Goal: Information Seeking & Learning: Find specific page/section

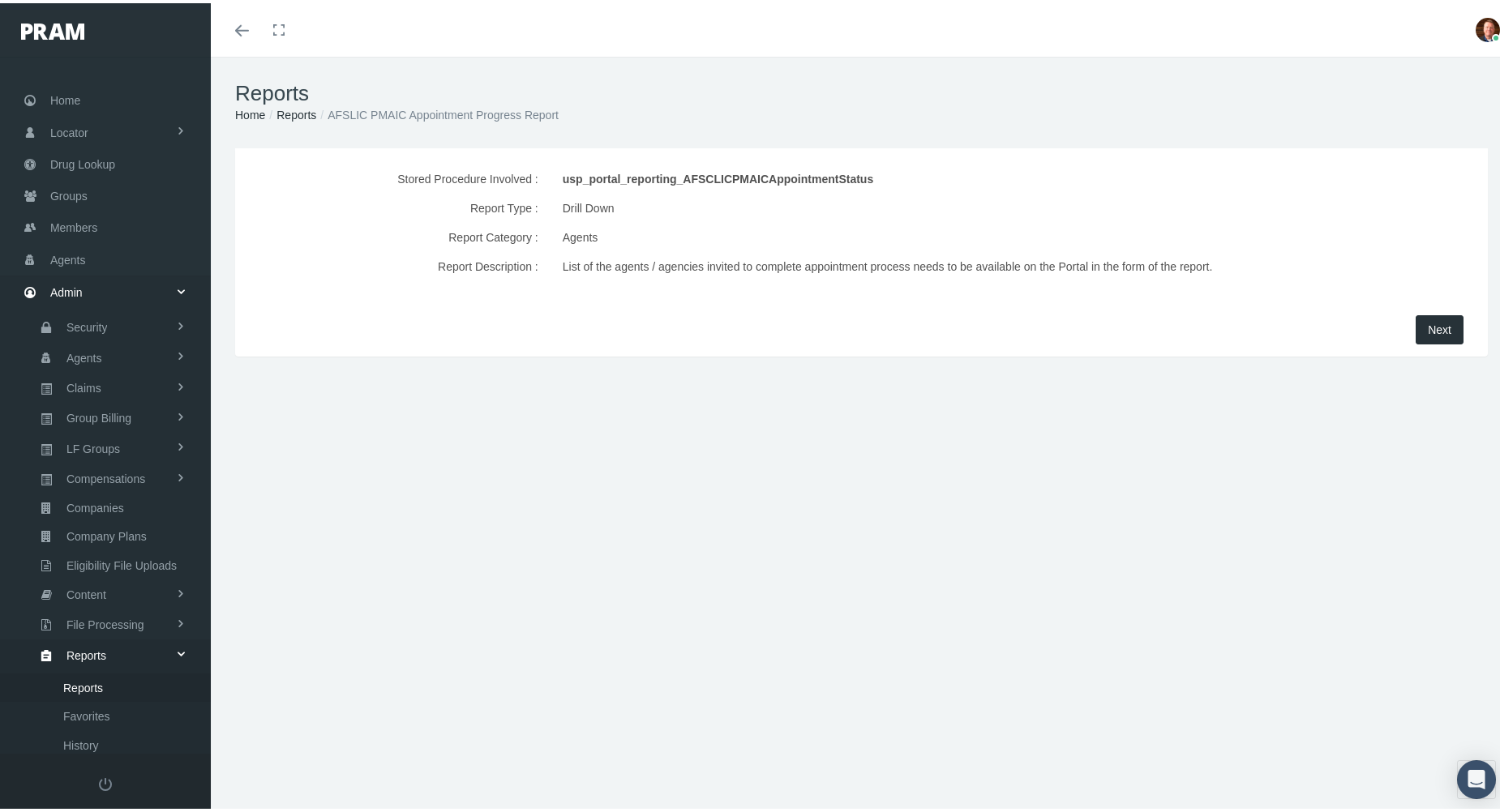
scroll to position [54, 0]
click at [1428, 328] on span "Next" at bounding box center [1439, 326] width 24 height 13
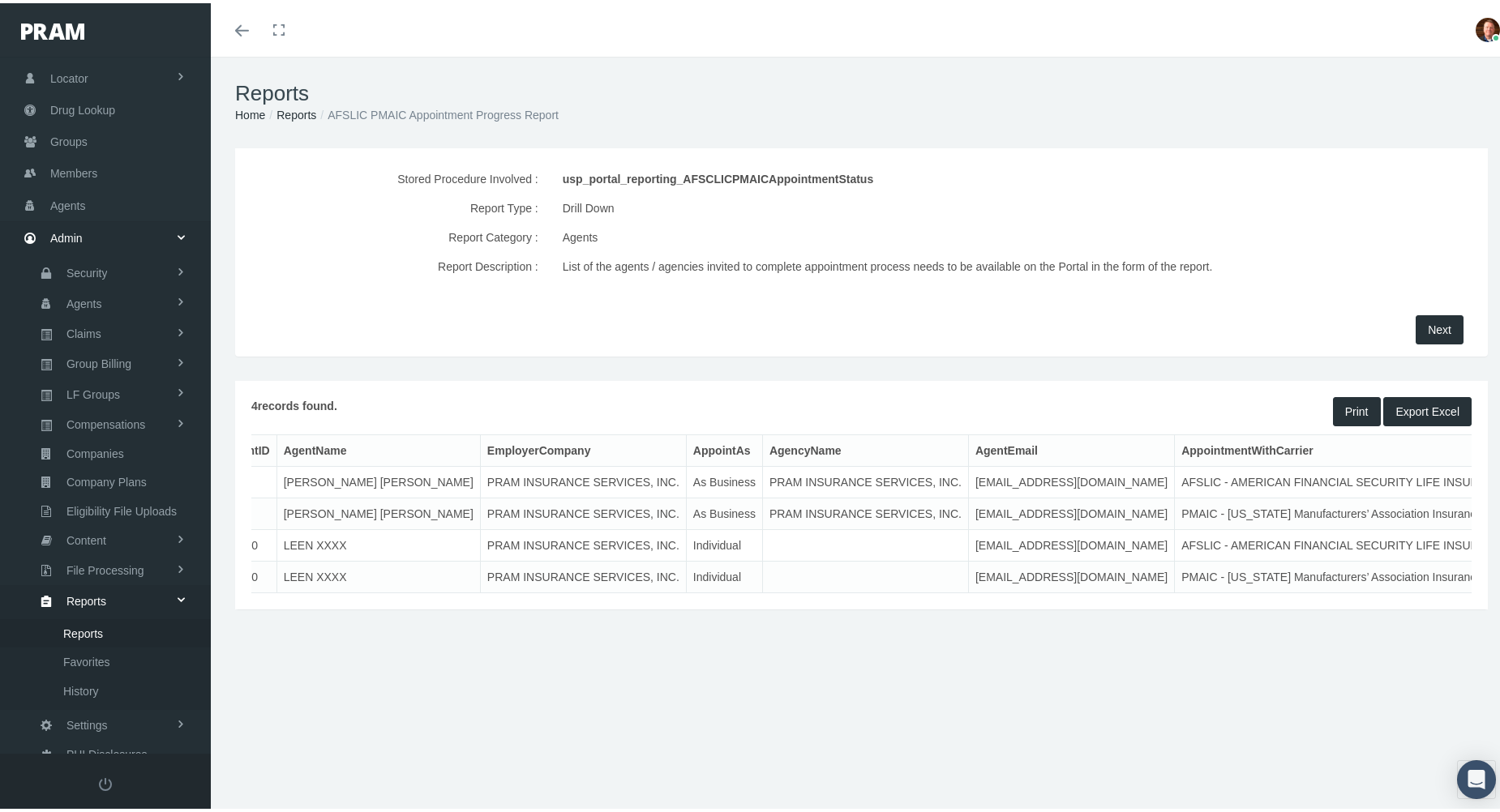
scroll to position [0, 0]
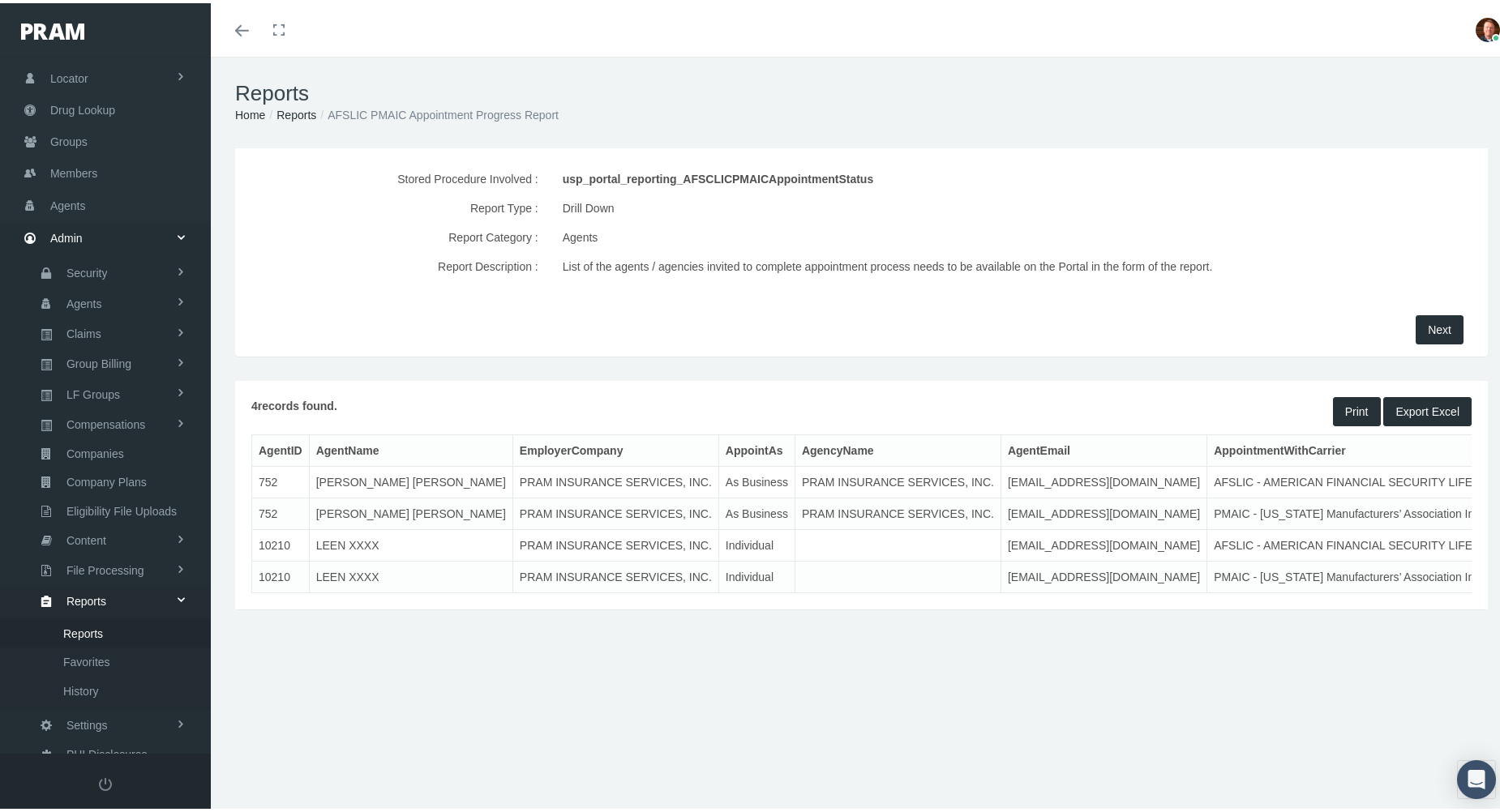
click at [1420, 411] on button "Export Excel" at bounding box center [1427, 409] width 88 height 29
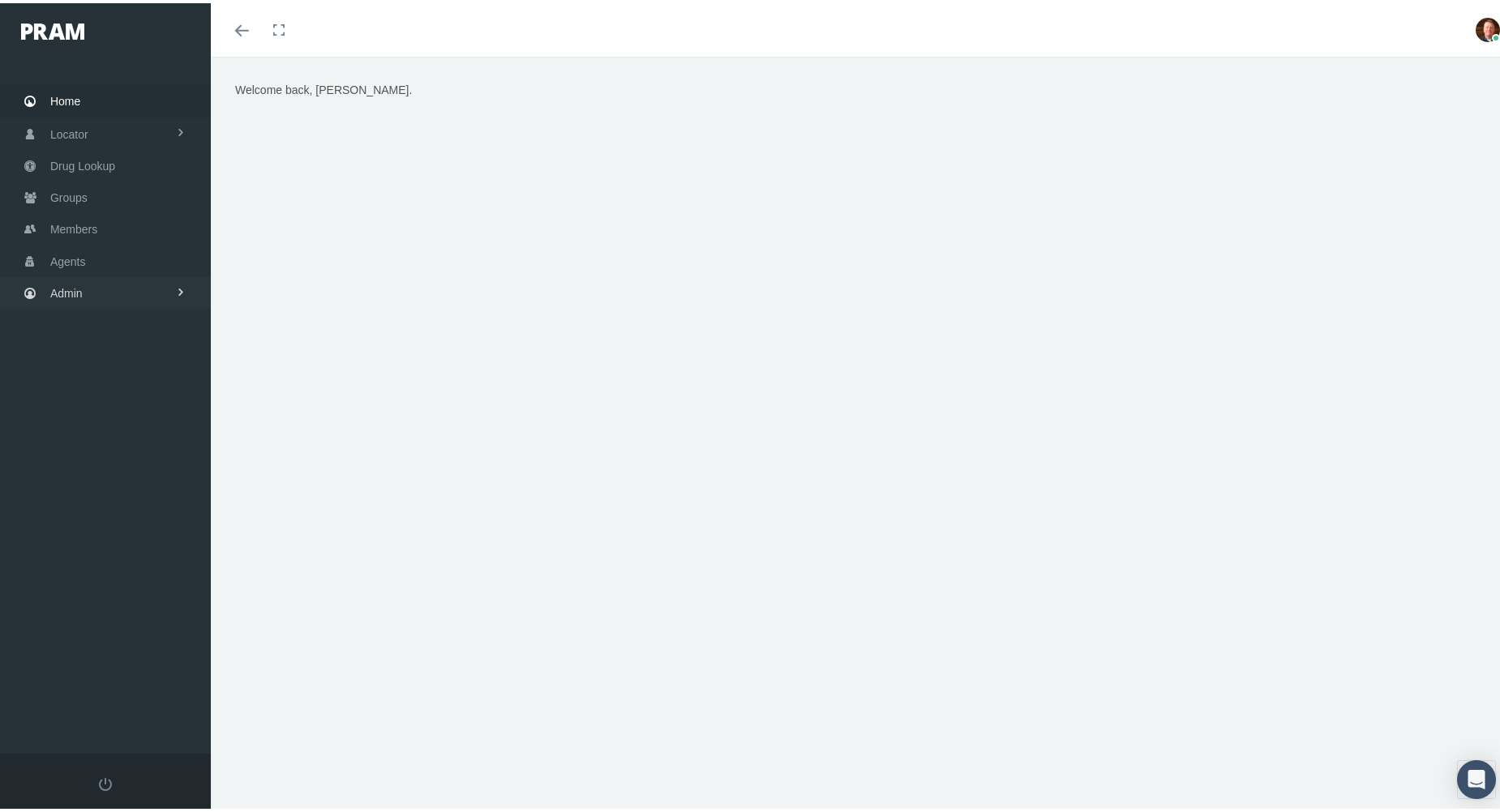
click at [54, 292] on span "Admin" at bounding box center [66, 290] width 32 height 30
click at [89, 669] on span "Settings" at bounding box center [87, 683] width 41 height 28
click at [96, 702] on span "State Allowable Settings" at bounding box center [124, 716] width 122 height 28
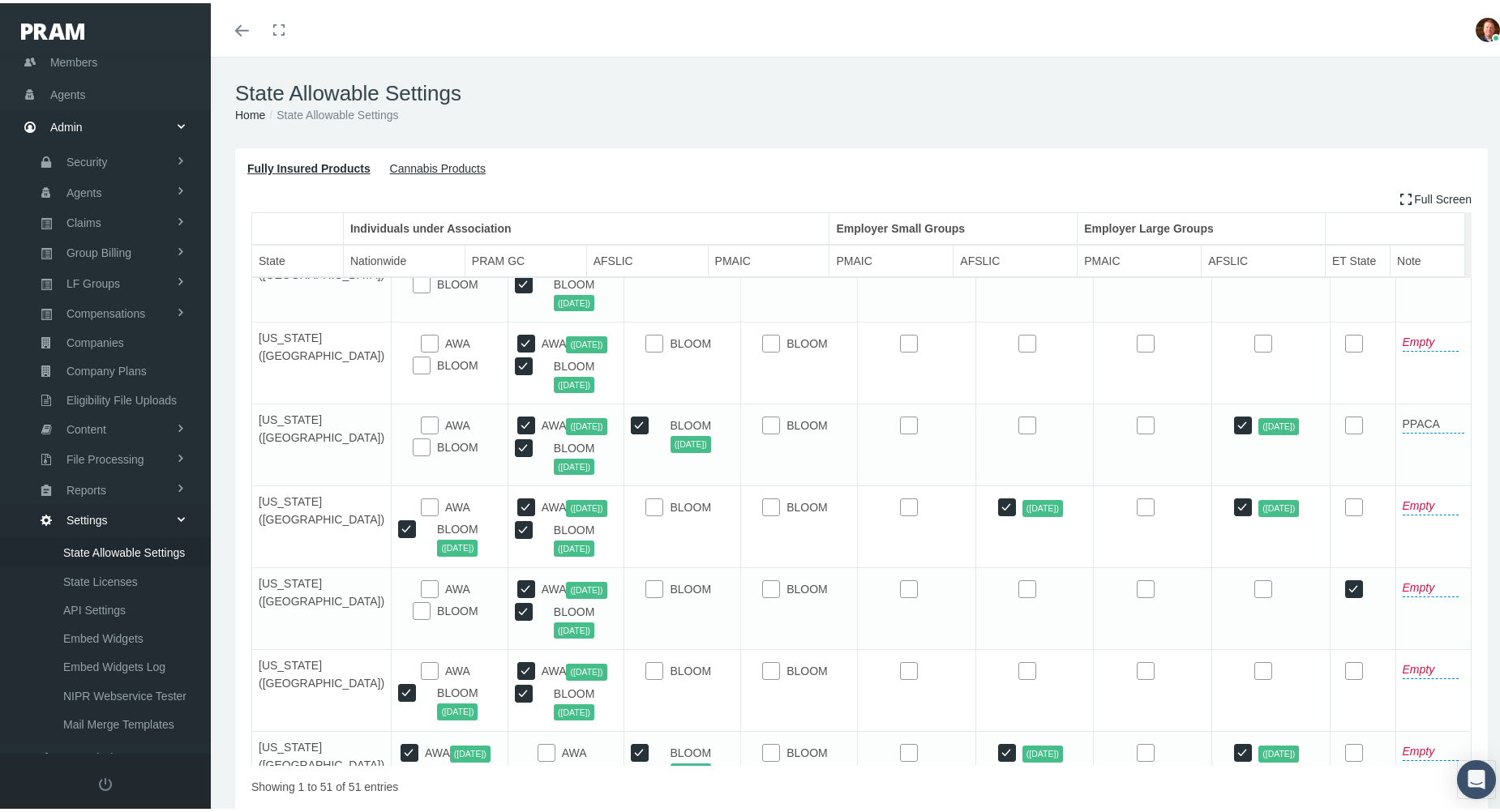
scroll to position [2675, 0]
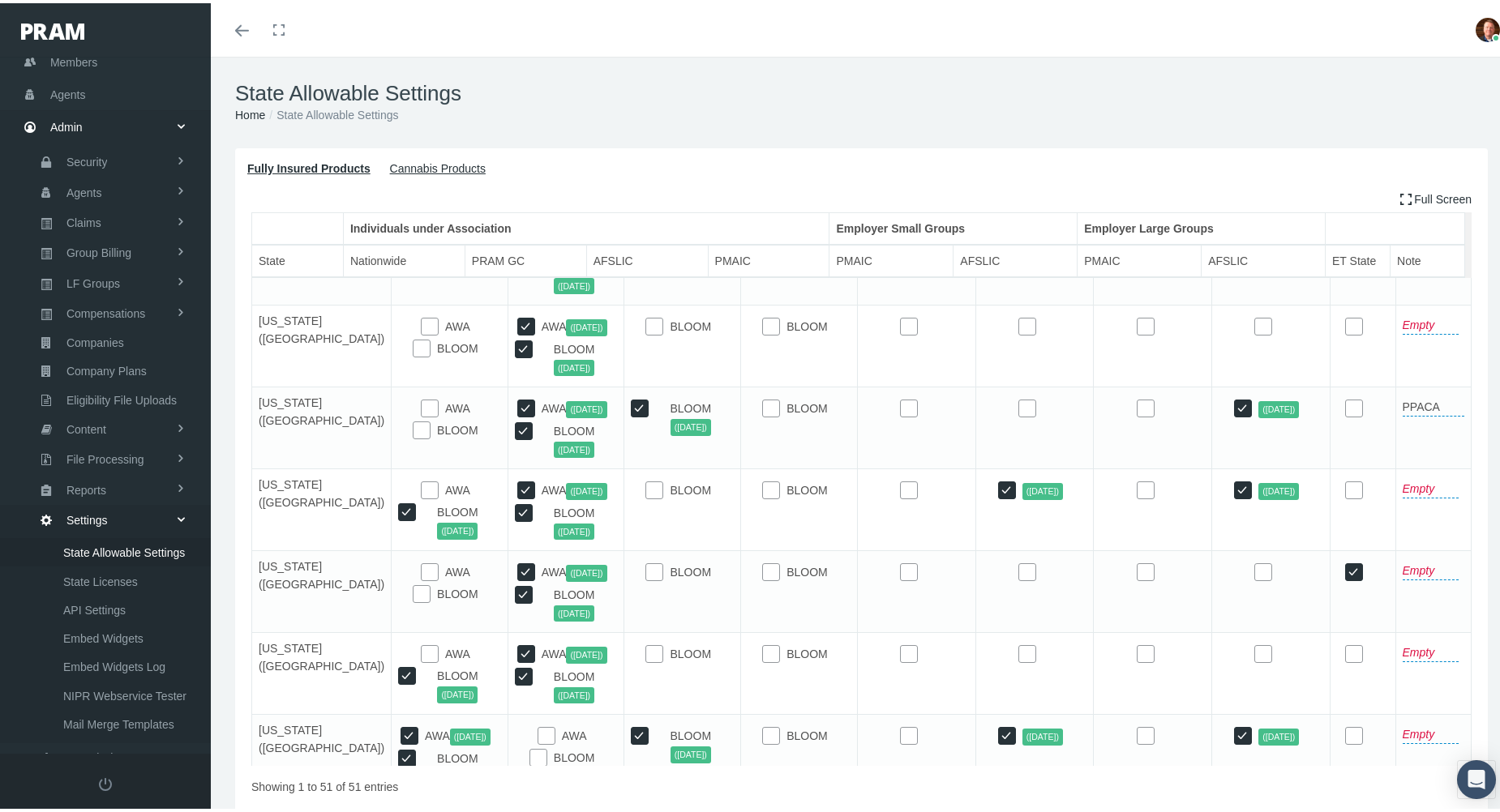
click at [1094, 139] on td at bounding box center [1153, 97] width 118 height 82
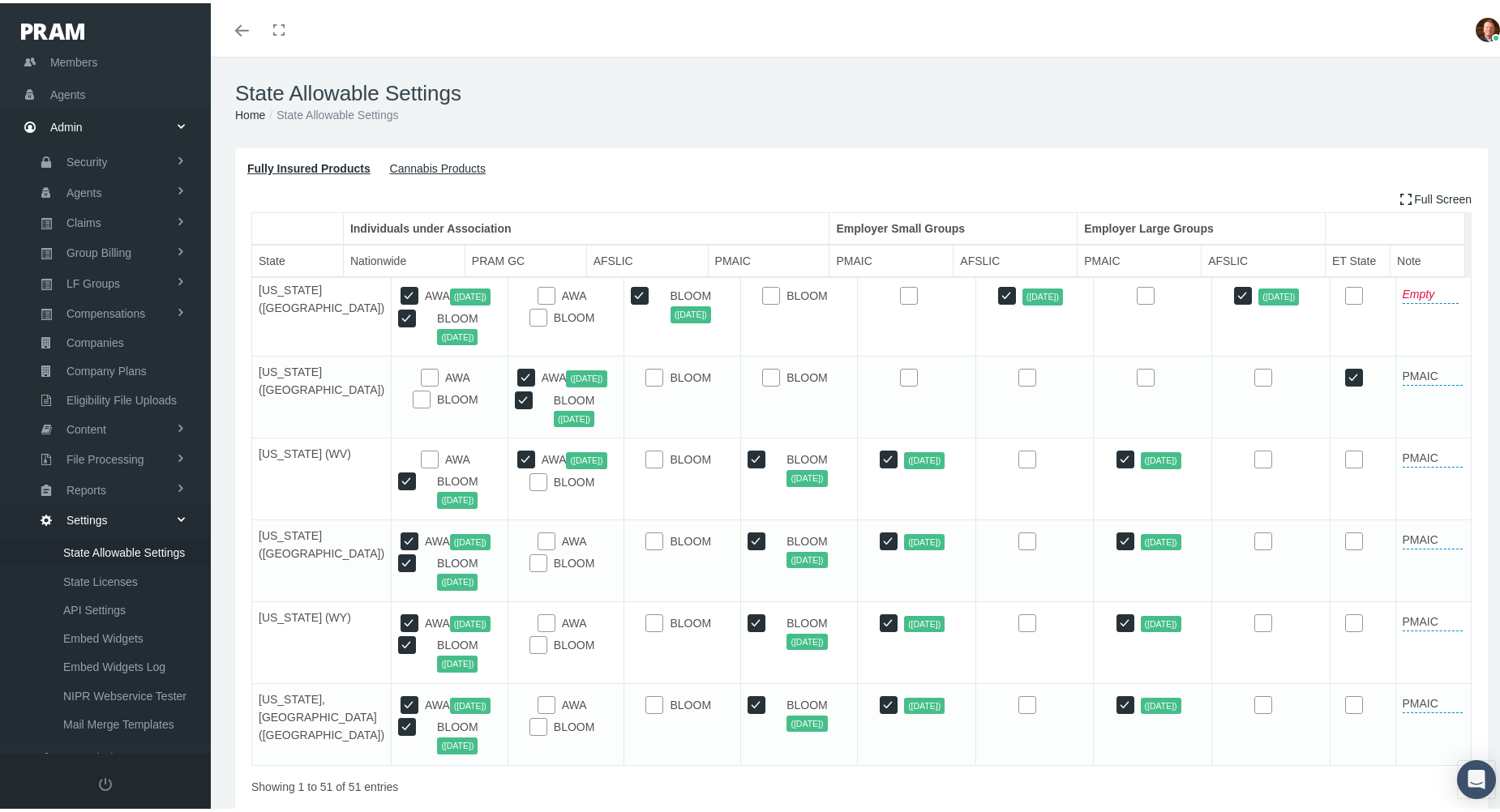
scroll to position [4485, 0]
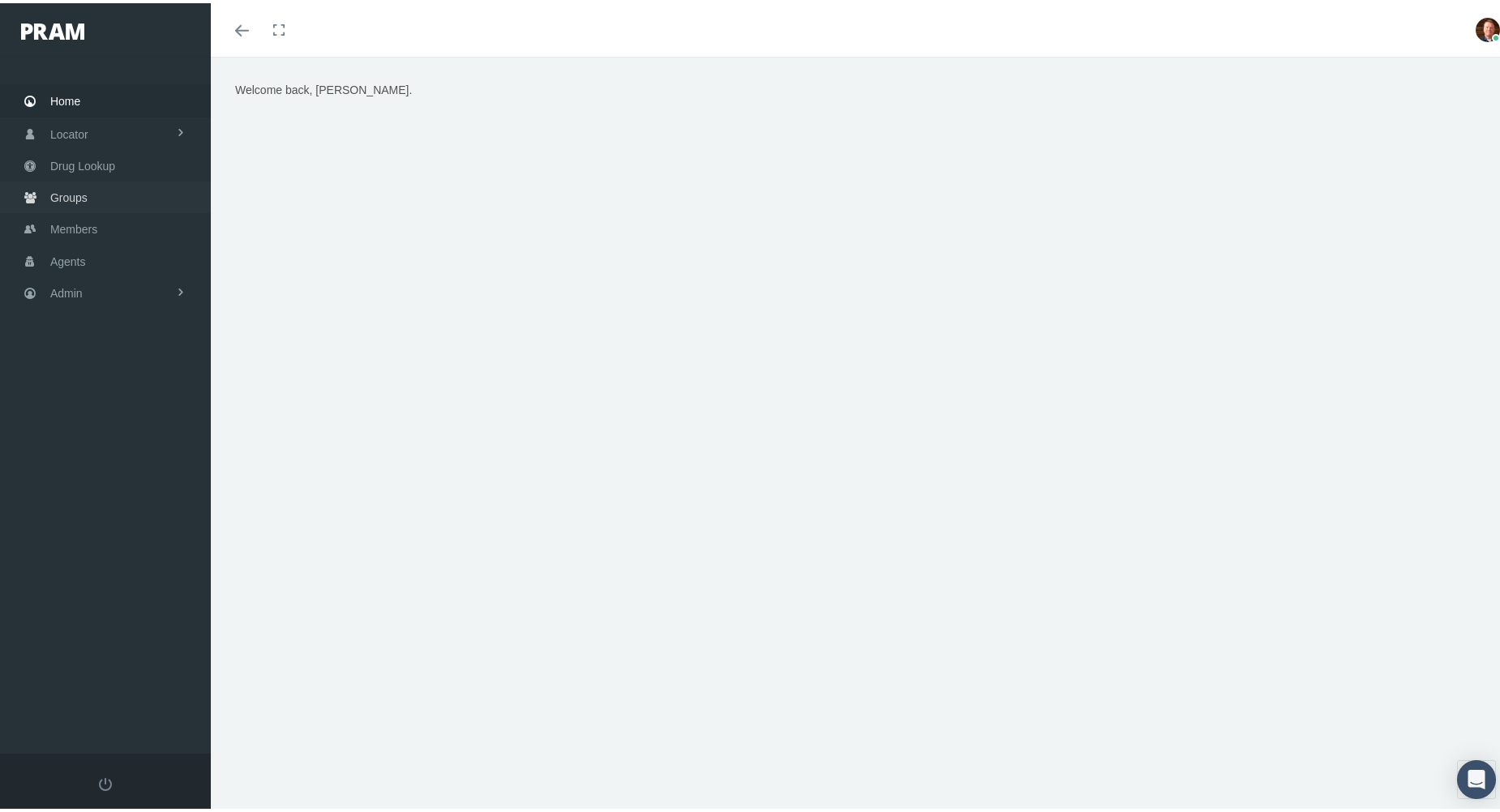
click at [65, 192] on span "Groups" at bounding box center [69, 195] width 37 height 30
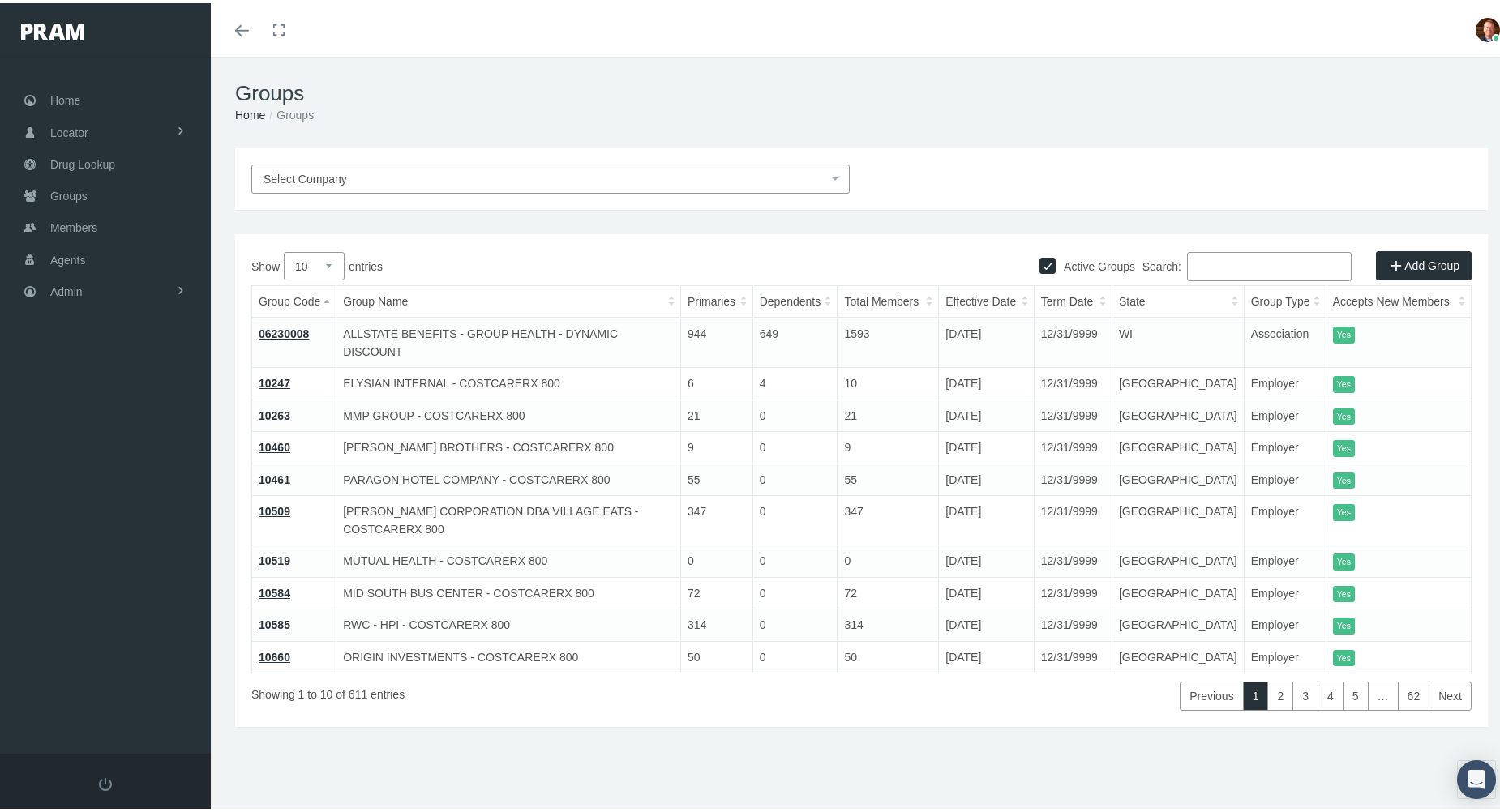
click at [1244, 262] on input "Search:" at bounding box center [1269, 263] width 165 height 29
paste input "H2NGREB4"
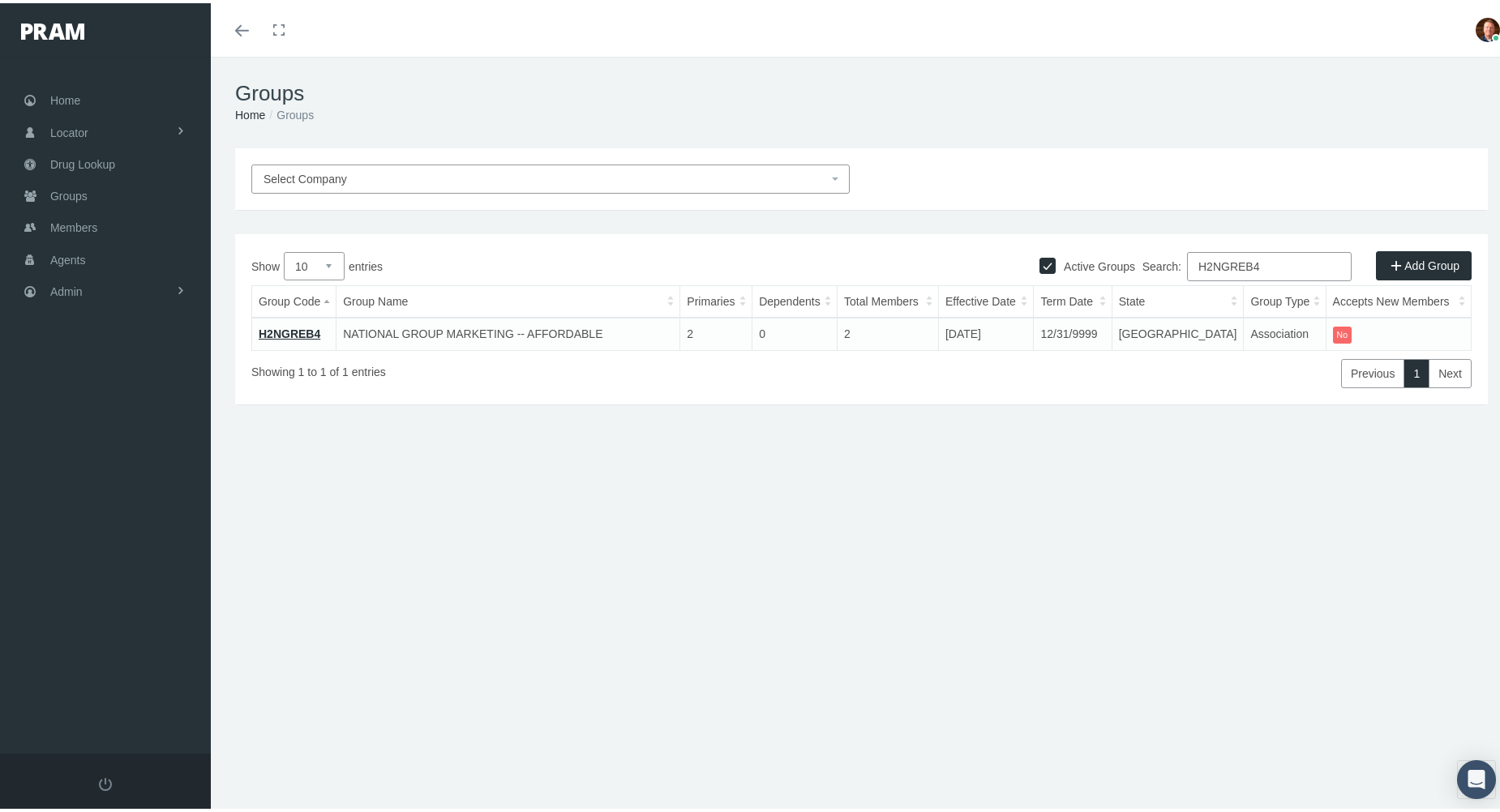
type input "H2NGREB4"
click at [295, 332] on link "H2NGREB4" at bounding box center [289, 330] width 62 height 13
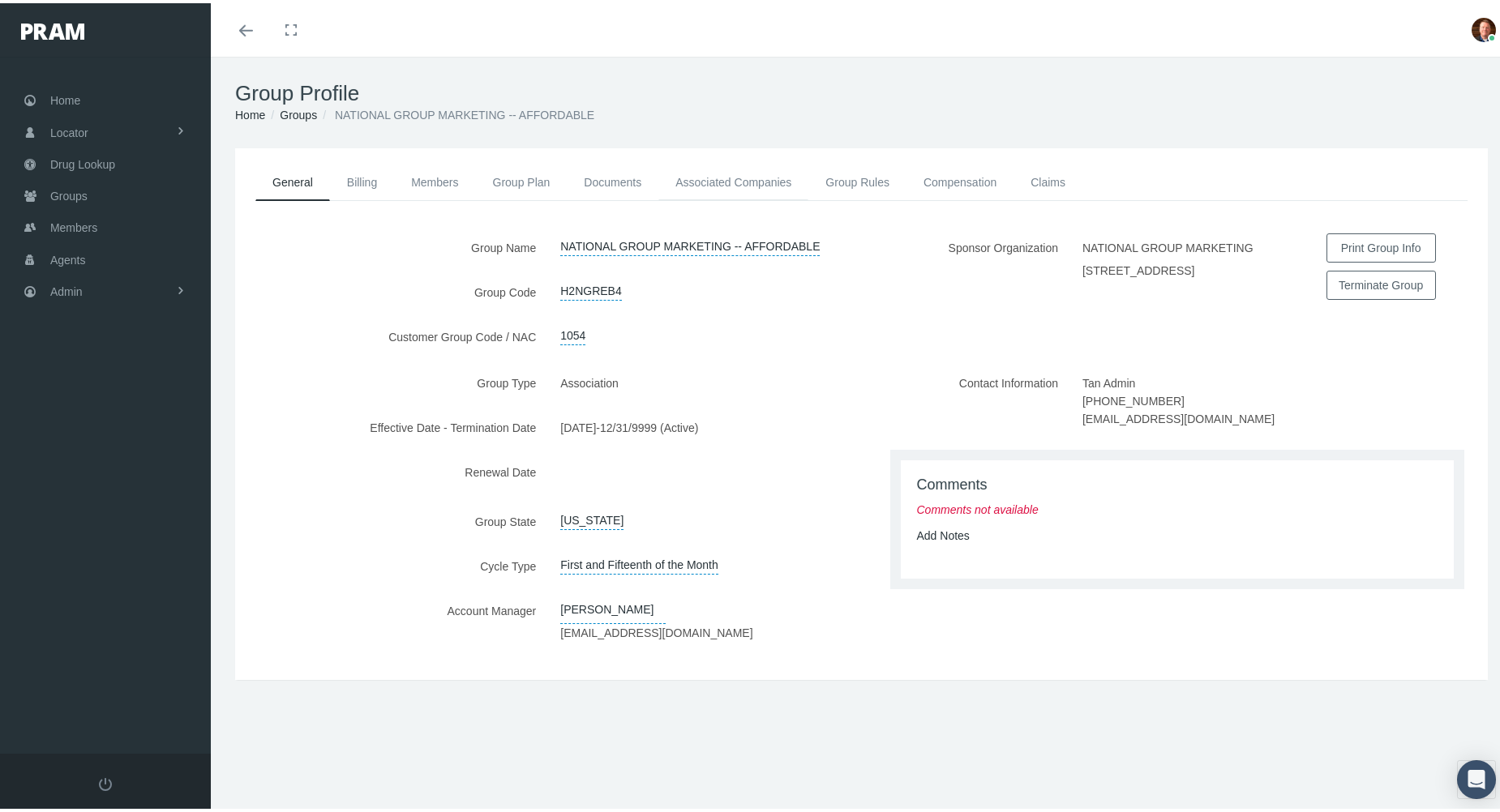
click at [741, 179] on link "Associated Companies" at bounding box center [733, 179] width 150 height 36
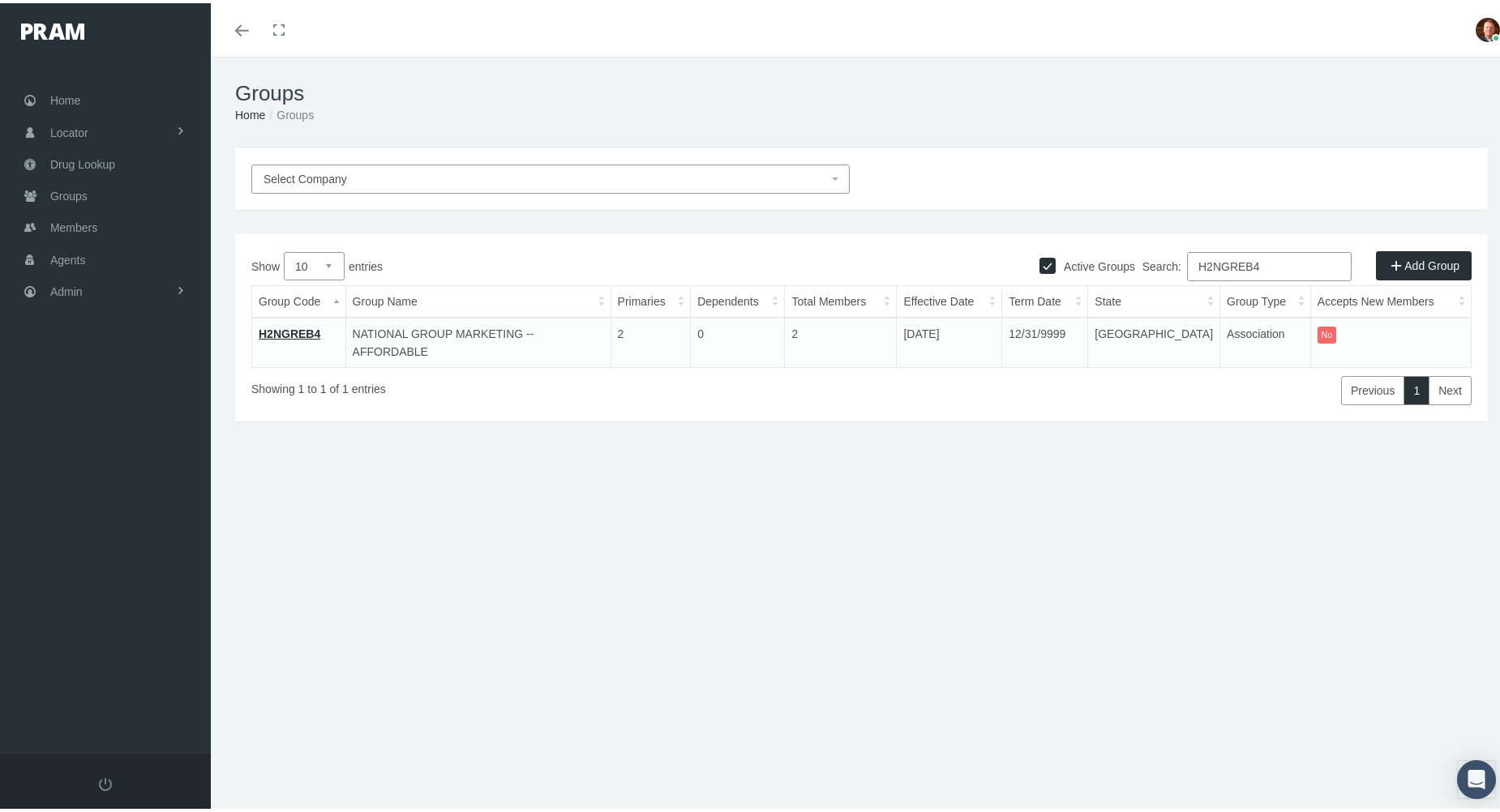
click at [1286, 262] on input "H2NGREB4" at bounding box center [1269, 263] width 165 height 29
paste input "5"
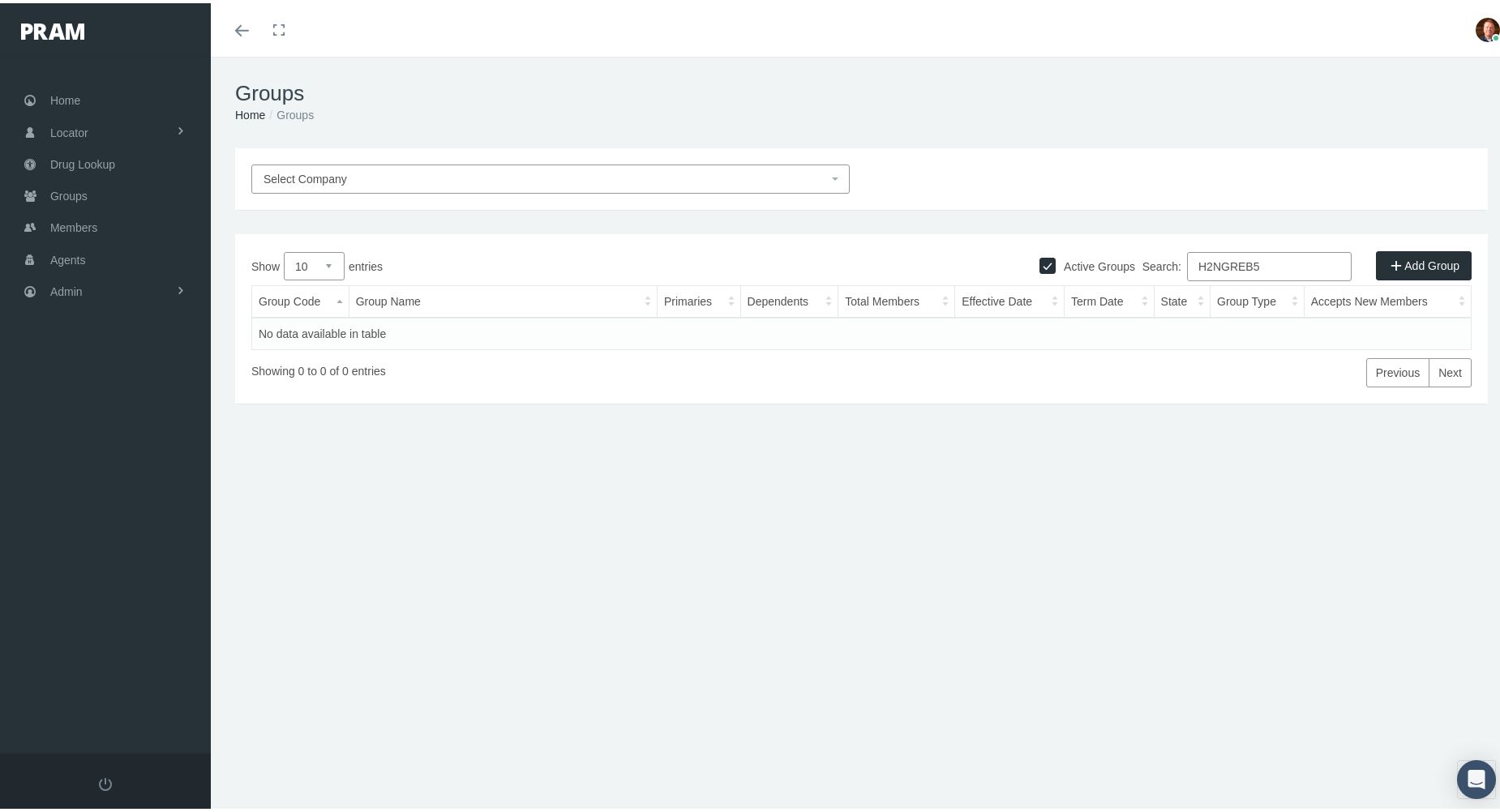
type input "H2NGREB5"
click at [1039, 261] on input "Active Groups" at bounding box center [1047, 261] width 16 height 16
checkbox input "false"
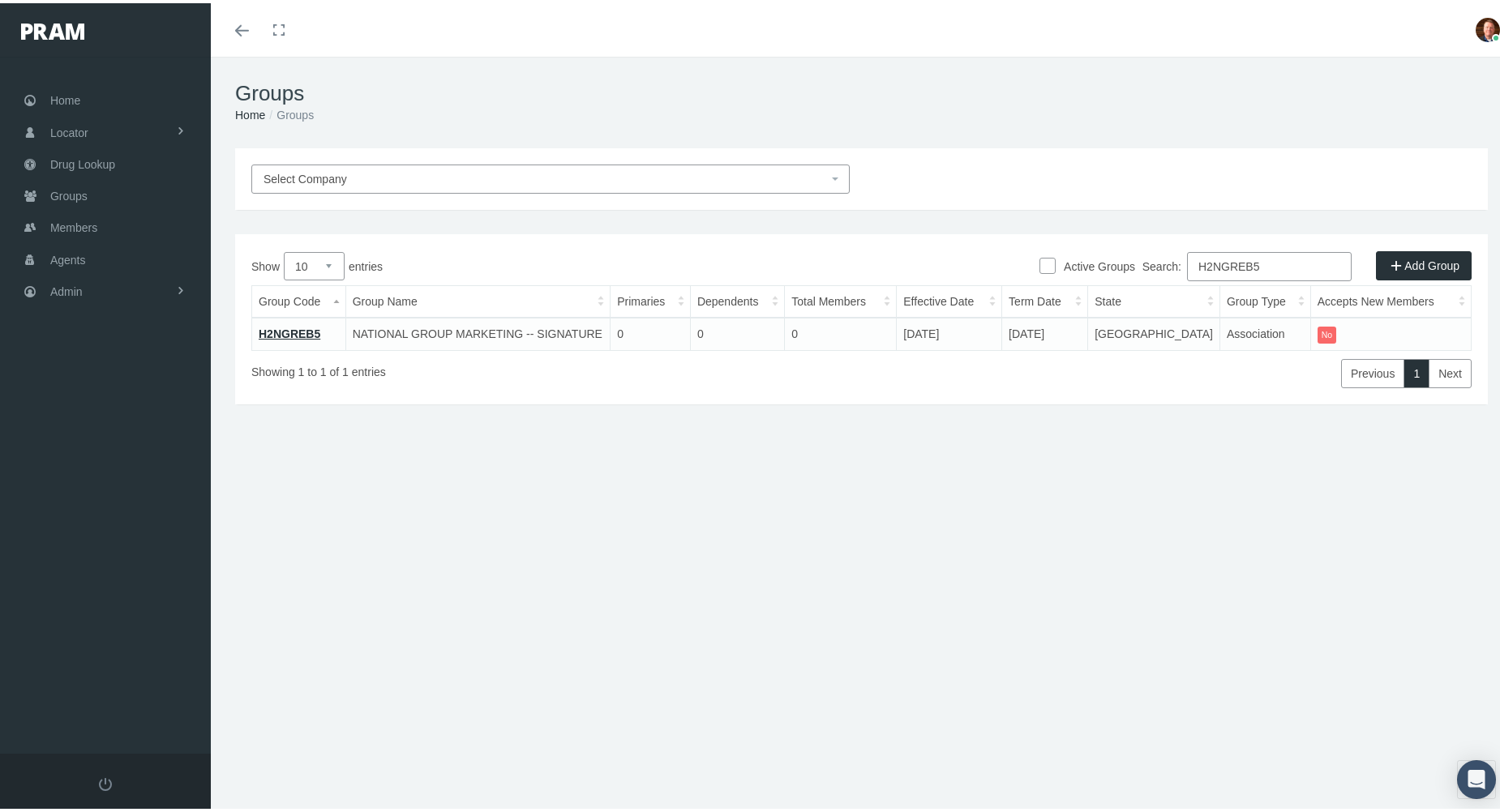
click at [1274, 258] on input "H2NGREB5" at bounding box center [1269, 263] width 165 height 29
paste input "6"
type input "H2NGREB6"
click at [294, 329] on link "H2NGREB6" at bounding box center [289, 330] width 62 height 13
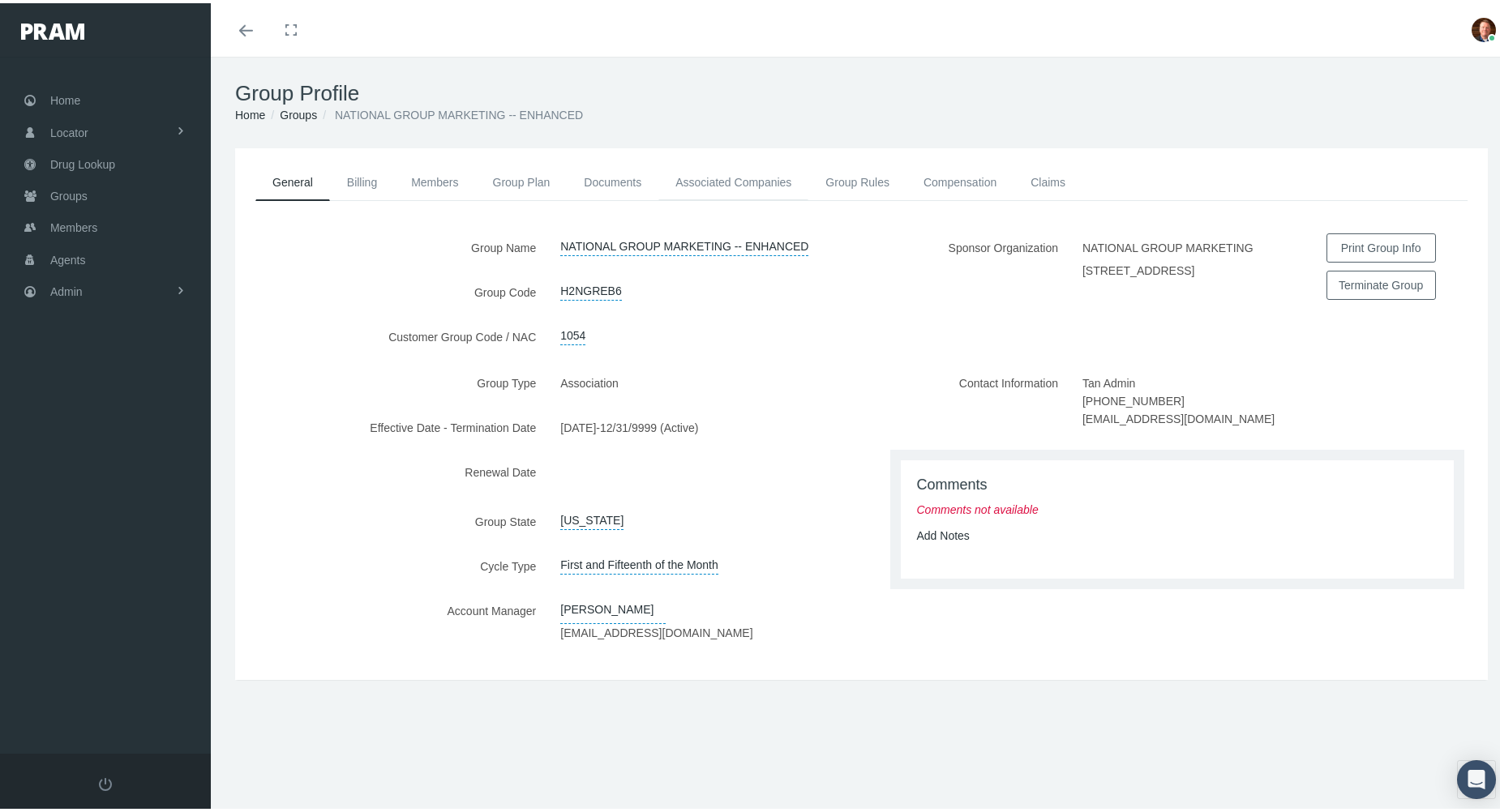
click at [731, 173] on link "Associated Companies" at bounding box center [733, 179] width 150 height 36
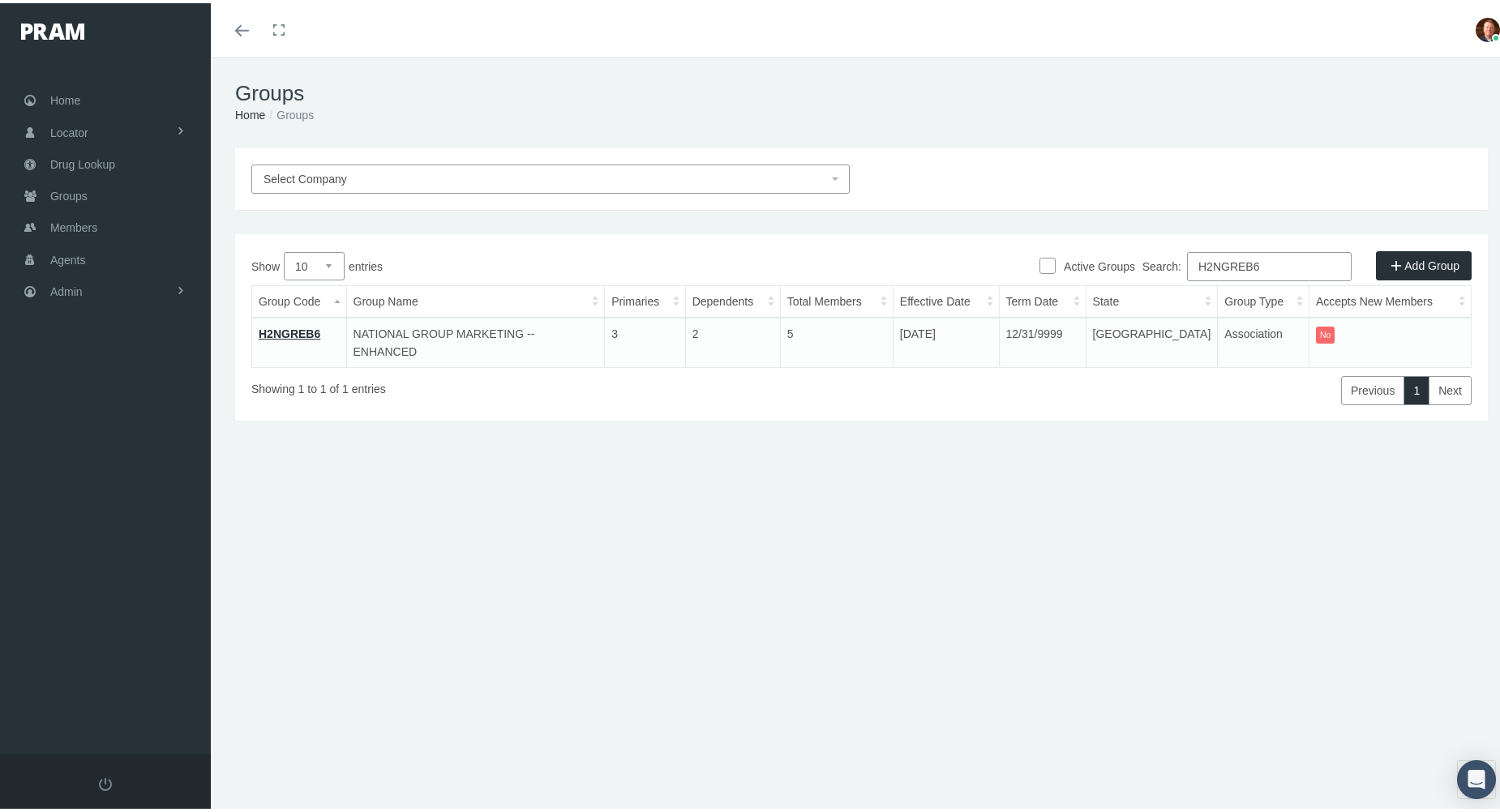
click at [1273, 259] on input "H2NGREB6" at bounding box center [1269, 263] width 165 height 29
click at [1274, 259] on input "H2NGREB6" at bounding box center [1269, 263] width 165 height 29
paste input "HREB4"
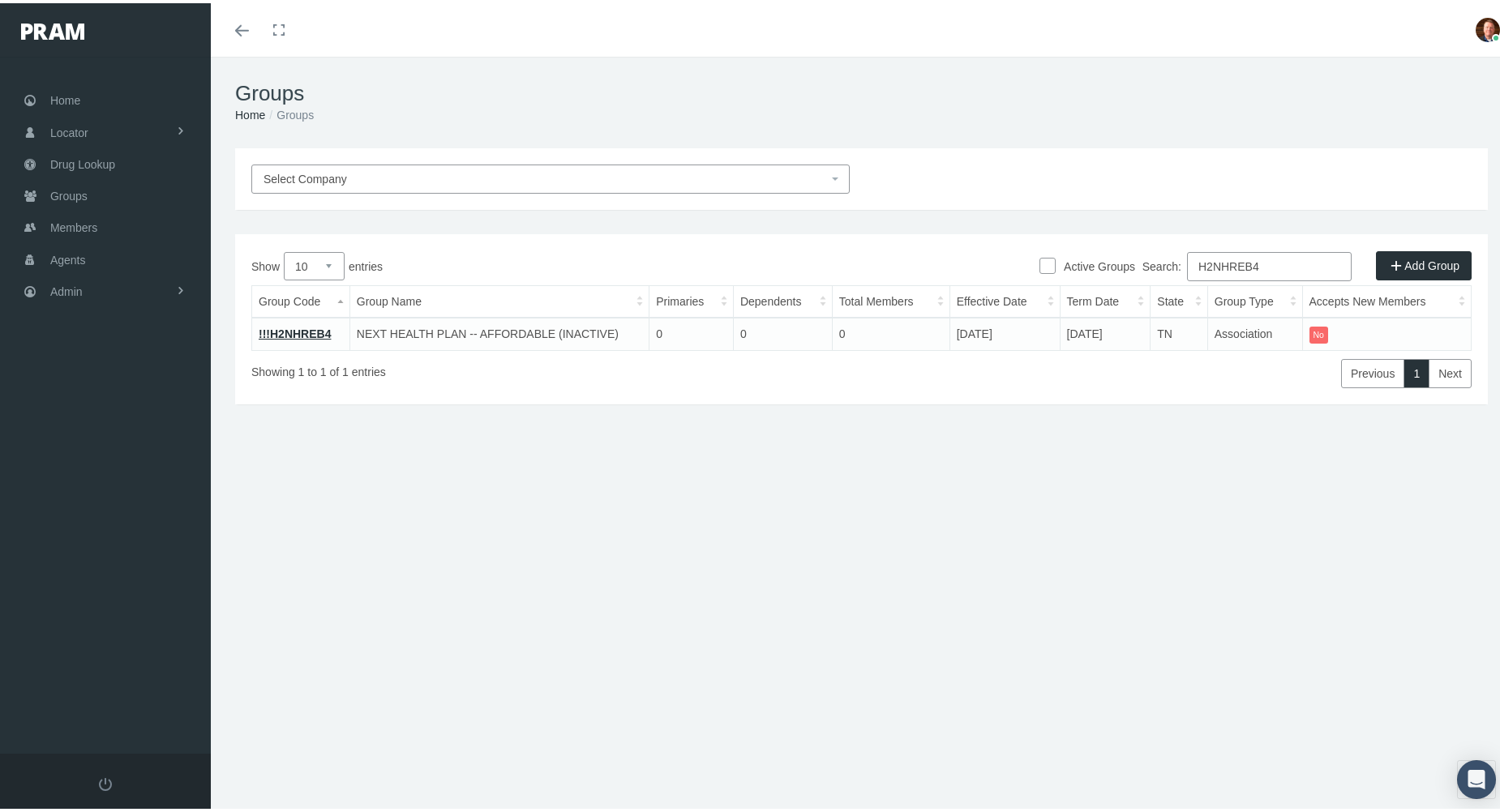
type input "H2NHREB4"
click at [316, 324] on link "!!!H2NHREB4" at bounding box center [294, 330] width 72 height 13
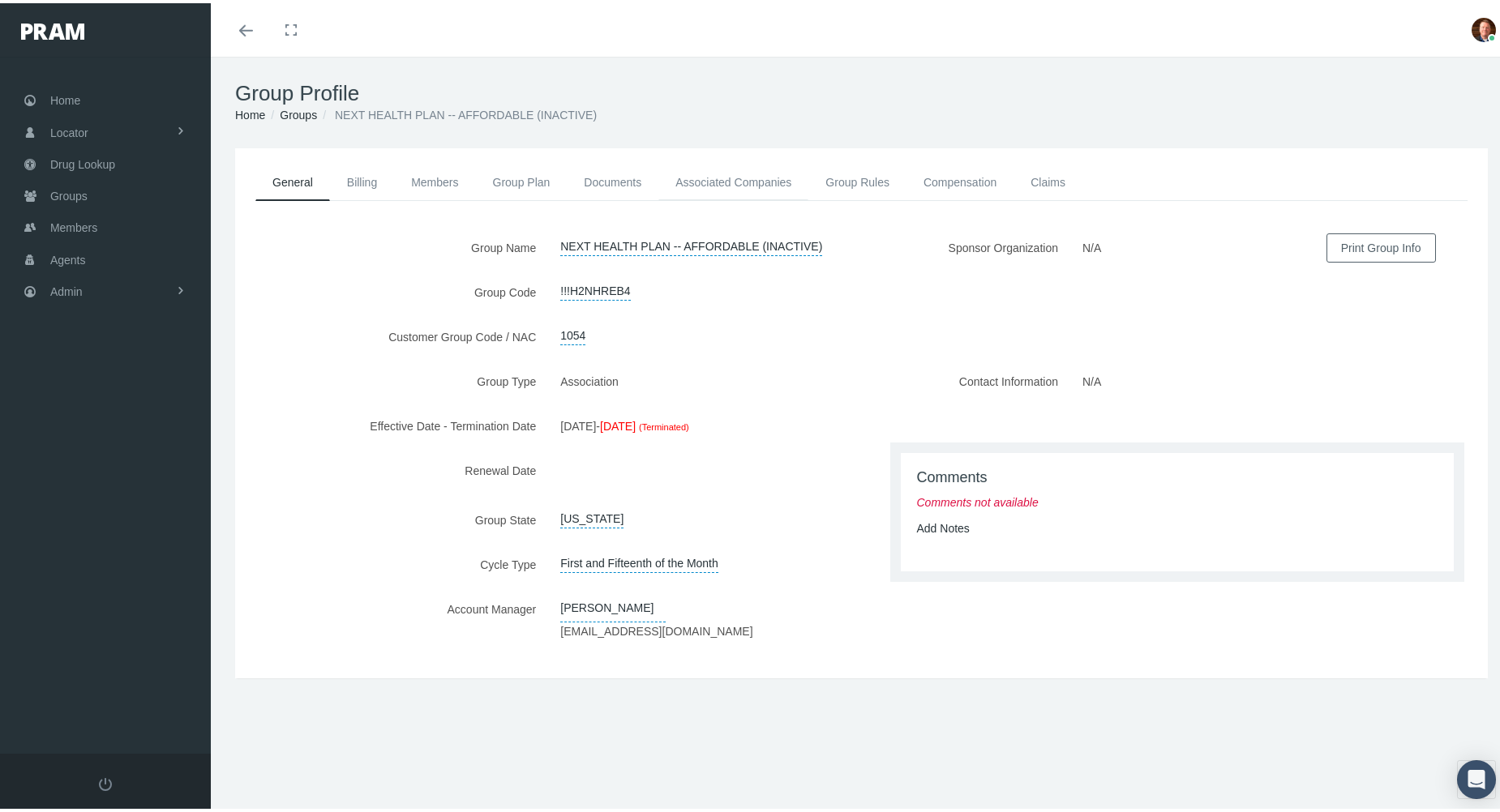
click at [728, 176] on link "Associated Companies" at bounding box center [733, 179] width 150 height 36
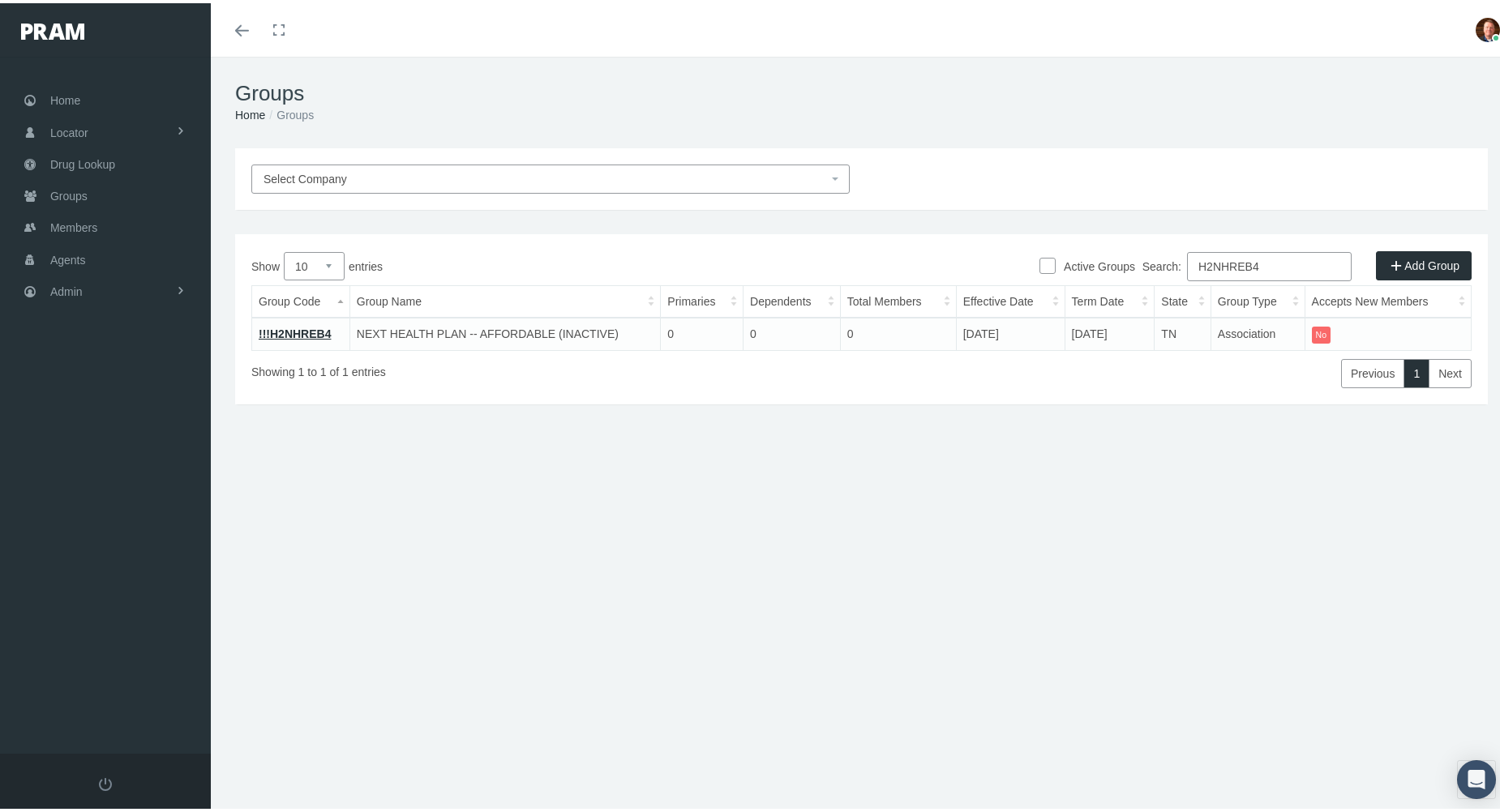
click at [1264, 263] on input "H2NHREB4" at bounding box center [1269, 263] width 165 height 29
drag, startPoint x: 1255, startPoint y: 420, endPoint x: 1262, endPoint y: 377, distance: 43.6
click at [1255, 418] on div "Select Company Active Groups Add Group Show 10 25 50 100 entries Search: H2NHRE…" at bounding box center [861, 348] width 1301 height 405
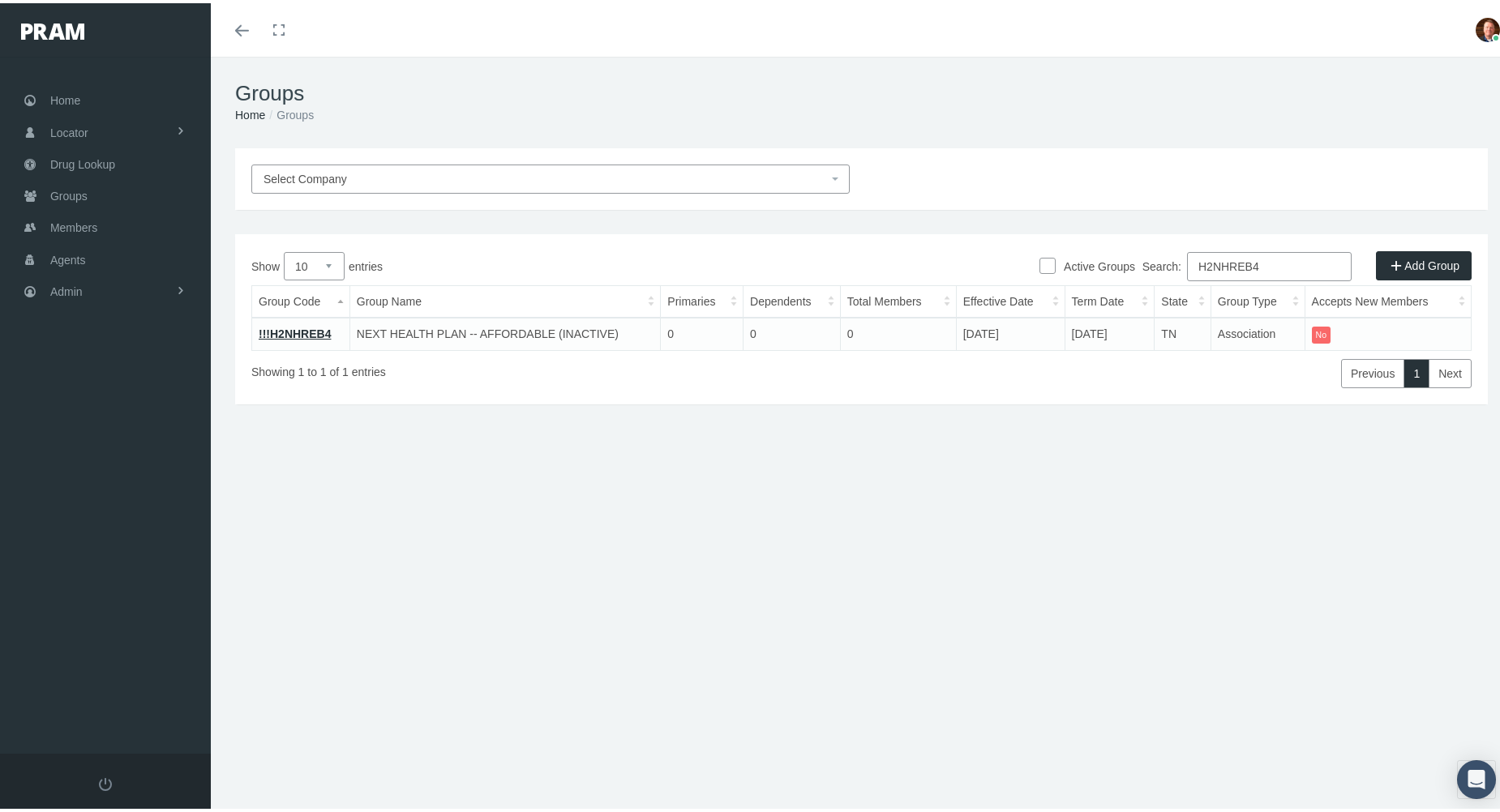
click at [1268, 262] on input "H2NHREB4" at bounding box center [1269, 263] width 165 height 29
paste input "H2NHREB5"
click at [1327, 261] on input "H2NHREB4H2NHREB5" at bounding box center [1269, 263] width 165 height 29
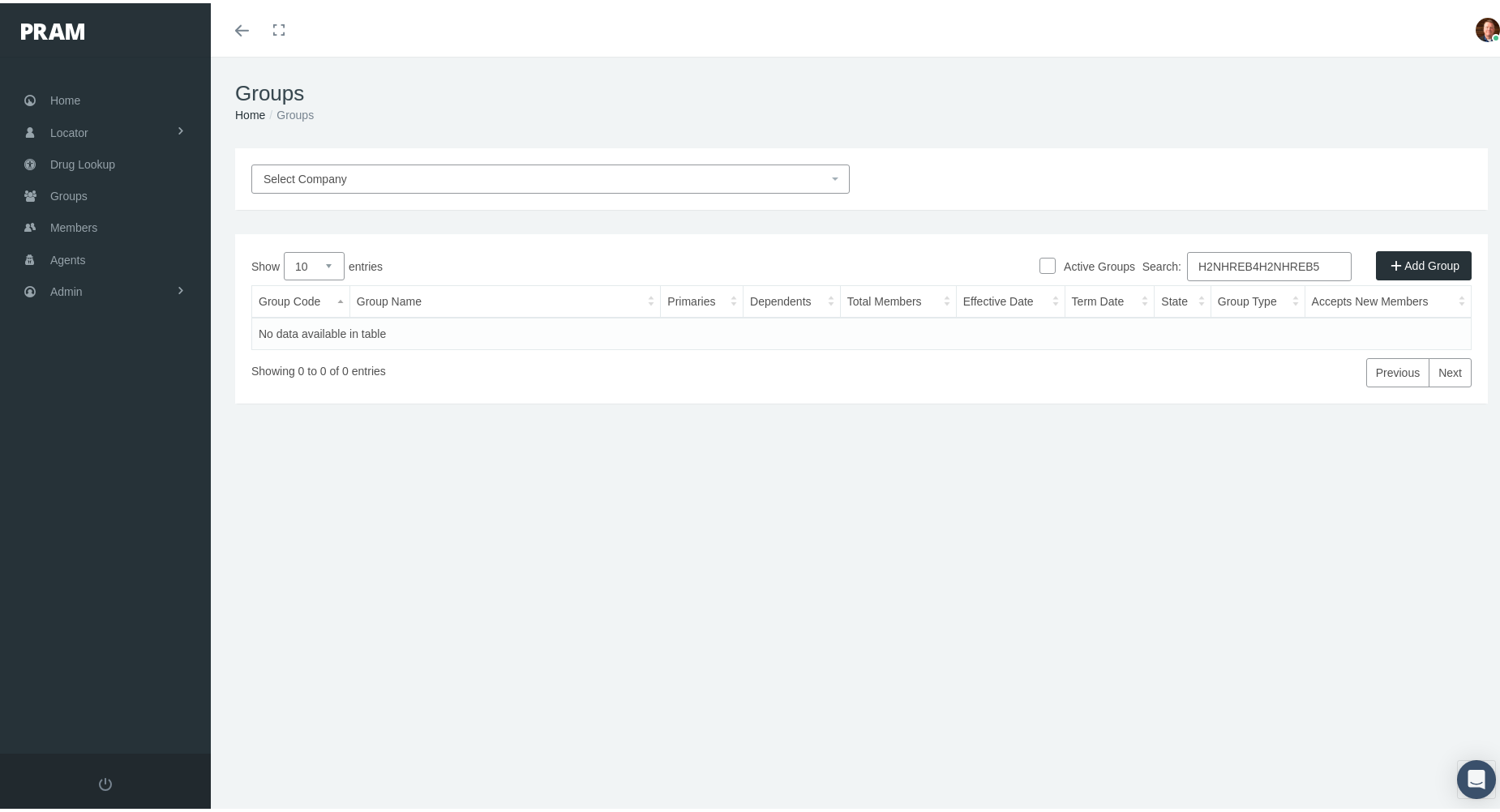
paste input "search"
click at [1271, 267] on input "H2NHREB5" at bounding box center [1269, 263] width 165 height 29
paste input "6"
type input "H2NHREB6"
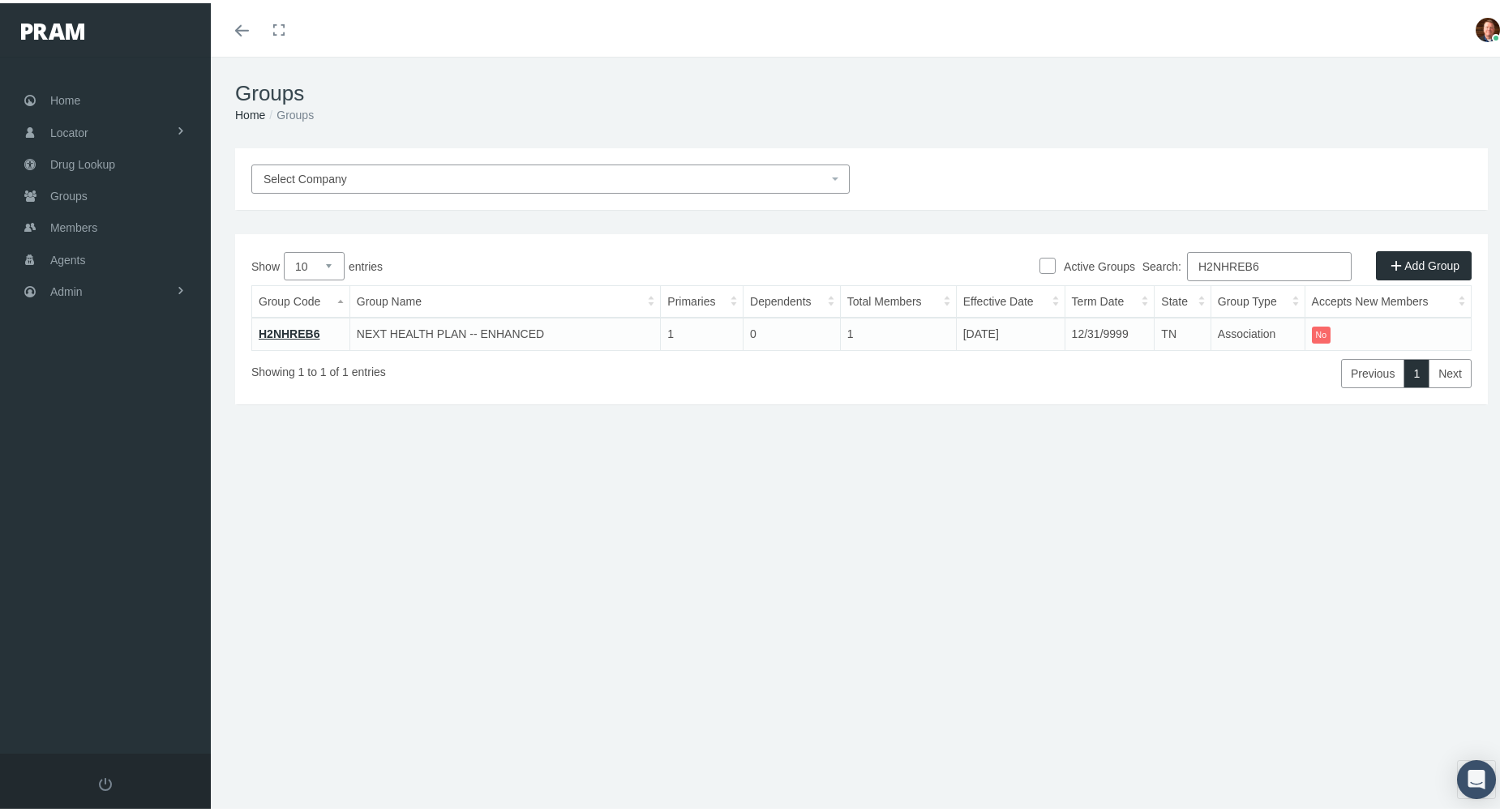
click at [278, 332] on link "H2NHREB6" at bounding box center [289, 330] width 61 height 13
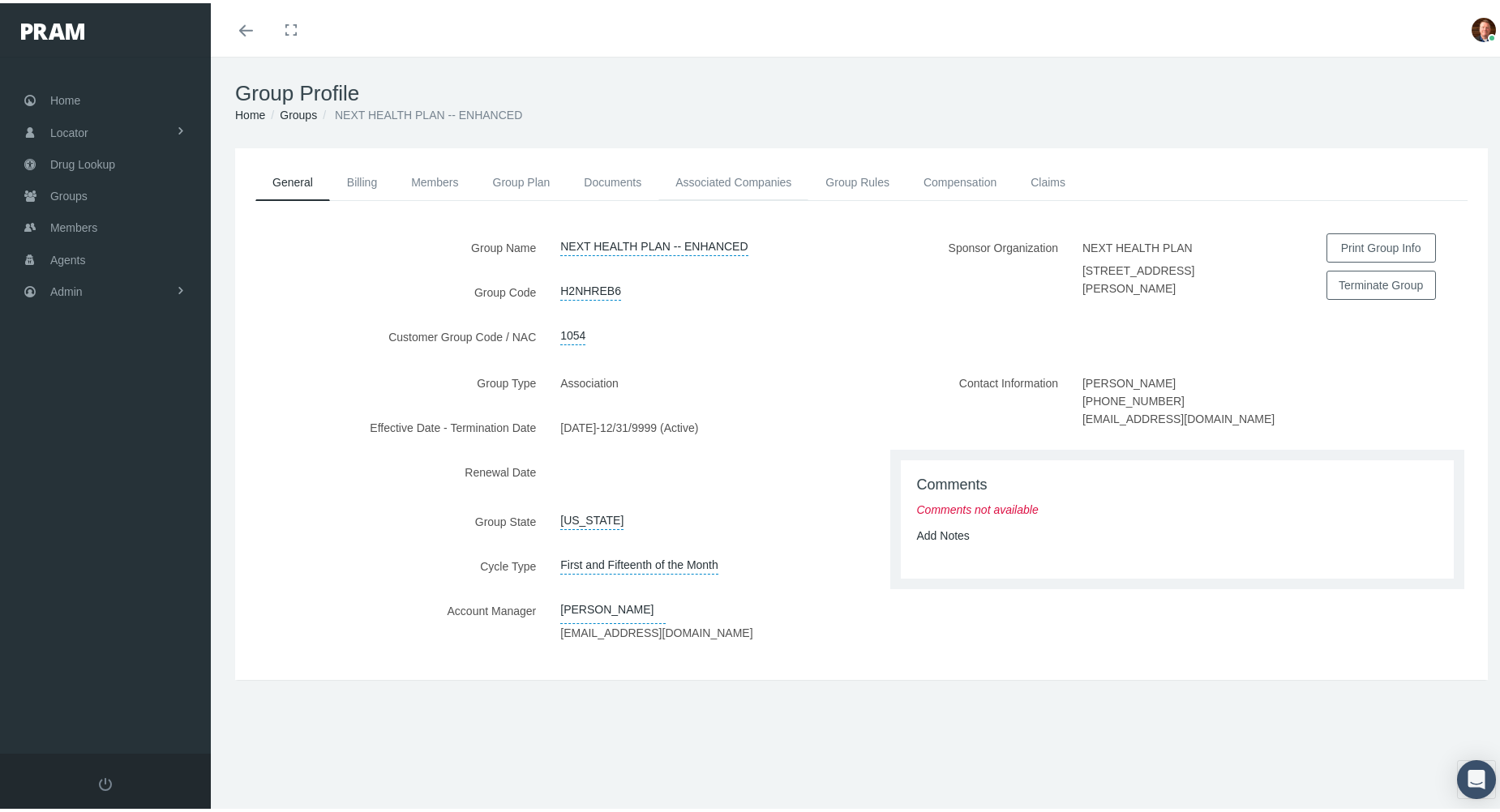
click at [708, 178] on link "Associated Companies" at bounding box center [733, 179] width 150 height 36
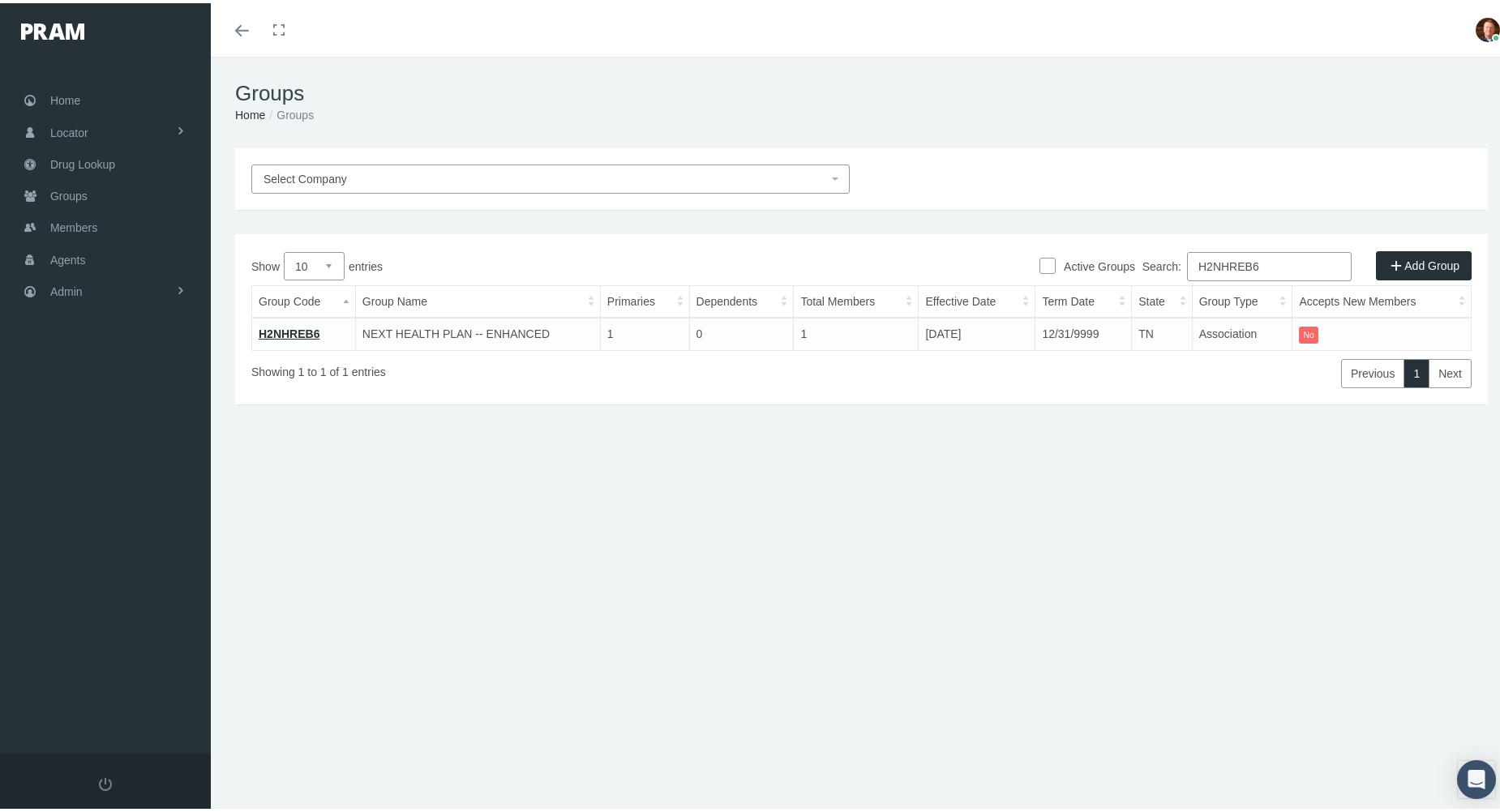
click at [1286, 266] on input "H2NHREB6" at bounding box center [1269, 263] width 165 height 29
paste input "RREB1"
click at [1275, 253] on input "H2NRREB1" at bounding box center [1269, 263] width 165 height 29
click at [1275, 255] on input "H2NRREB1" at bounding box center [1269, 263] width 165 height 29
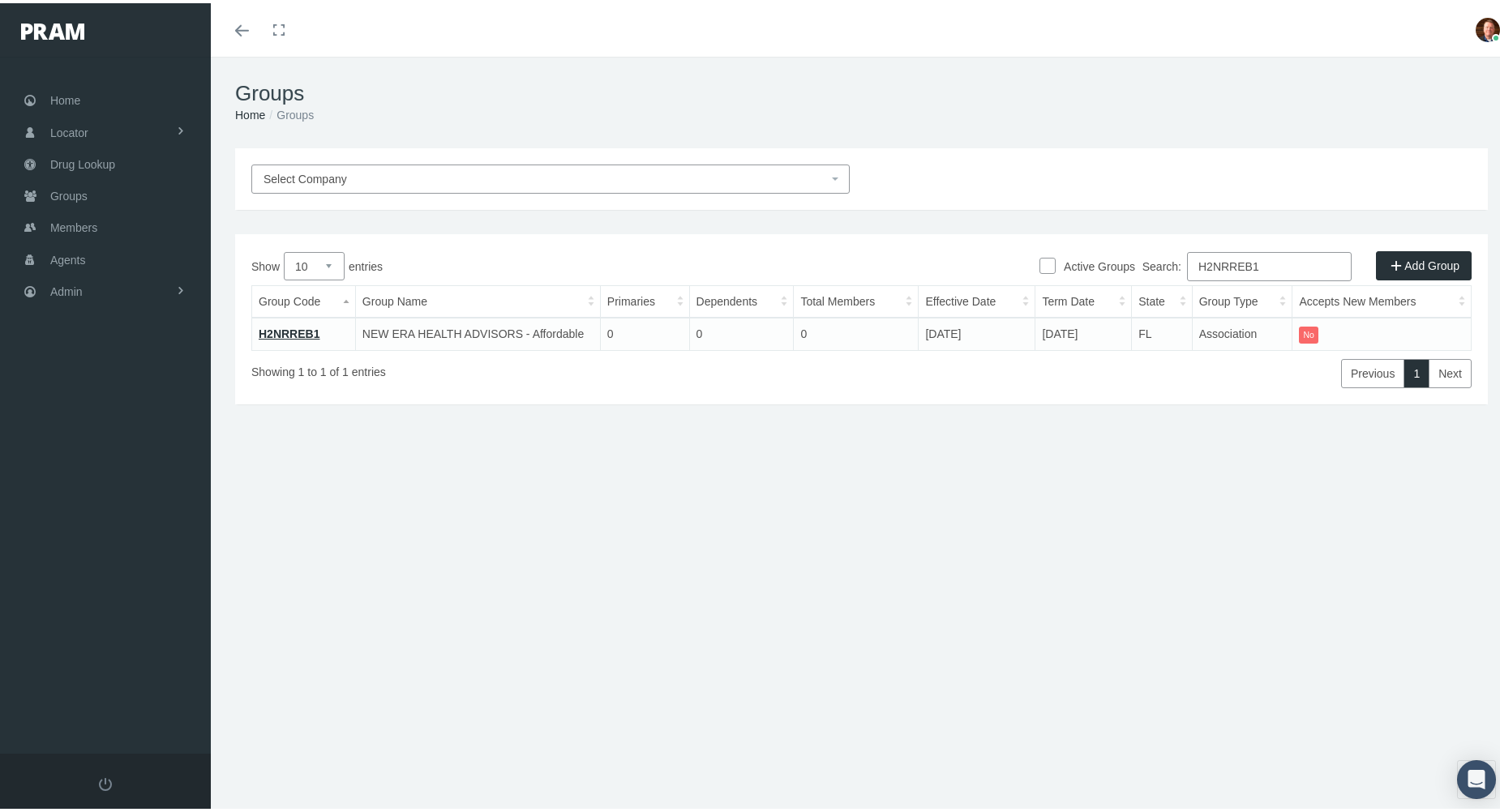
click at [1275, 255] on input "H2NRREB1" at bounding box center [1269, 263] width 165 height 29
paste input "3"
click at [1266, 263] on input "H2NRREB3" at bounding box center [1269, 263] width 165 height 29
paste input "5"
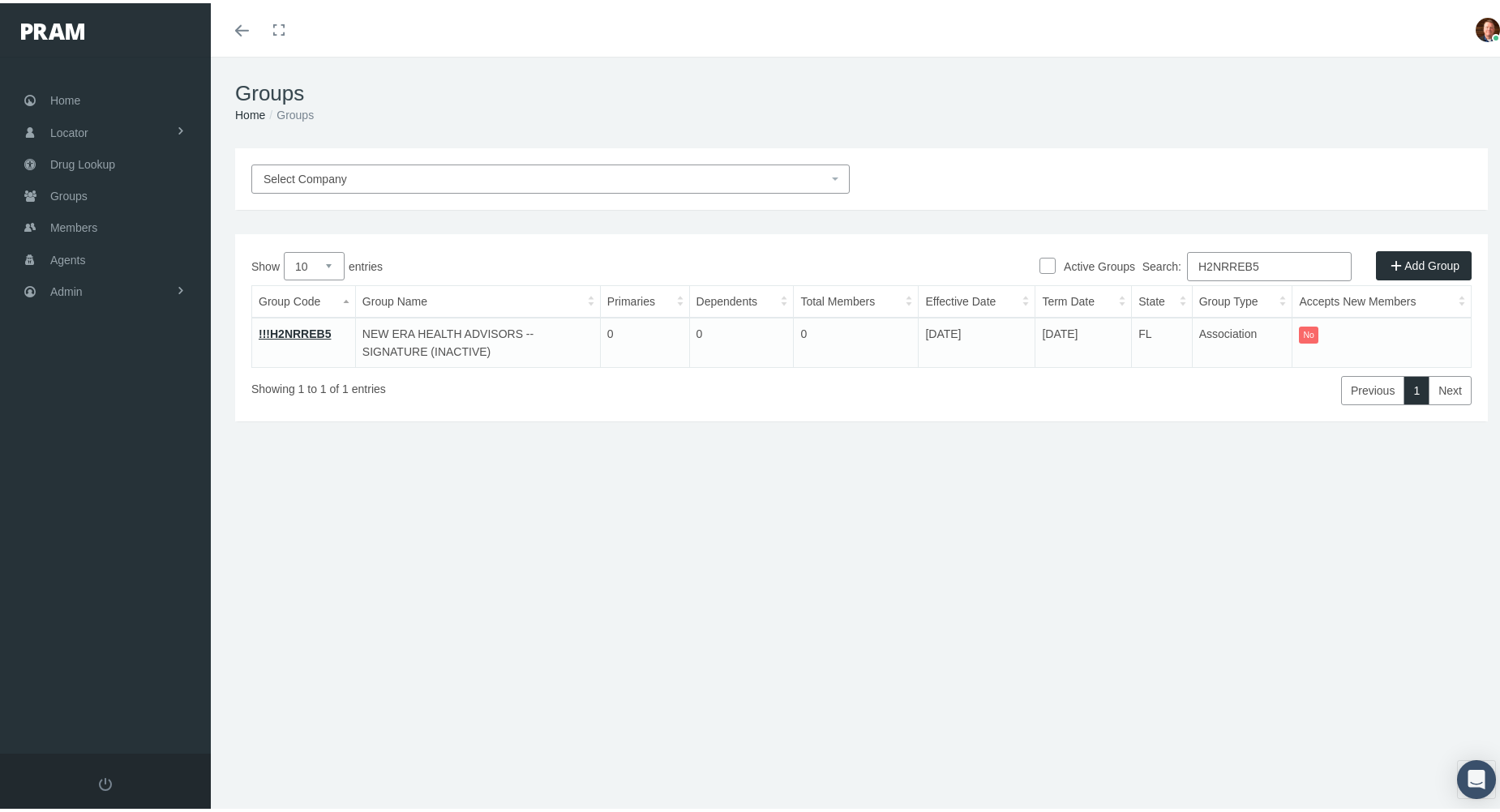
click at [1278, 262] on input "H2NRREB5" at bounding box center [1269, 263] width 165 height 29
paste input "6"
click at [1276, 262] on input "H2NRREB6" at bounding box center [1269, 263] width 165 height 29
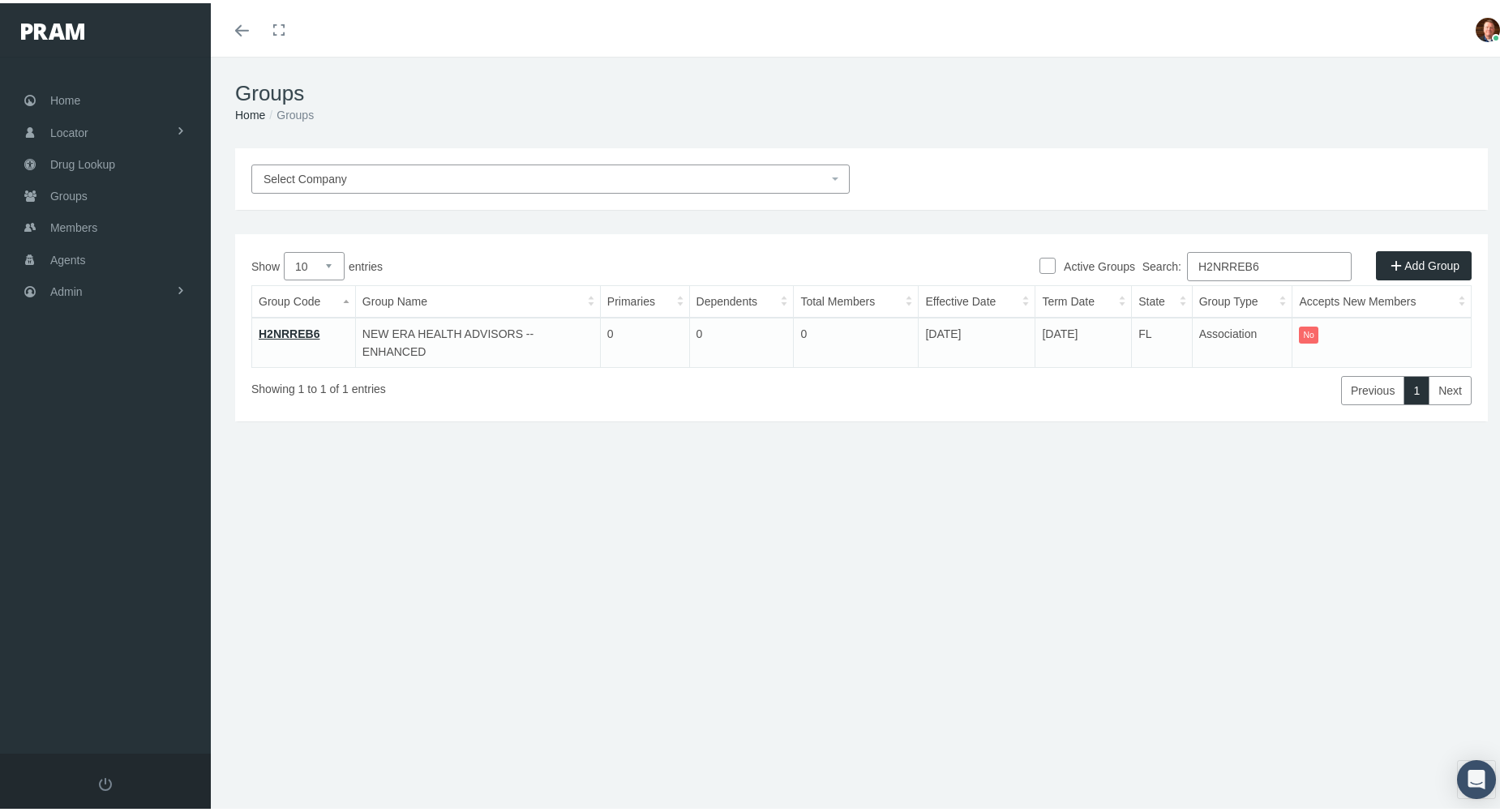
paste input "RHREB3"
type input "H2RHREB3"
click at [296, 326] on link "!!!H2RHREB3" at bounding box center [294, 330] width 72 height 13
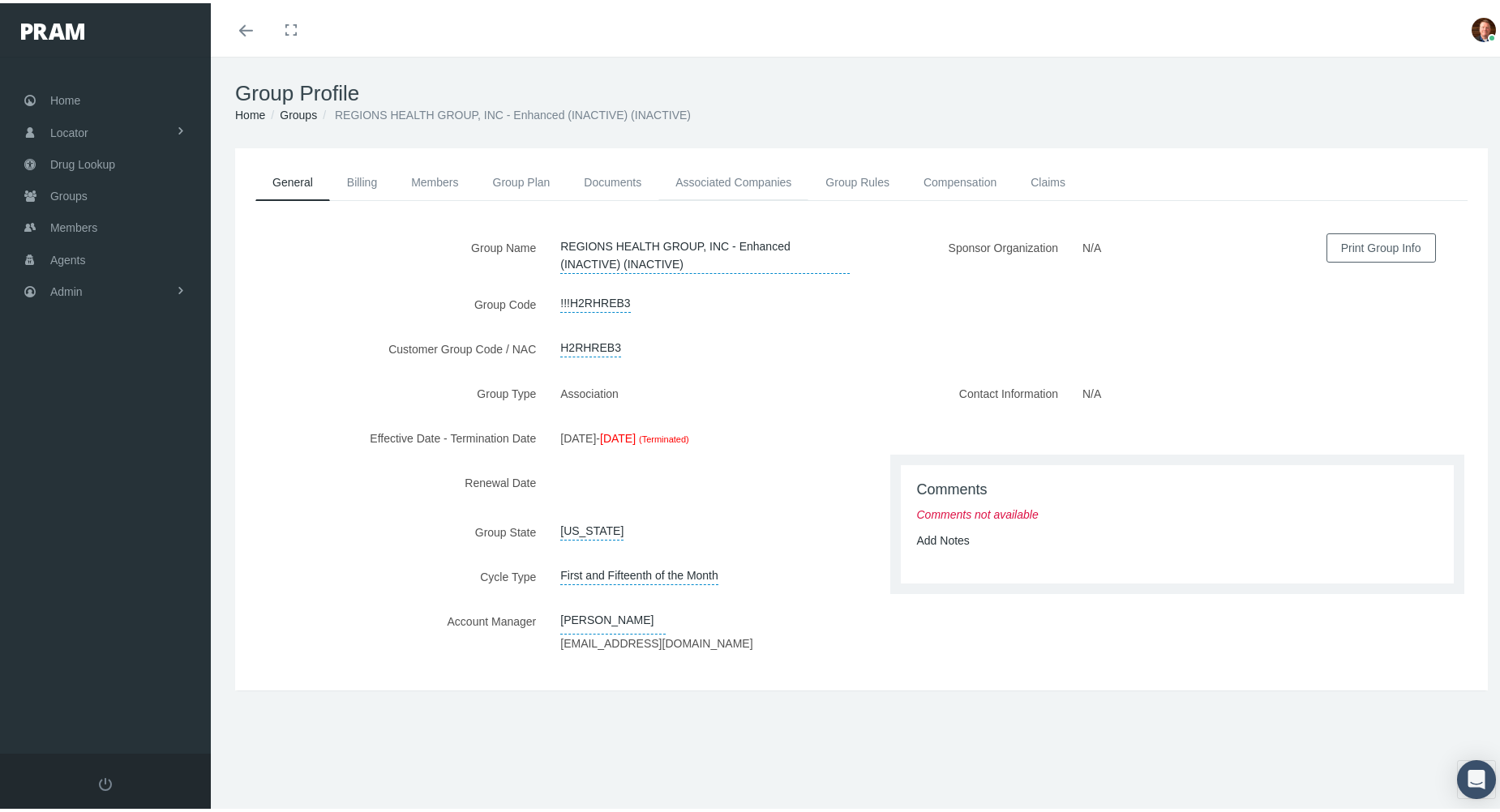
click at [714, 172] on link "Associated Companies" at bounding box center [733, 179] width 150 height 36
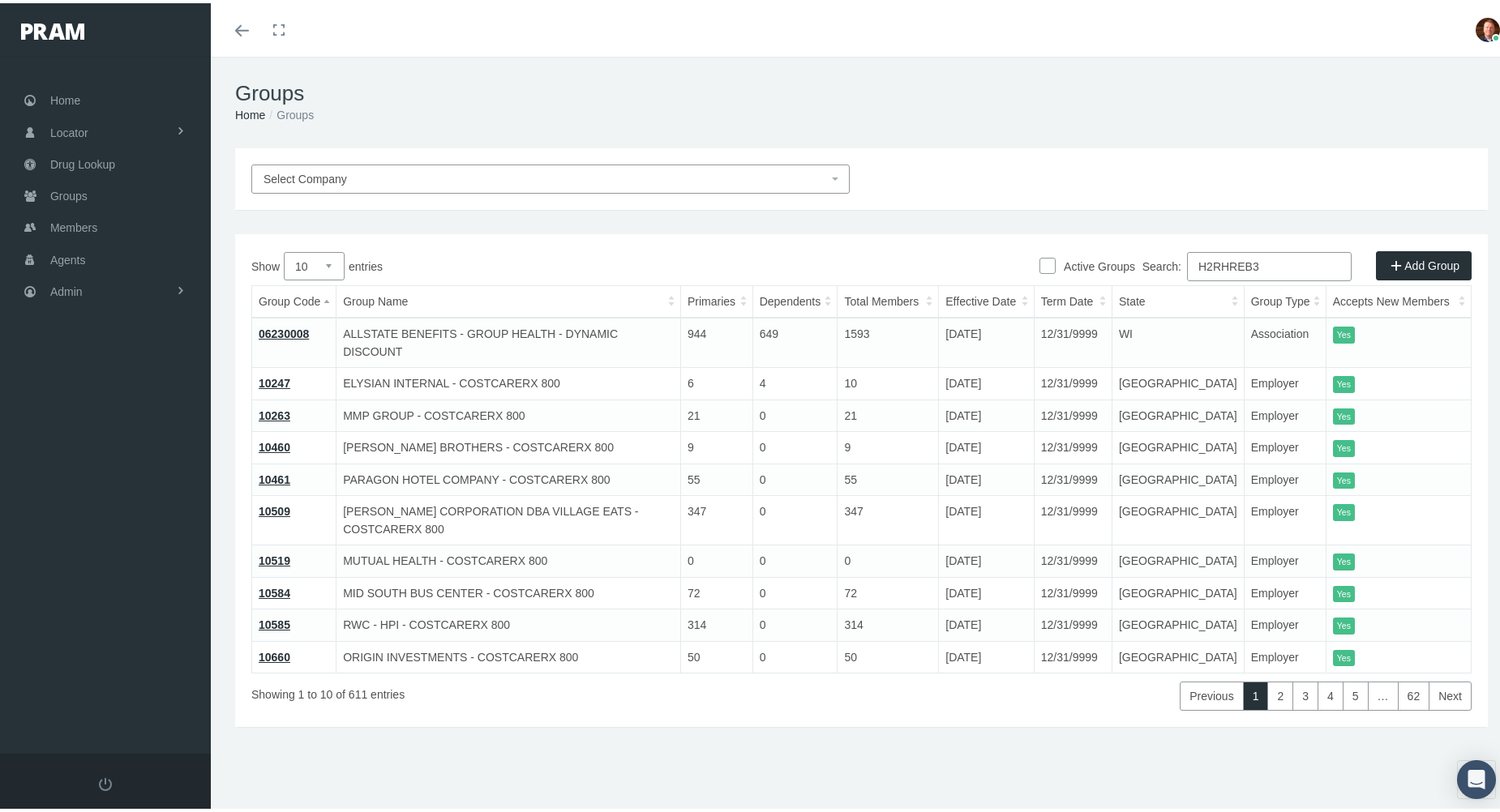
click at [1288, 266] on input "H2RHREB3" at bounding box center [1269, 263] width 165 height 29
paste input "4"
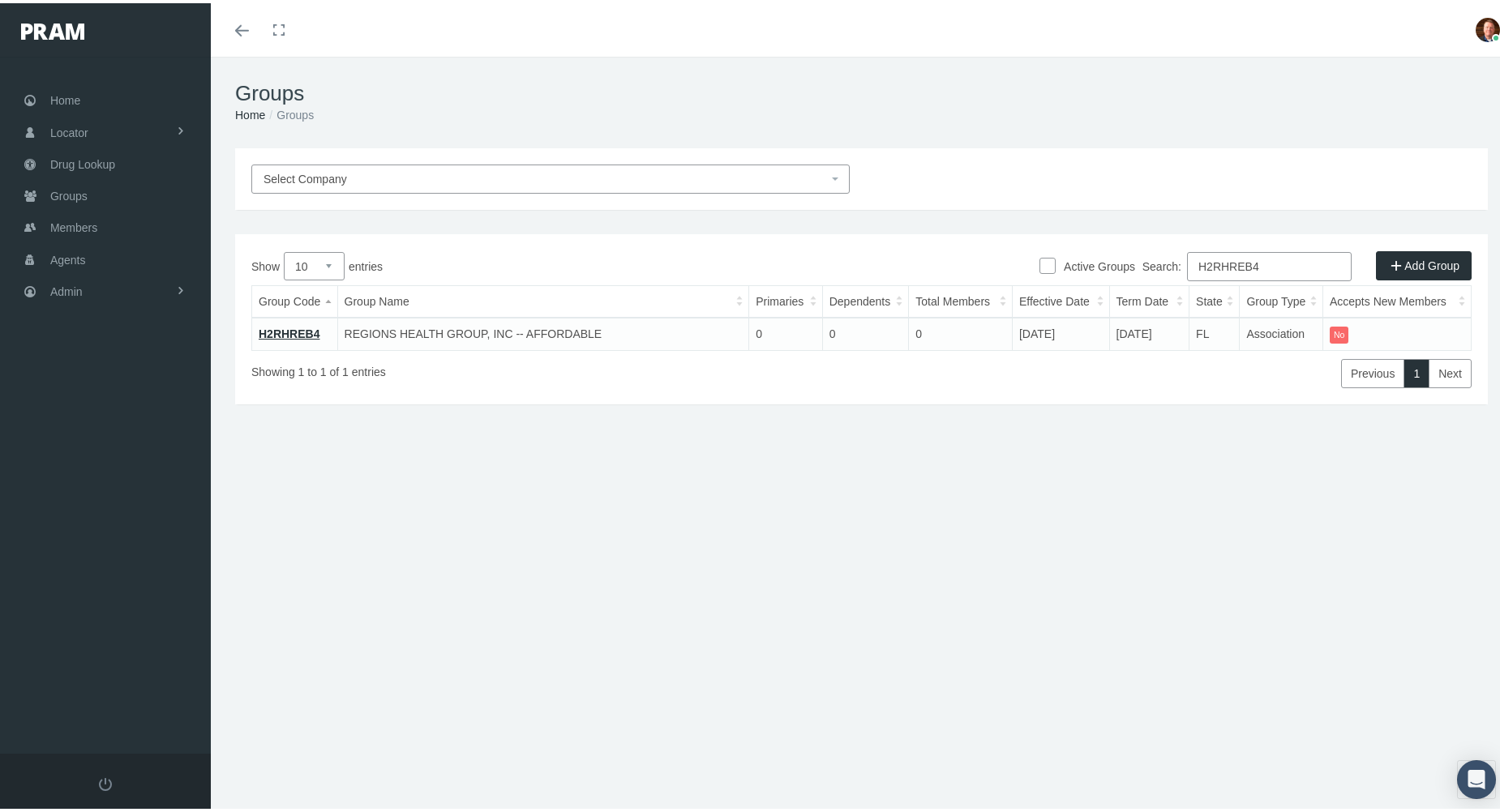
type input "H2RHREB4"
click at [309, 328] on link "H2RHREB4" at bounding box center [289, 330] width 61 height 13
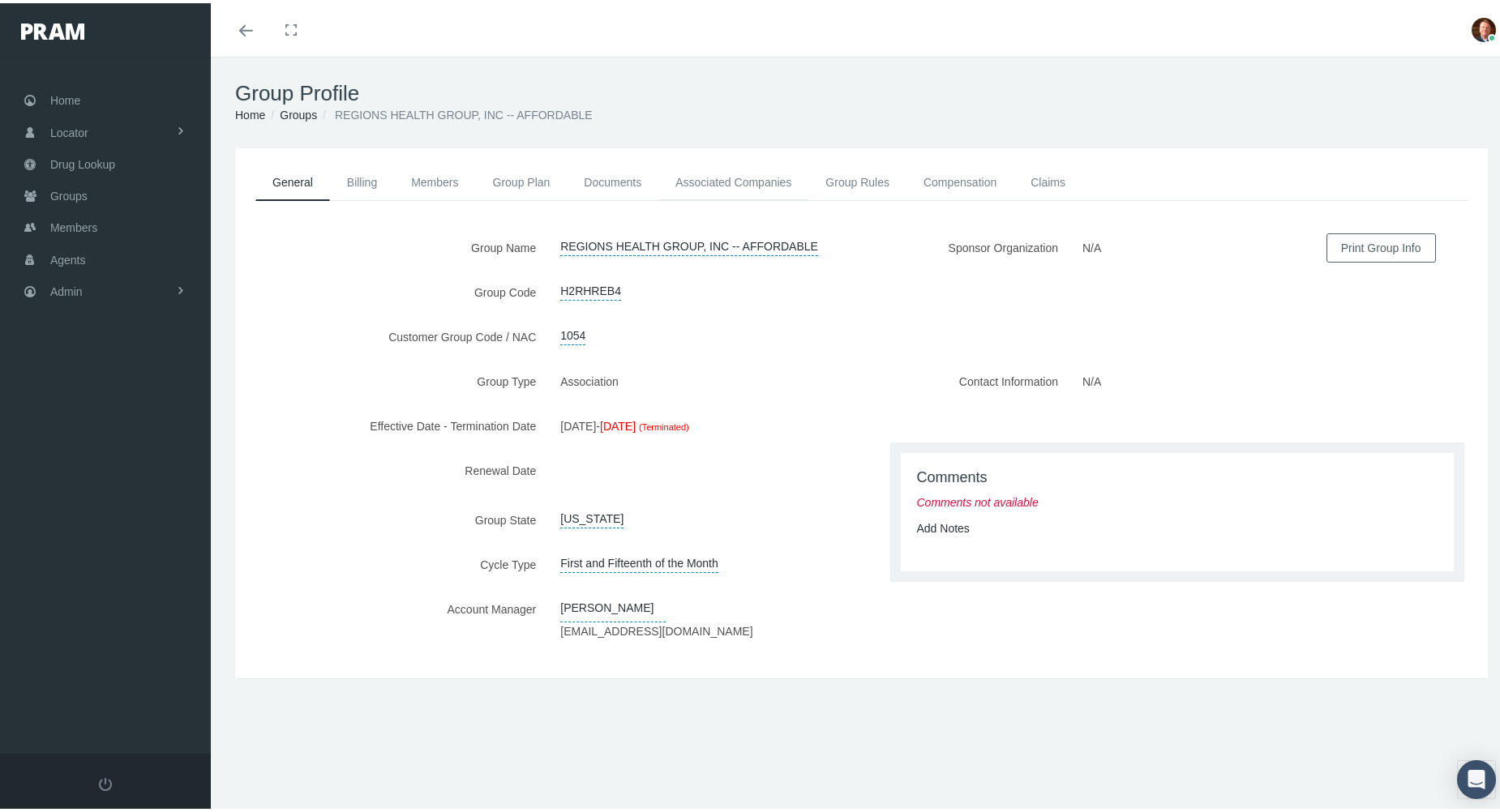
click at [755, 177] on link "Associated Companies" at bounding box center [733, 179] width 150 height 36
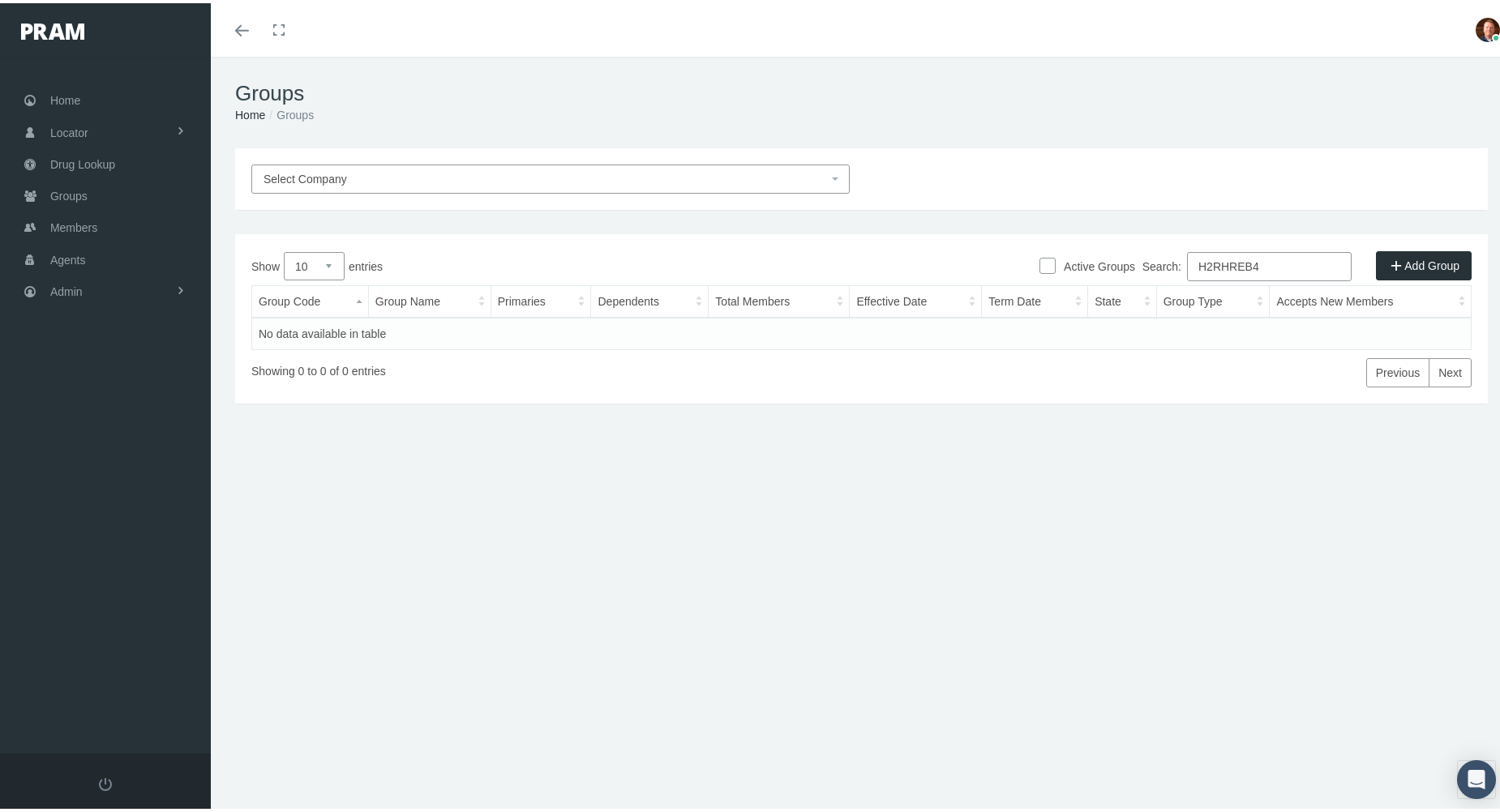
click at [1278, 269] on input "H2RHREB4" at bounding box center [1269, 263] width 165 height 29
paste input "5"
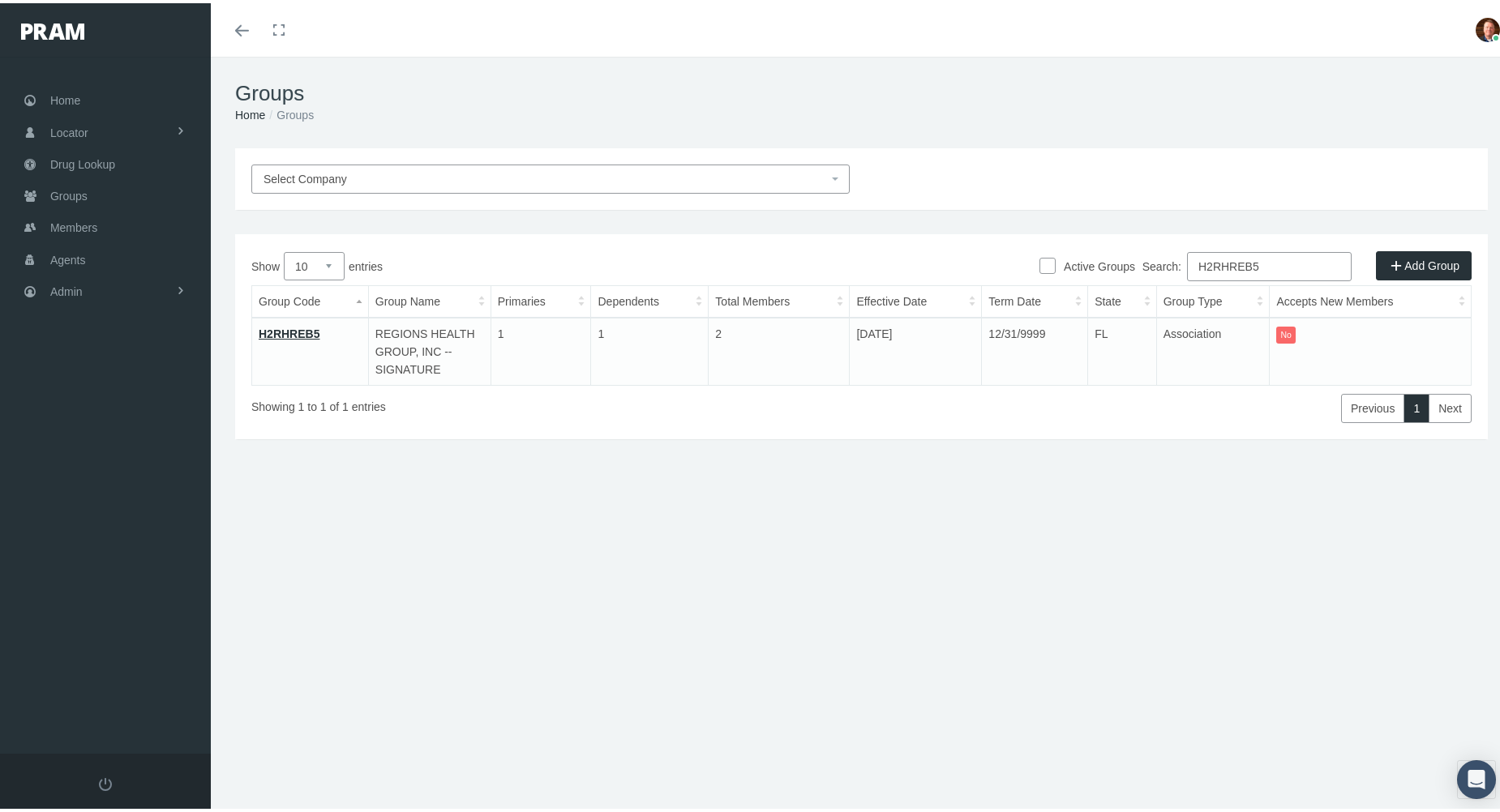
type input "H2RHREB5"
click at [278, 330] on link "H2RHREB5" at bounding box center [289, 330] width 61 height 13
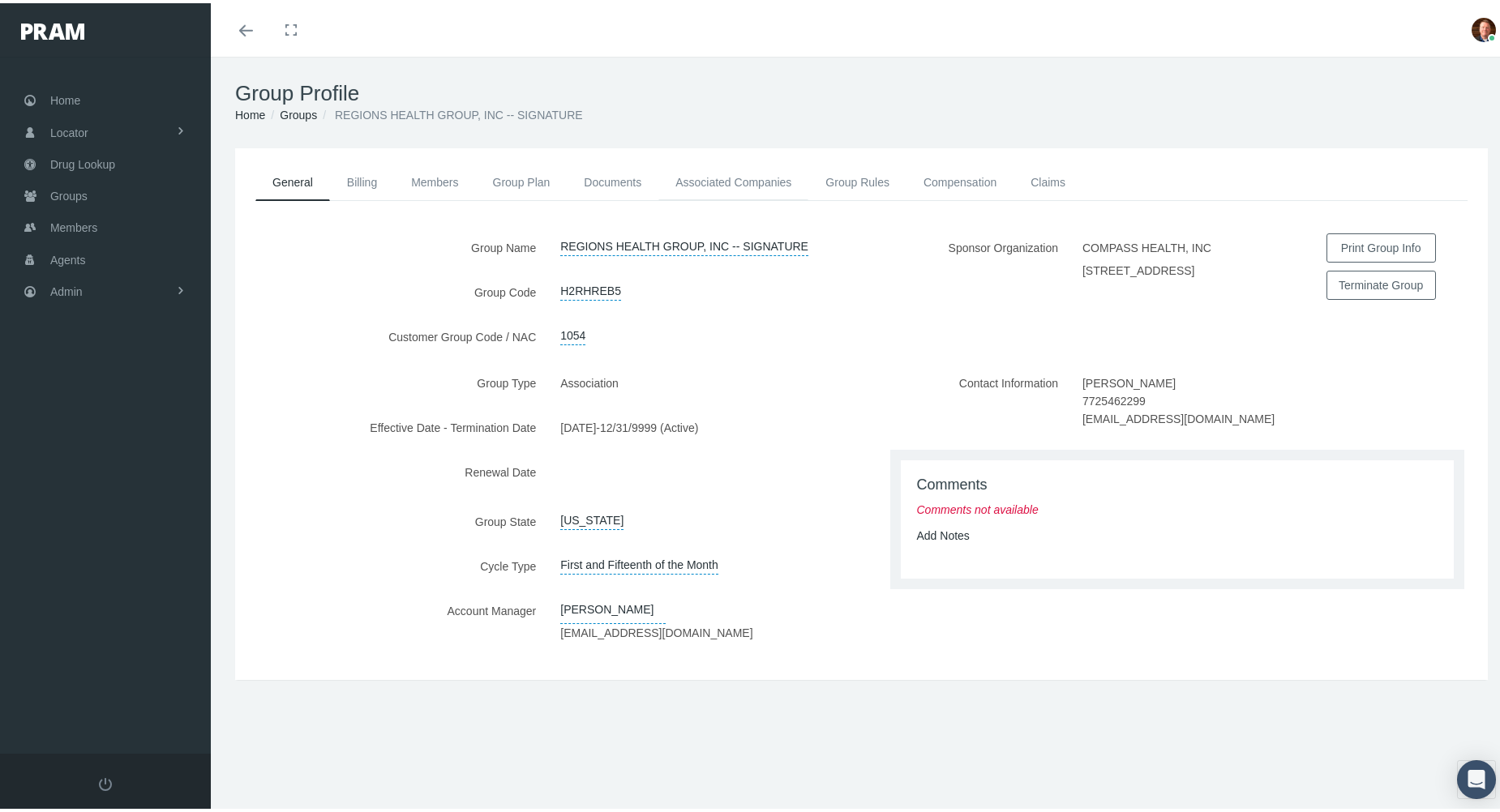
click at [752, 193] on link "Associated Companies" at bounding box center [733, 179] width 150 height 36
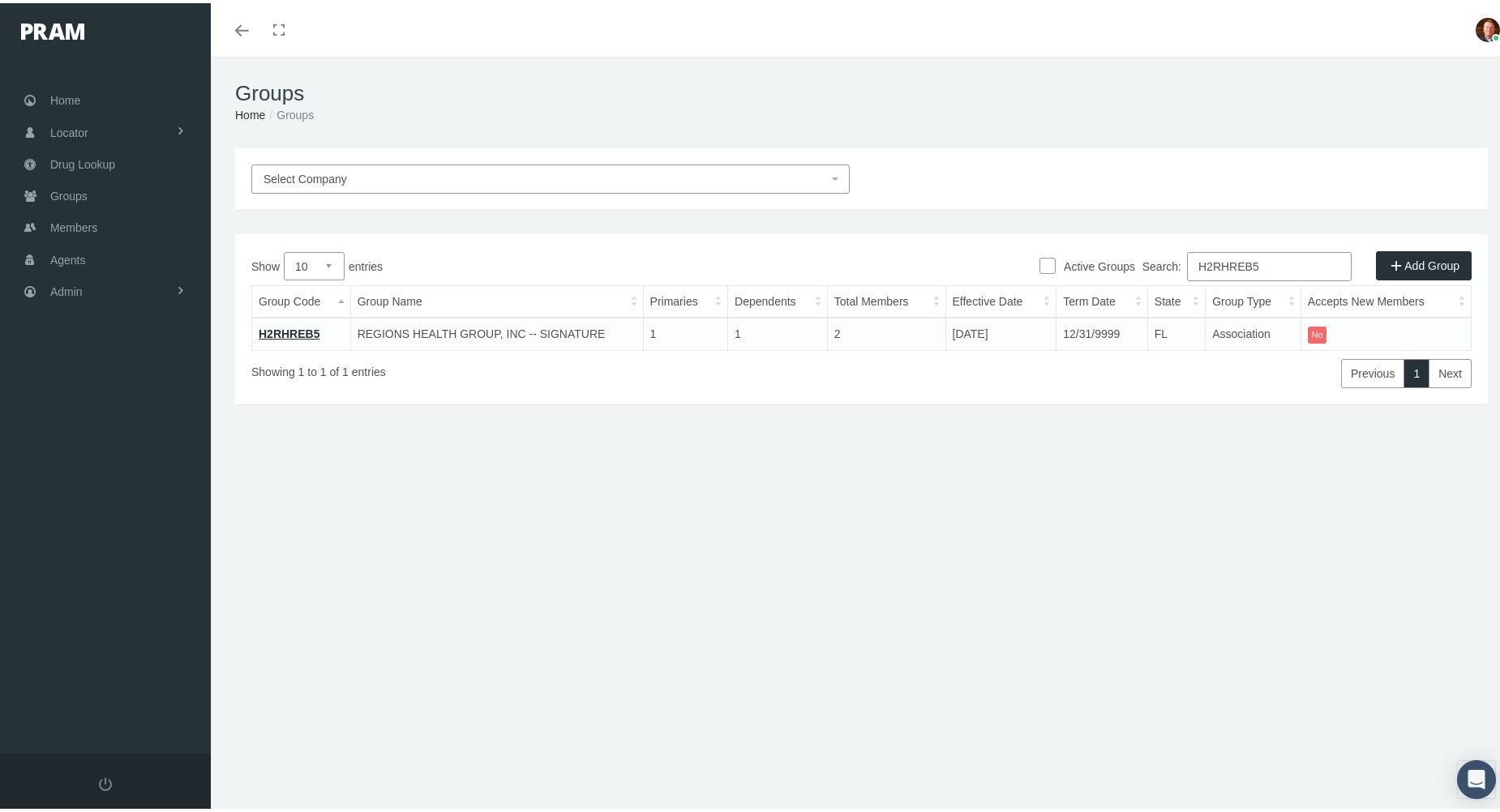
click at [1260, 262] on input "H2RHREB5" at bounding box center [1269, 263] width 165 height 29
paste input "6"
click at [1271, 261] on input "H2RHREB6" at bounding box center [1269, 263] width 165 height 29
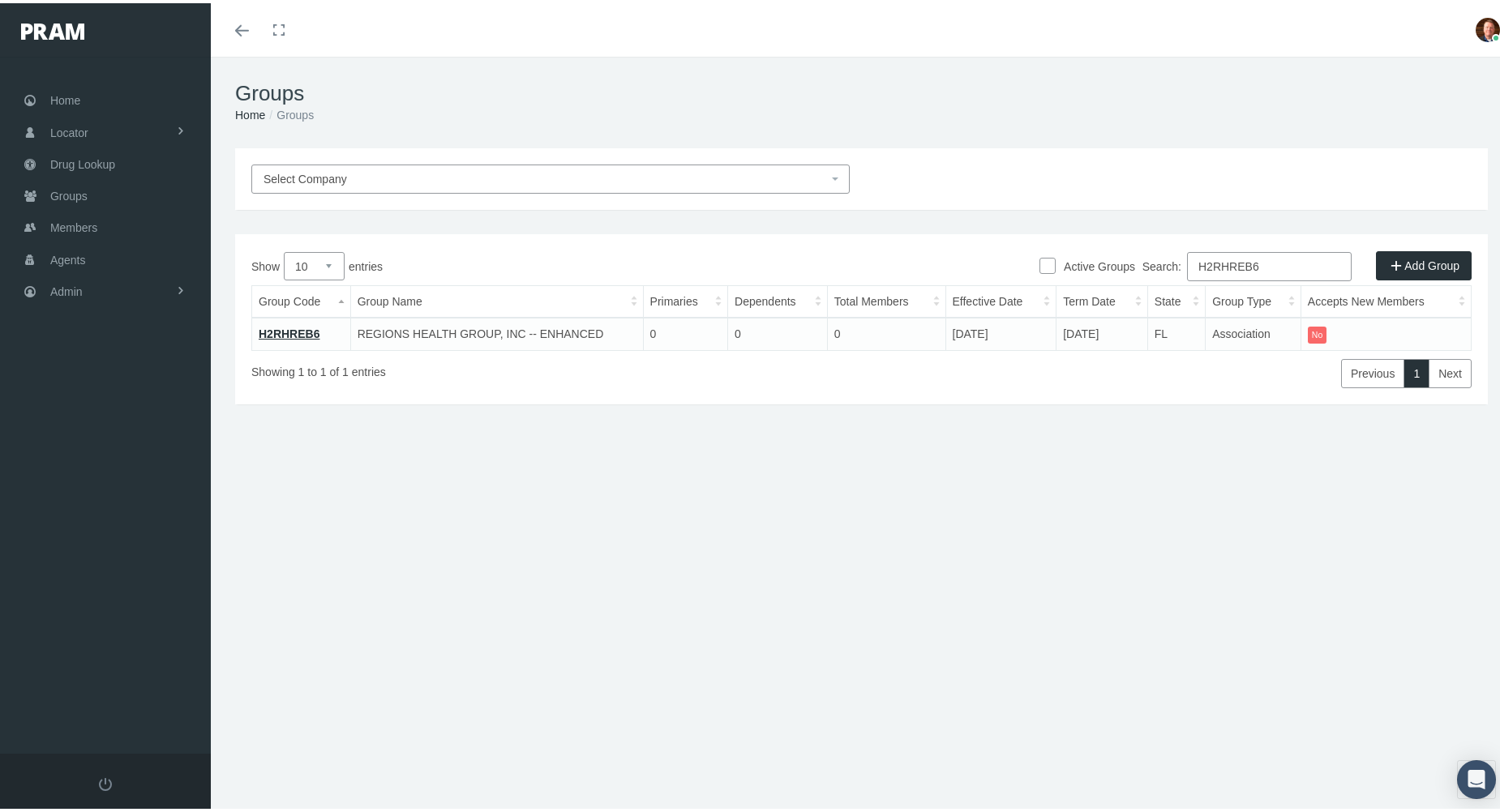
paste input "SAREB4"
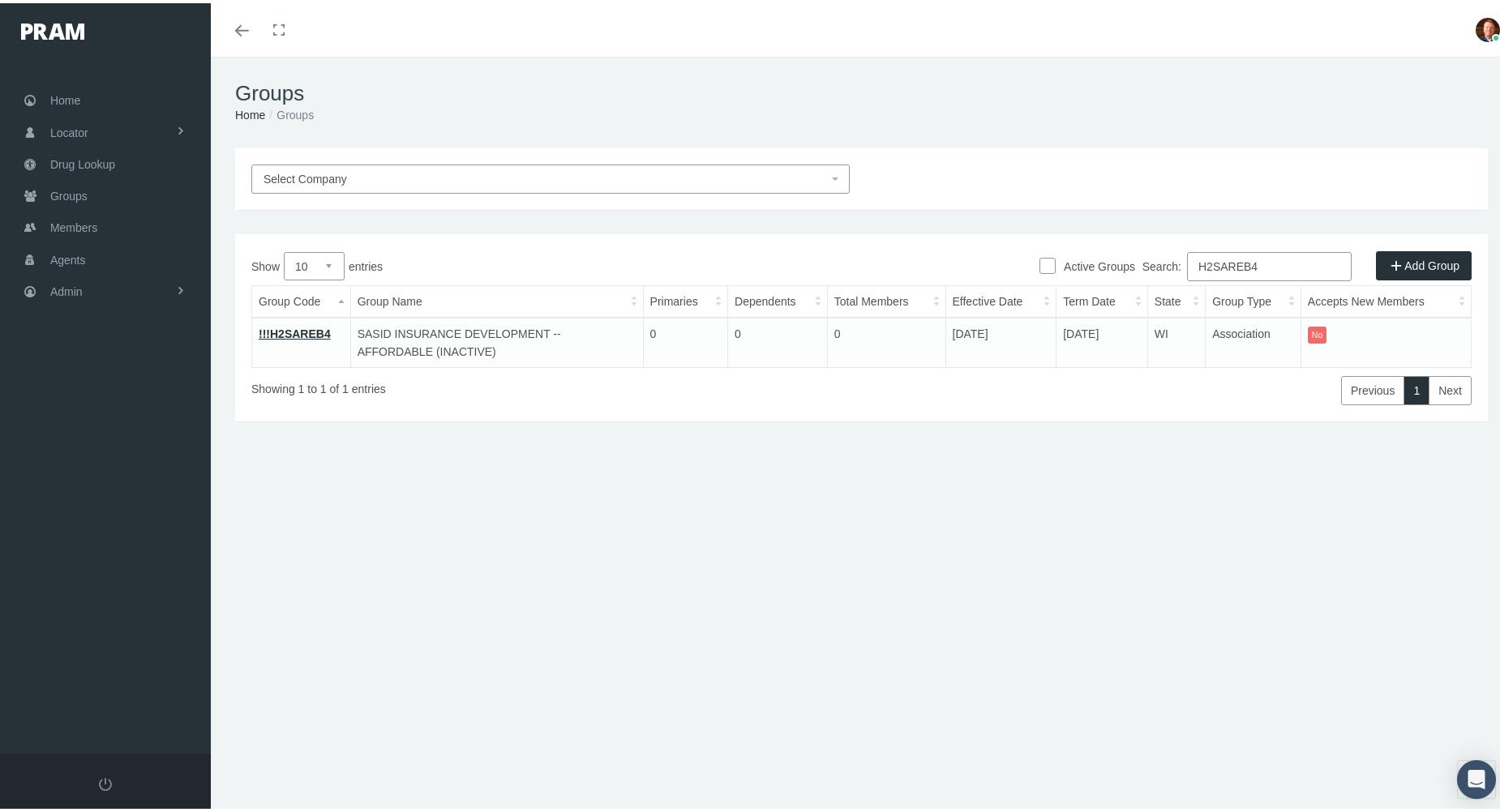
type input "H2SAREB4"
click at [278, 329] on link "!!!H2SAREB4" at bounding box center [294, 330] width 72 height 13
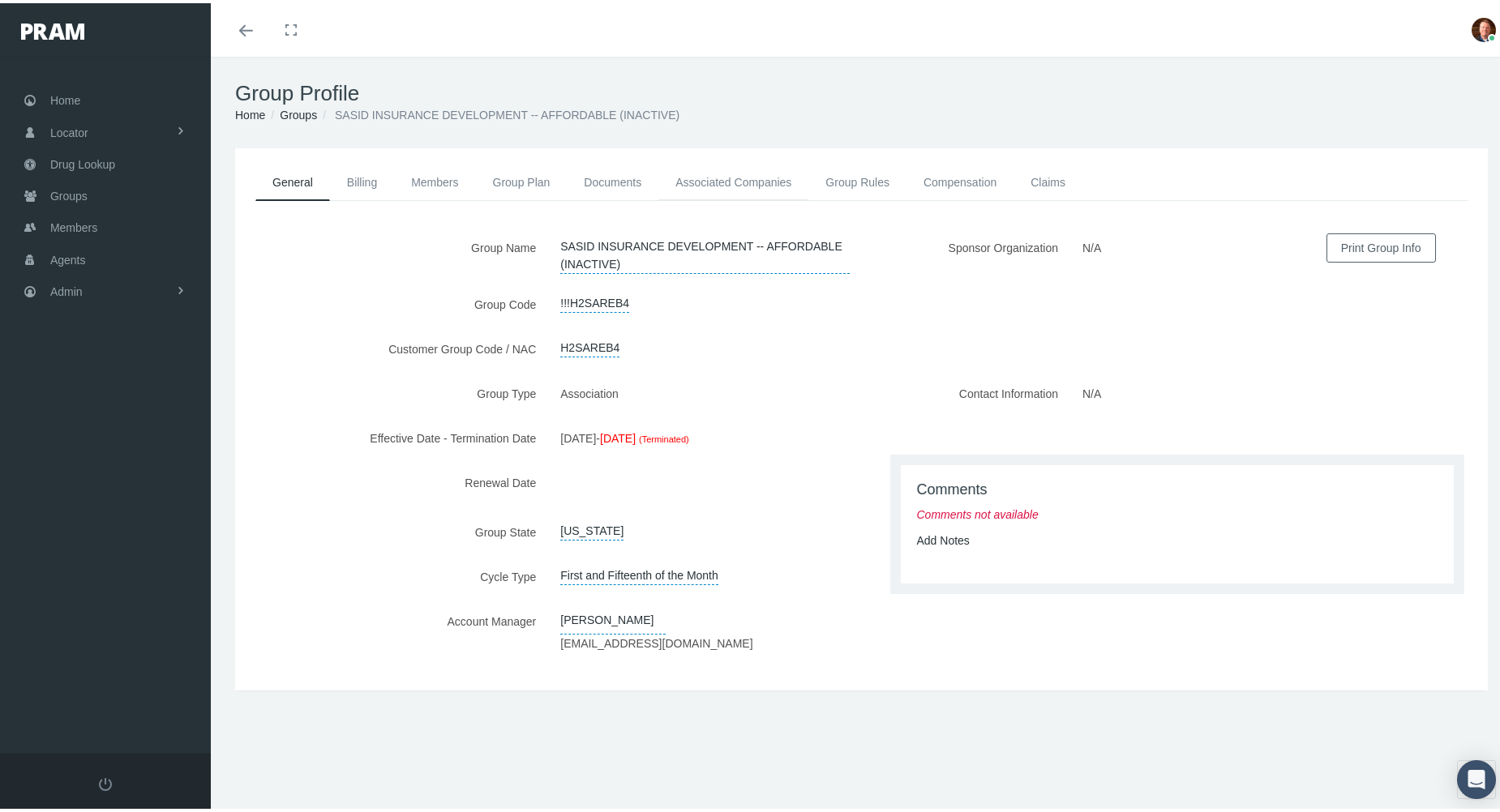
click at [712, 182] on link "Associated Companies" at bounding box center [733, 179] width 150 height 36
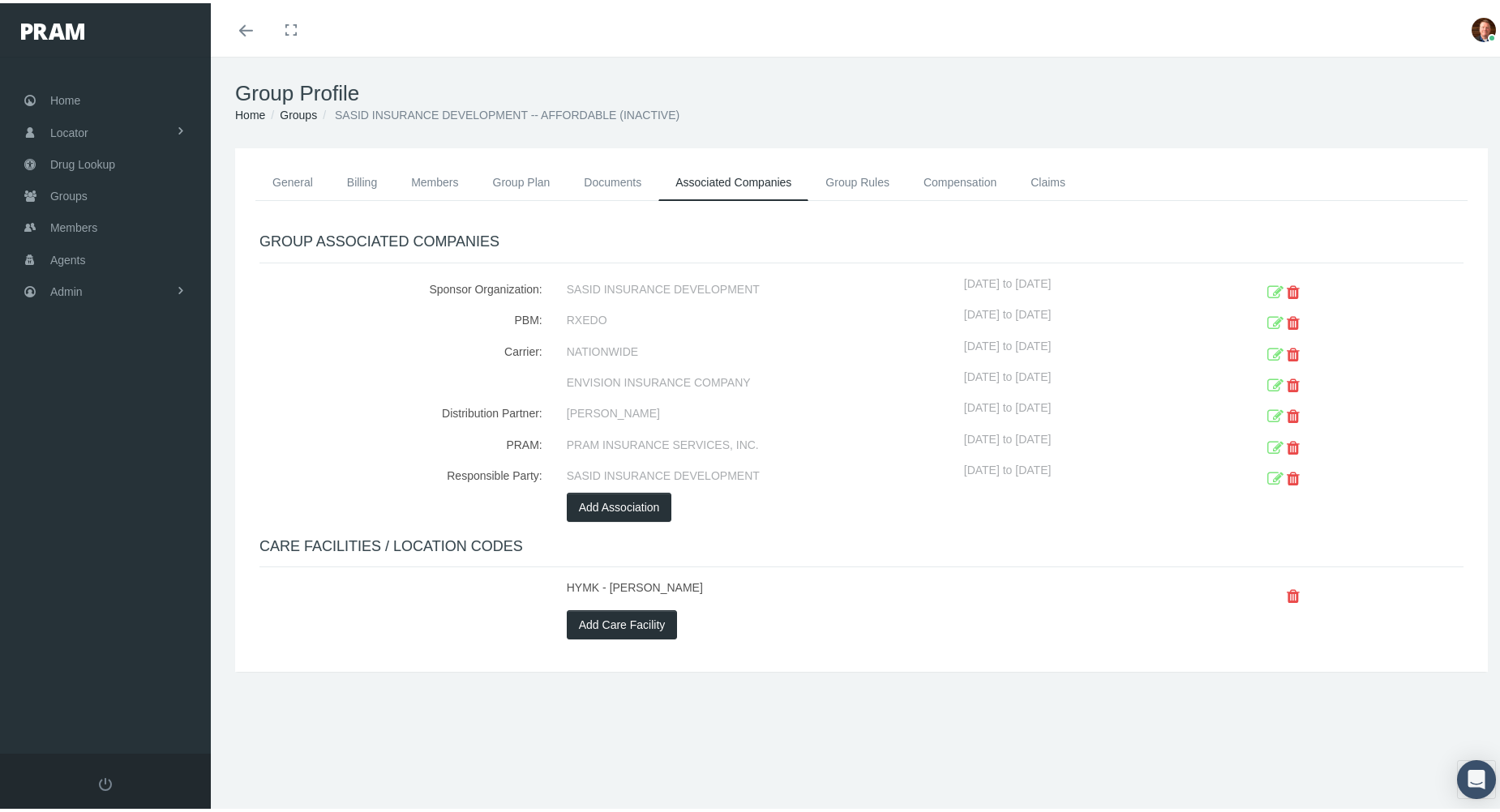
click at [1267, 349] on icon at bounding box center [1275, 352] width 16 height 25
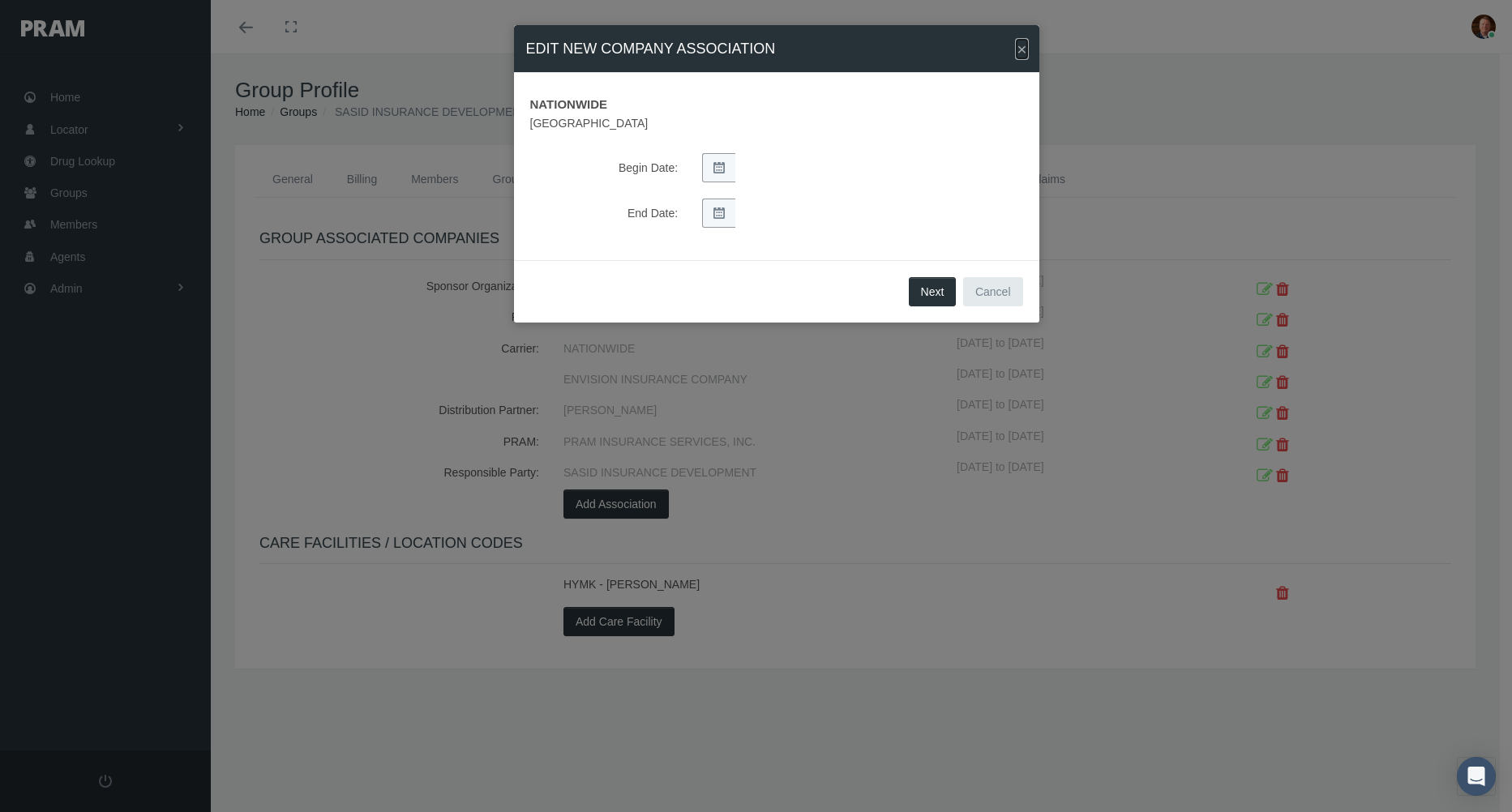
click at [1020, 48] on span "×" at bounding box center [1021, 49] width 9 height 19
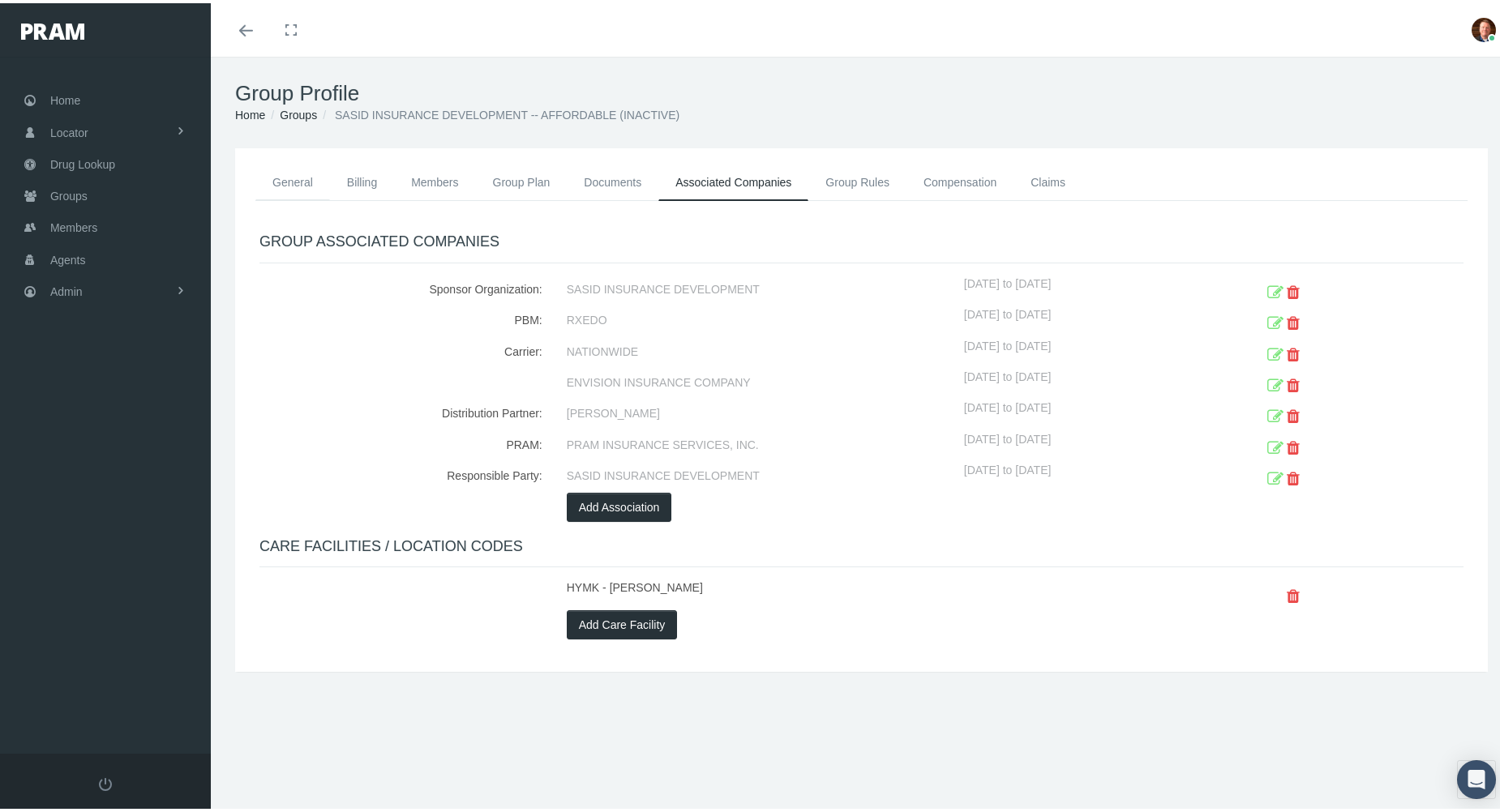
click at [275, 193] on link "General" at bounding box center [293, 179] width 74 height 36
click at [720, 173] on link "Associated Companies" at bounding box center [733, 179] width 150 height 36
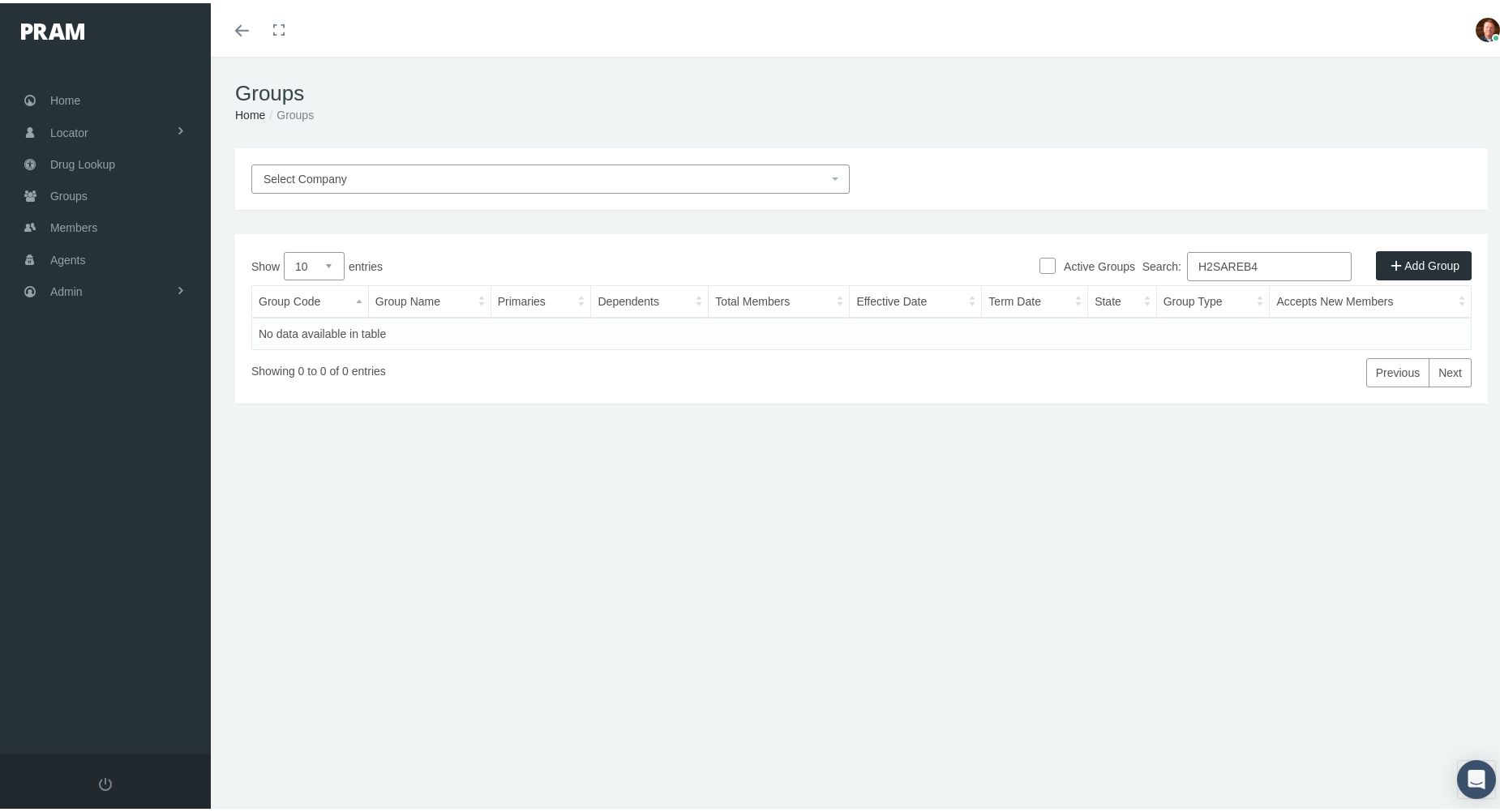
click at [1313, 256] on input "H2SAREB4" at bounding box center [1269, 263] width 165 height 29
paste input "5"
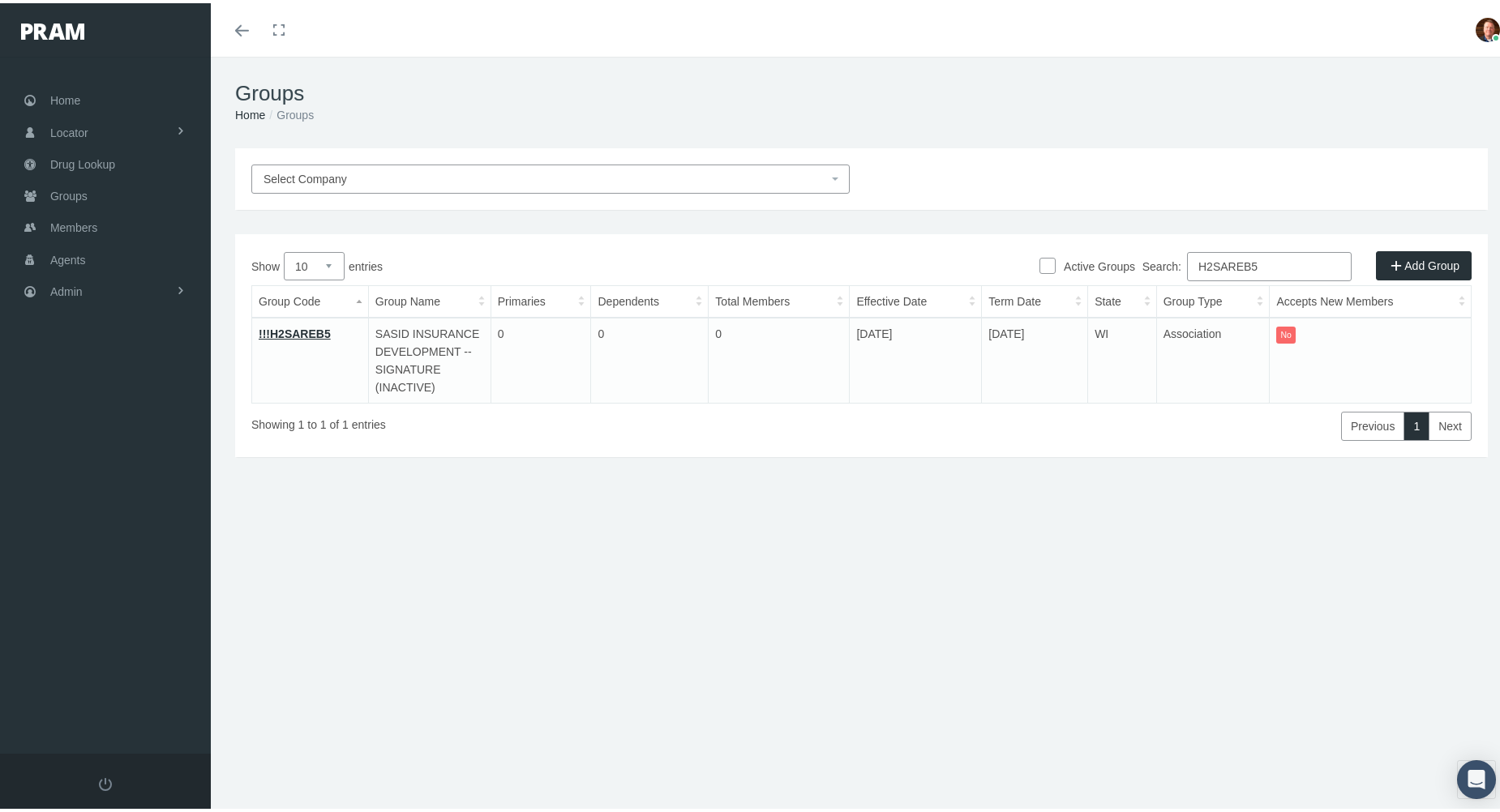
type input "H2SAREB5"
click at [285, 326] on link "!!!H2SAREB5" at bounding box center [294, 330] width 72 height 13
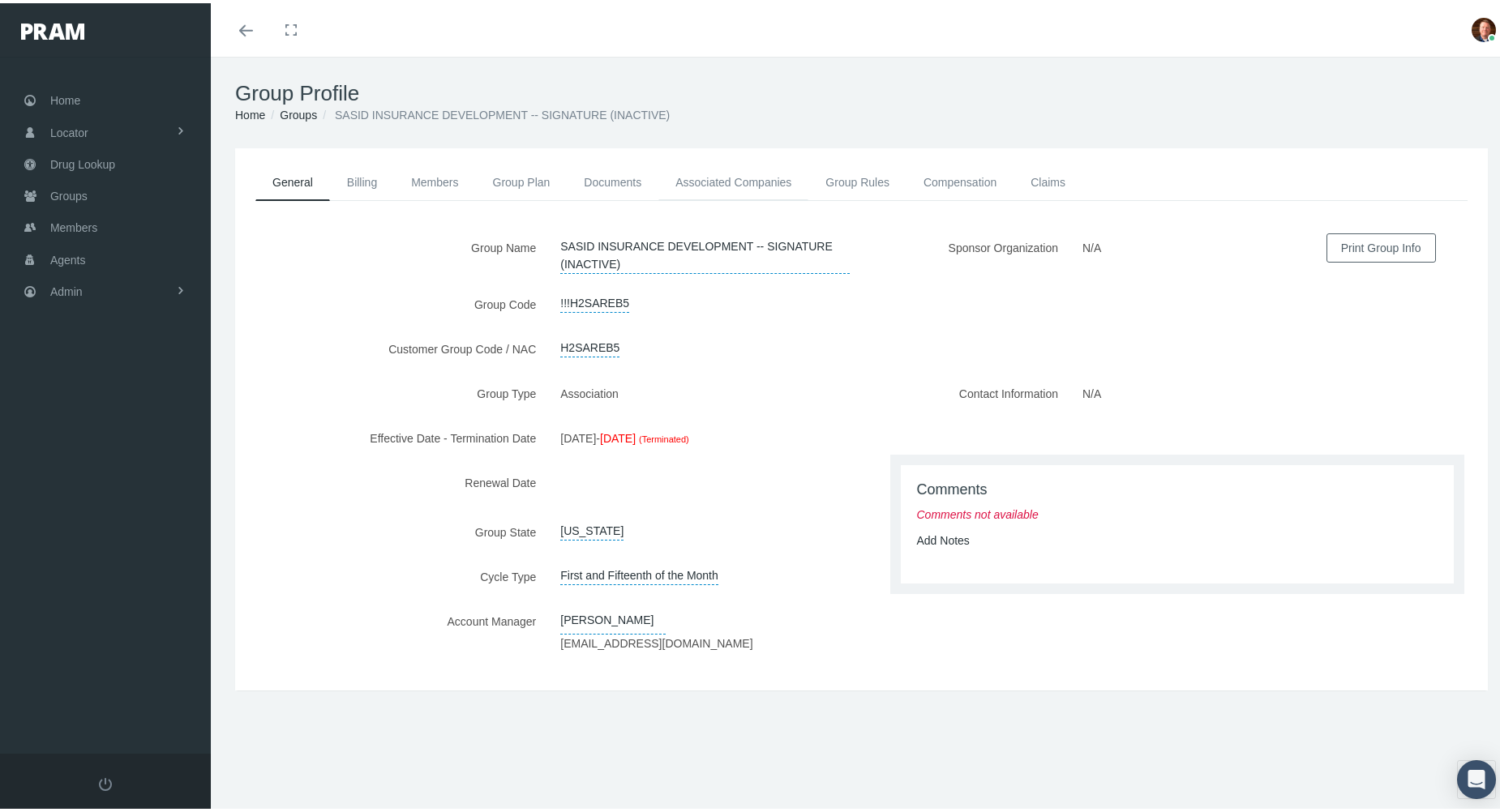
click at [718, 168] on link "Associated Companies" at bounding box center [733, 179] width 150 height 36
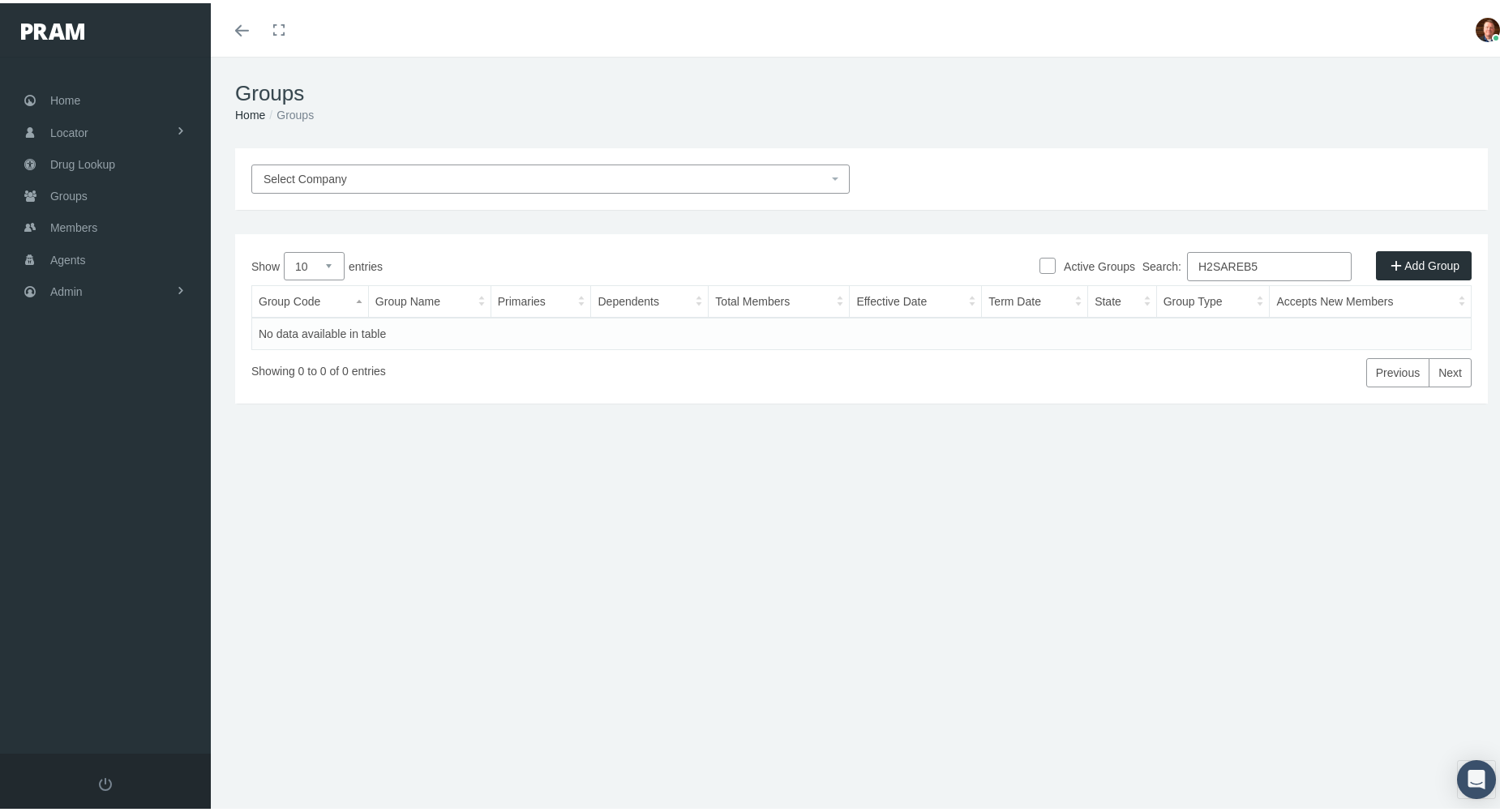
click at [1307, 263] on input "H2SAREB5" at bounding box center [1269, 263] width 165 height 29
paste input "6"
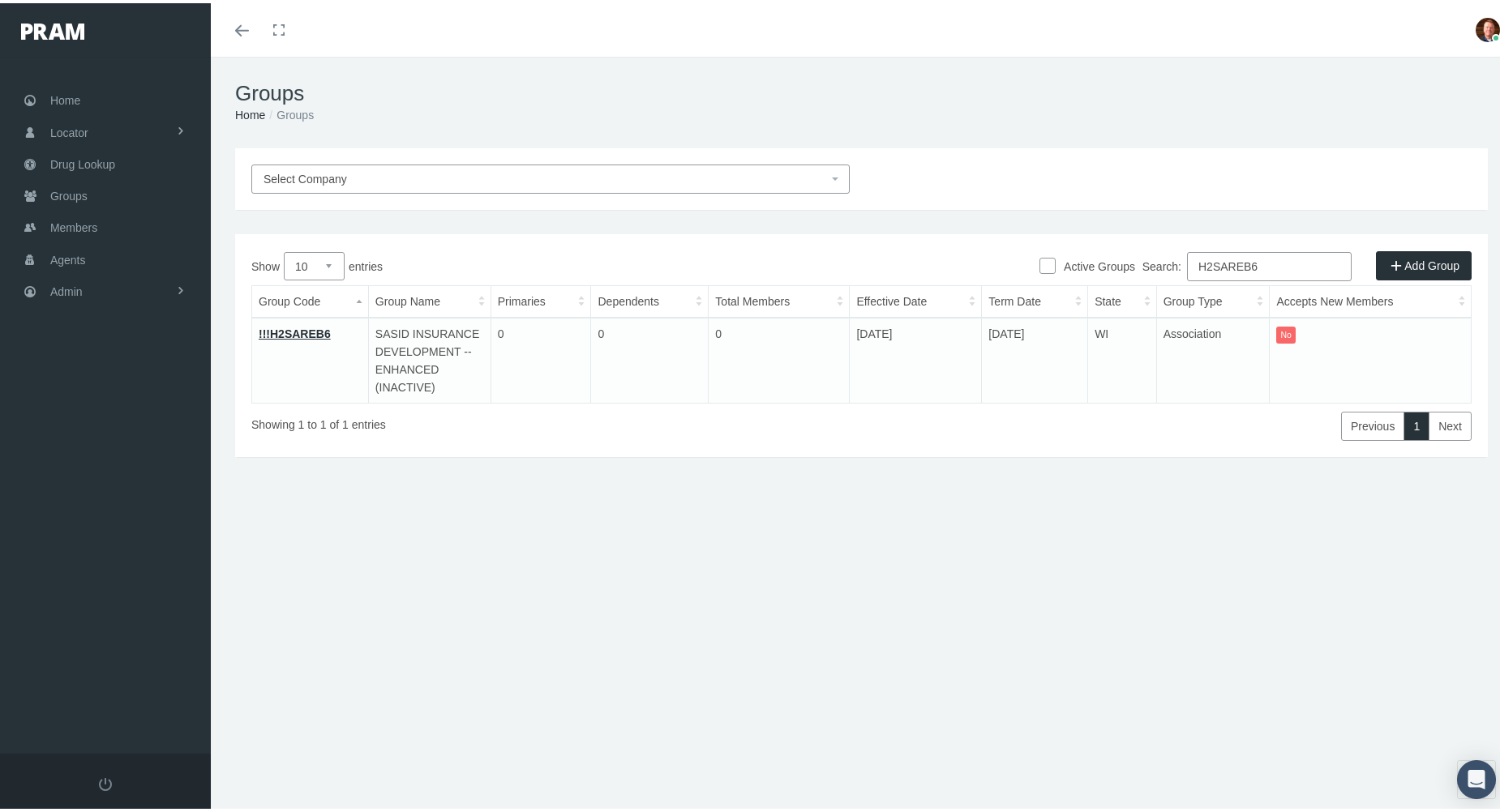
type input "H2SAREB6"
click at [285, 328] on link "!!!H2SAREB6" at bounding box center [294, 330] width 72 height 13
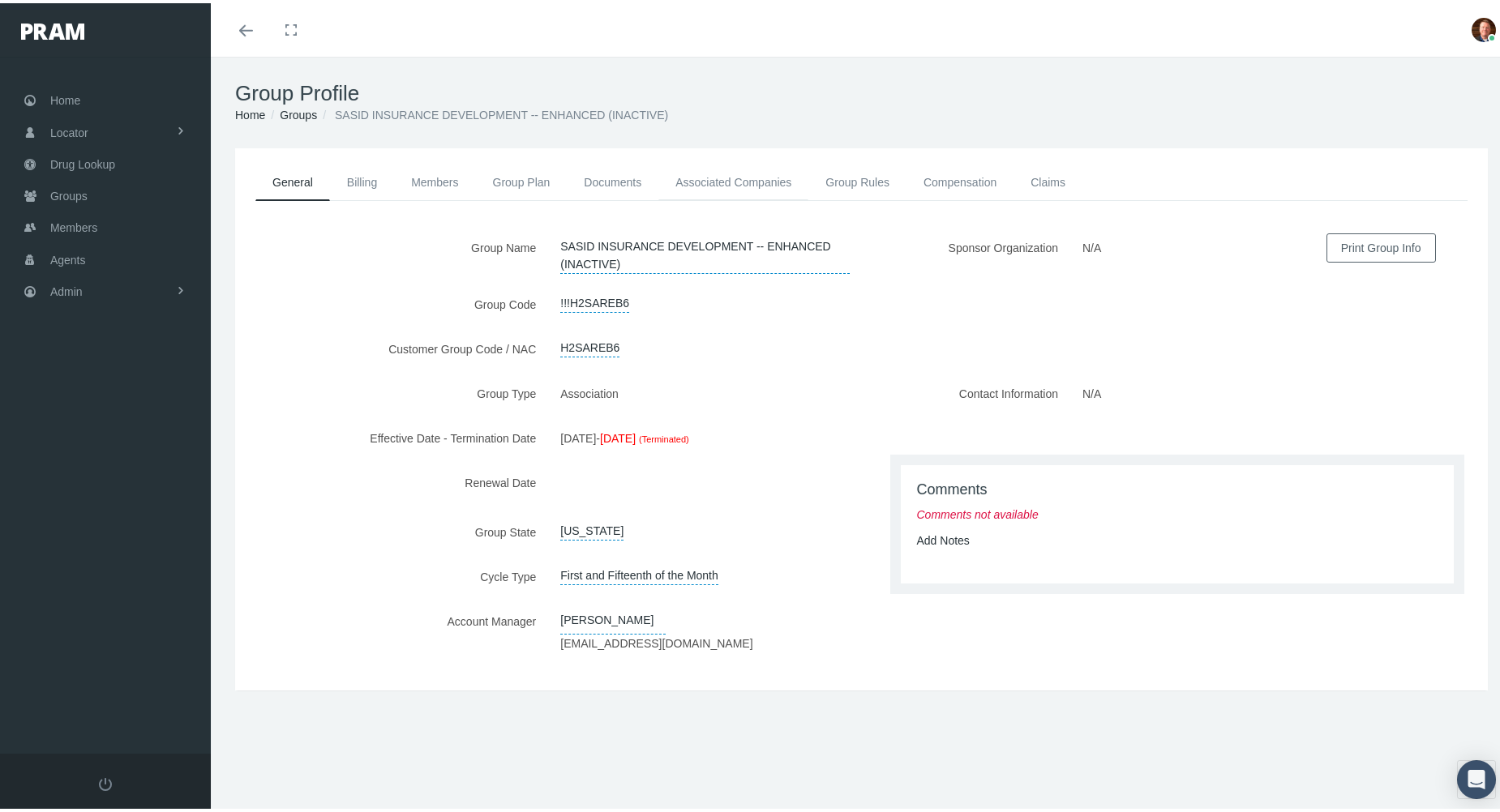
click at [708, 175] on link "Associated Companies" at bounding box center [733, 179] width 150 height 36
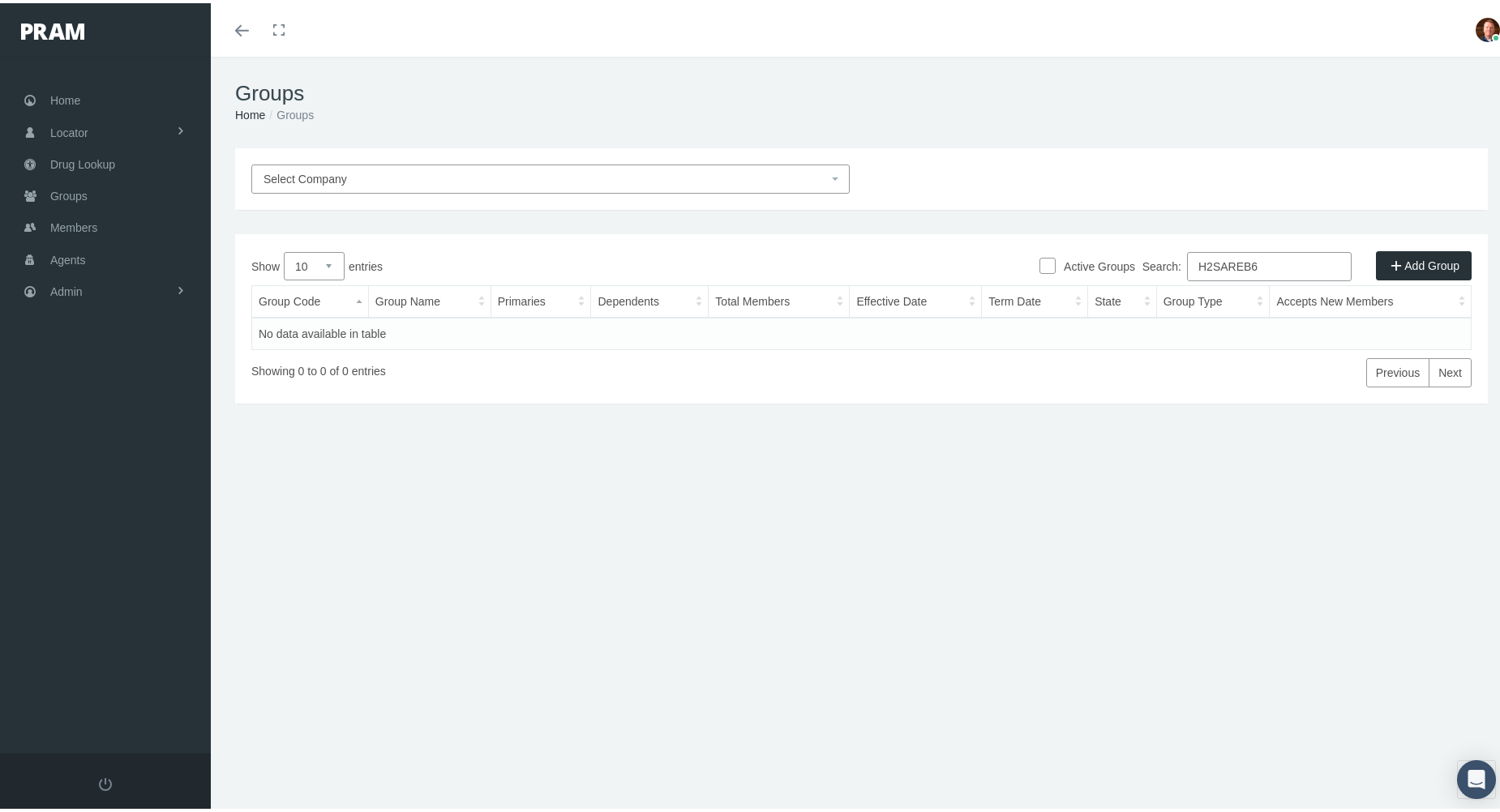
click at [1257, 268] on input "H2SAREB6" at bounding box center [1269, 263] width 165 height 29
paste input "THREB3"
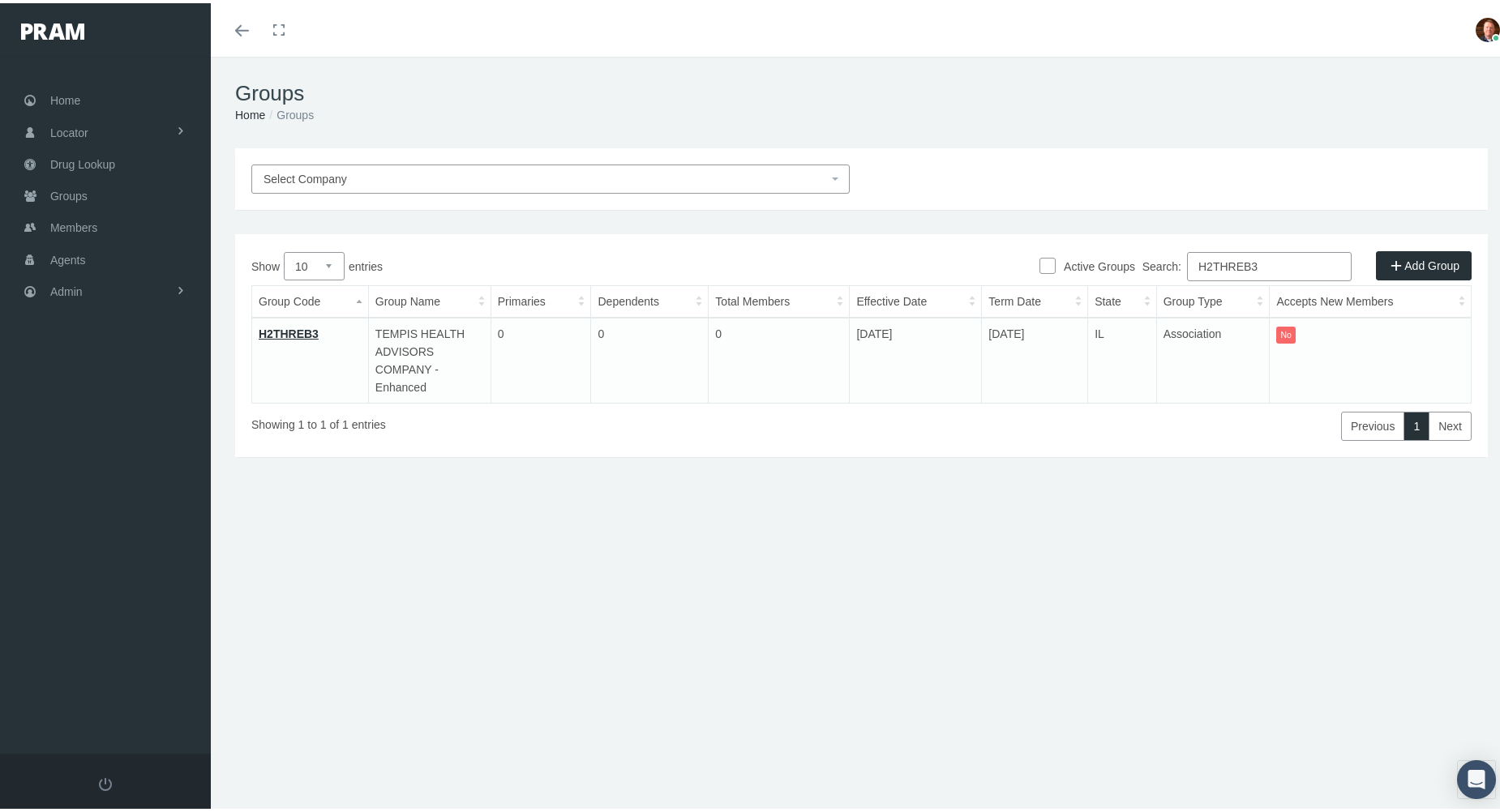
click at [1283, 262] on input "H2THREB3" at bounding box center [1269, 263] width 165 height 29
paste input "4"
click at [1278, 259] on input "H2THREB4" at bounding box center [1269, 263] width 165 height 29
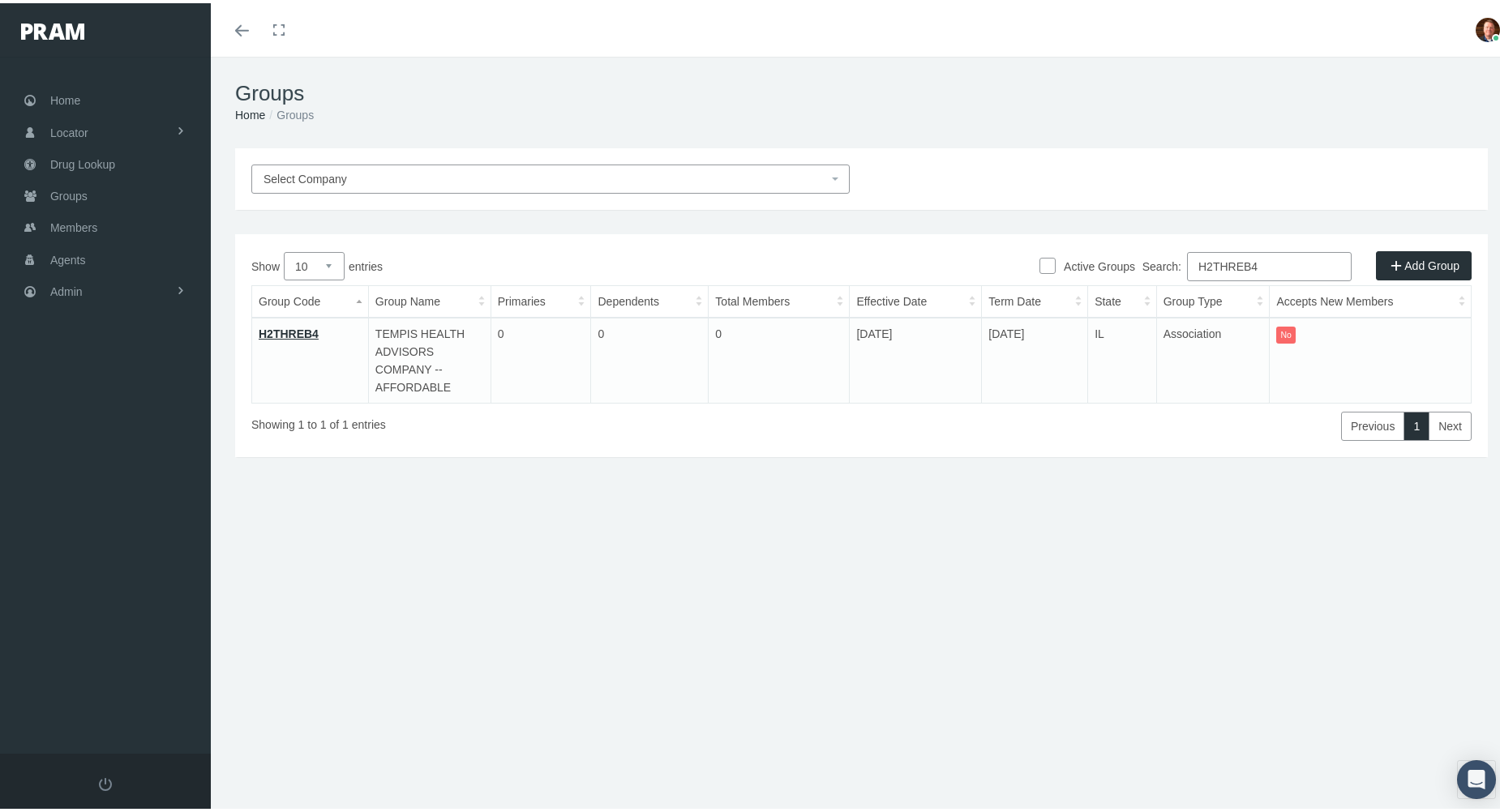
paste input "5"
click at [1299, 262] on input "H2THREB5" at bounding box center [1269, 263] width 165 height 29
paste input "6"
type input "H2THREB6"
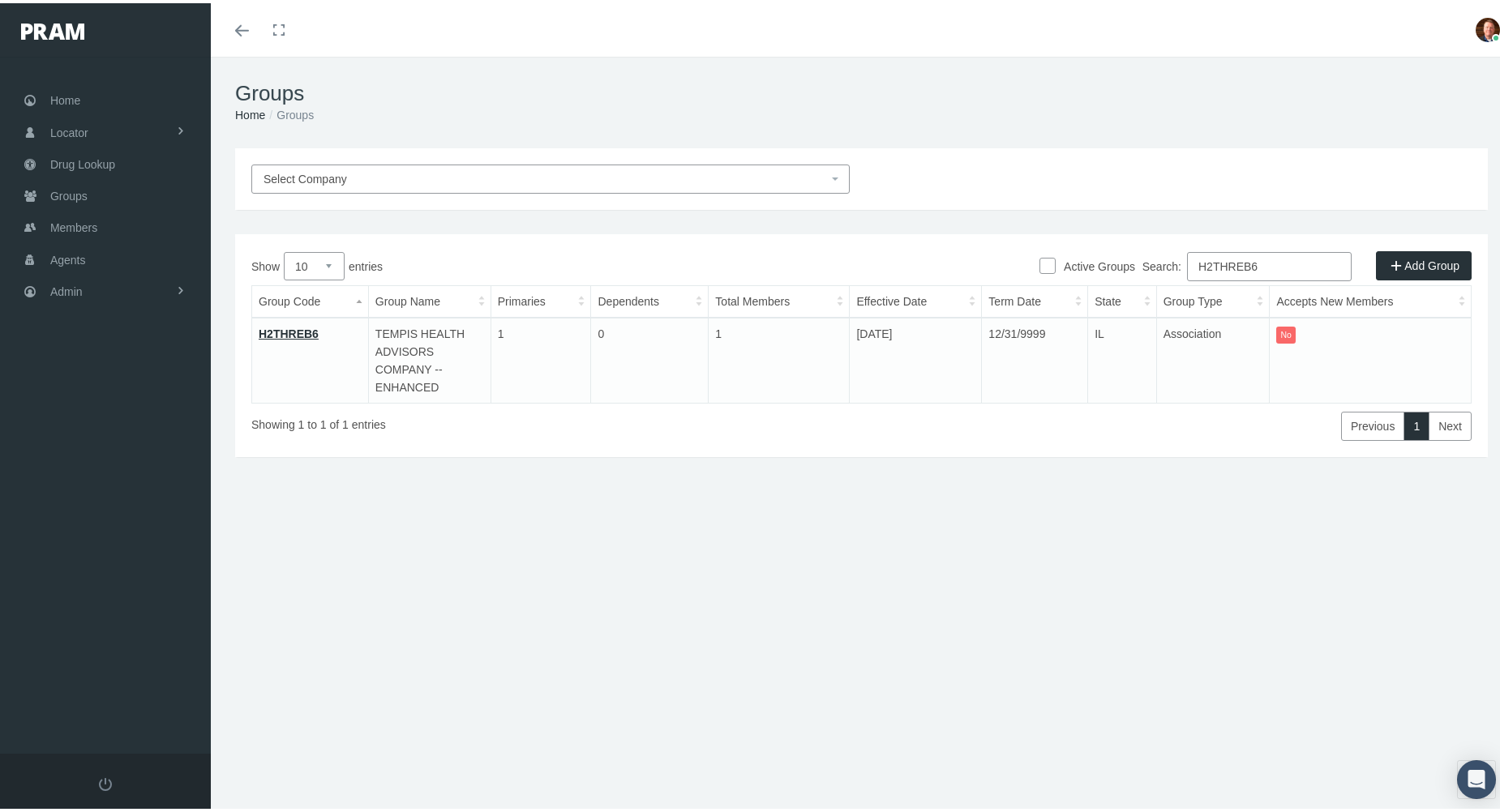
click at [284, 336] on link "H2THREB6" at bounding box center [288, 330] width 60 height 13
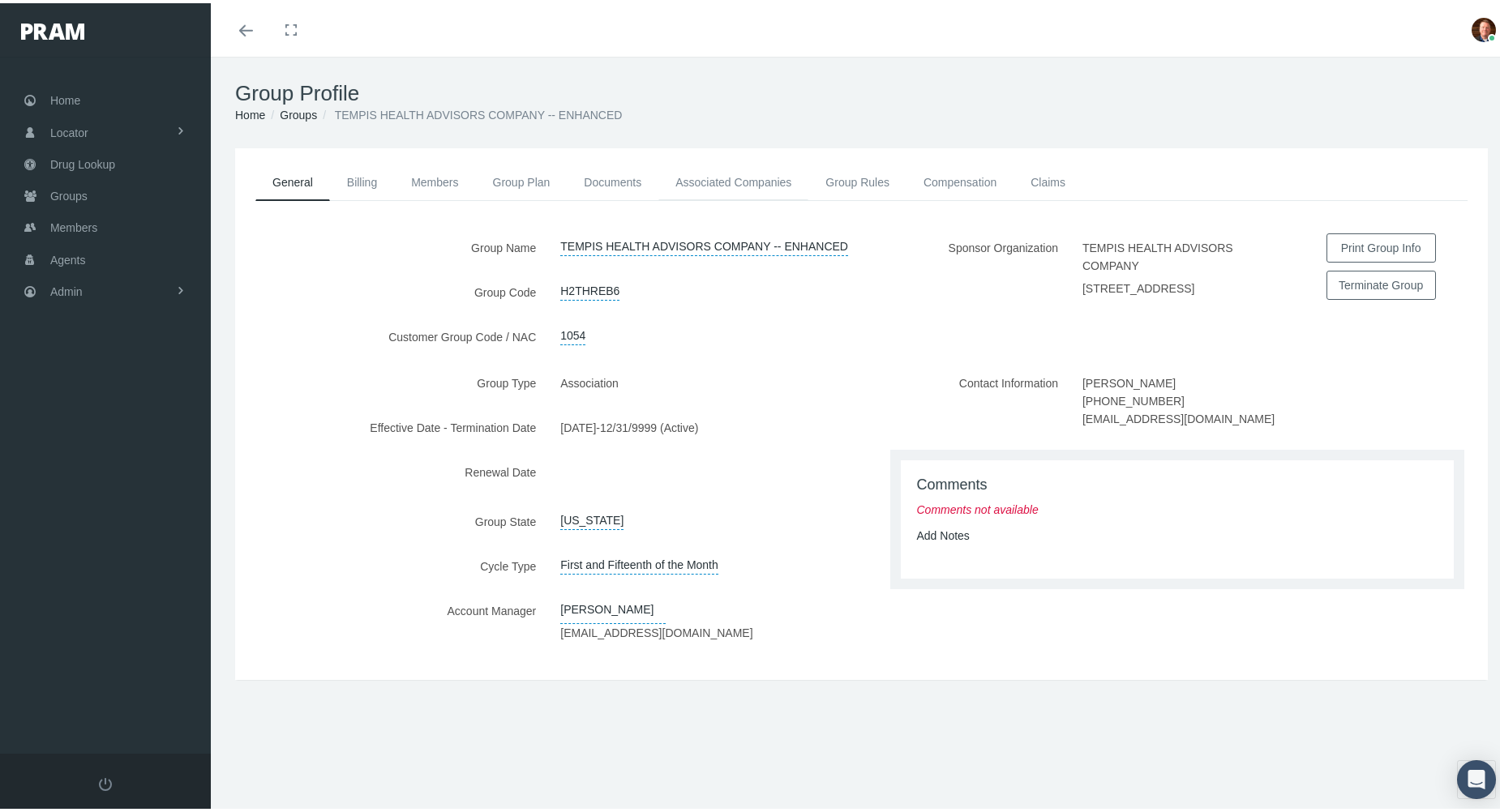
click at [743, 184] on link "Associated Companies" at bounding box center [733, 179] width 150 height 36
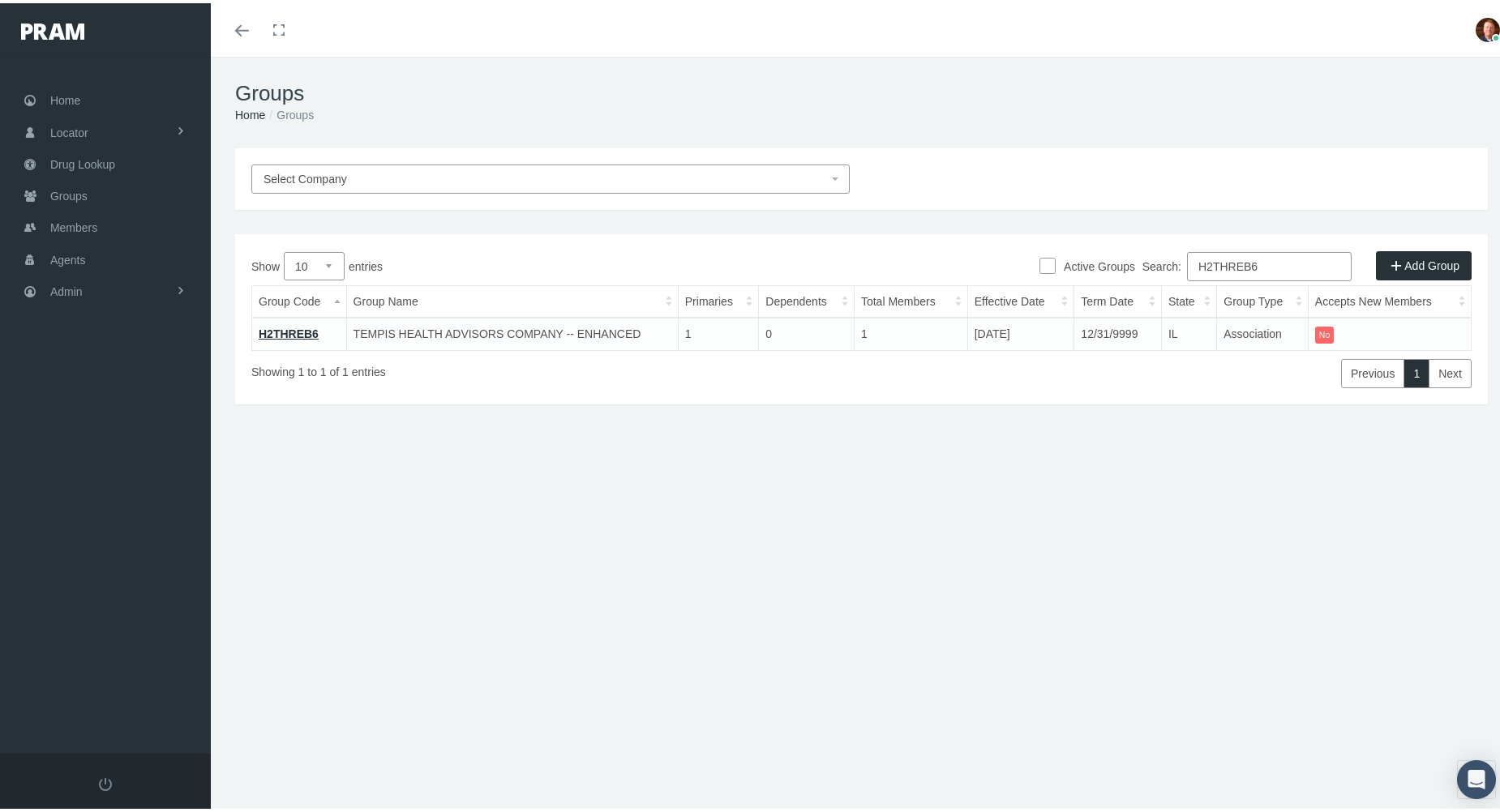
click at [1282, 259] on input "H2THREB6" at bounding box center [1269, 263] width 165 height 29
paste input "UB"
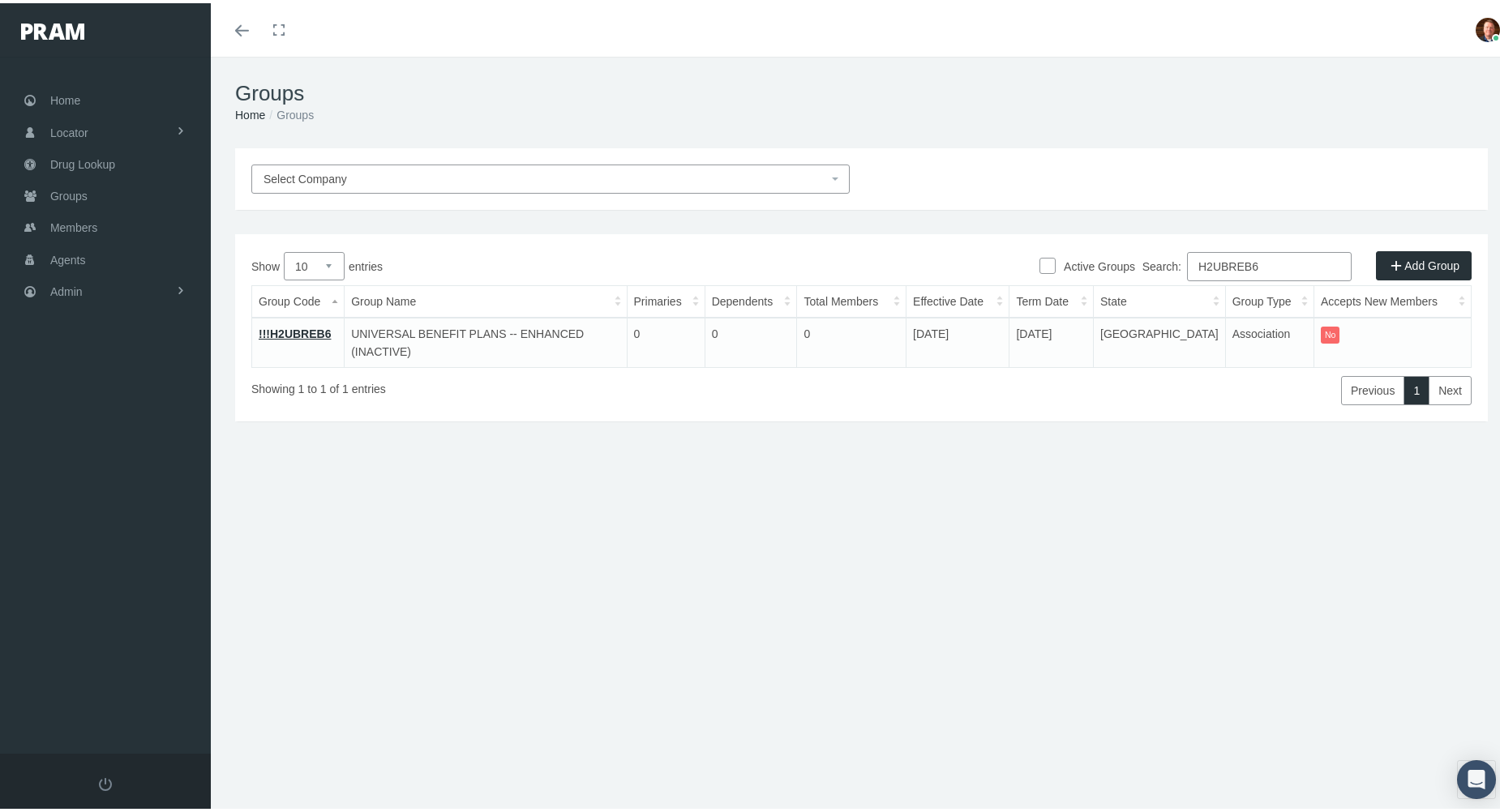
click at [1264, 260] on input "H2UBREB6" at bounding box center [1269, 263] width 165 height 29
paste input "IREB4"
click at [1262, 268] on input "H2UIREB4" at bounding box center [1269, 263] width 165 height 29
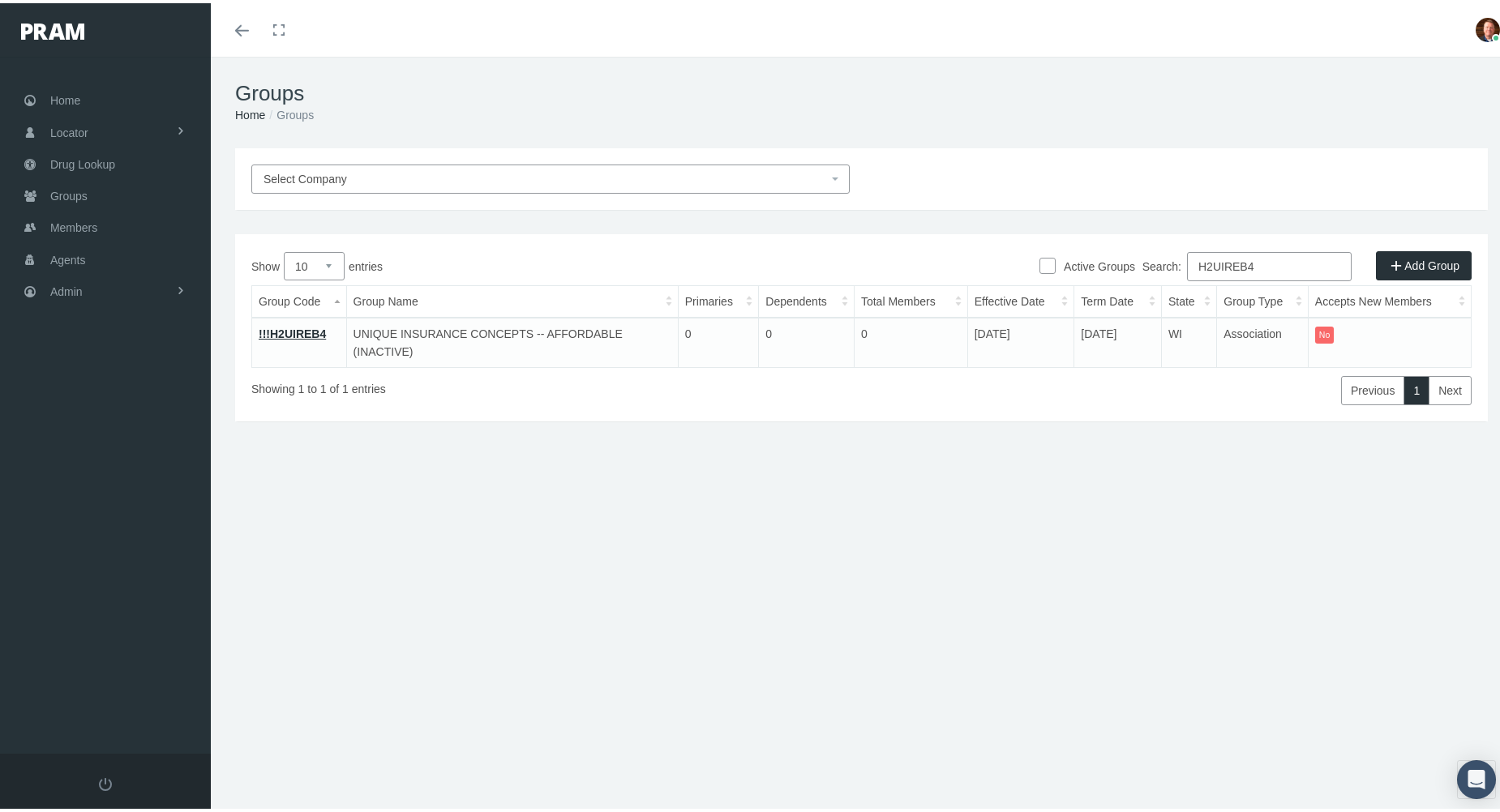
paste input "5"
click at [1290, 261] on input "H2UIREB5" at bounding box center [1269, 263] width 165 height 29
paste input "XXCPB1"
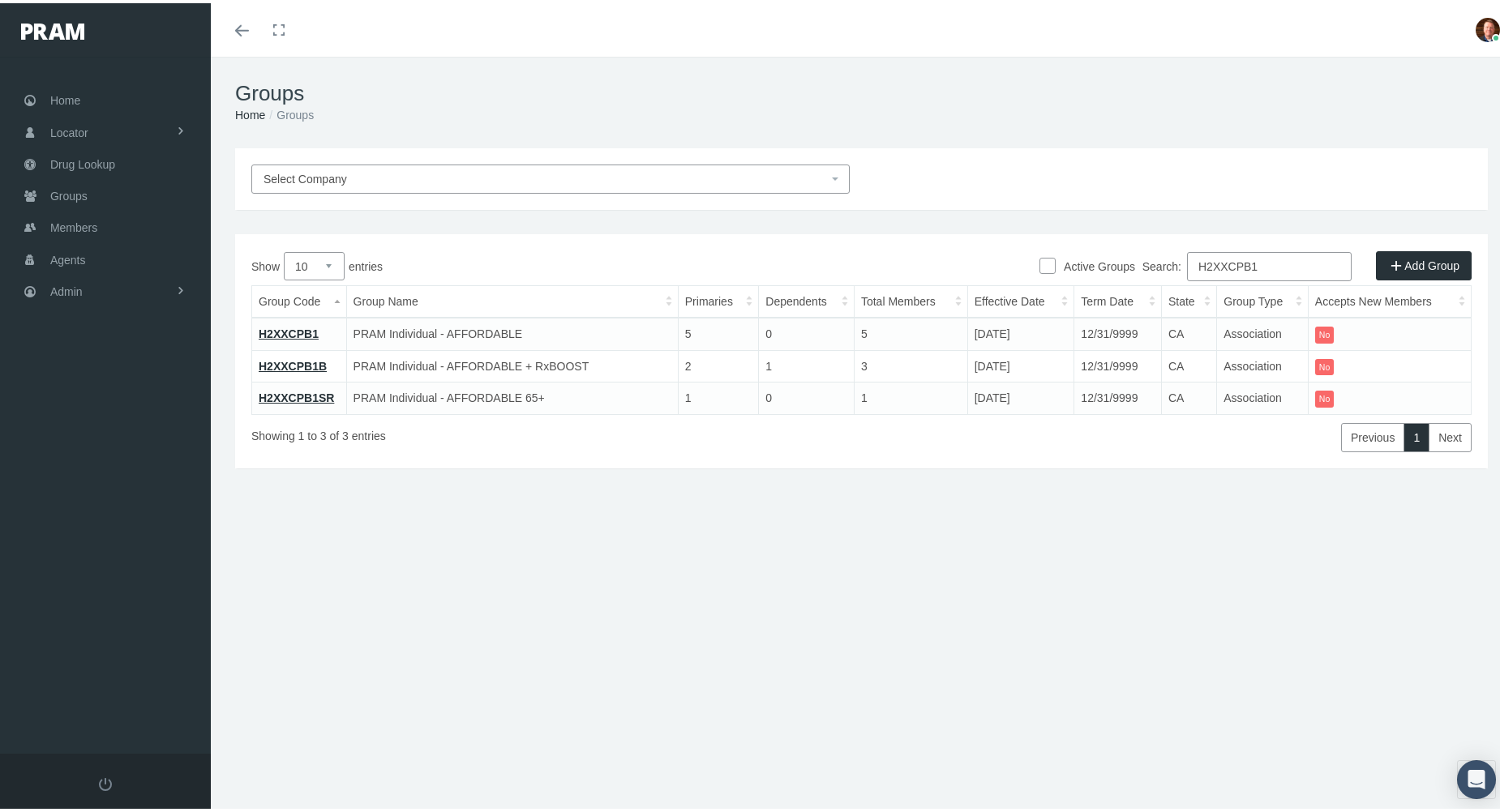
type input "H2XXCPB1"
click at [292, 330] on link "H2XXCPB1" at bounding box center [288, 330] width 60 height 13
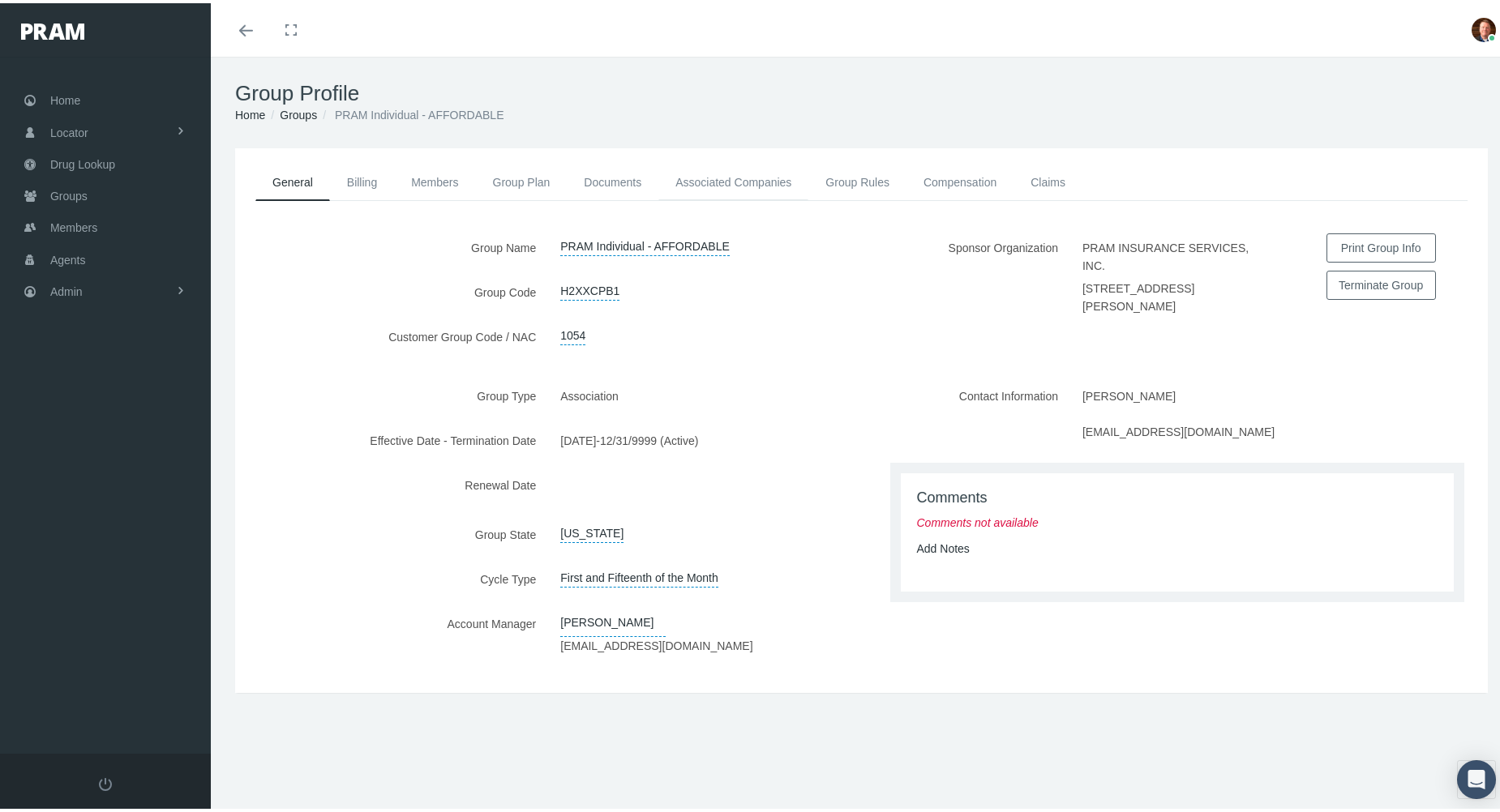
click at [710, 177] on link "Associated Companies" at bounding box center [733, 179] width 150 height 36
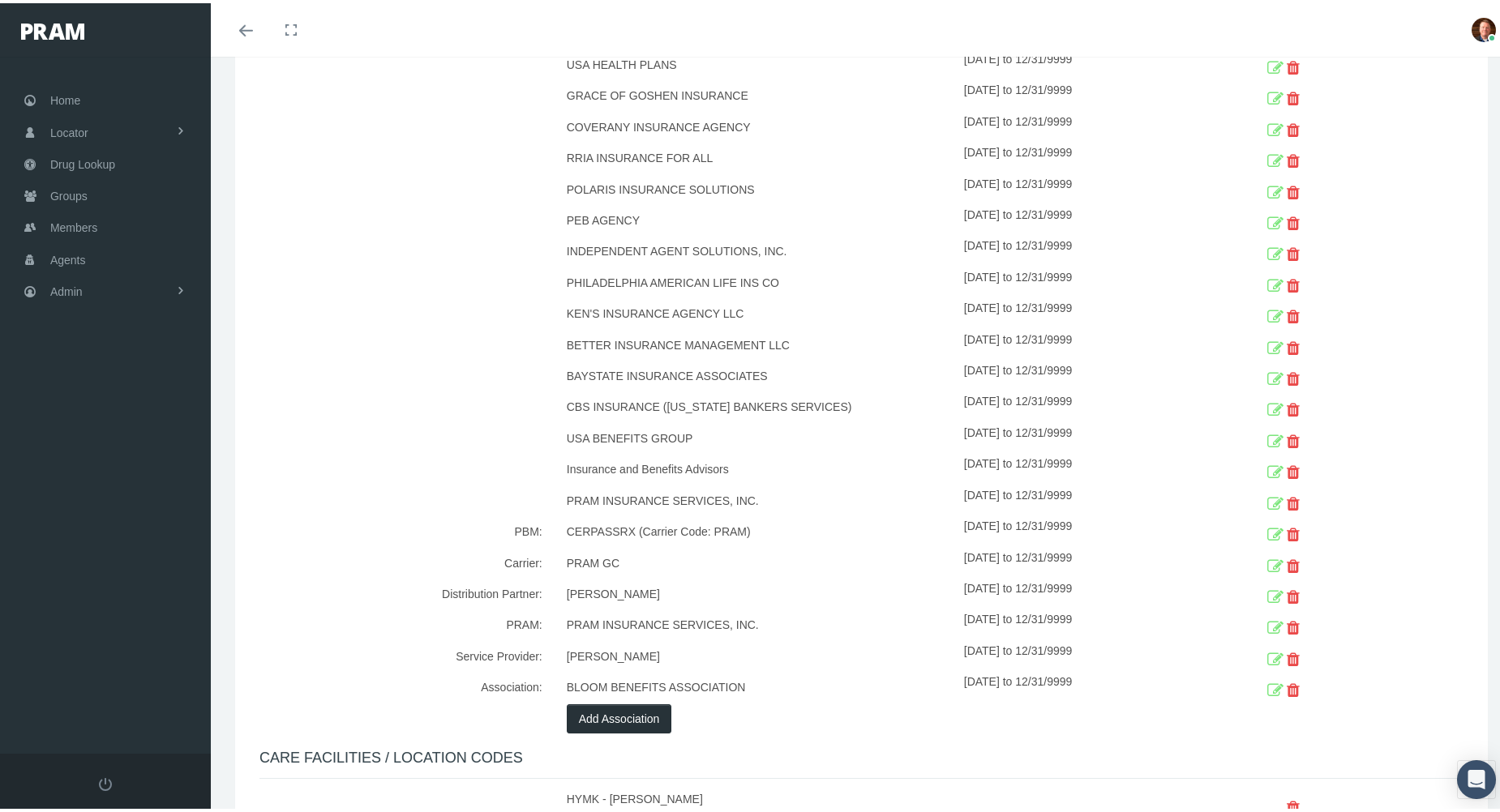
scroll to position [1459, 0]
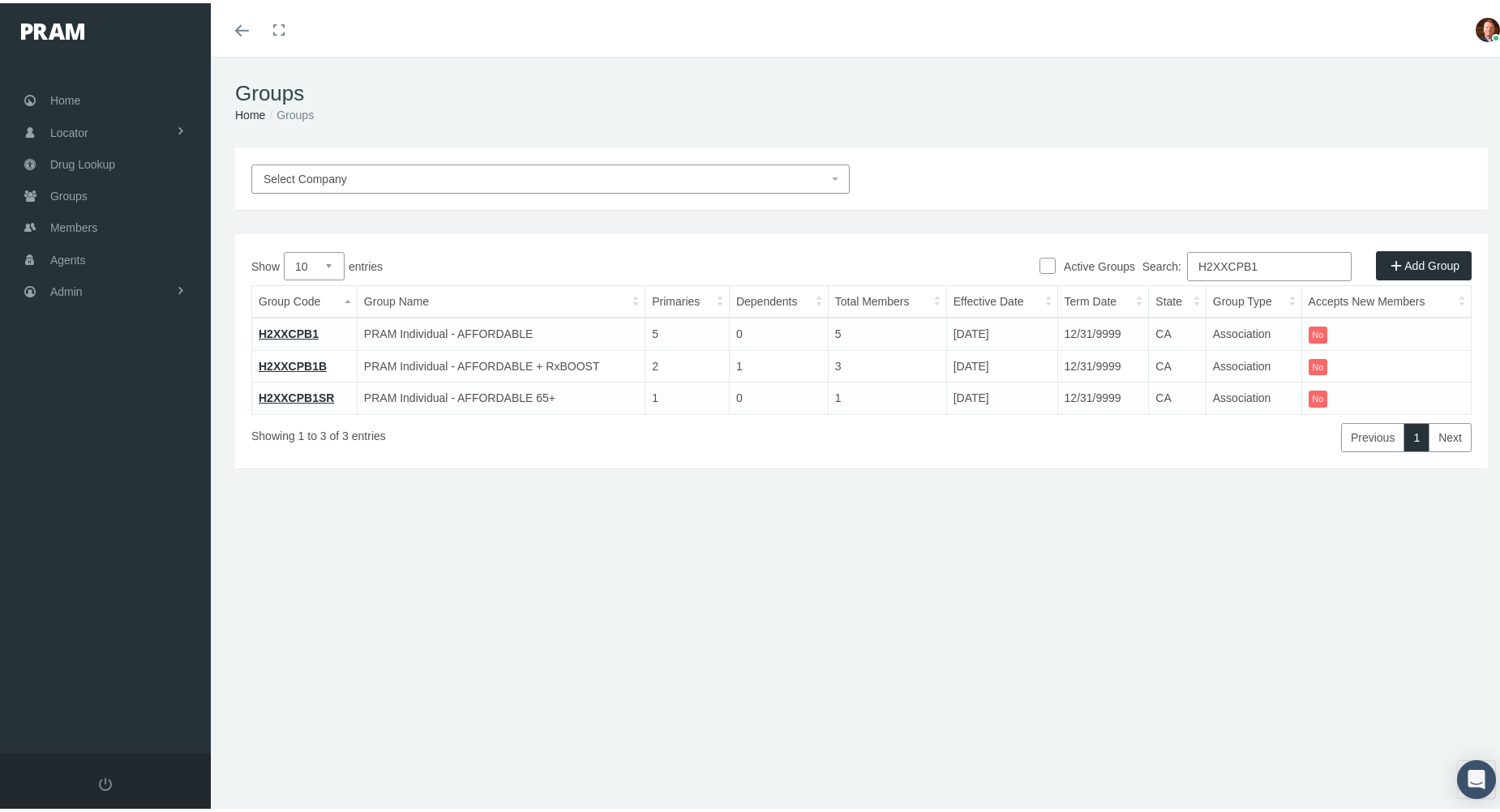
click at [1299, 261] on input "H2XXCPB1" at bounding box center [1269, 263] width 165 height 29
paste input "2"
type input "H2XXCPB2"
click at [288, 329] on link "H2XXCPB2" at bounding box center [288, 330] width 60 height 13
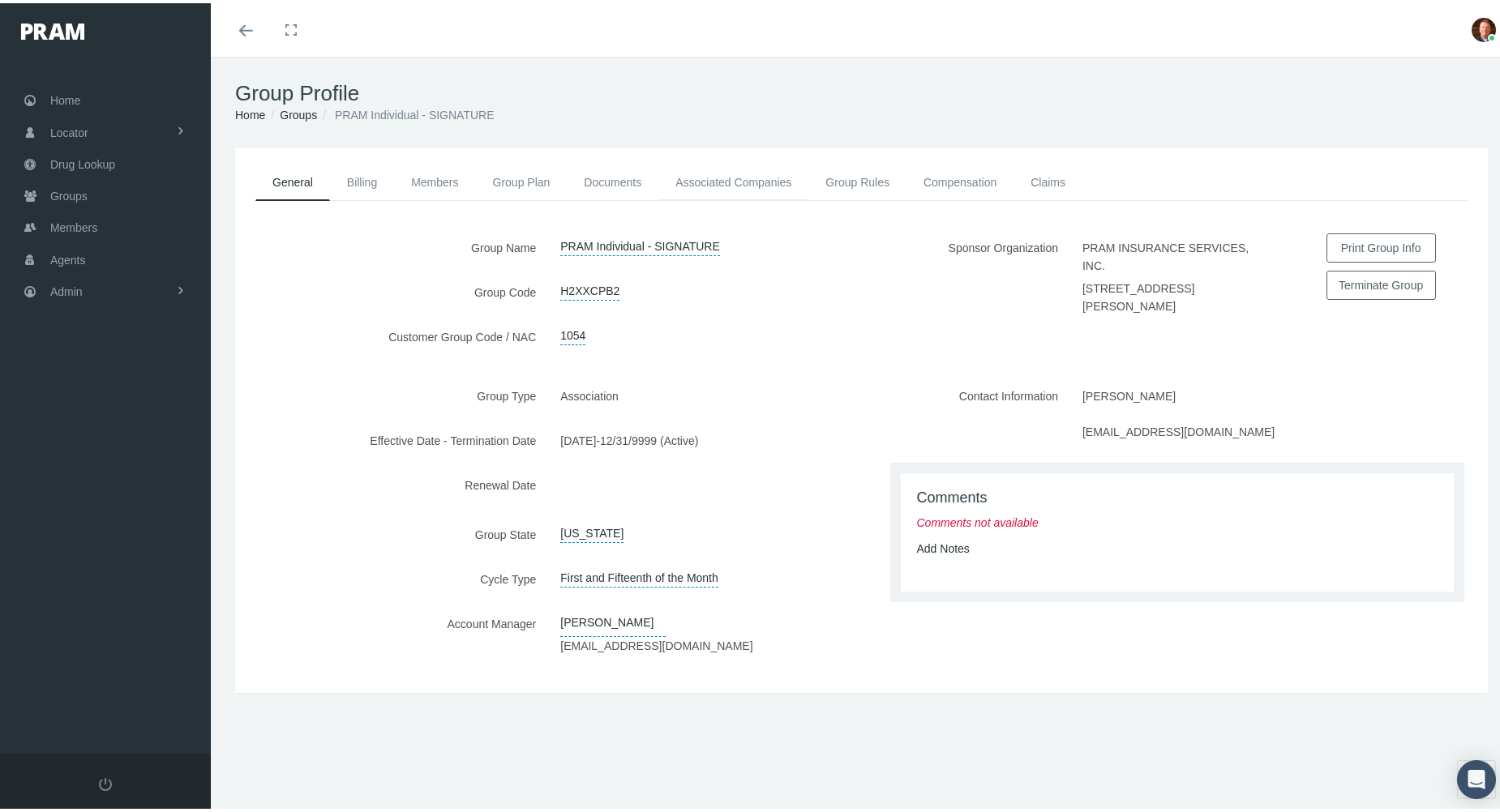
click at [757, 178] on link "Associated Companies" at bounding box center [733, 179] width 150 height 36
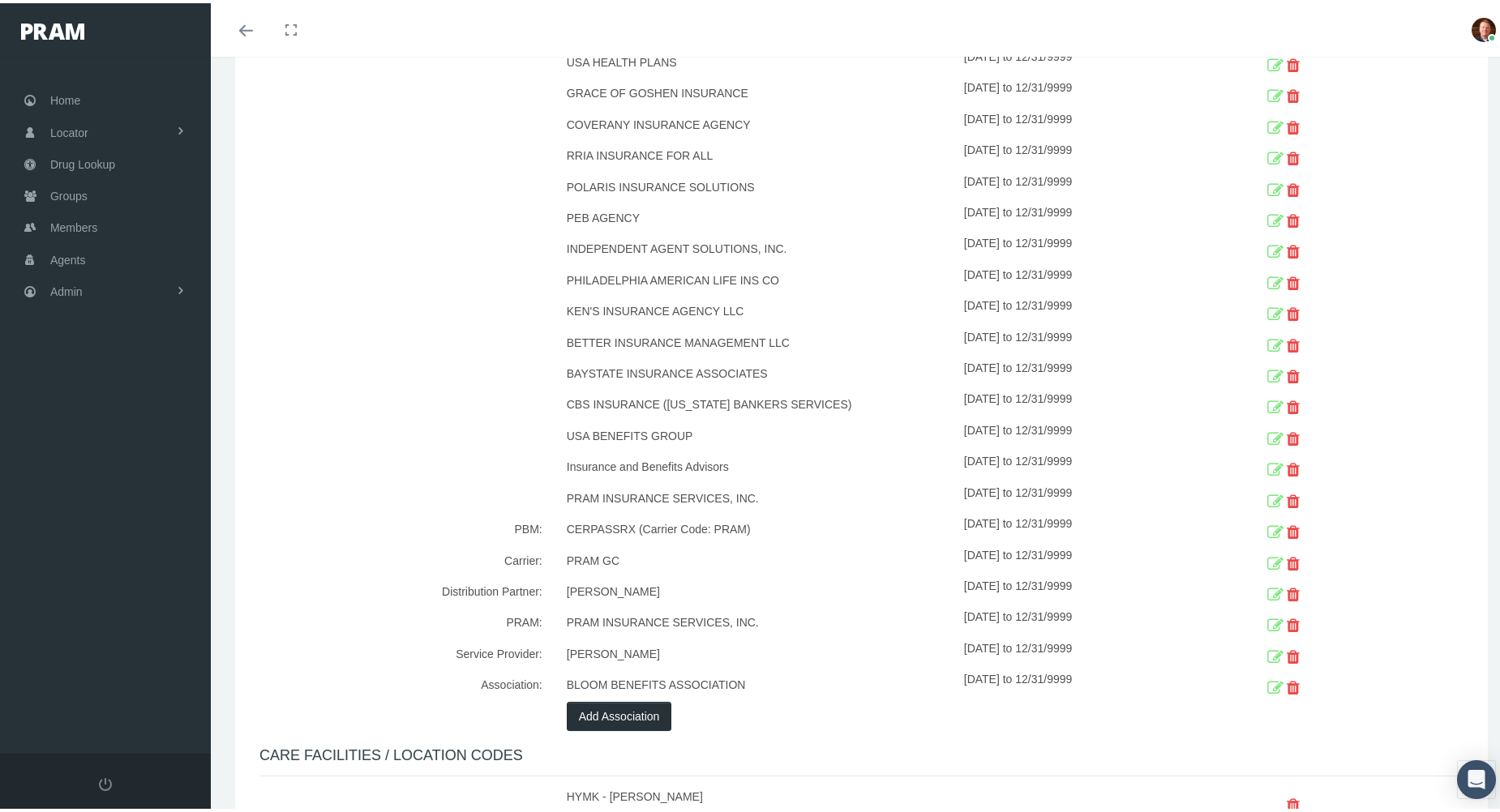
scroll to position [1459, 0]
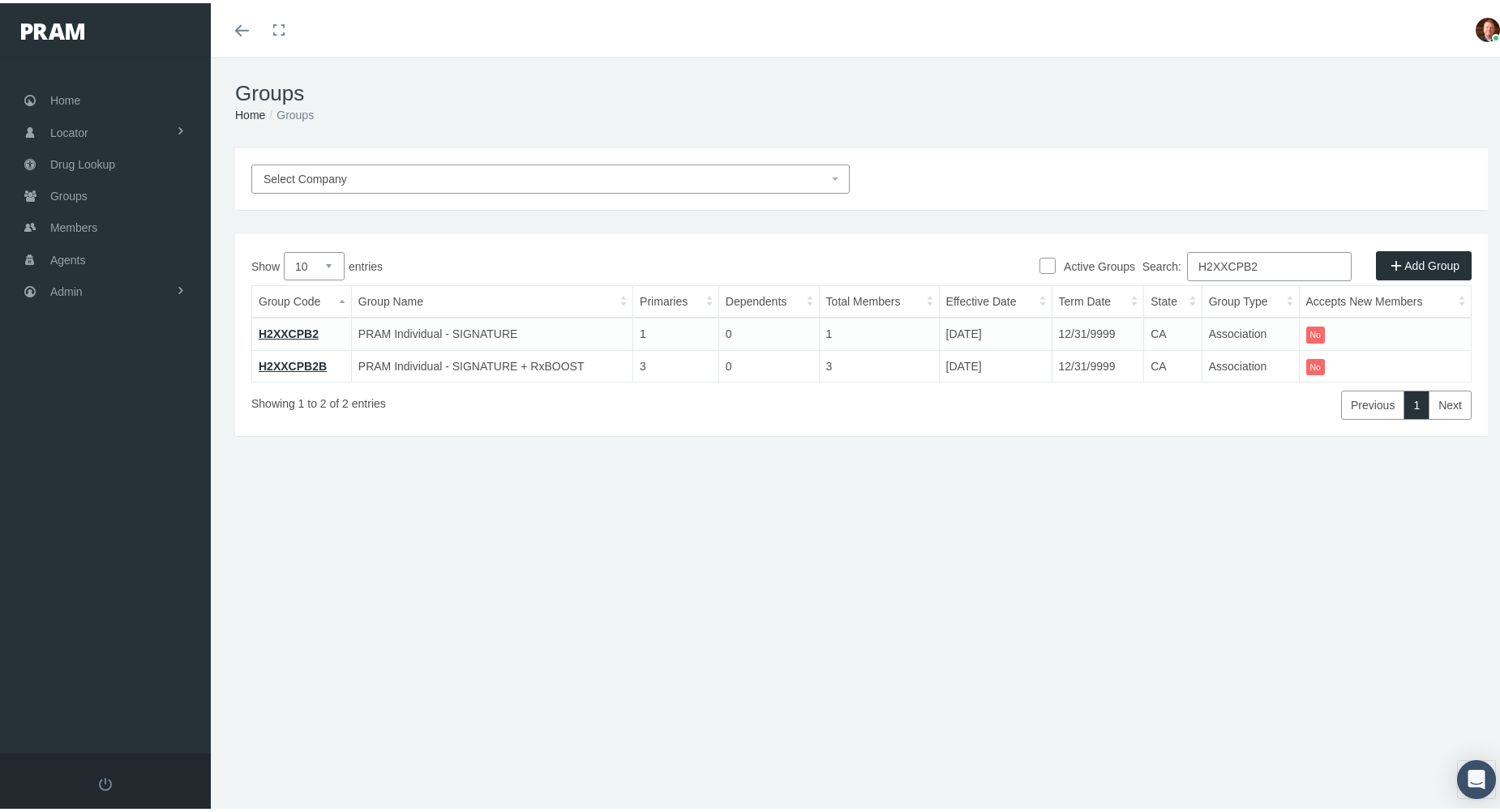
click at [1283, 266] on input "H2XXCPB2" at bounding box center [1269, 263] width 165 height 29
paste input "3"
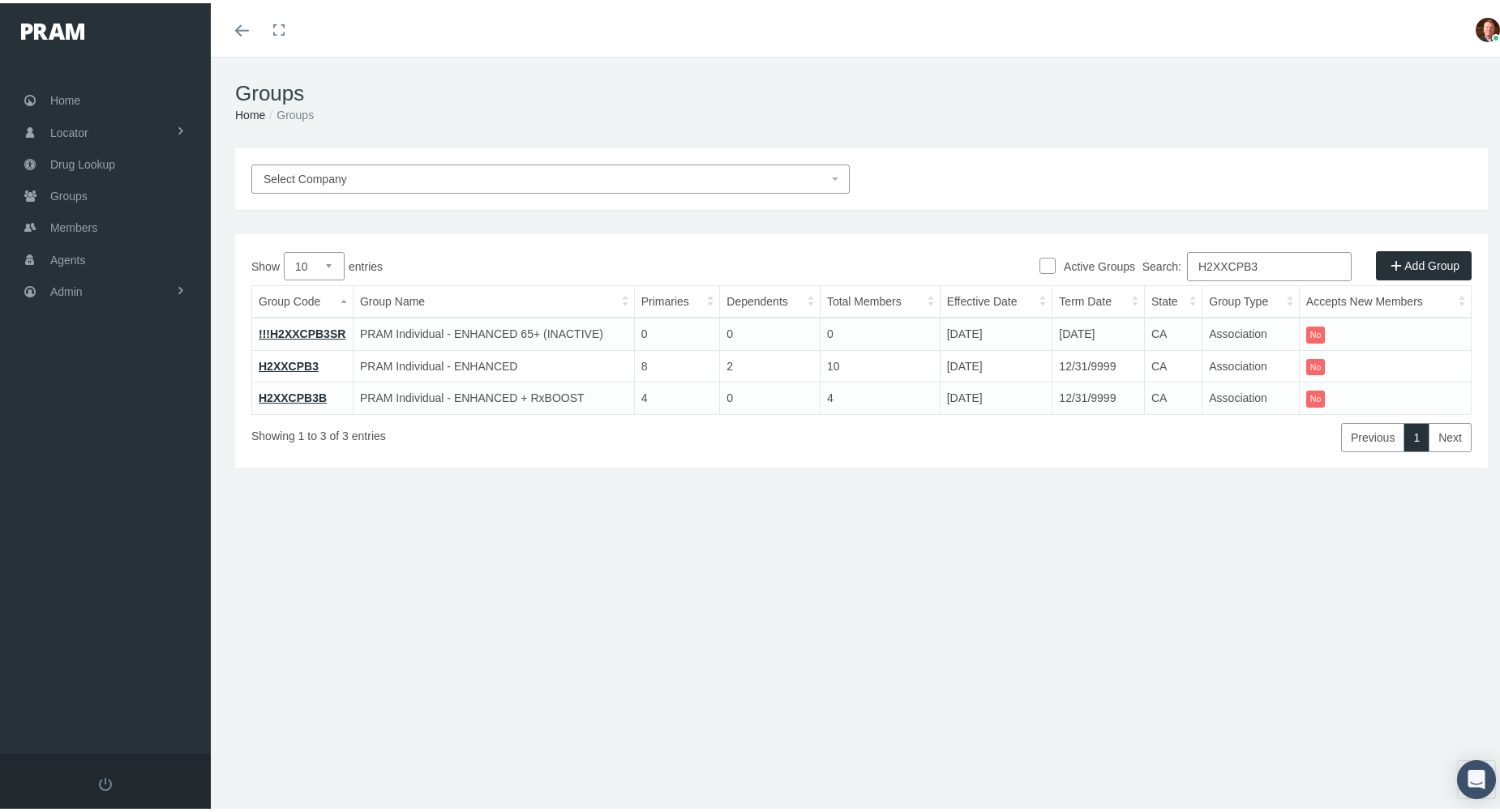
click at [1275, 262] on input "H2XXCPB3" at bounding box center [1269, 263] width 165 height 29
paste input "ZEREB2"
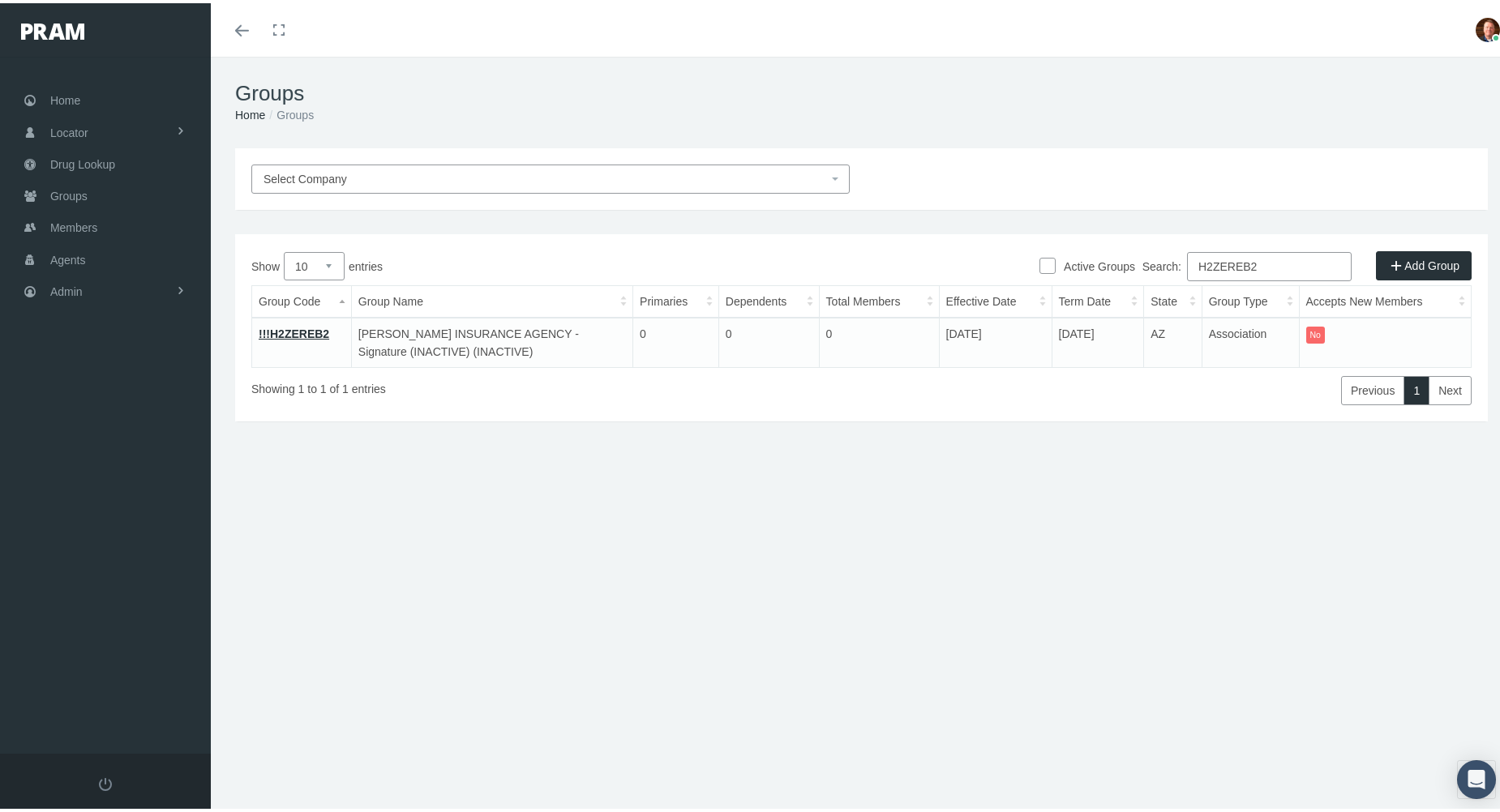
type input "H2ZEREB2"
click at [301, 330] on link "!!!H2ZEREB2" at bounding box center [294, 330] width 70 height 13
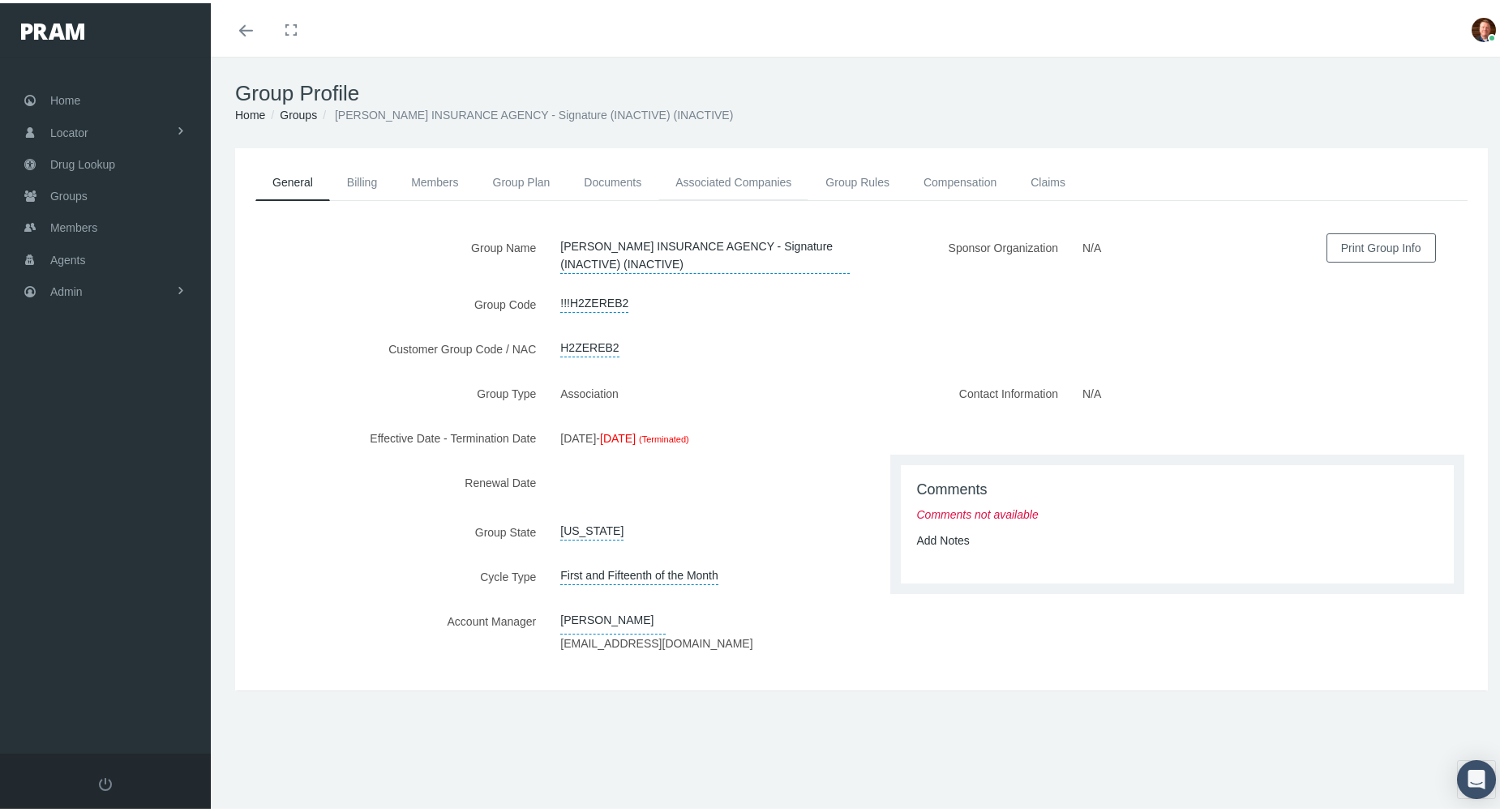
click at [690, 189] on link "Associated Companies" at bounding box center [733, 179] width 150 height 36
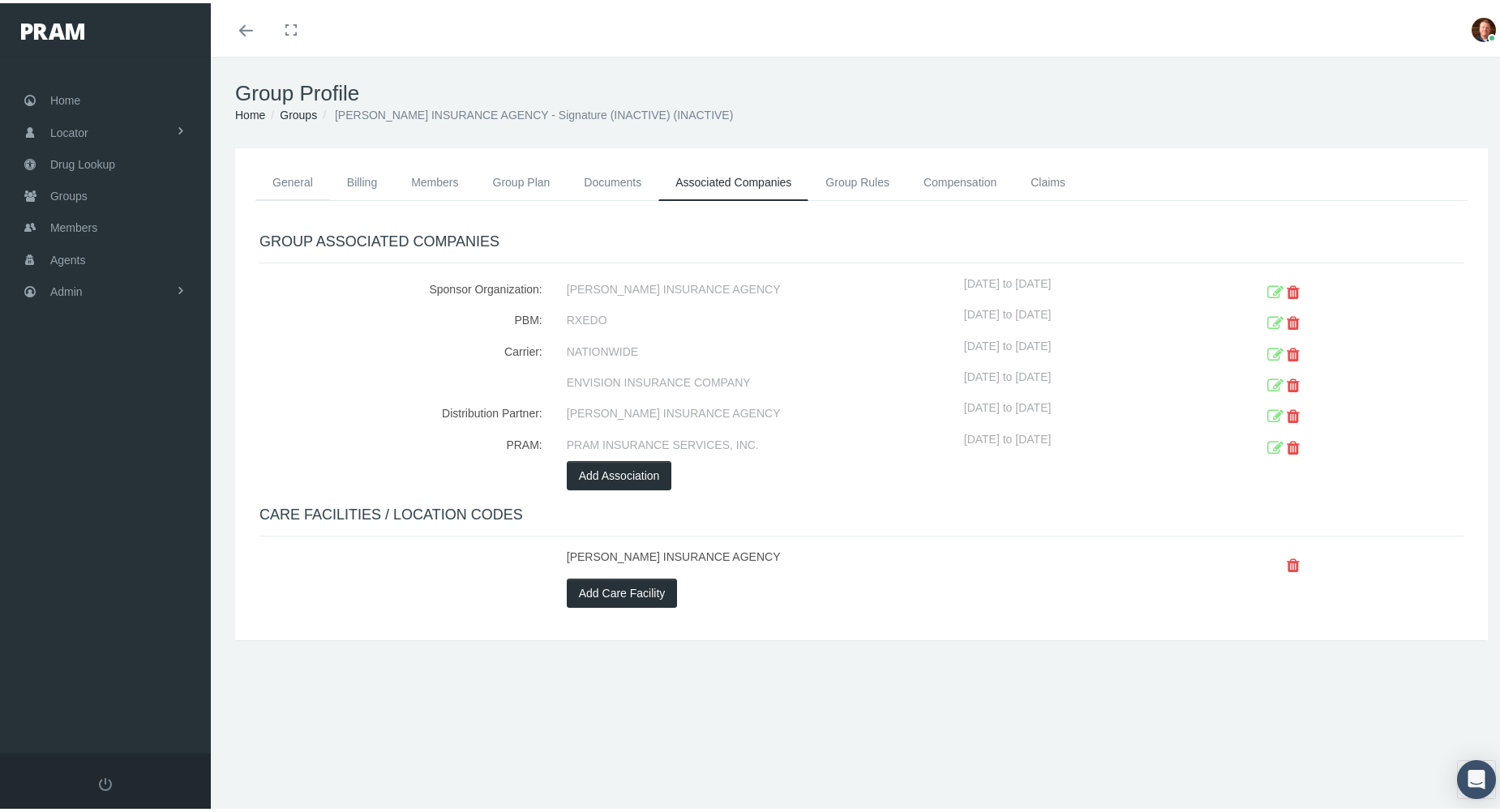
click at [287, 178] on link "General" at bounding box center [293, 179] width 74 height 36
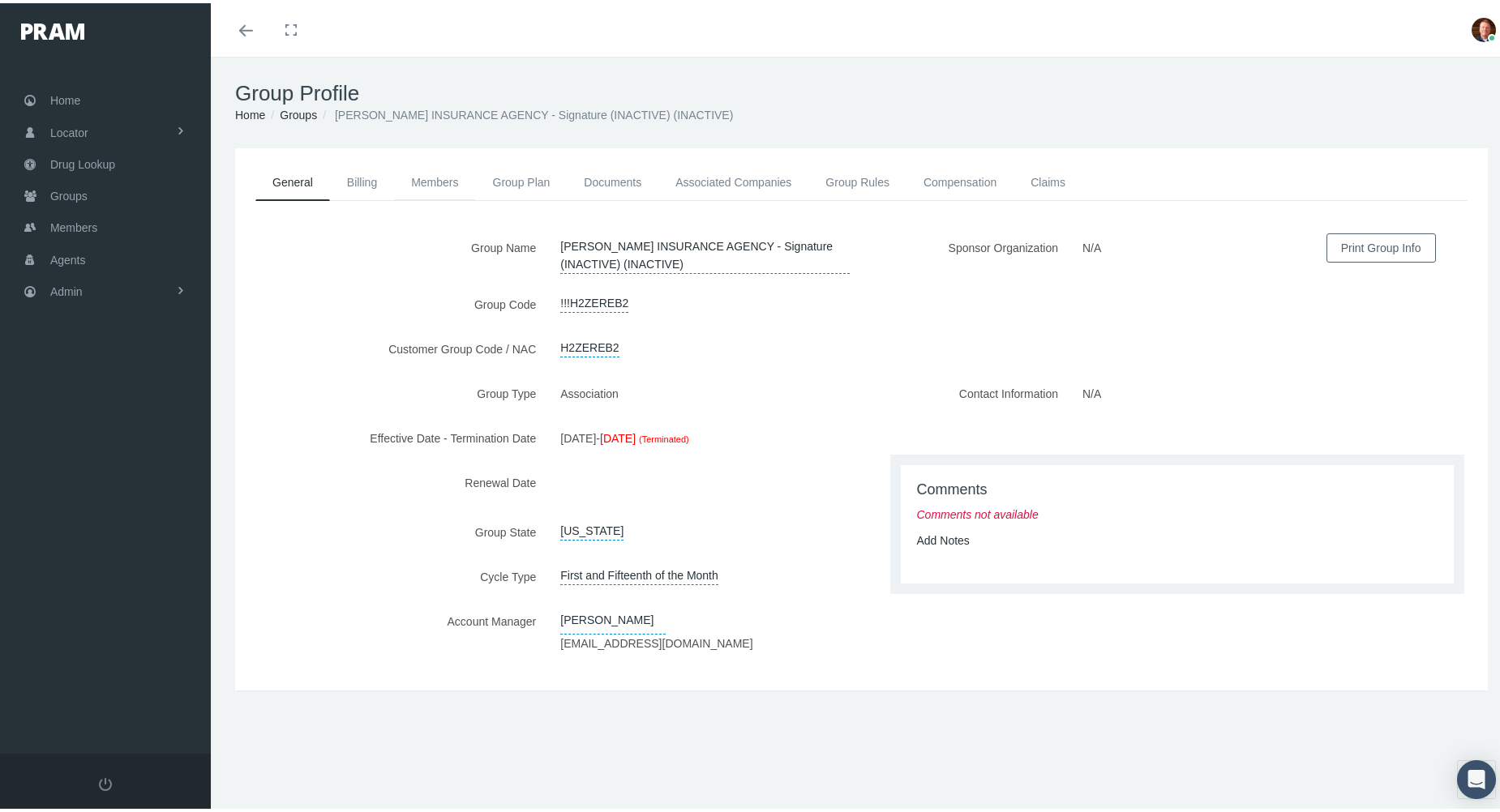
click at [426, 179] on link "Members" at bounding box center [435, 179] width 81 height 36
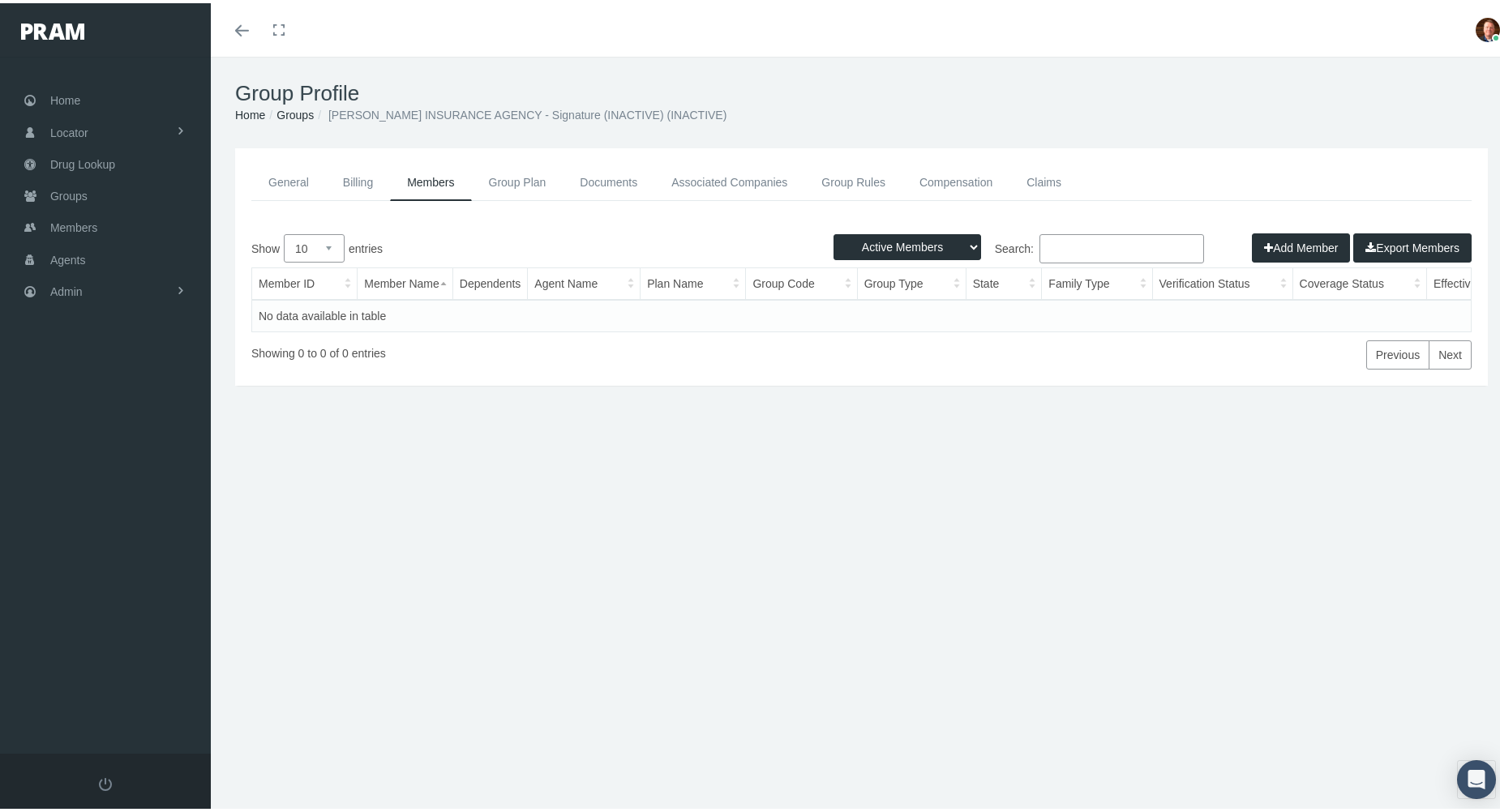
click at [963, 250] on select "Active Members Terminated Members Active & Terminated" at bounding box center [907, 244] width 147 height 26
select select "2"
click at [833, 231] on select "Active Members Terminated Members Active & Terminated" at bounding box center [907, 244] width 147 height 26
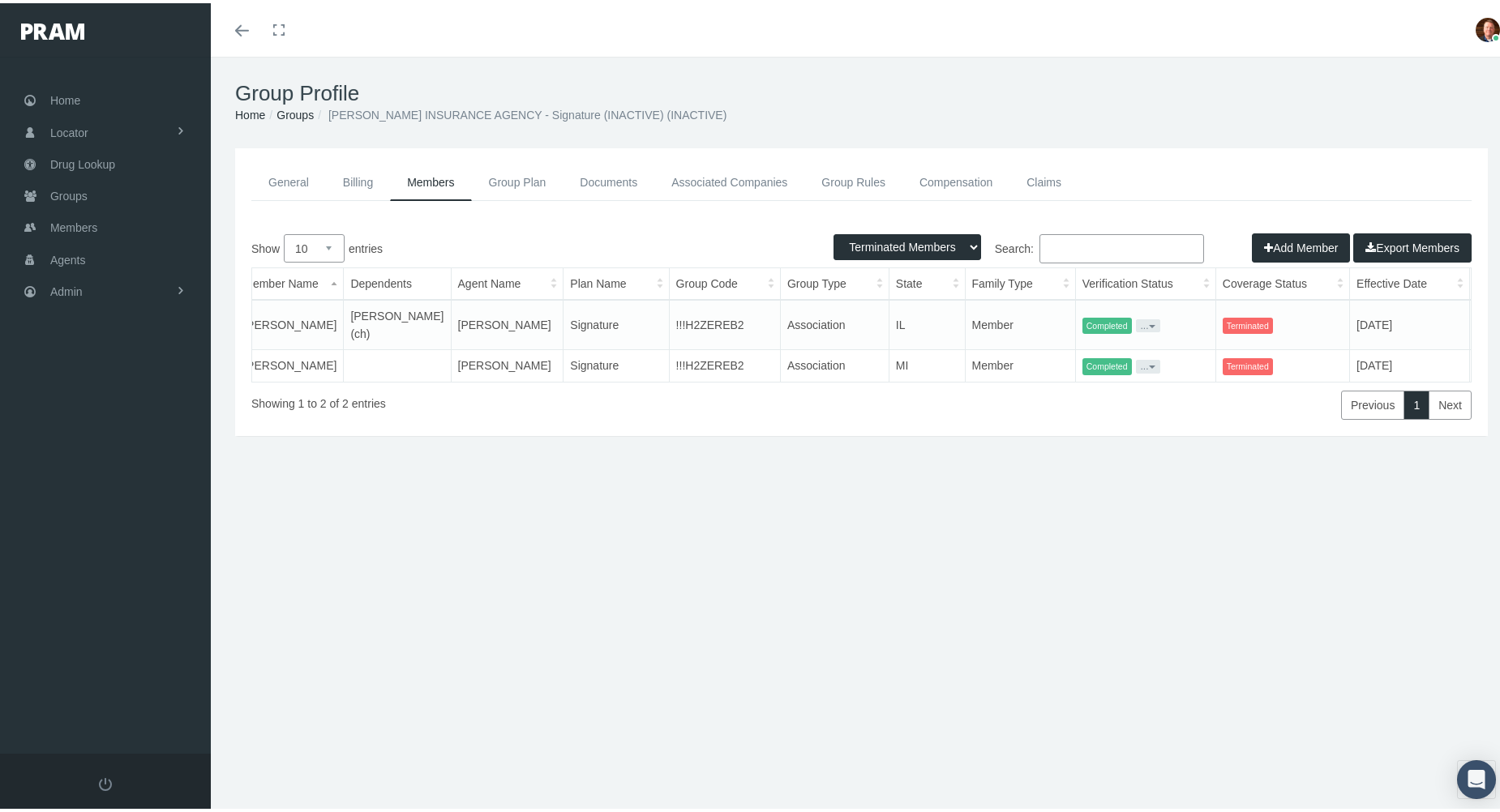
scroll to position [0, 181]
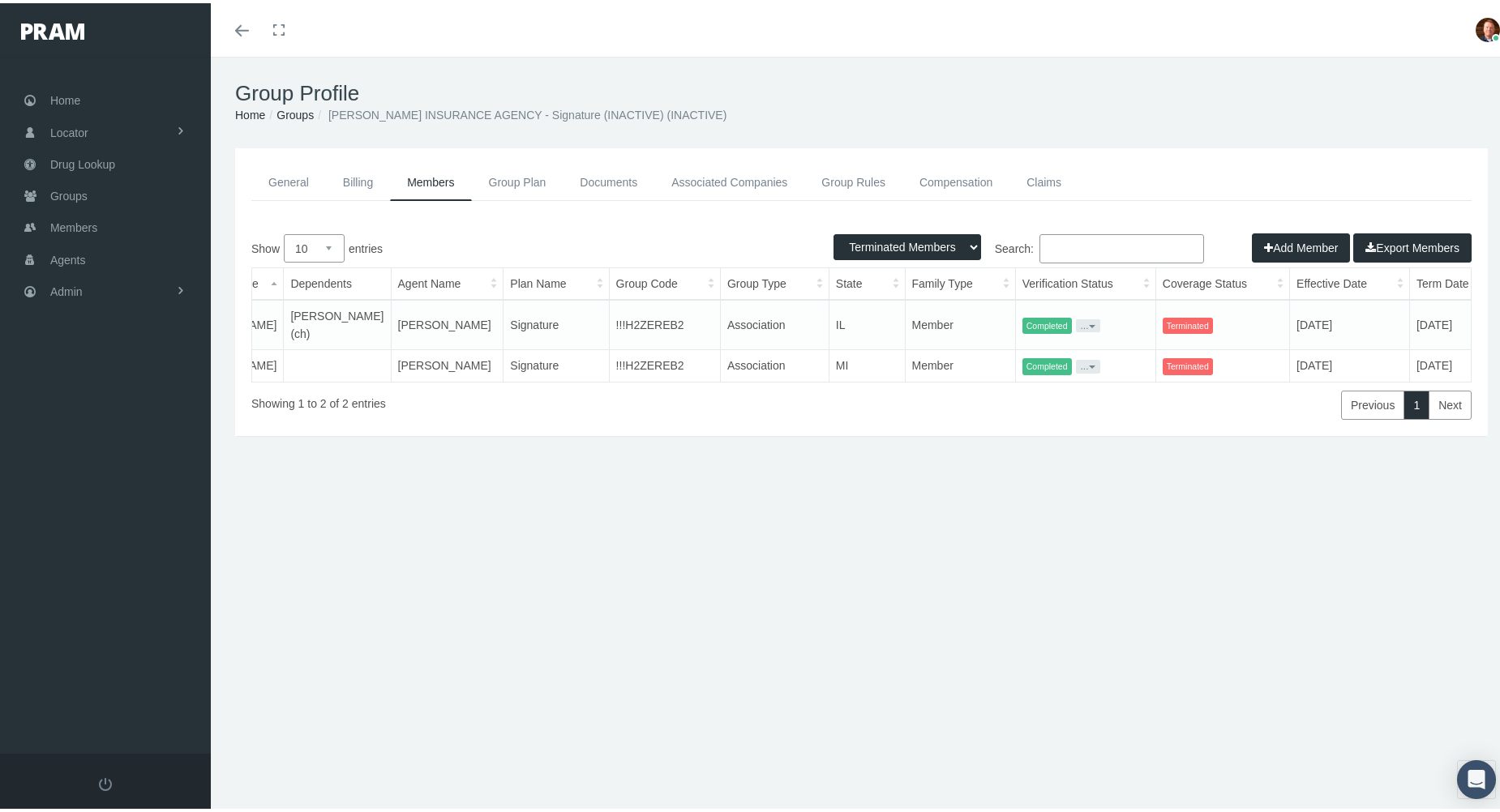
click at [309, 181] on link "General" at bounding box center [288, 179] width 74 height 36
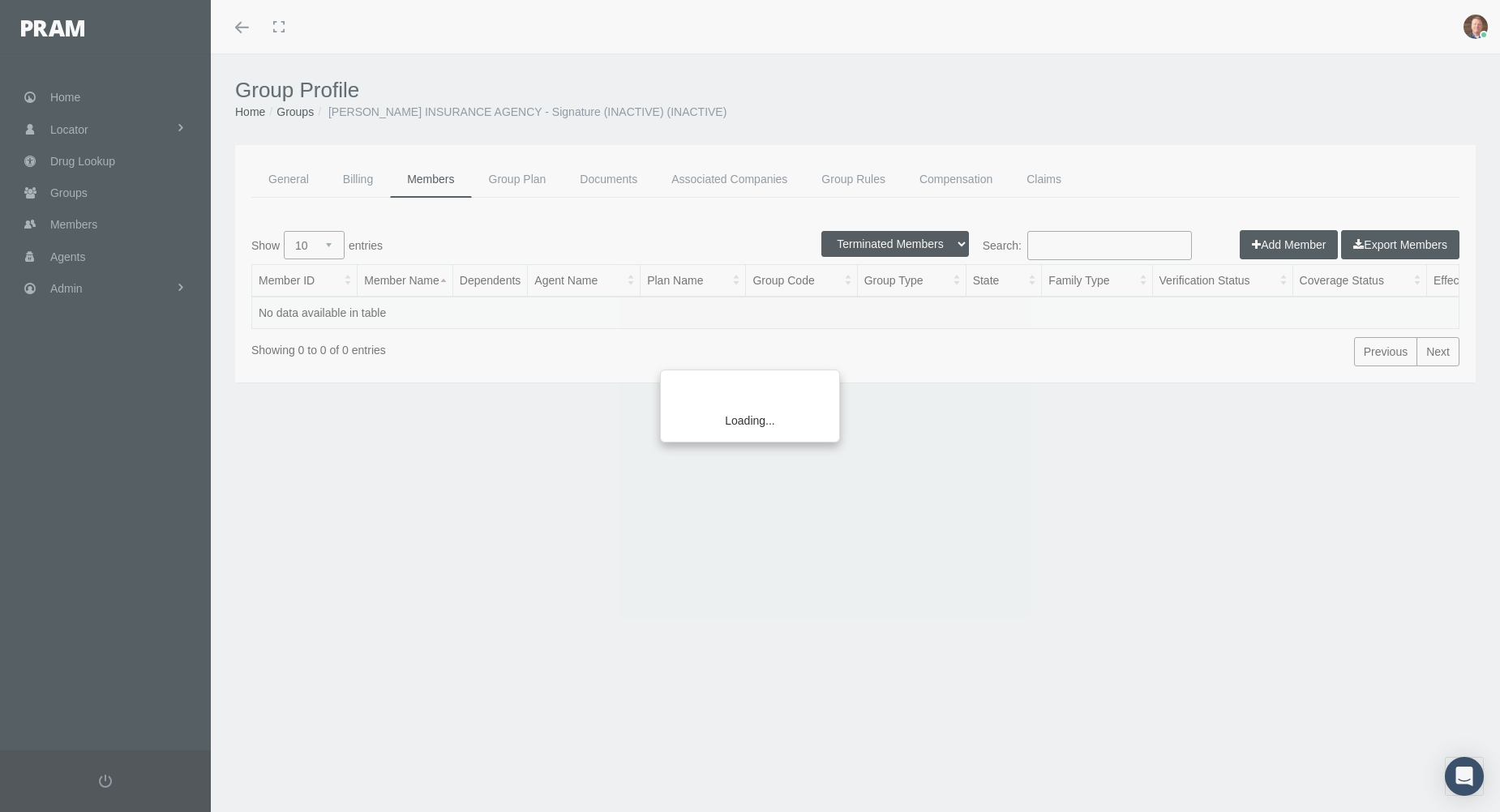
select select "2"
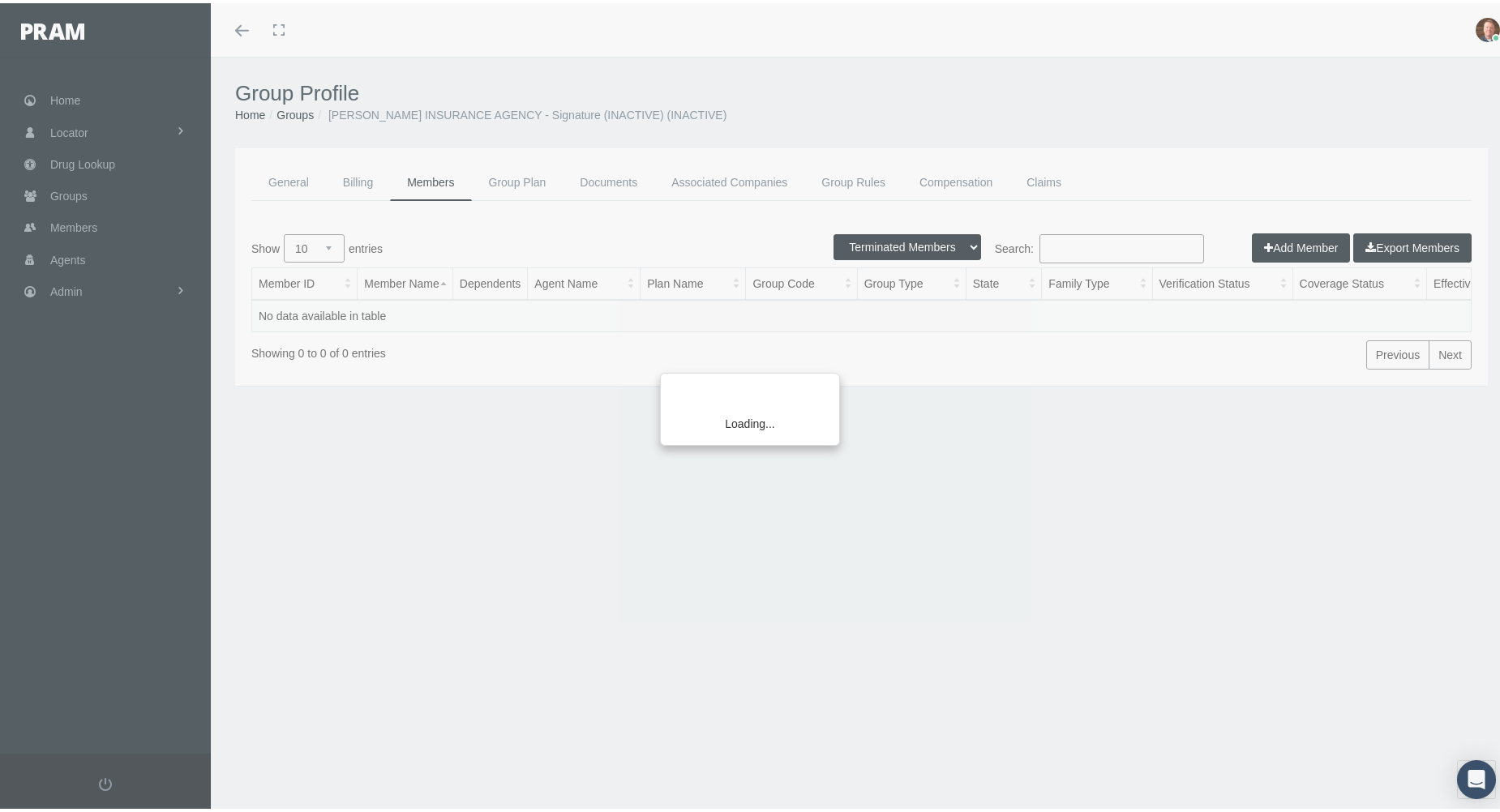
click at [1145, 245] on input "Search:" at bounding box center [1121, 245] width 165 height 29
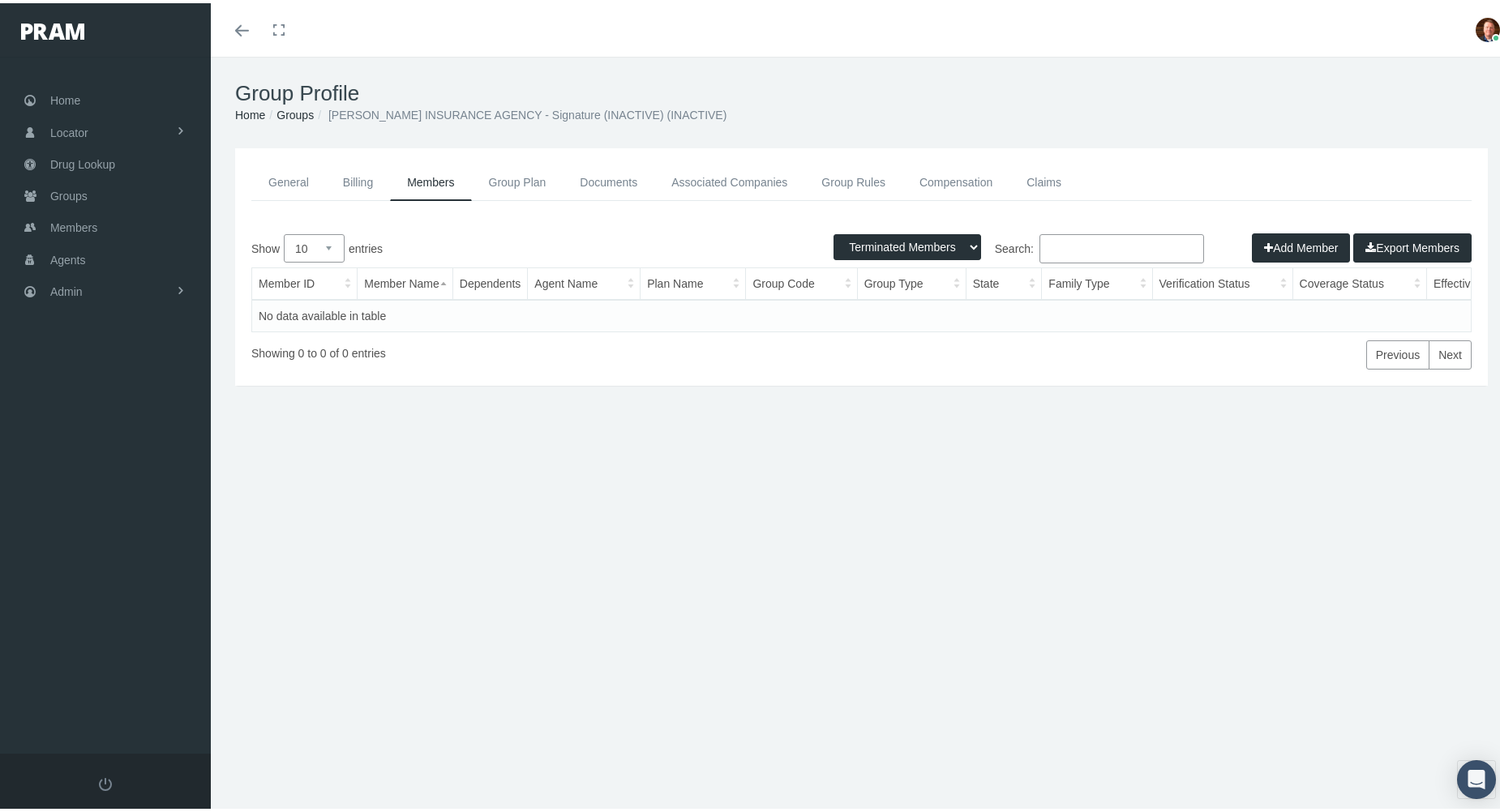
click at [1117, 244] on input "Search:" at bounding box center [1121, 245] width 165 height 29
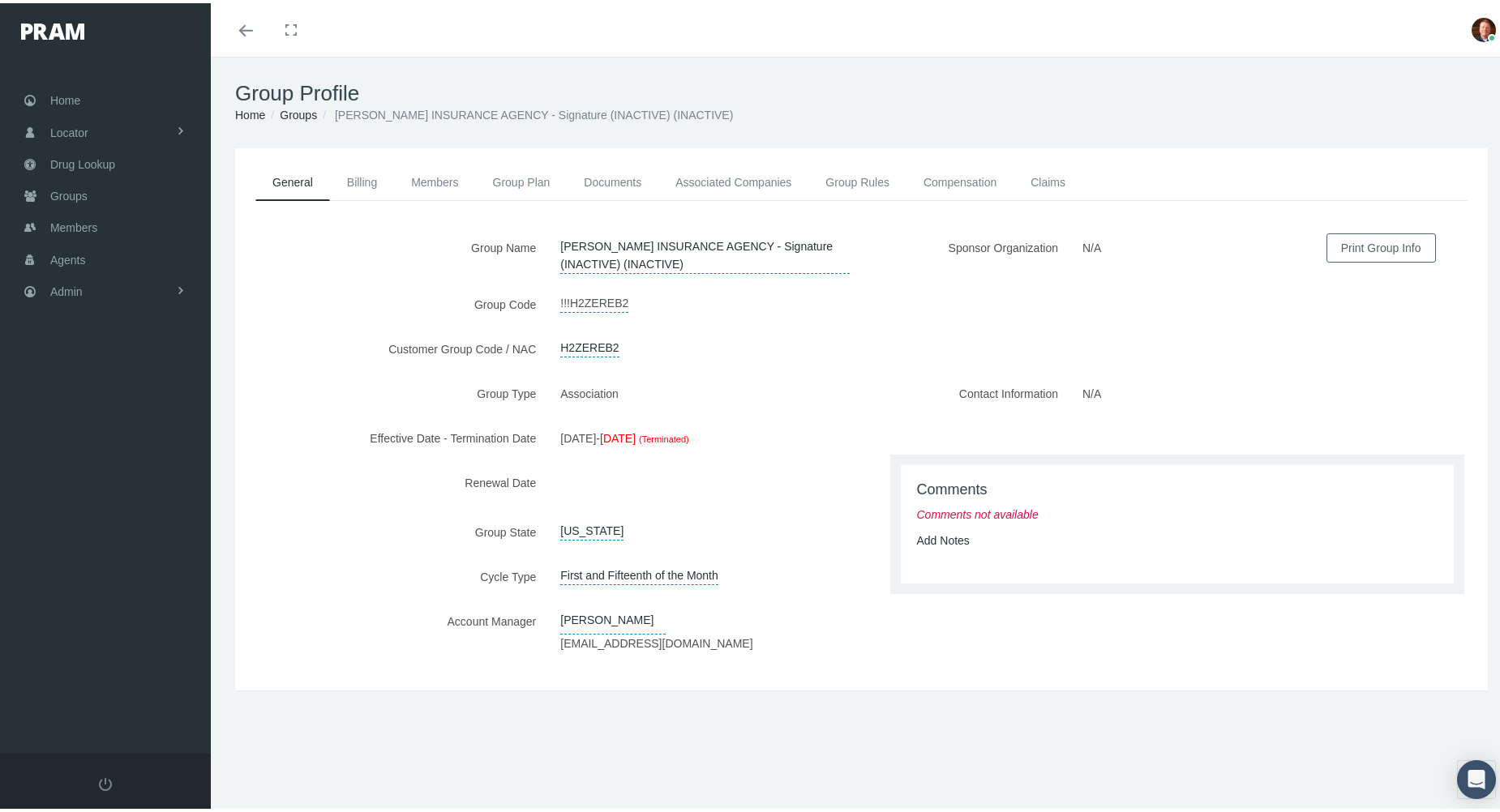
click at [606, 304] on link "!!!H2ZEREB2" at bounding box center [594, 298] width 68 height 23
click at [615, 303] on input "!!!H2ZEREB2" at bounding box center [624, 301] width 151 height 29
click at [708, 172] on link "Associated Companies" at bounding box center [733, 179] width 150 height 36
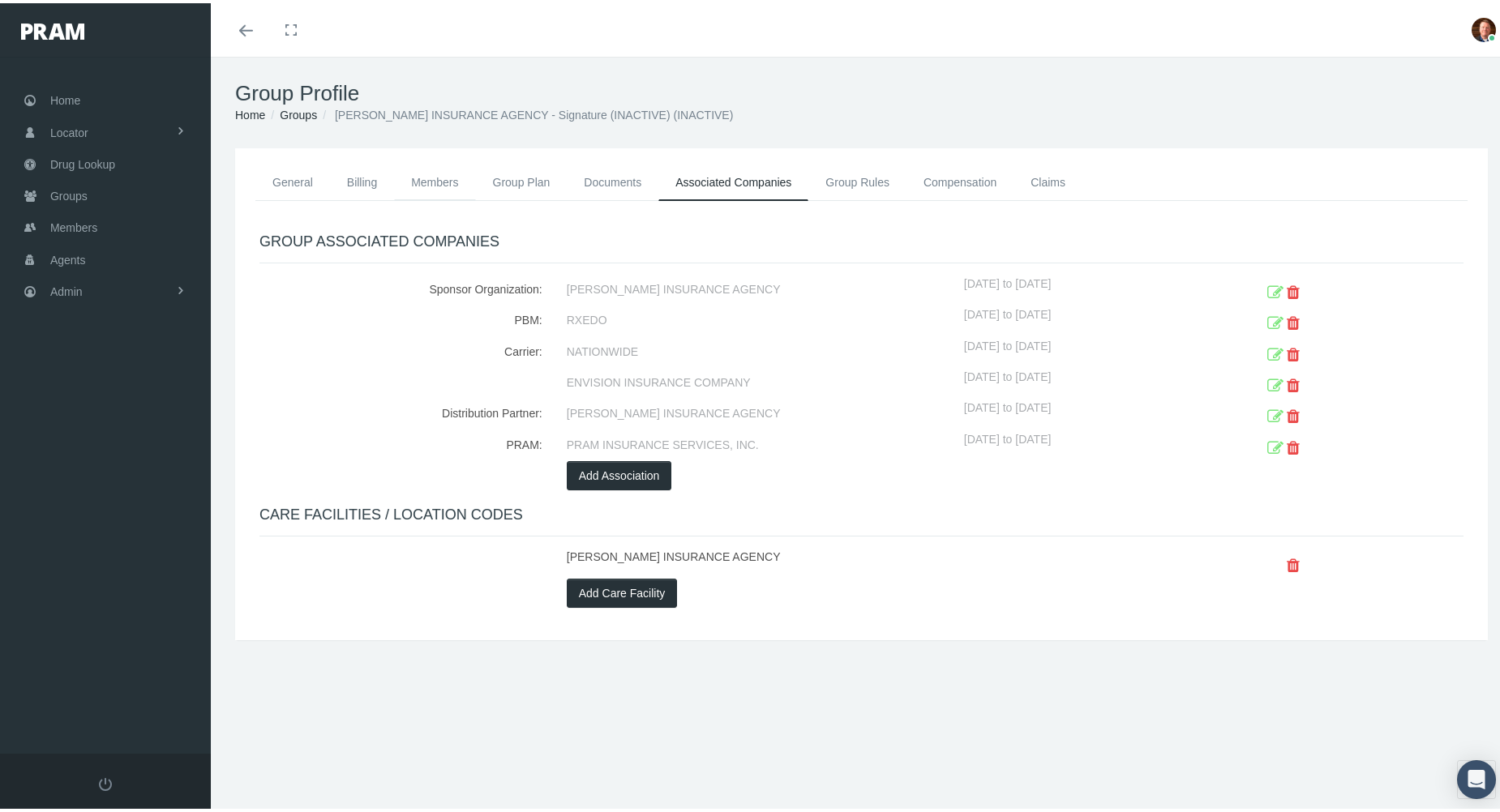
click at [442, 183] on link "Members" at bounding box center [435, 179] width 81 height 36
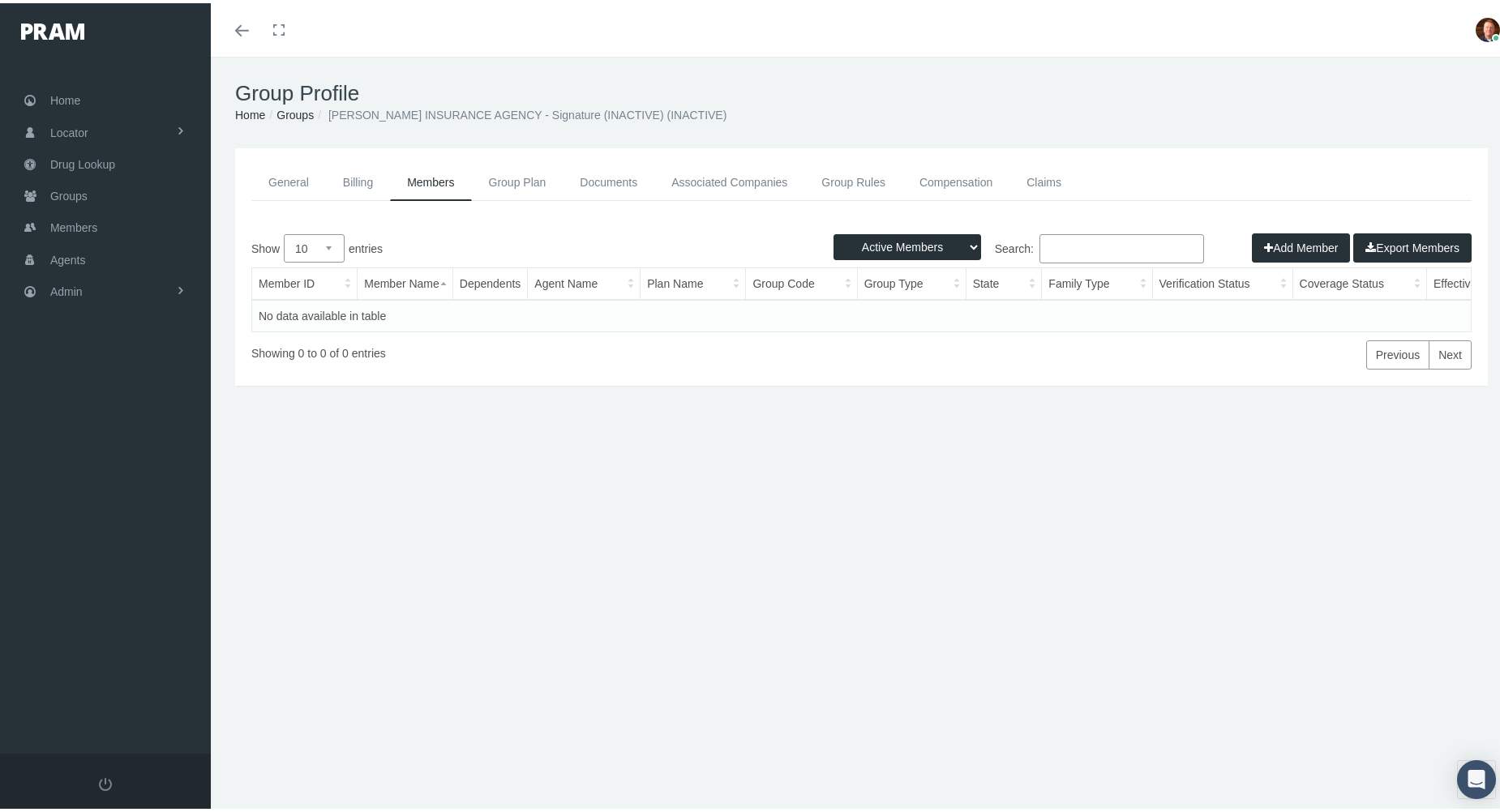
click at [959, 244] on select "Active Members Terminated Members Active & Terminated" at bounding box center [907, 244] width 147 height 26
select select "3"
click at [833, 231] on select "Active Members Terminated Members Active & Terminated" at bounding box center [907, 244] width 147 height 26
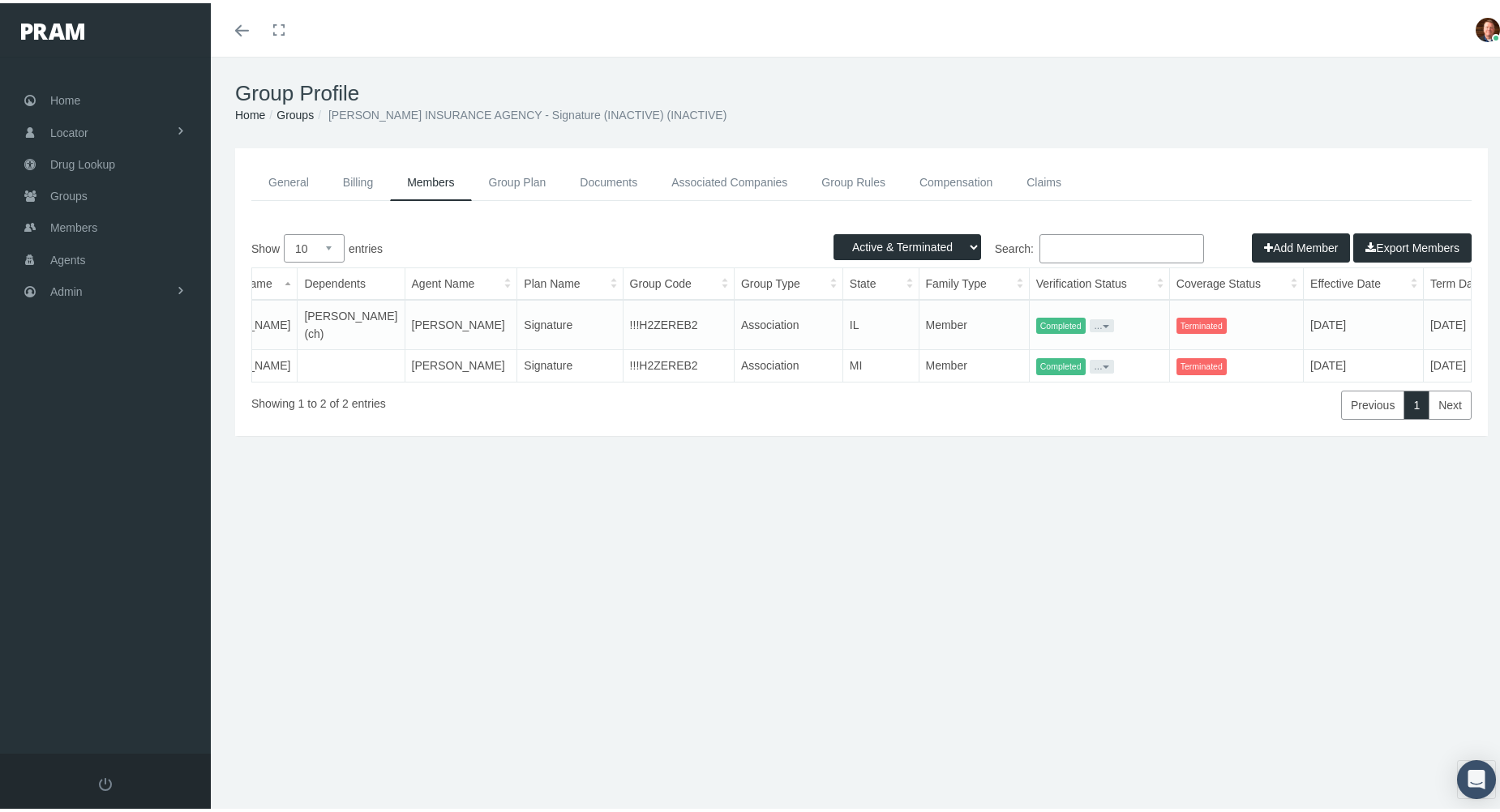
scroll to position [0, 181]
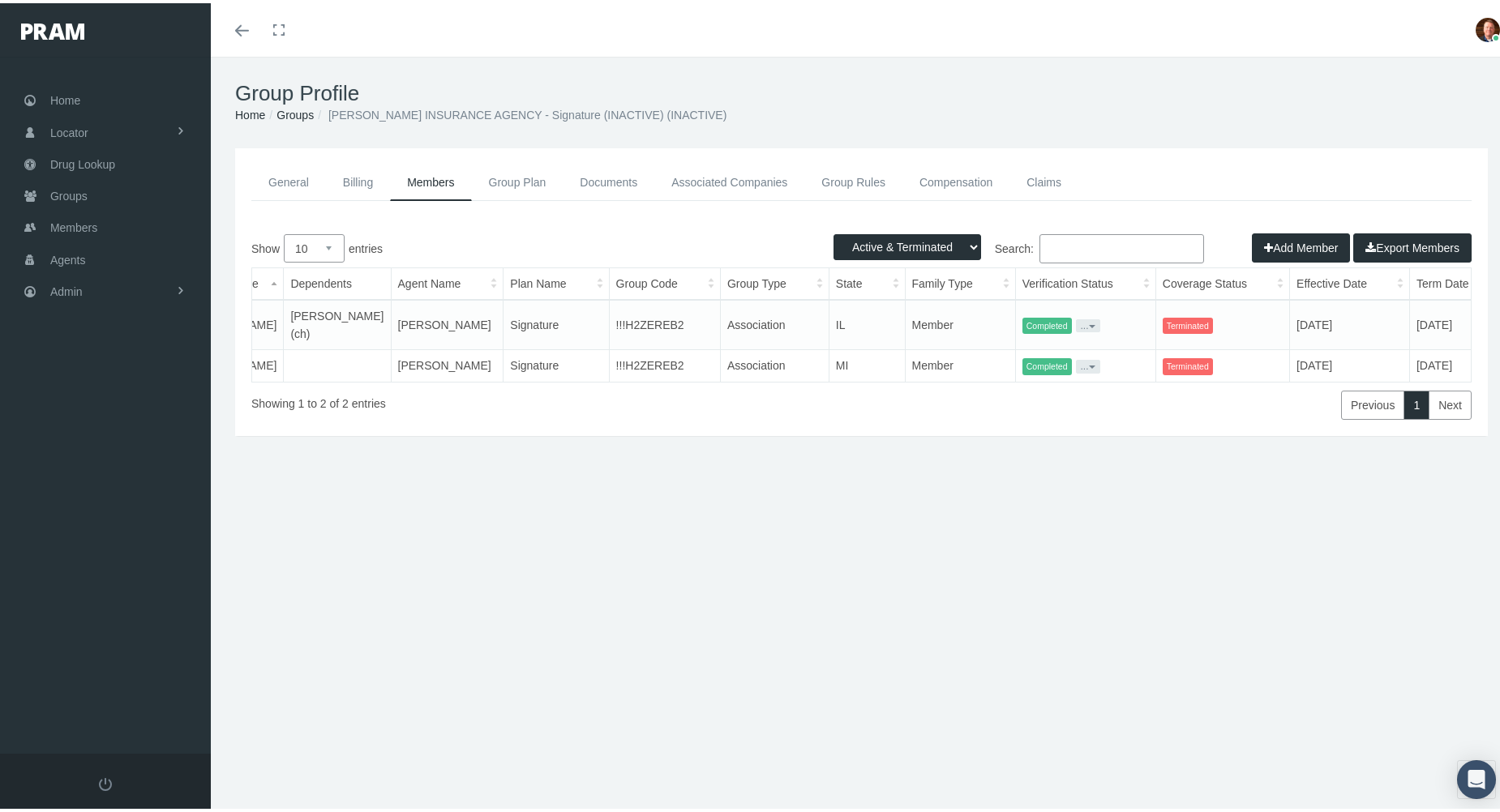
click at [308, 180] on link "General" at bounding box center [288, 179] width 74 height 36
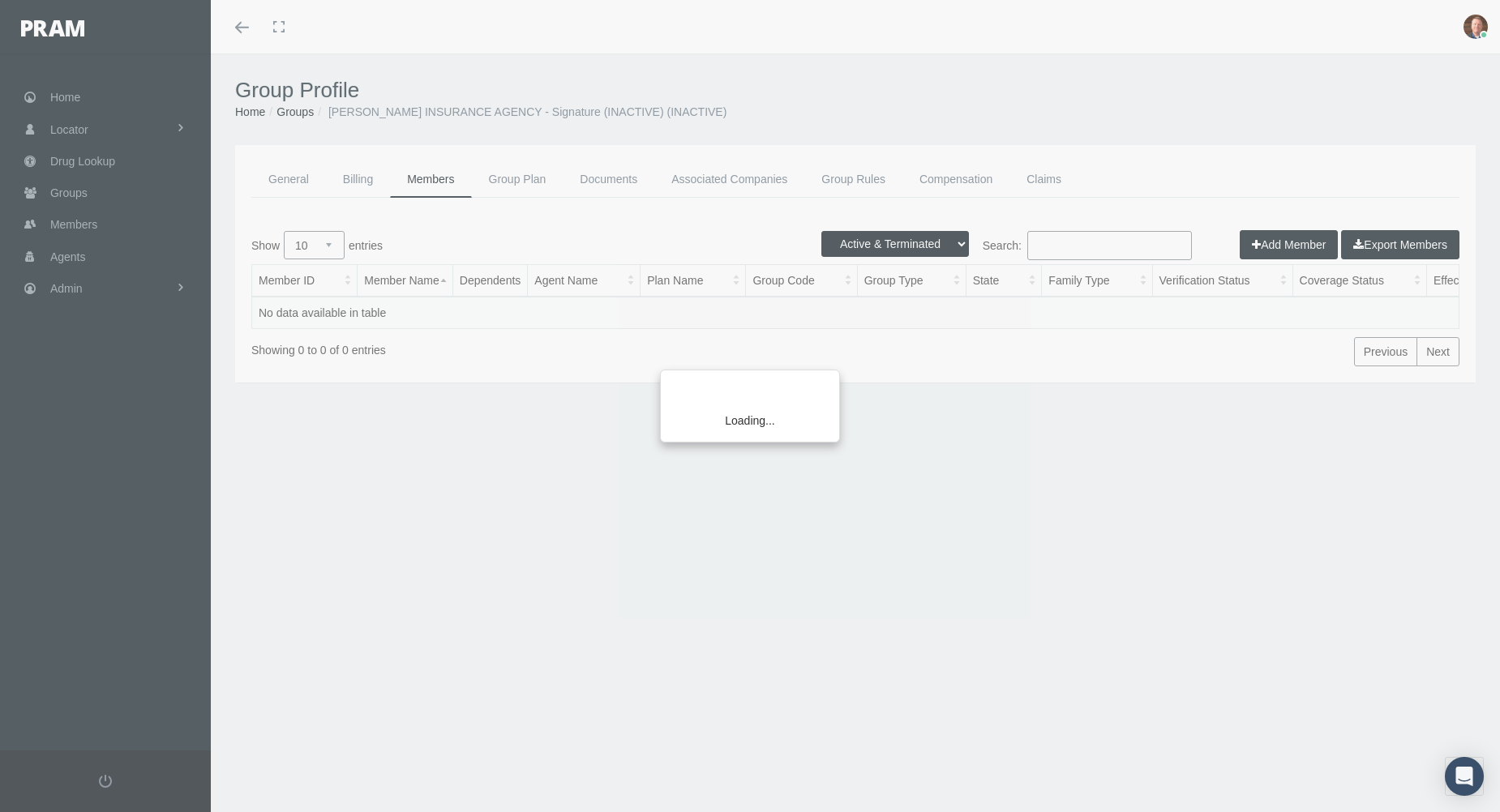
select select "3"
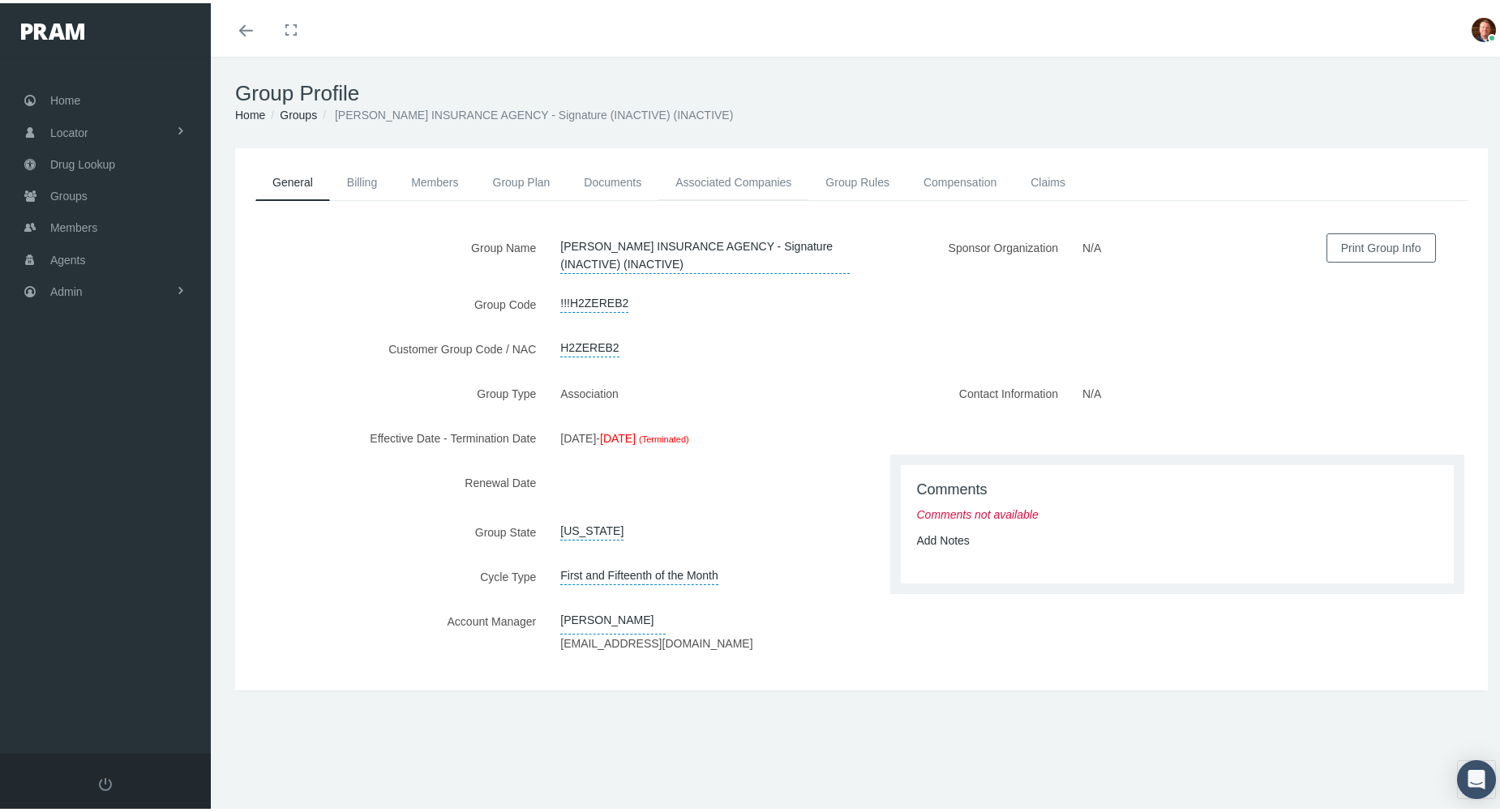
click at [723, 179] on link "Associated Companies" at bounding box center [733, 179] width 150 height 36
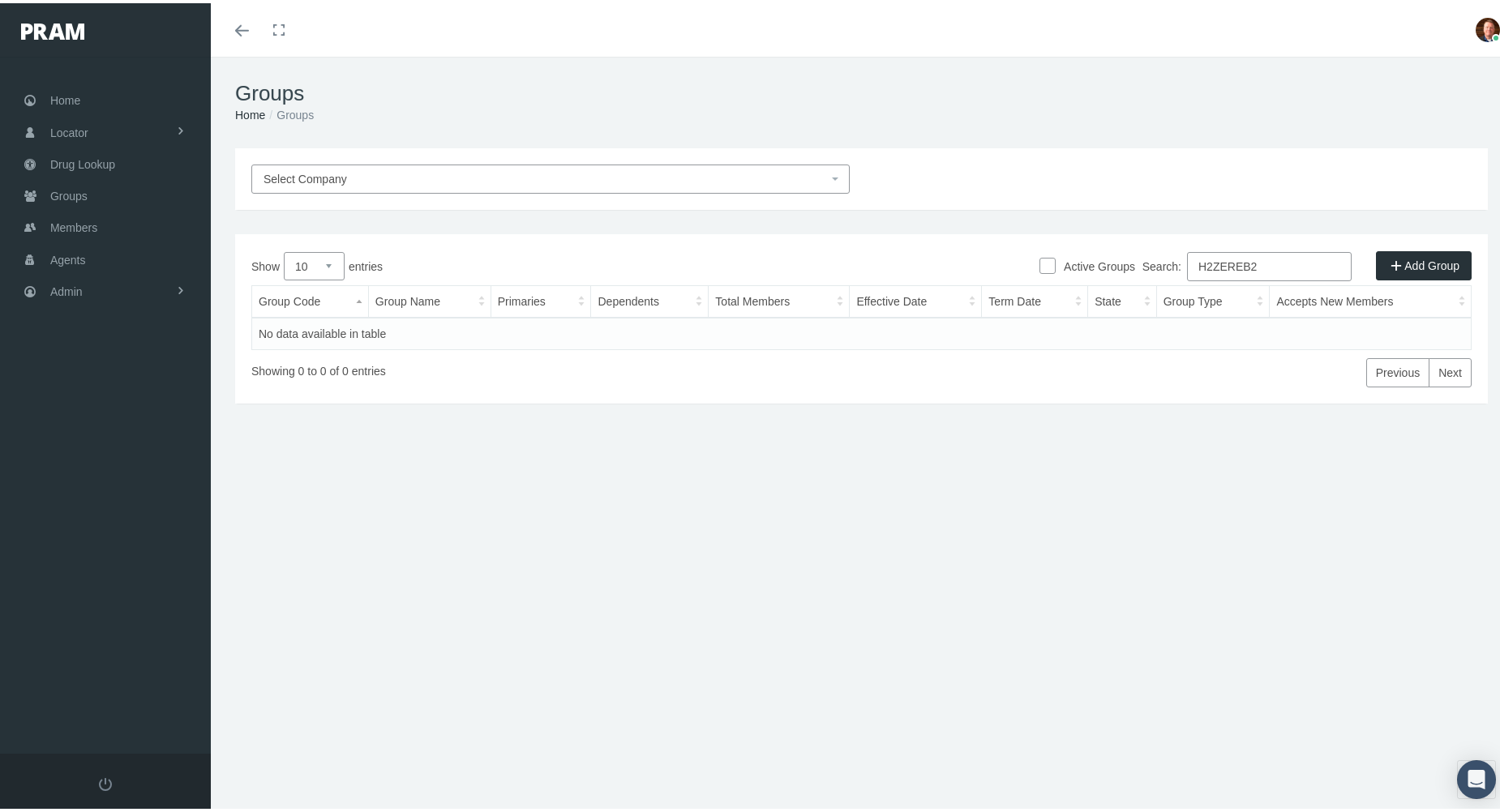
click at [1313, 261] on input "H2ZEREB2" at bounding box center [1269, 263] width 165 height 29
click at [1271, 262] on input "H2ZEREB2" at bounding box center [1269, 263] width 165 height 29
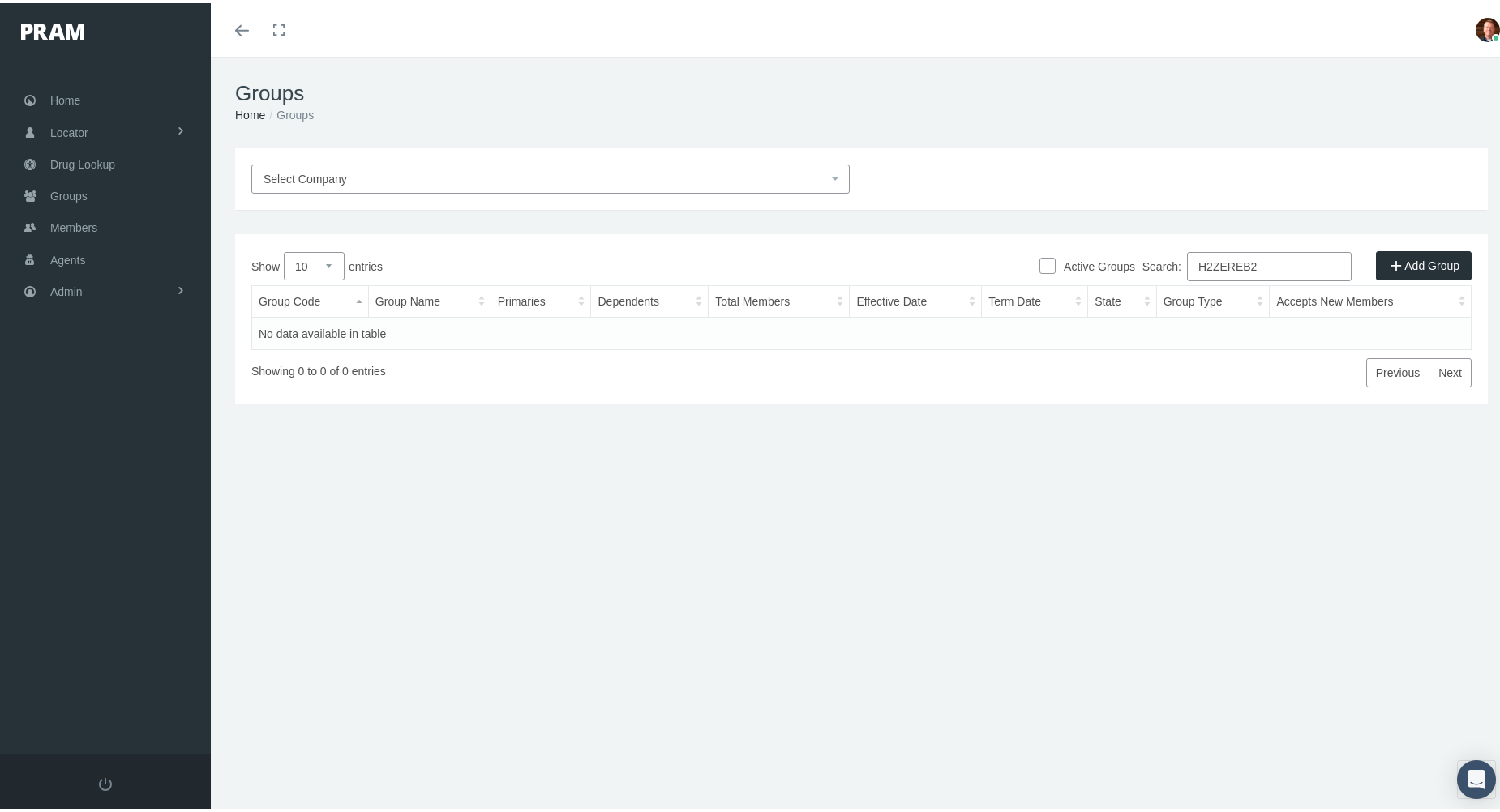
paste input "5"
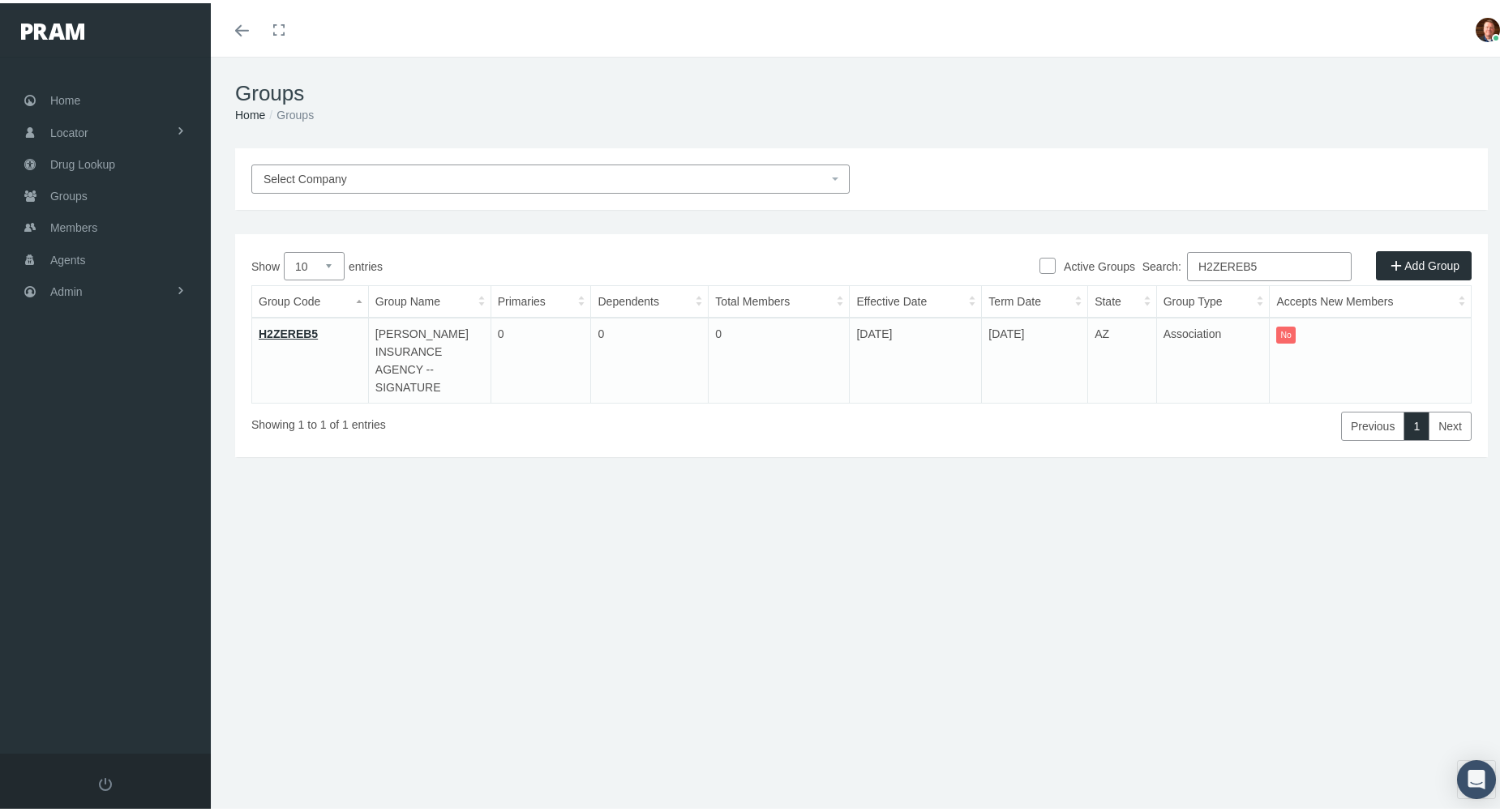
type input "H2ZEREB5"
click at [293, 329] on link "H2ZEREB5" at bounding box center [288, 330] width 59 height 13
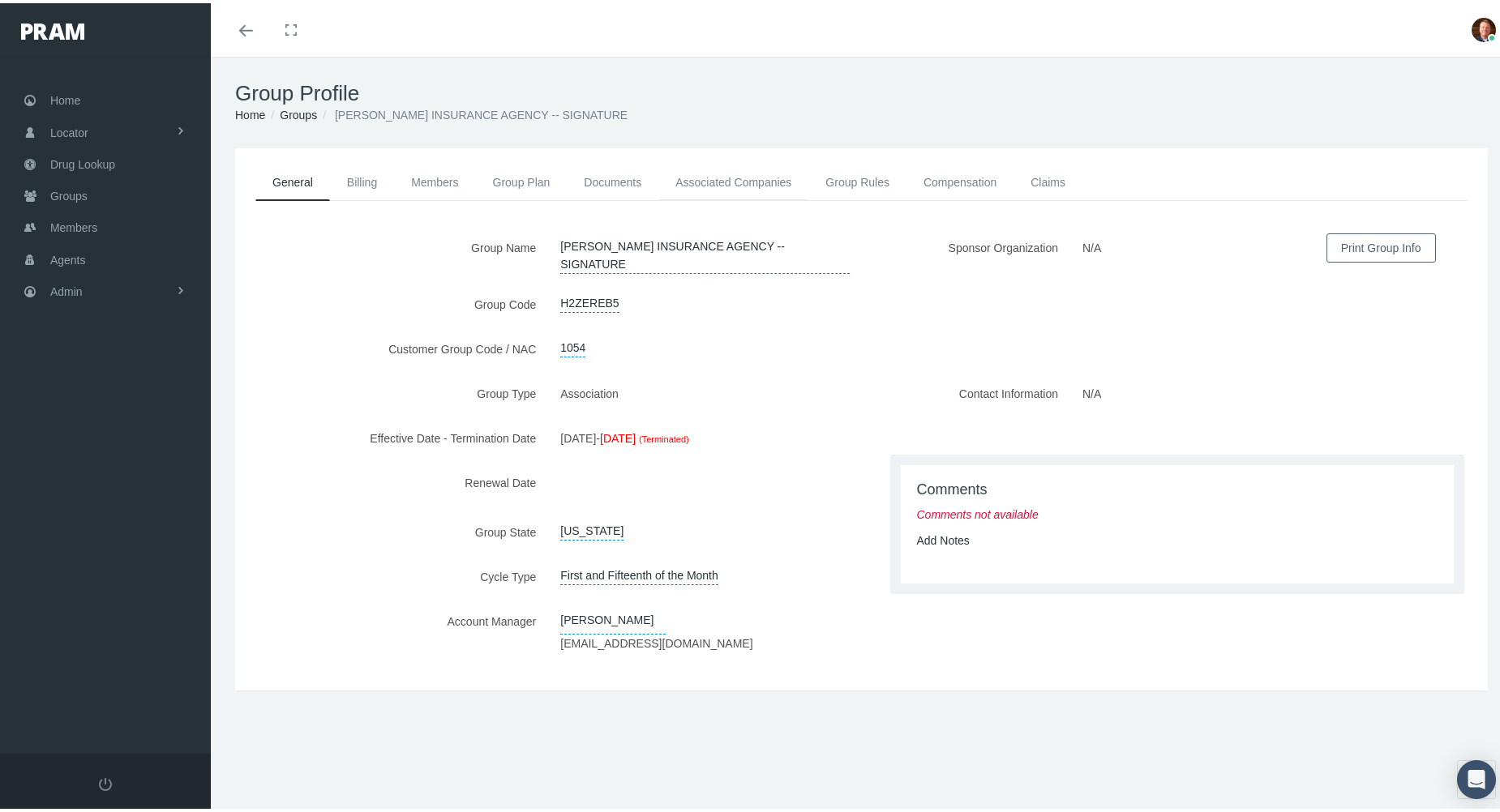
click at [749, 176] on link "Associated Companies" at bounding box center [733, 179] width 150 height 36
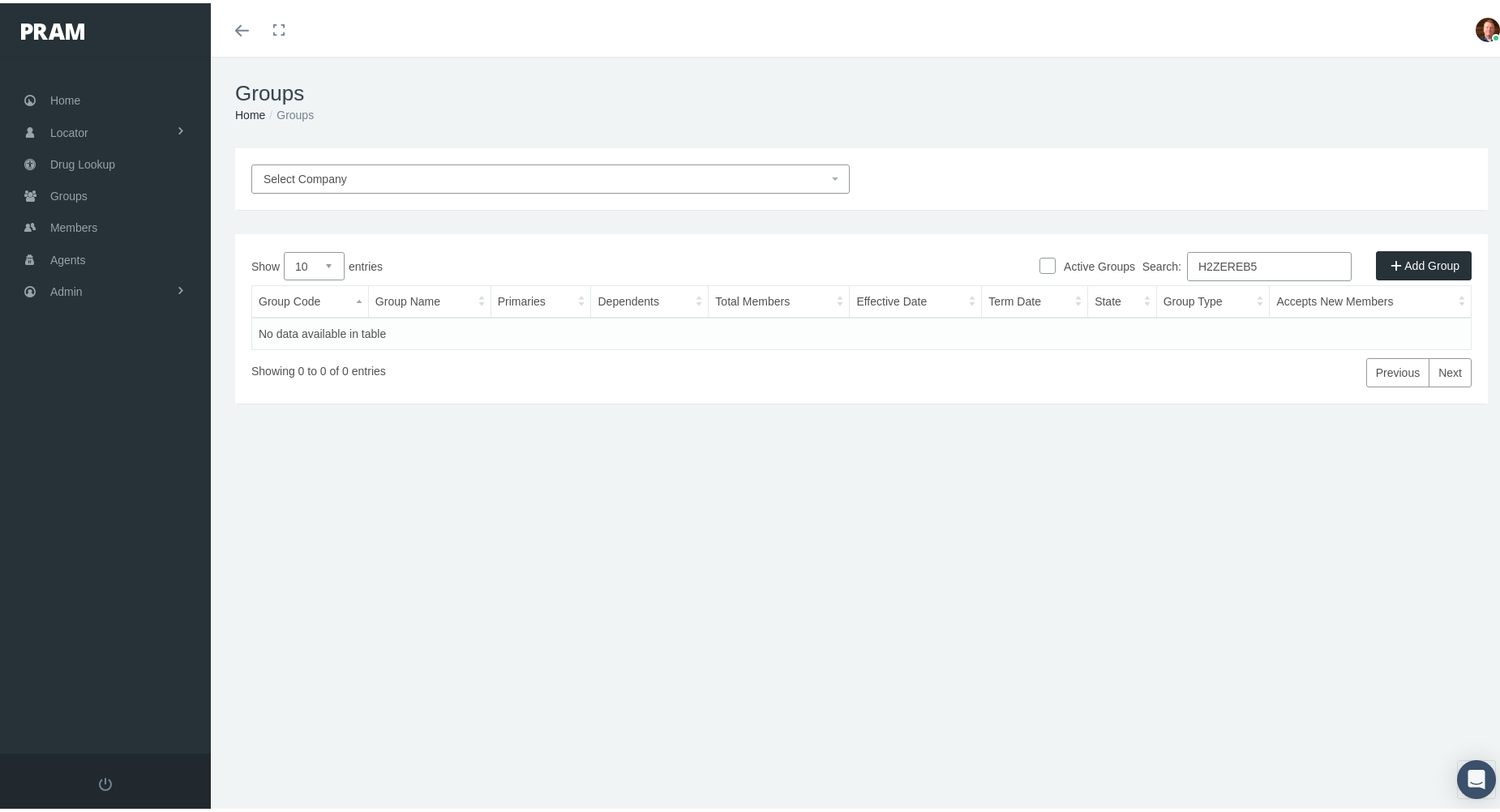
click at [1289, 268] on input "H2ZEREB5" at bounding box center [1269, 263] width 165 height 29
paste input "6"
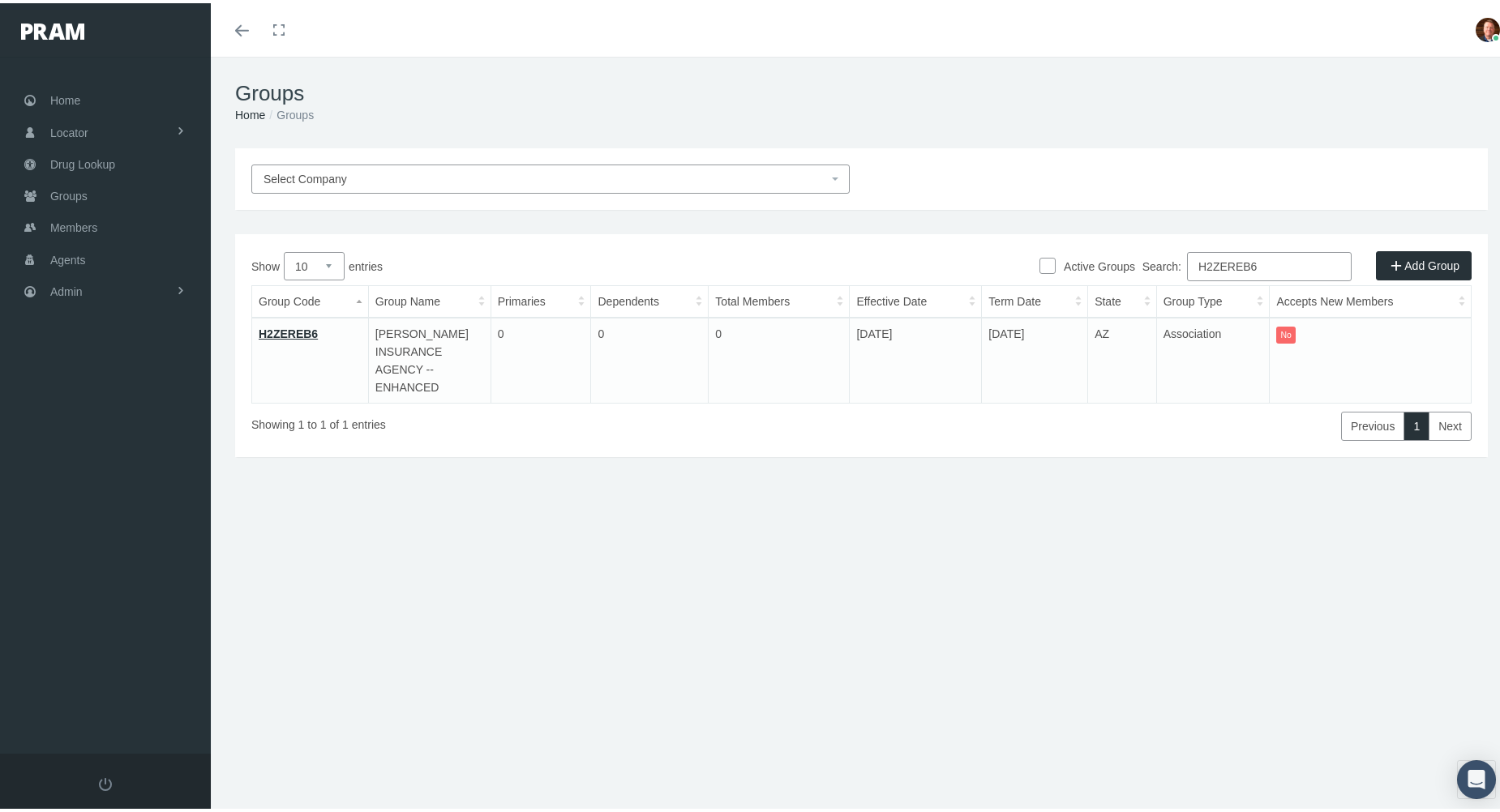
click at [1276, 261] on input "H2ZEREB6" at bounding box center [1269, 263] width 165 height 29
paste input "HC10L14F"
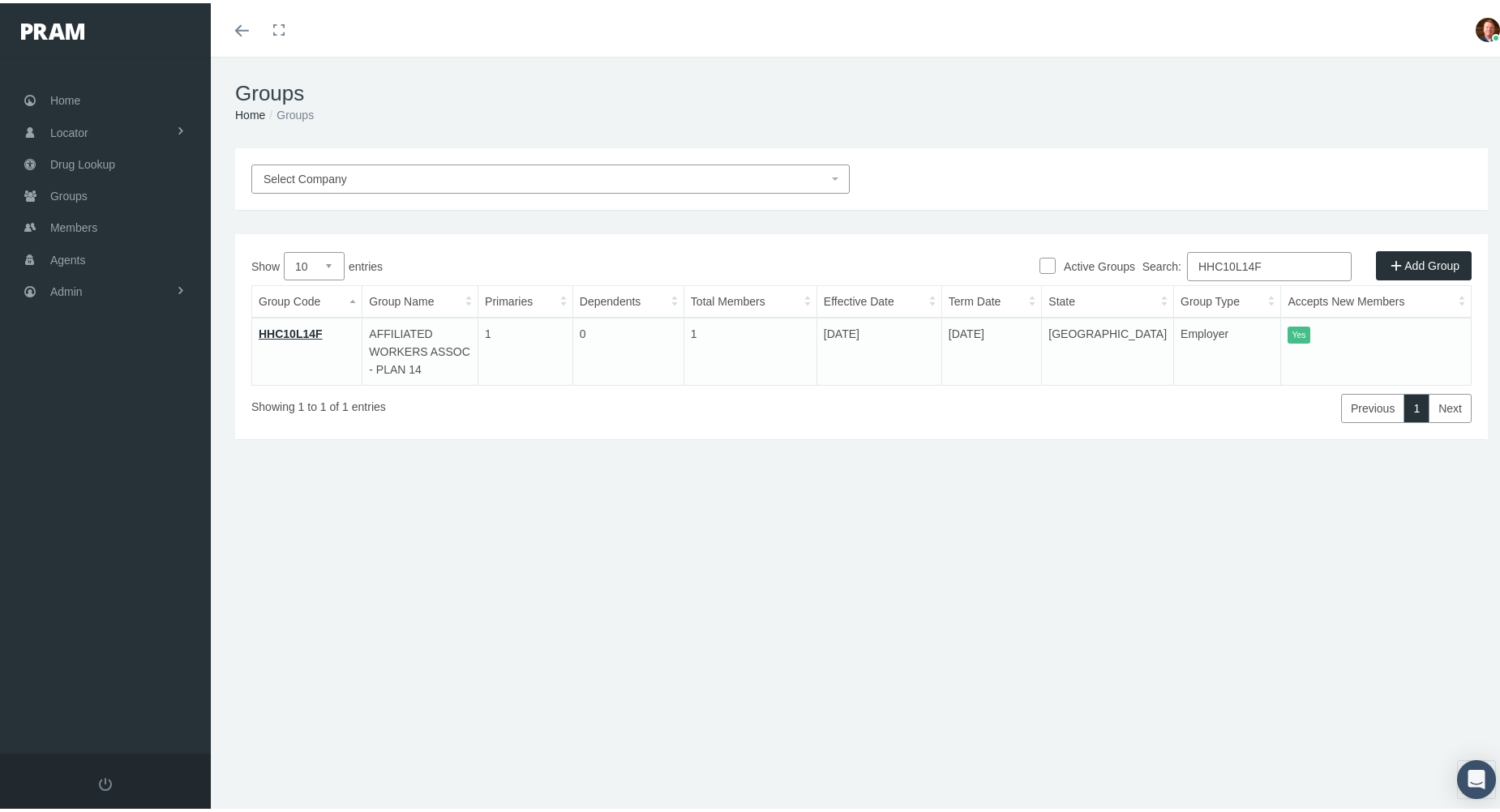
type input "HHC10L14F"
click at [284, 332] on link "HHC10L14F" at bounding box center [291, 330] width 64 height 13
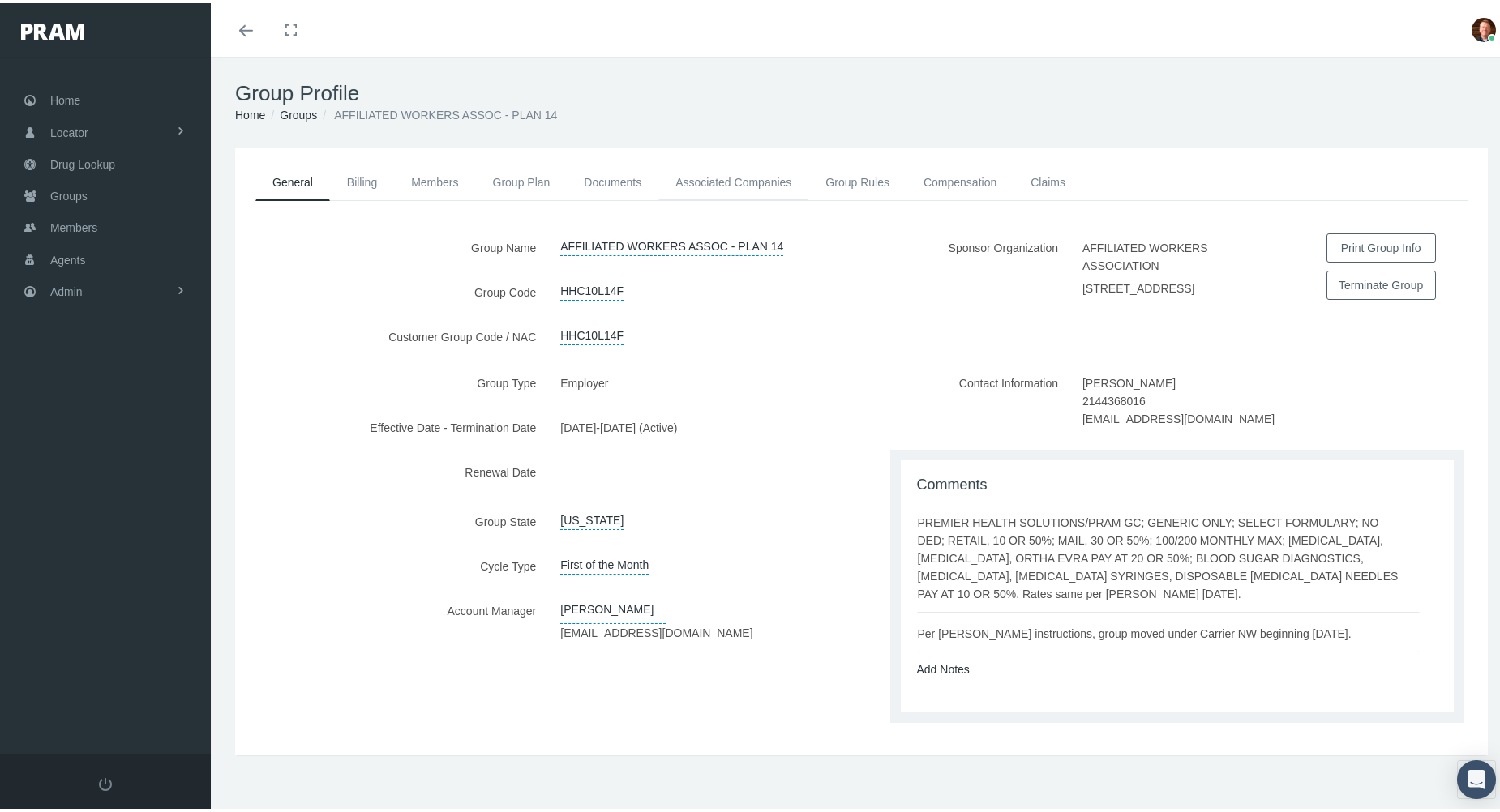
click at [728, 180] on link "Associated Companies" at bounding box center [733, 179] width 150 height 36
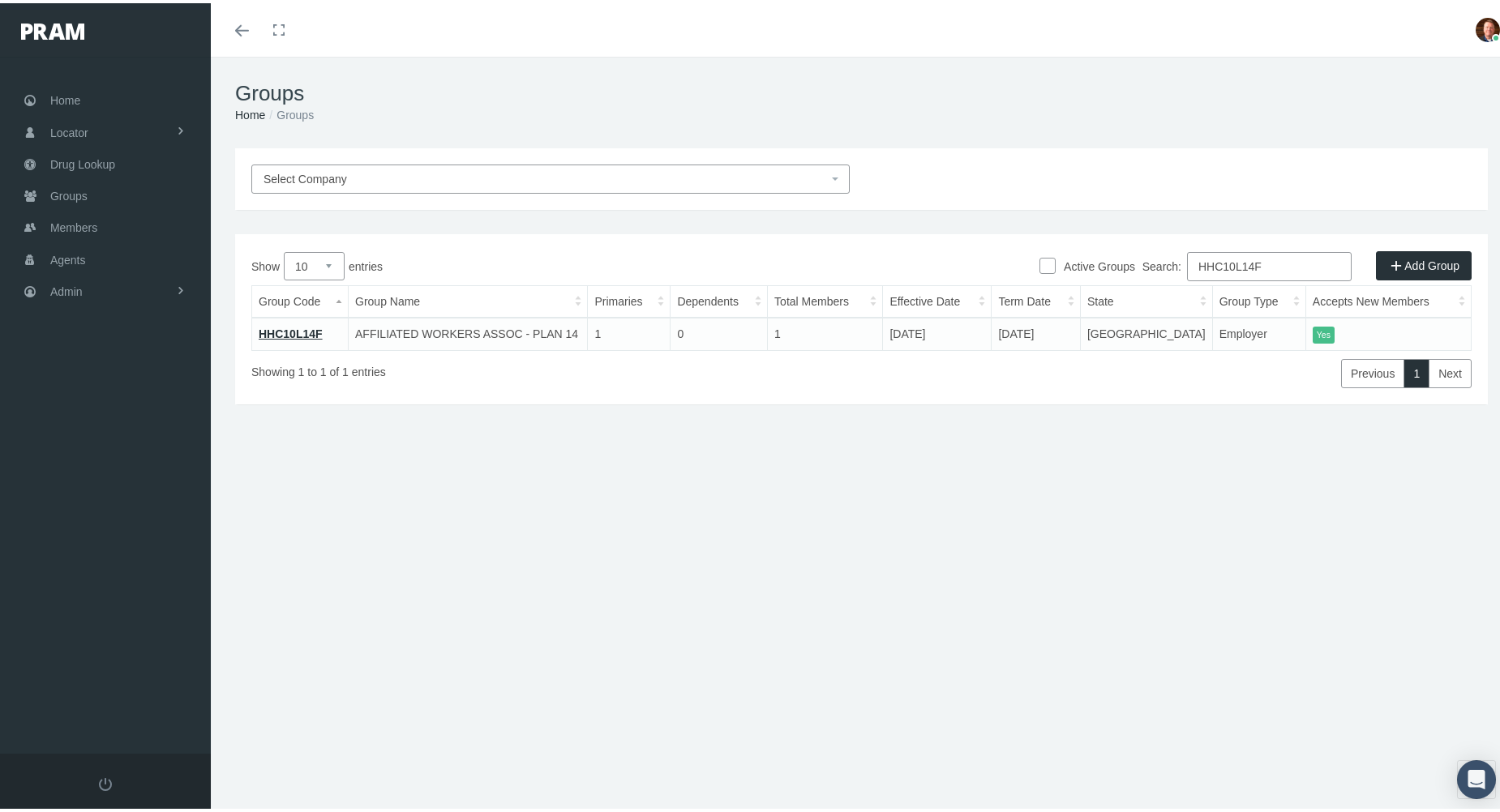
click at [1272, 258] on input "HHC10L14F" at bounding box center [1269, 263] width 165 height 29
paste input "34H"
type input "HHC10L34H"
click at [306, 327] on link "HHC10L34H" at bounding box center [291, 330] width 65 height 13
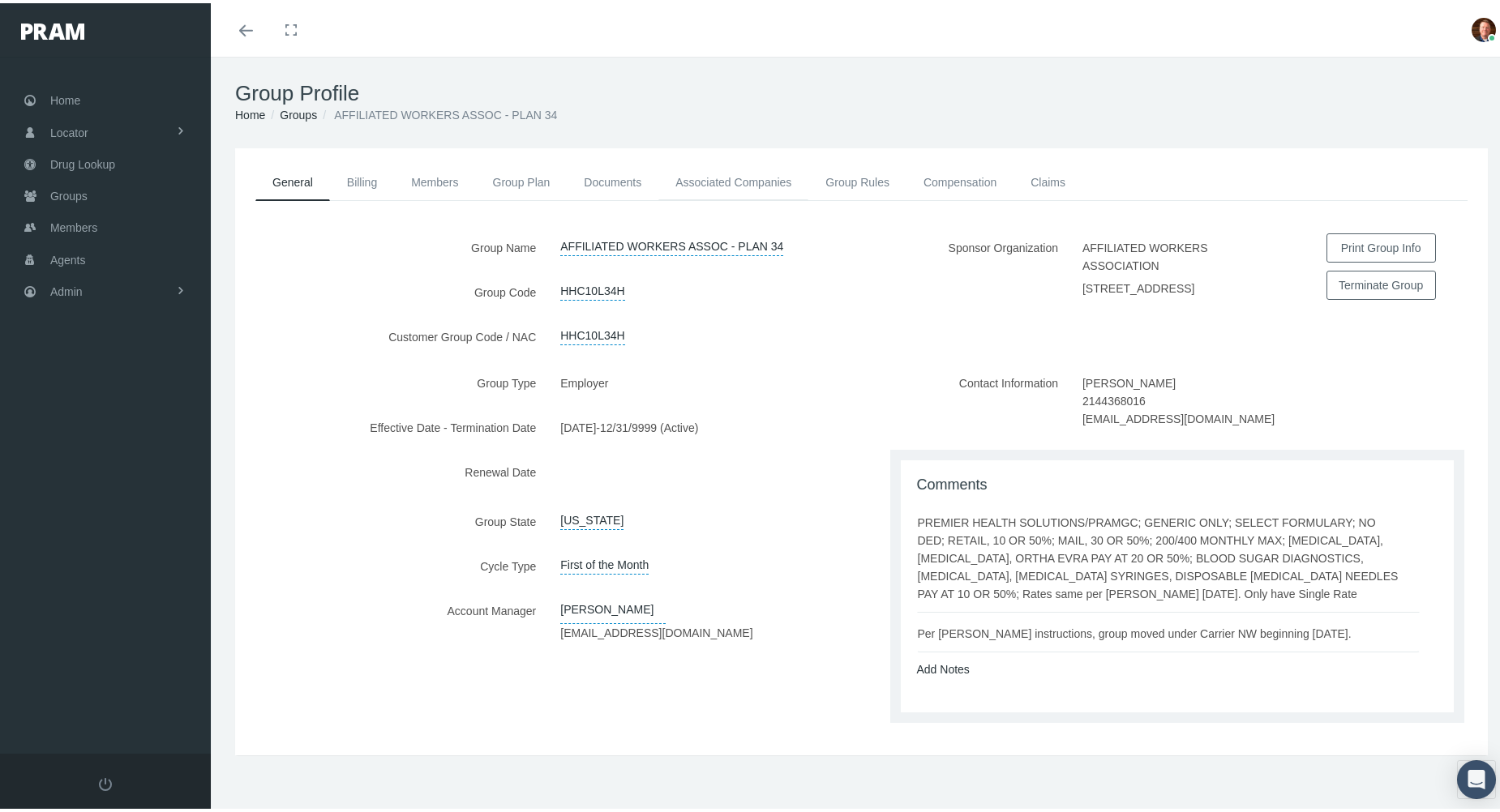
click at [717, 179] on link "Associated Companies" at bounding box center [733, 179] width 150 height 36
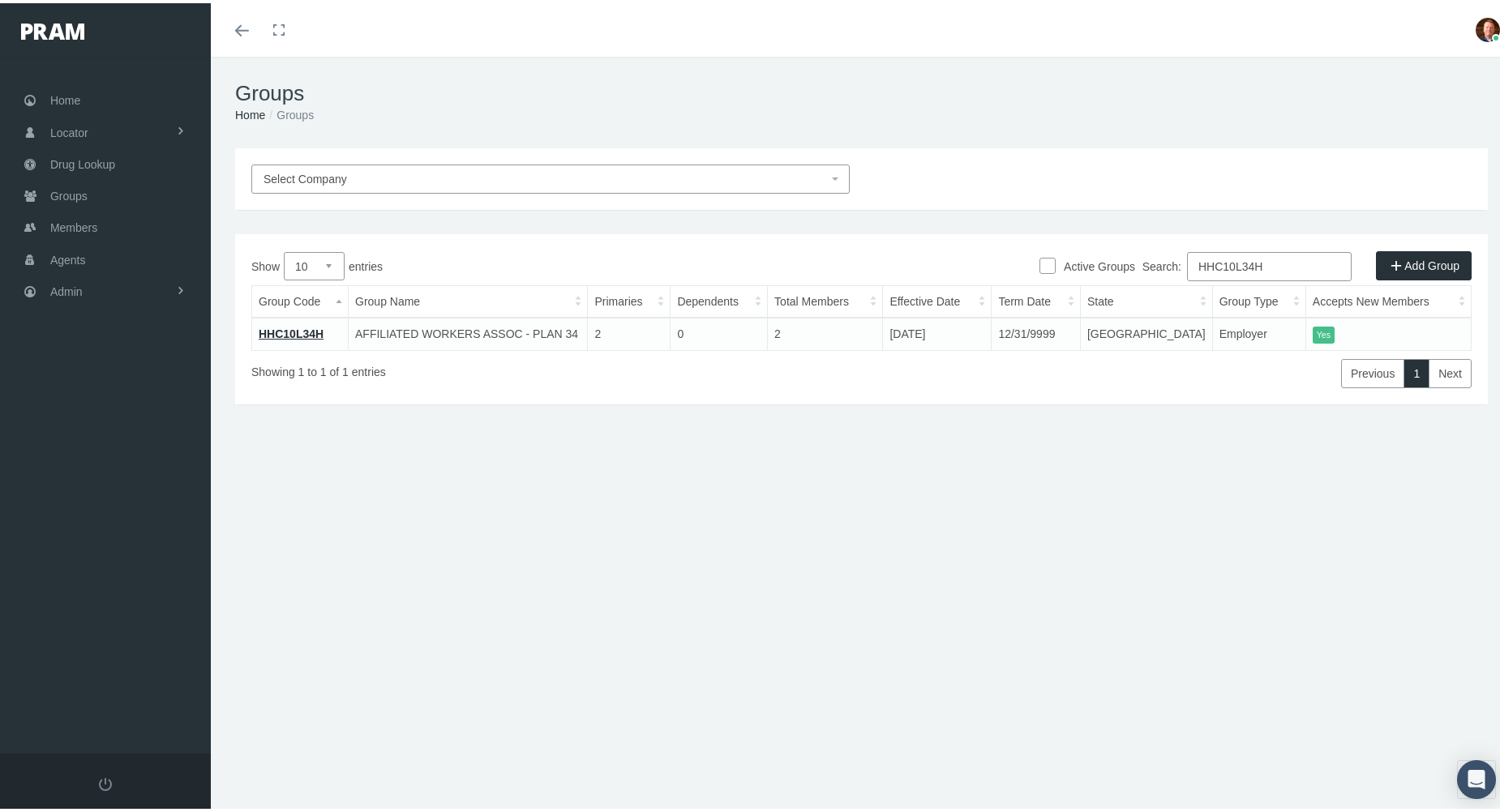
click at [1288, 263] on input "HHC10L34H" at bounding box center [1269, 263] width 165 height 29
paste input "MBBRNBEXC"
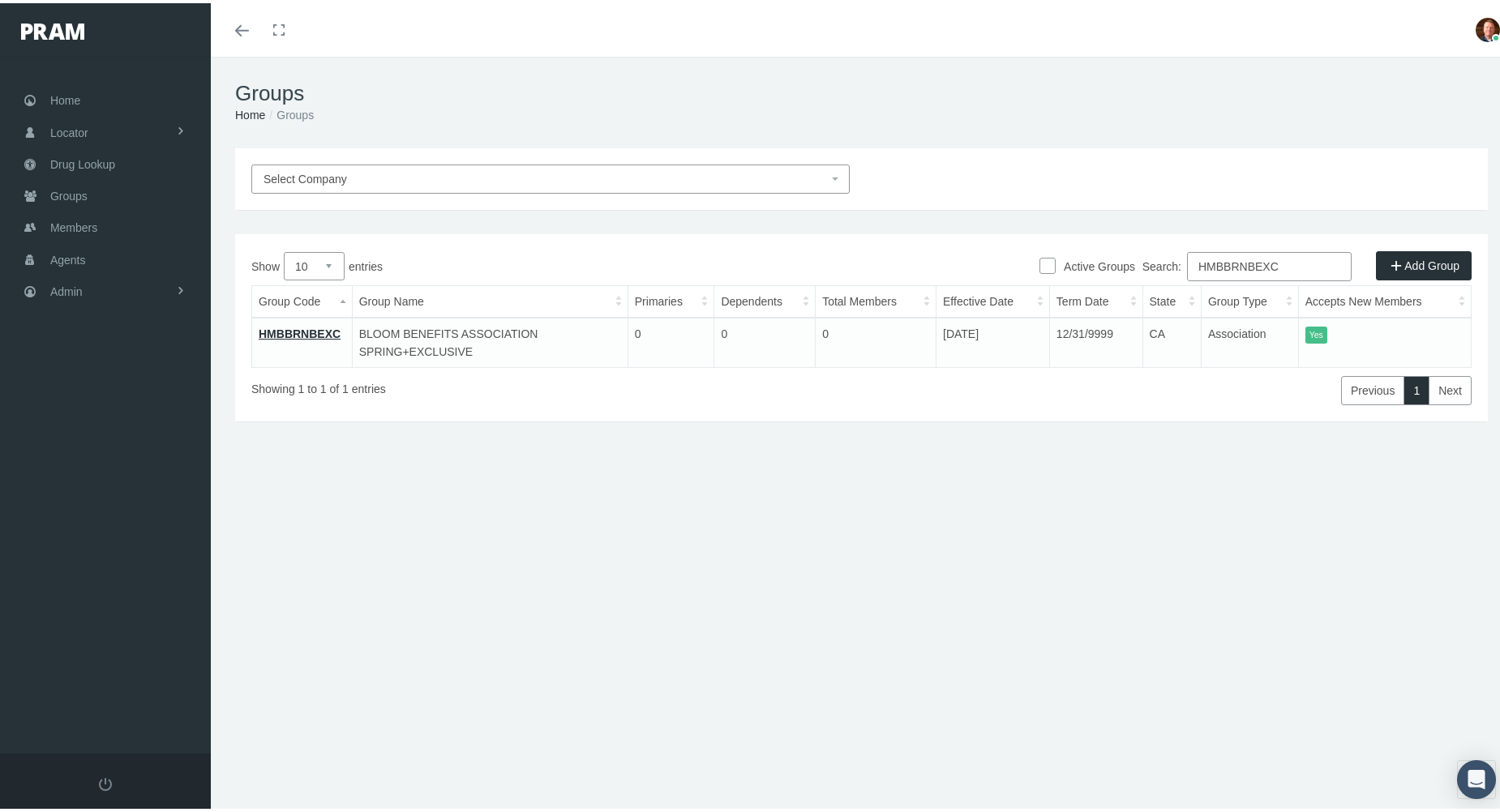
type input "HMBBRNBEXC"
click at [267, 330] on link "HMBBRNBEXC" at bounding box center [299, 330] width 82 height 13
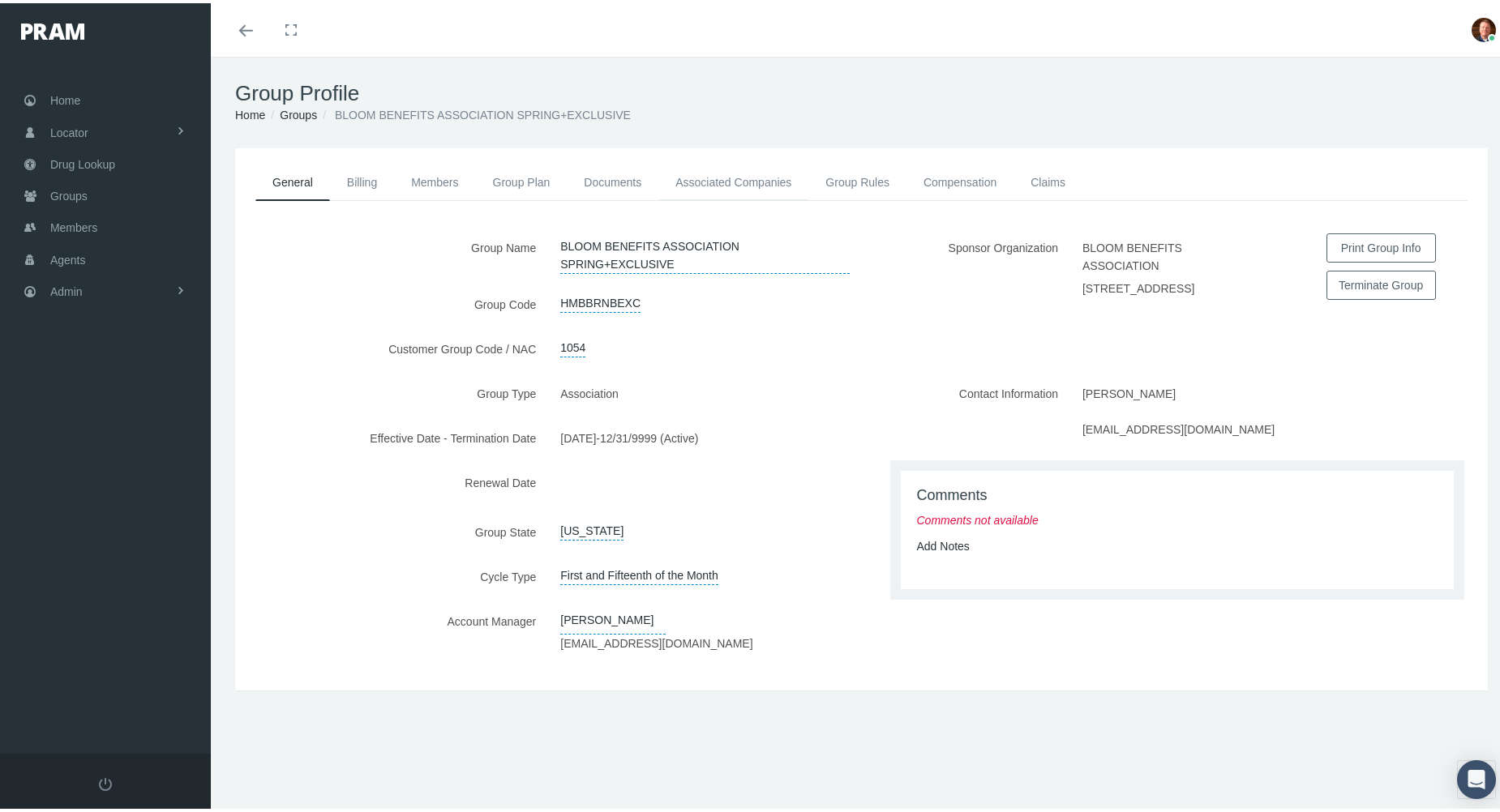
click at [704, 178] on link "Associated Companies" at bounding box center [733, 179] width 150 height 36
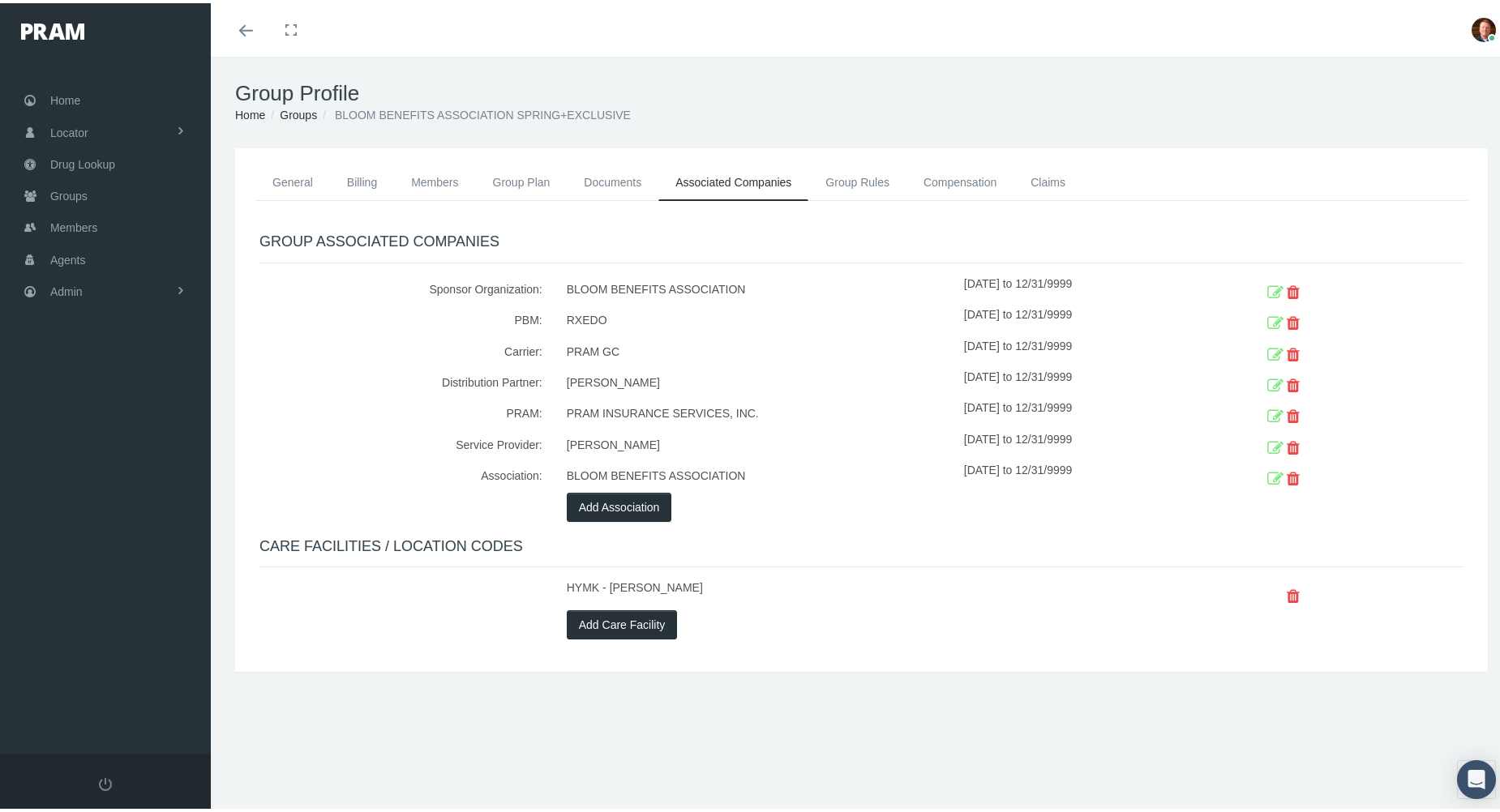
drag, startPoint x: 959, startPoint y: 343, endPoint x: 1095, endPoint y: 345, distance: 136.0
click at [1095, 345] on div "10/01/2023 to 12/31/9999" at bounding box center [1086, 349] width 245 height 30
drag, startPoint x: 1095, startPoint y: 345, endPoint x: 1051, endPoint y: 345, distance: 44.0
copy div "10/01/2023 to 12/31/9999"
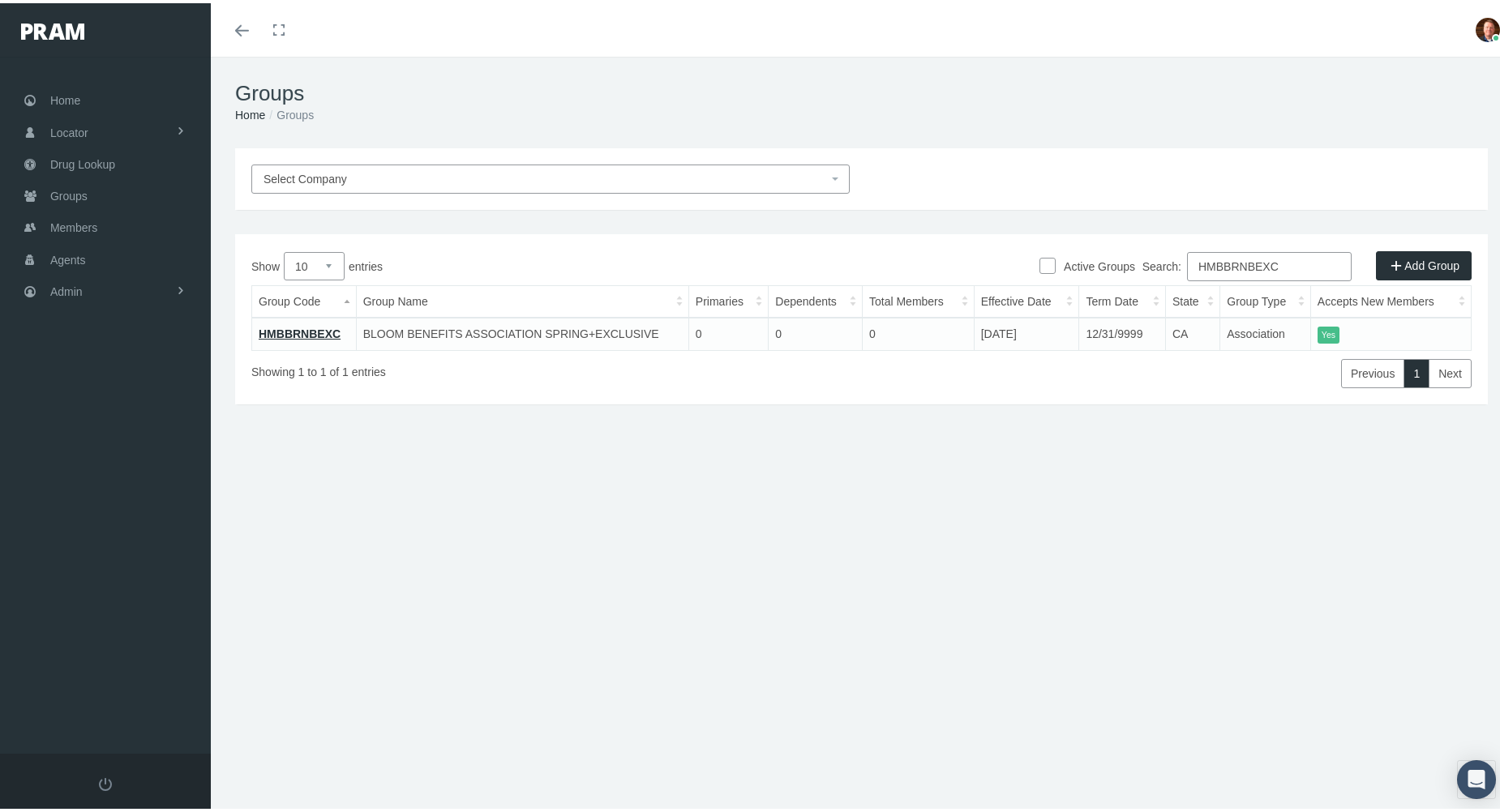
click at [1294, 269] on input "HMBBRNBEXC" at bounding box center [1269, 263] width 165 height 29
paste input "EIREB8"
type input "HMEIREB8"
click at [289, 325] on link "HMEIREB8" at bounding box center [288, 330] width 58 height 13
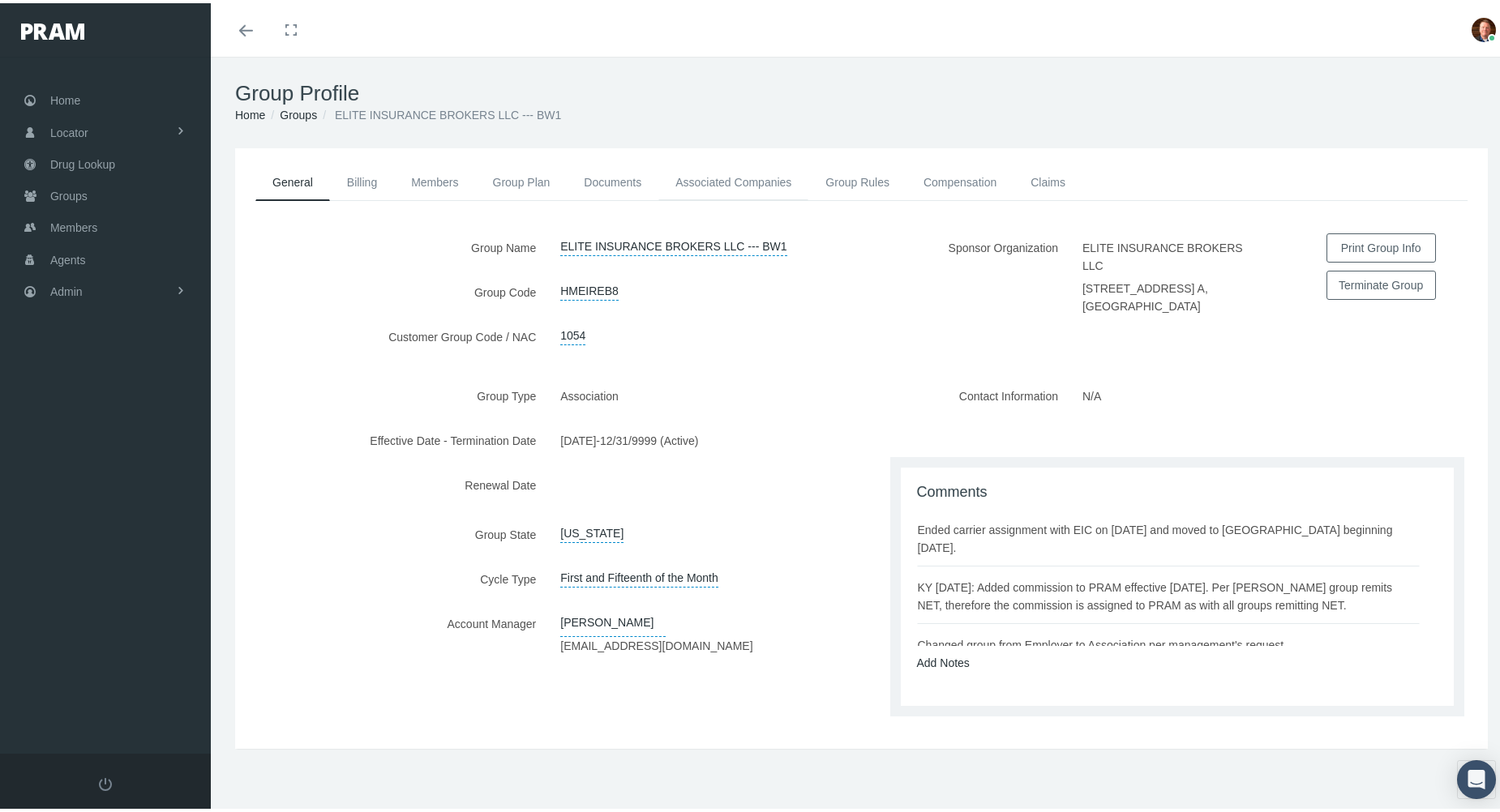
click at [738, 178] on link "Associated Companies" at bounding box center [733, 179] width 150 height 36
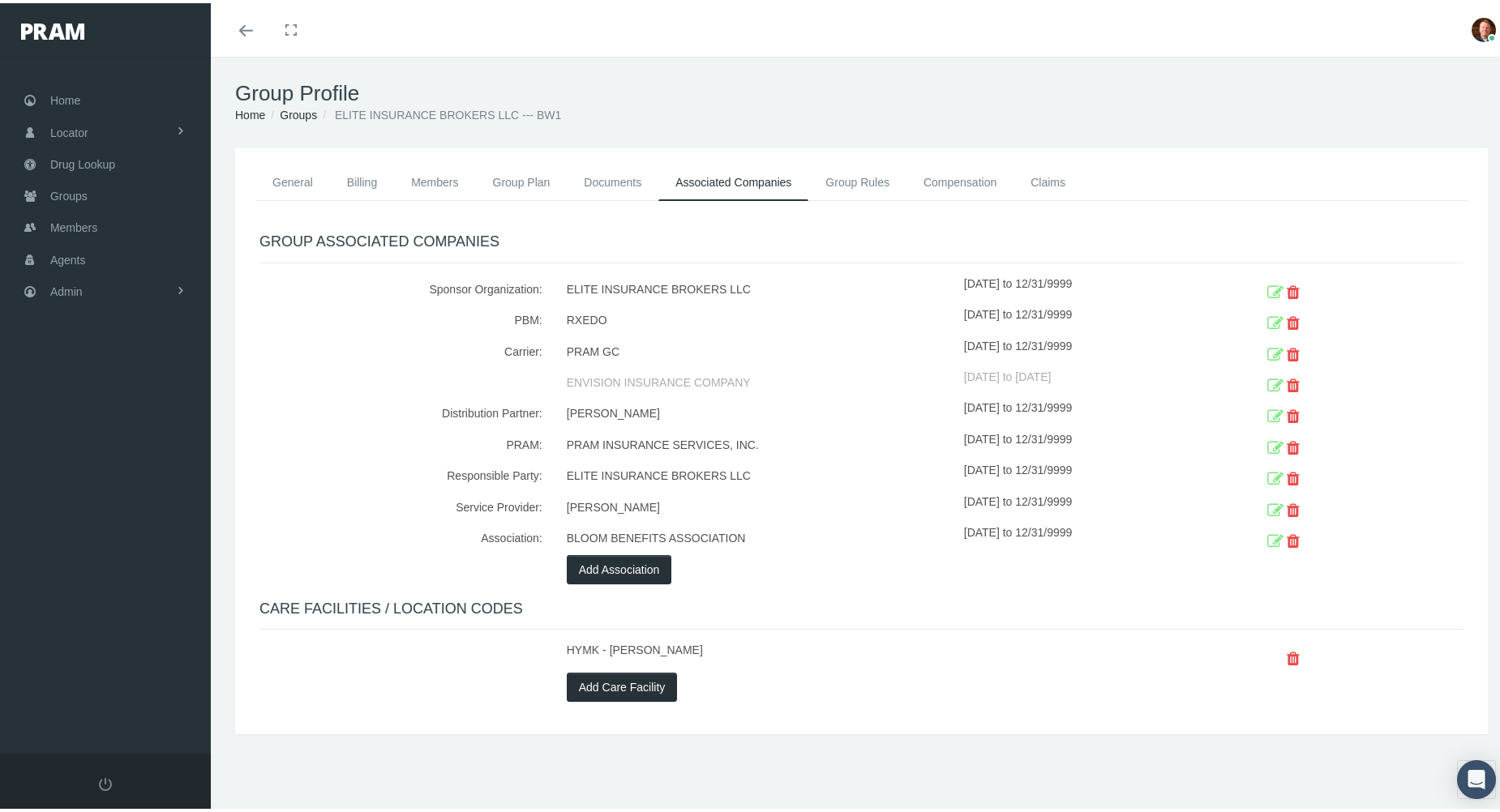
drag, startPoint x: 957, startPoint y: 339, endPoint x: 1091, endPoint y: 339, distance: 134.0
click at [1091, 339] on div "[DATE] to 12/31/9999" at bounding box center [1086, 349] width 245 height 30
copy div "[DATE] to 12/31/9999"
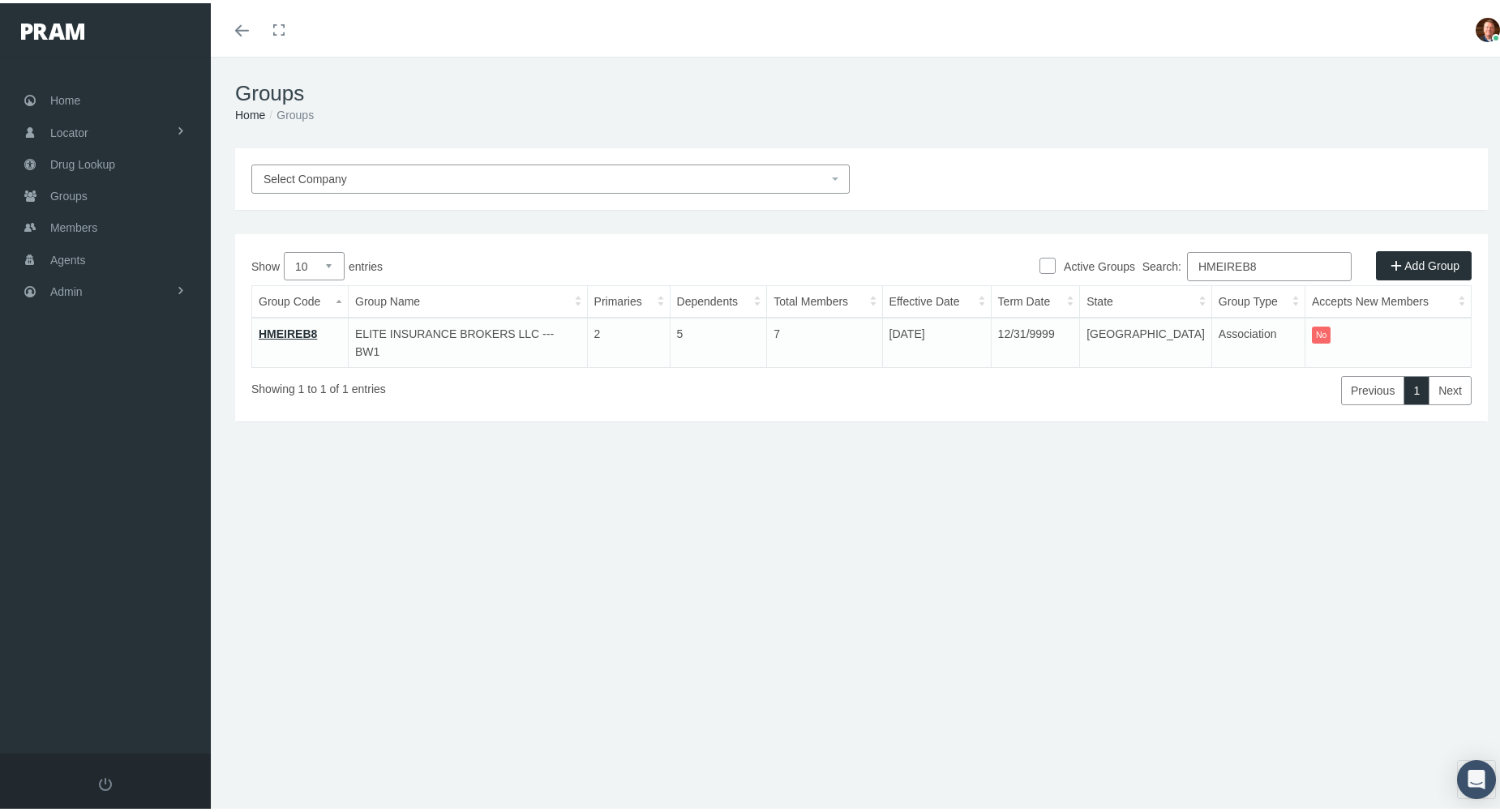
click at [1279, 264] on input "HMEIREB8" at bounding box center [1269, 263] width 165 height 29
paste input "HCREB4"
type input "HMHCREB4"
click at [297, 326] on link "HMHCREB4" at bounding box center [291, 330] width 64 height 13
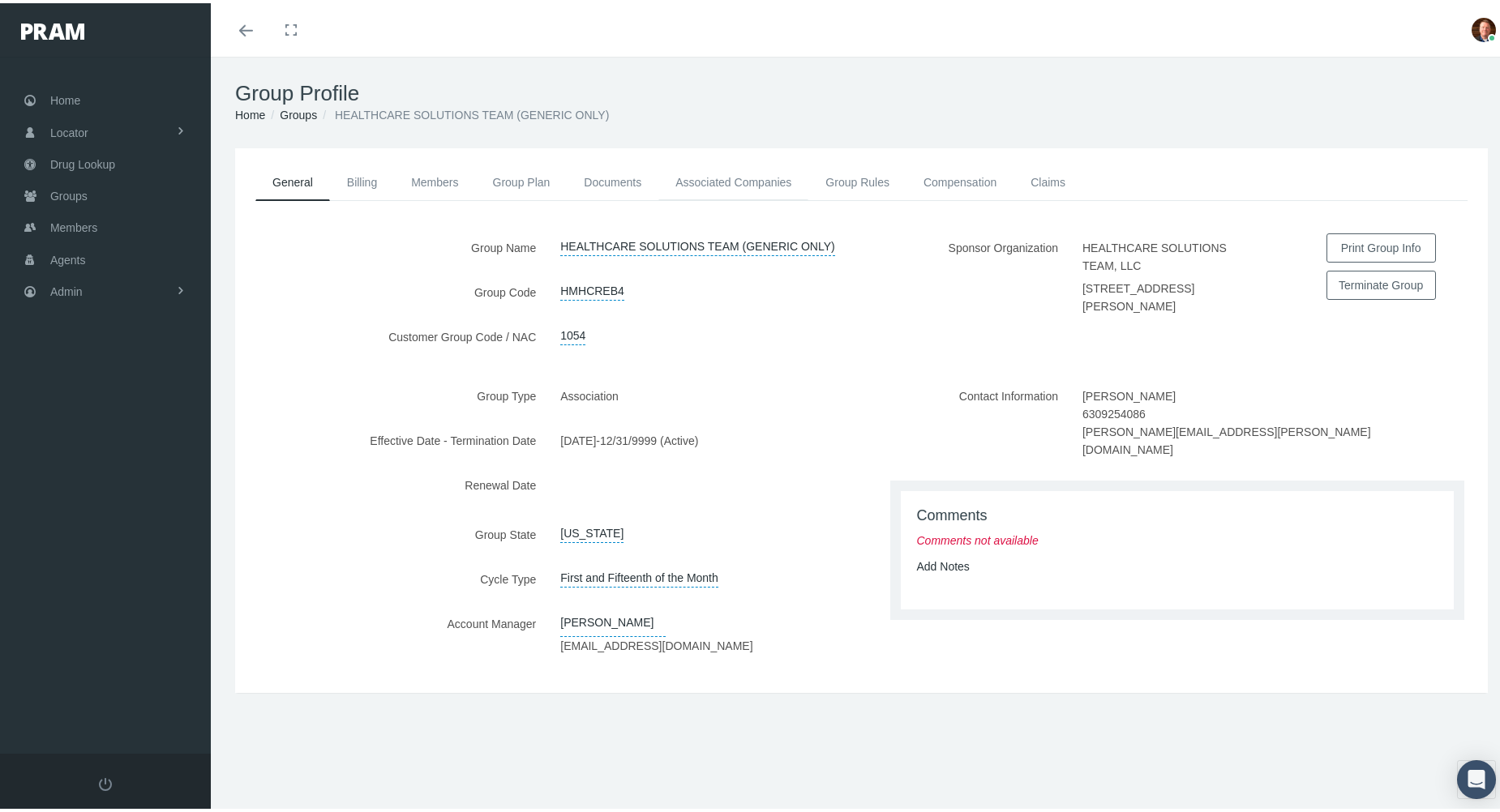
click at [731, 179] on link "Associated Companies" at bounding box center [733, 179] width 150 height 36
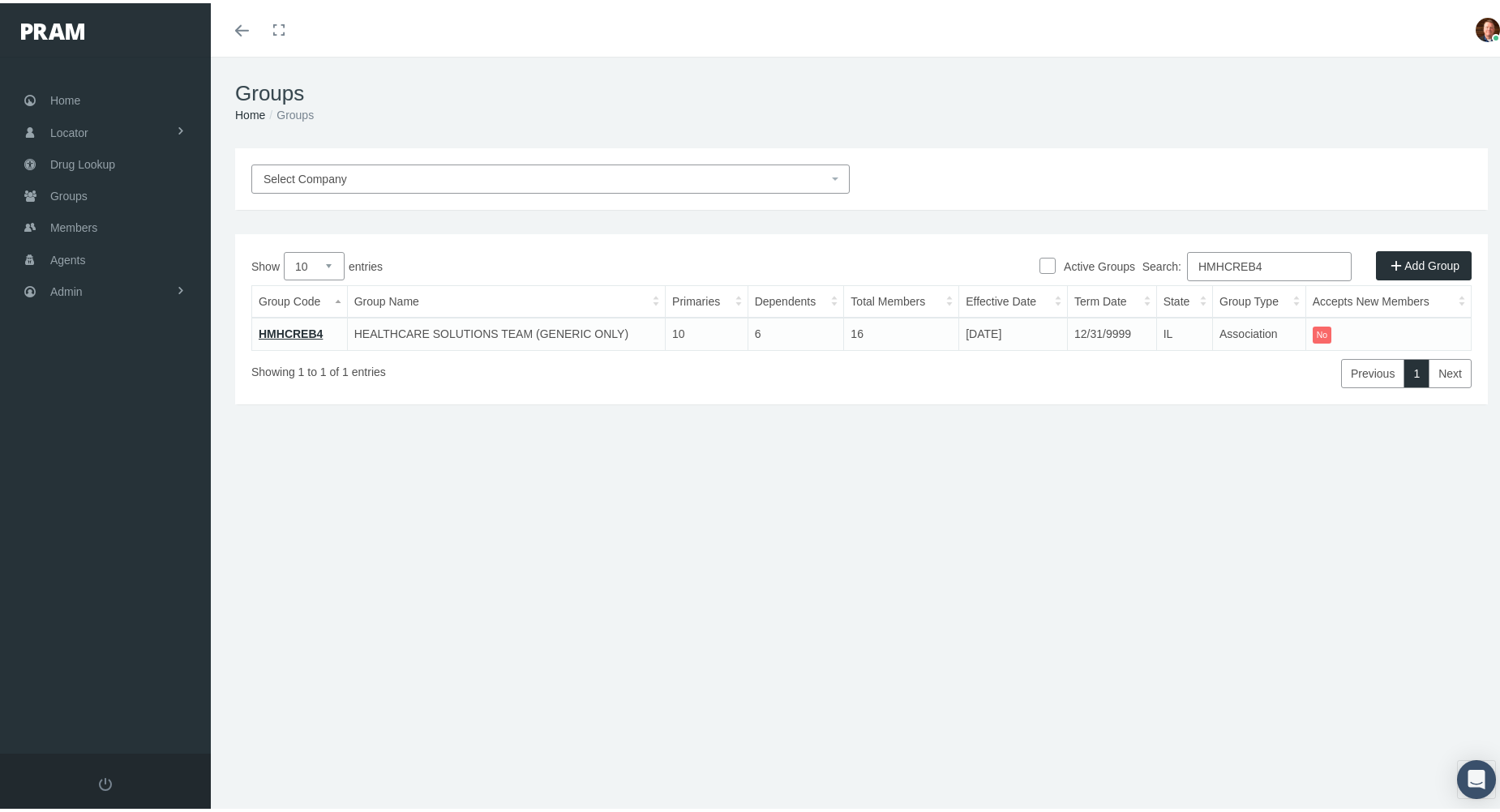
click at [1271, 267] on input "HMHCREB4" at bounding box center [1269, 263] width 165 height 29
paste input "5"
type input "HMHCREB5"
click at [277, 328] on link "HMHCREB5" at bounding box center [291, 330] width 64 height 13
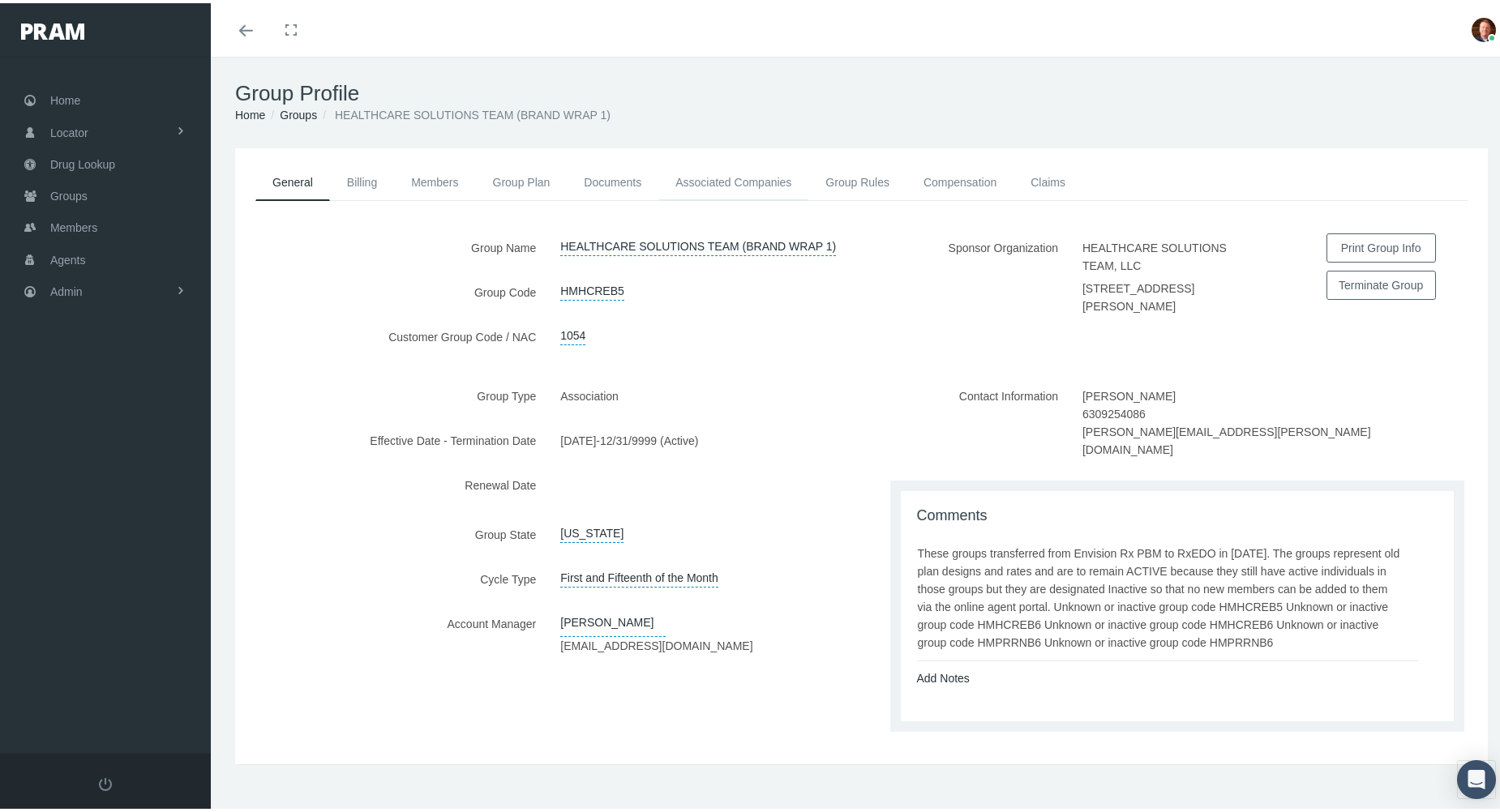
click at [710, 175] on link "Associated Companies" at bounding box center [733, 179] width 150 height 36
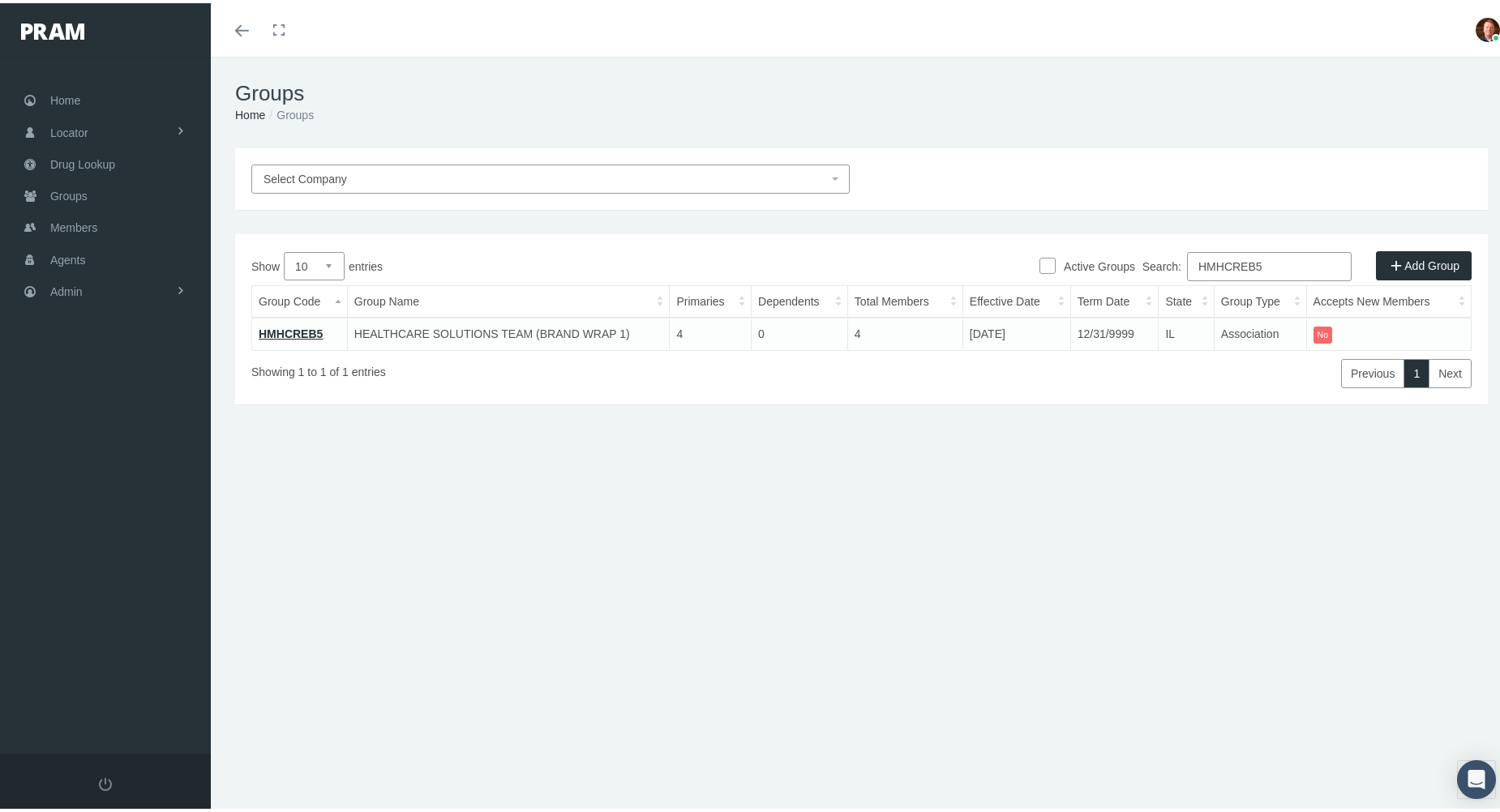
click at [1275, 261] on input "HMHCREB5" at bounding box center [1269, 263] width 165 height 29
paste input "7/1/2020"
click at [1269, 262] on input "7/1/2020" at bounding box center [1269, 263] width 165 height 29
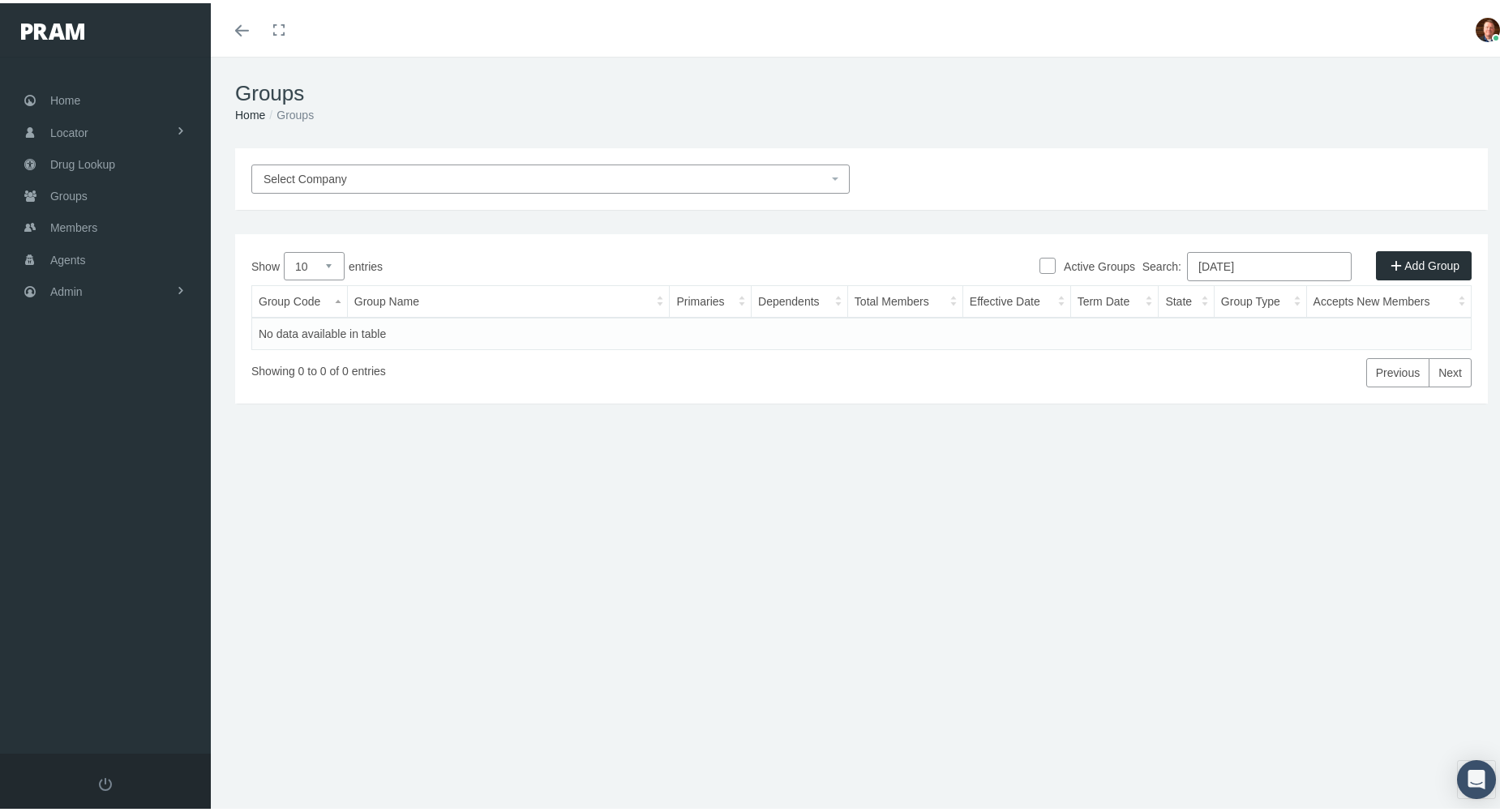
click at [1269, 262] on input "7/1/2020" at bounding box center [1269, 263] width 165 height 29
paste input "HMHCREB6"
type input "HMHCREB6"
click at [283, 328] on link "HMHCREB6" at bounding box center [291, 330] width 64 height 13
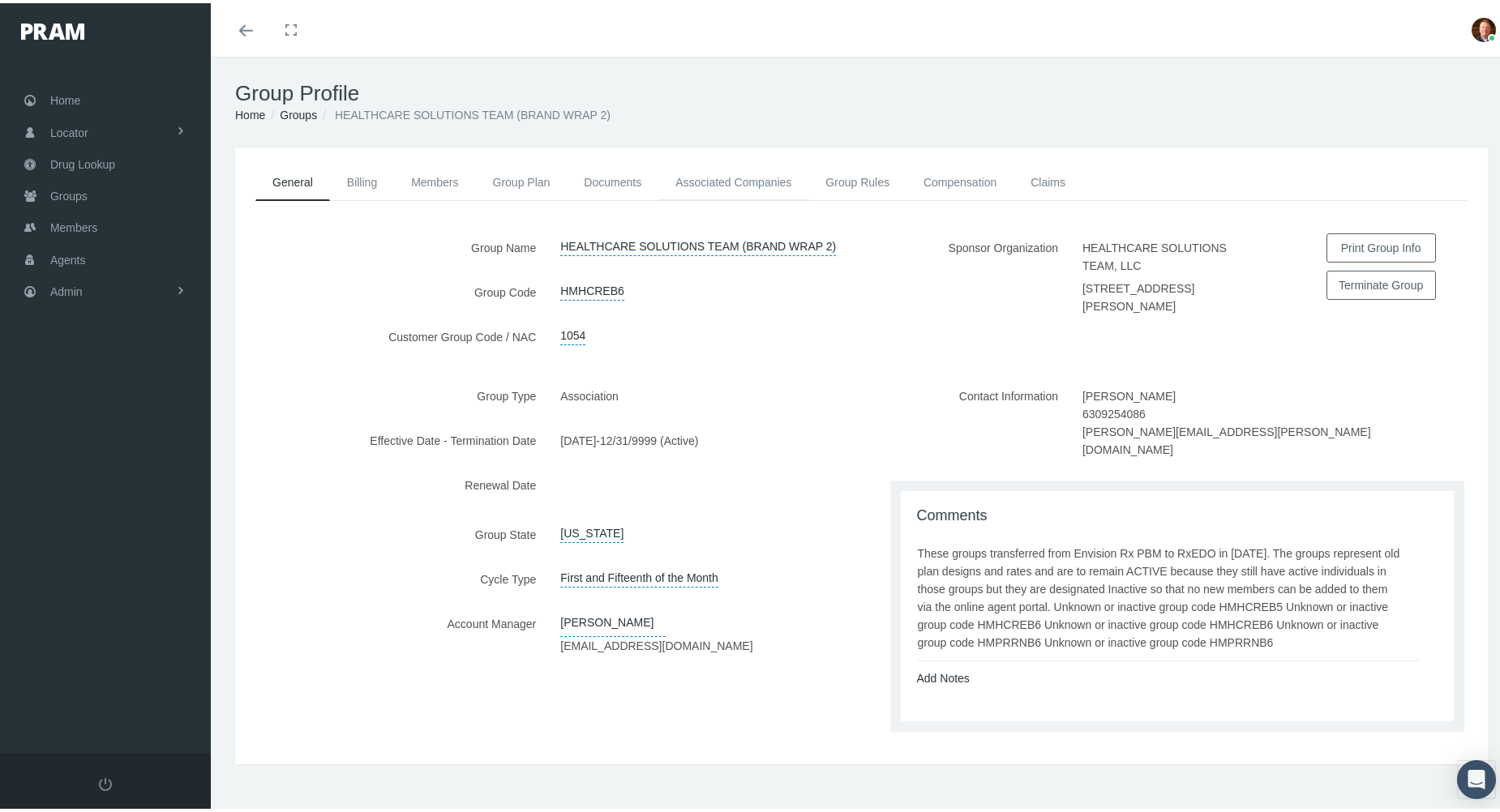
click at [743, 178] on link "Associated Companies" at bounding box center [733, 179] width 150 height 36
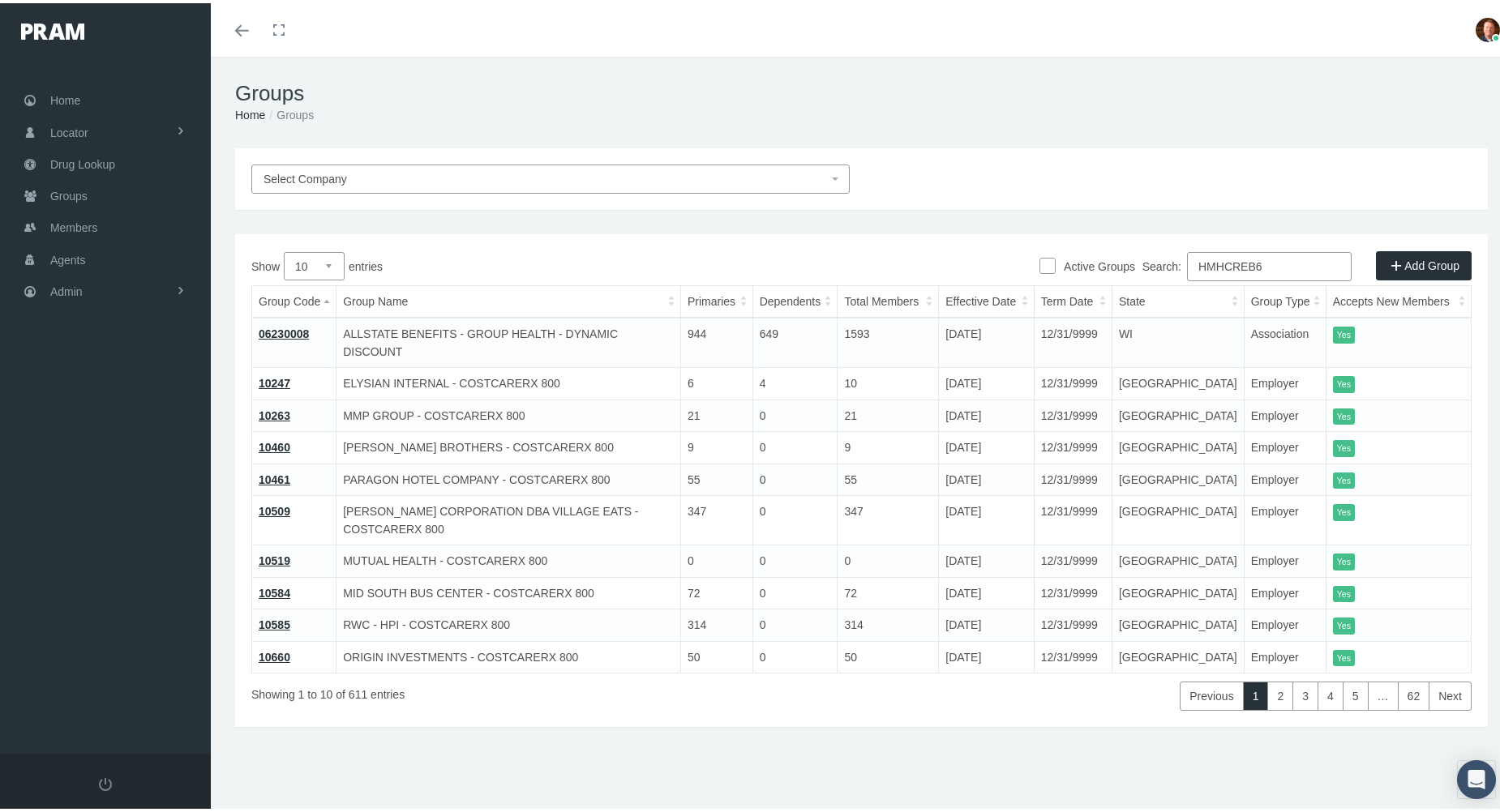
click at [1269, 263] on input "HMHCREB6" at bounding box center [1269, 263] width 165 height 29
paste input "SREB1"
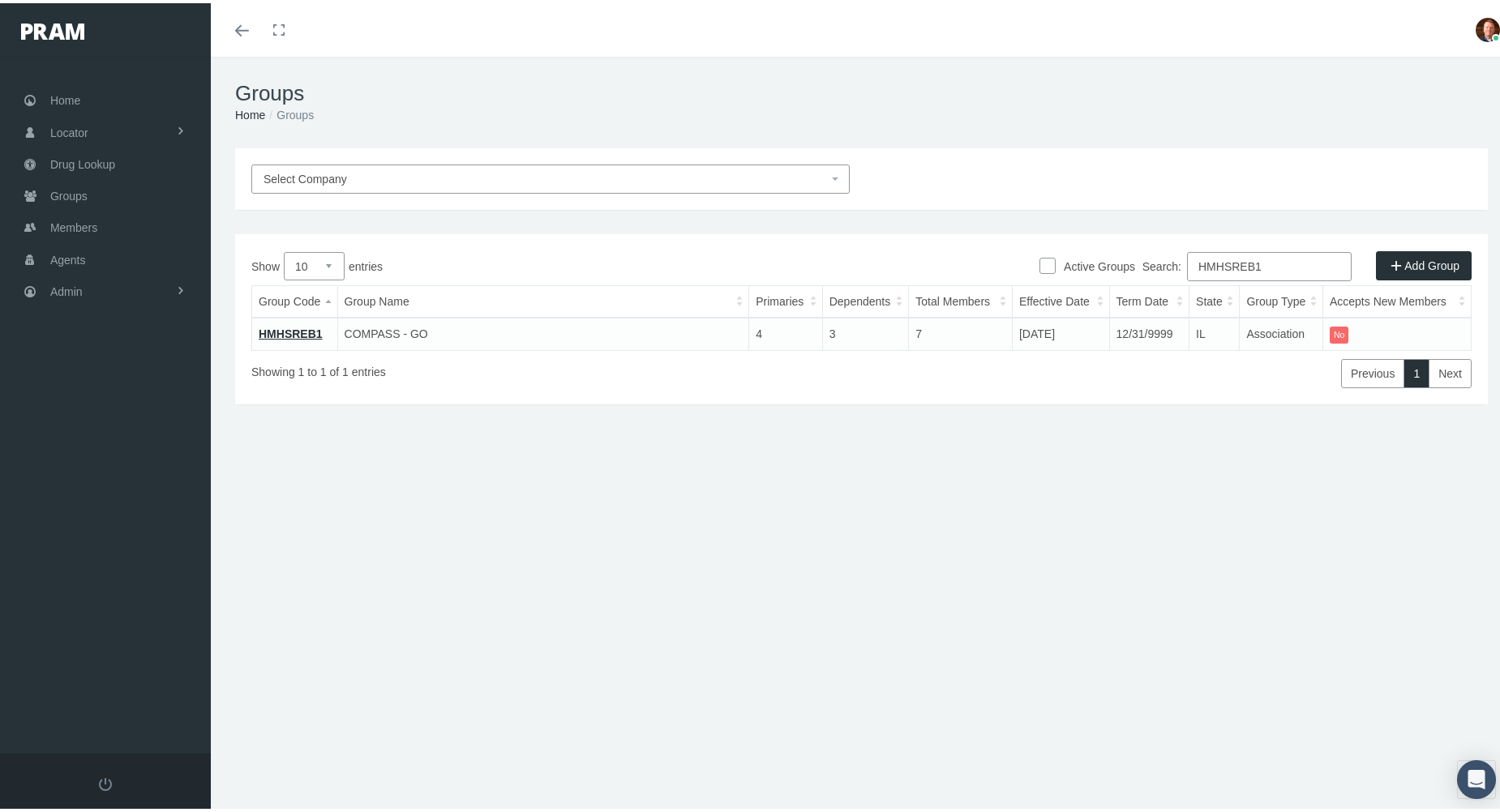
type input "HMHSREB1"
click at [303, 327] on link "HMHSREB1" at bounding box center [291, 330] width 64 height 13
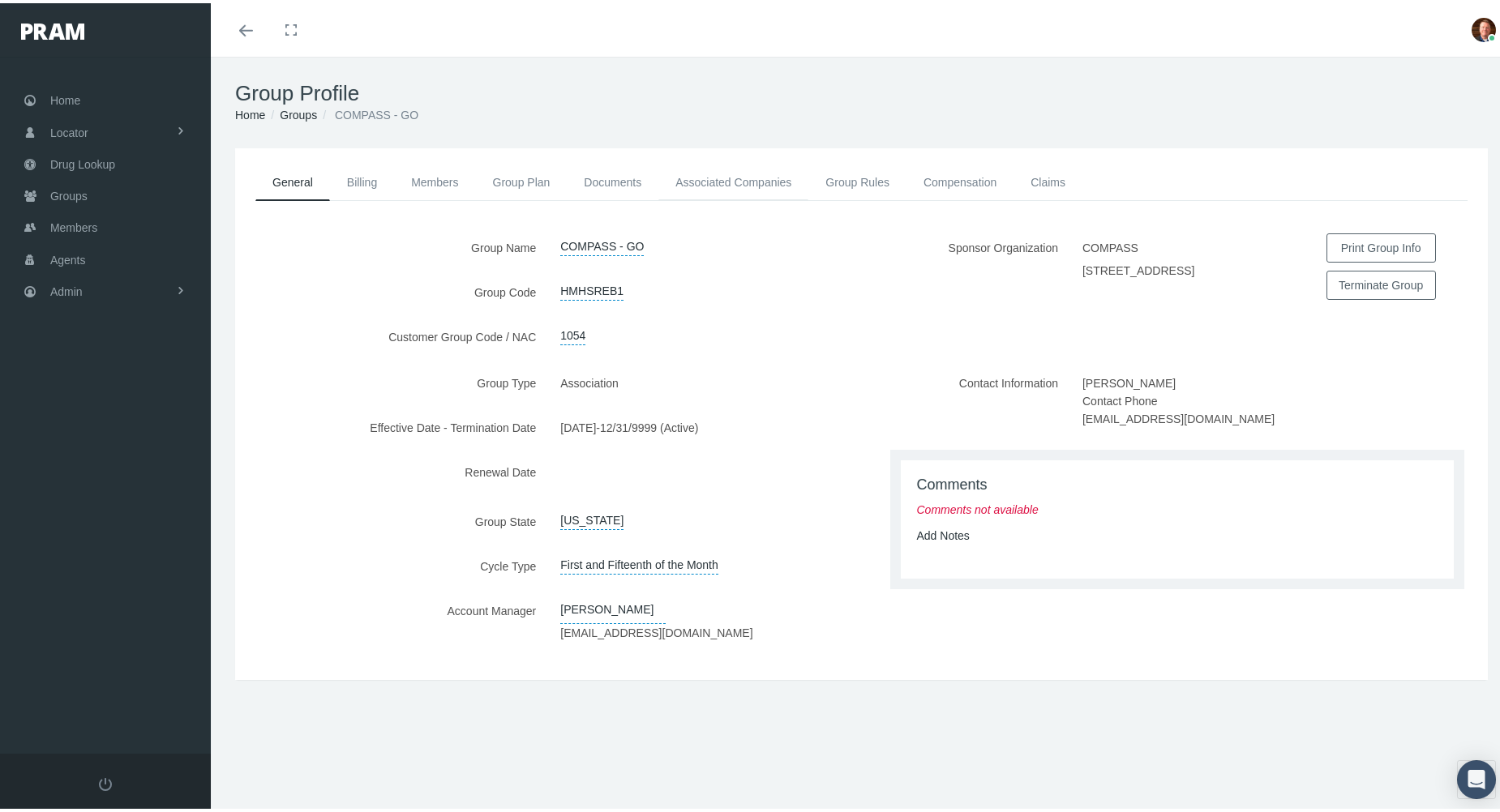
click at [732, 169] on link "Associated Companies" at bounding box center [733, 179] width 150 height 36
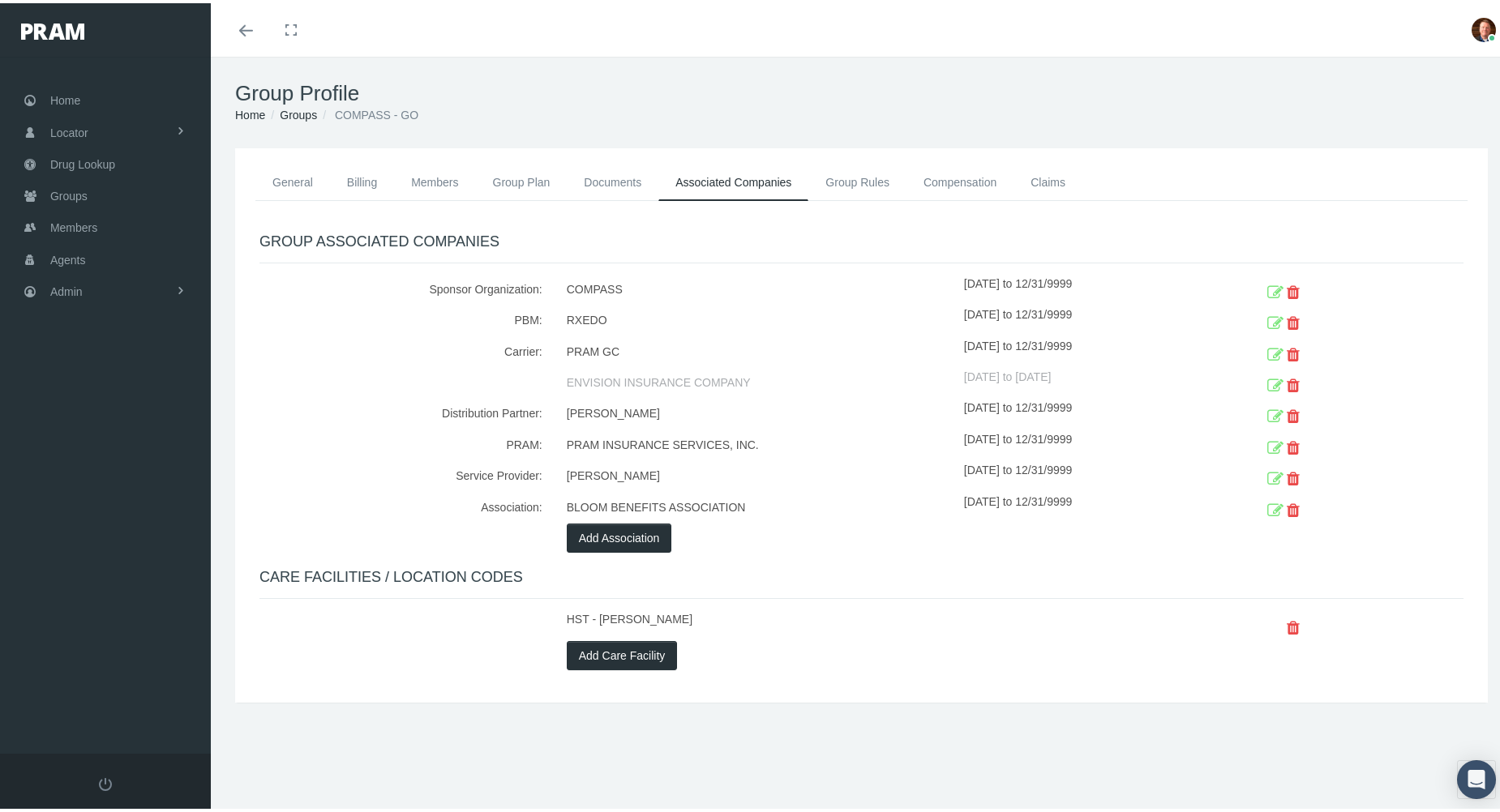
click at [964, 376] on div "[DATE] to [DATE]" at bounding box center [1086, 380] width 245 height 30
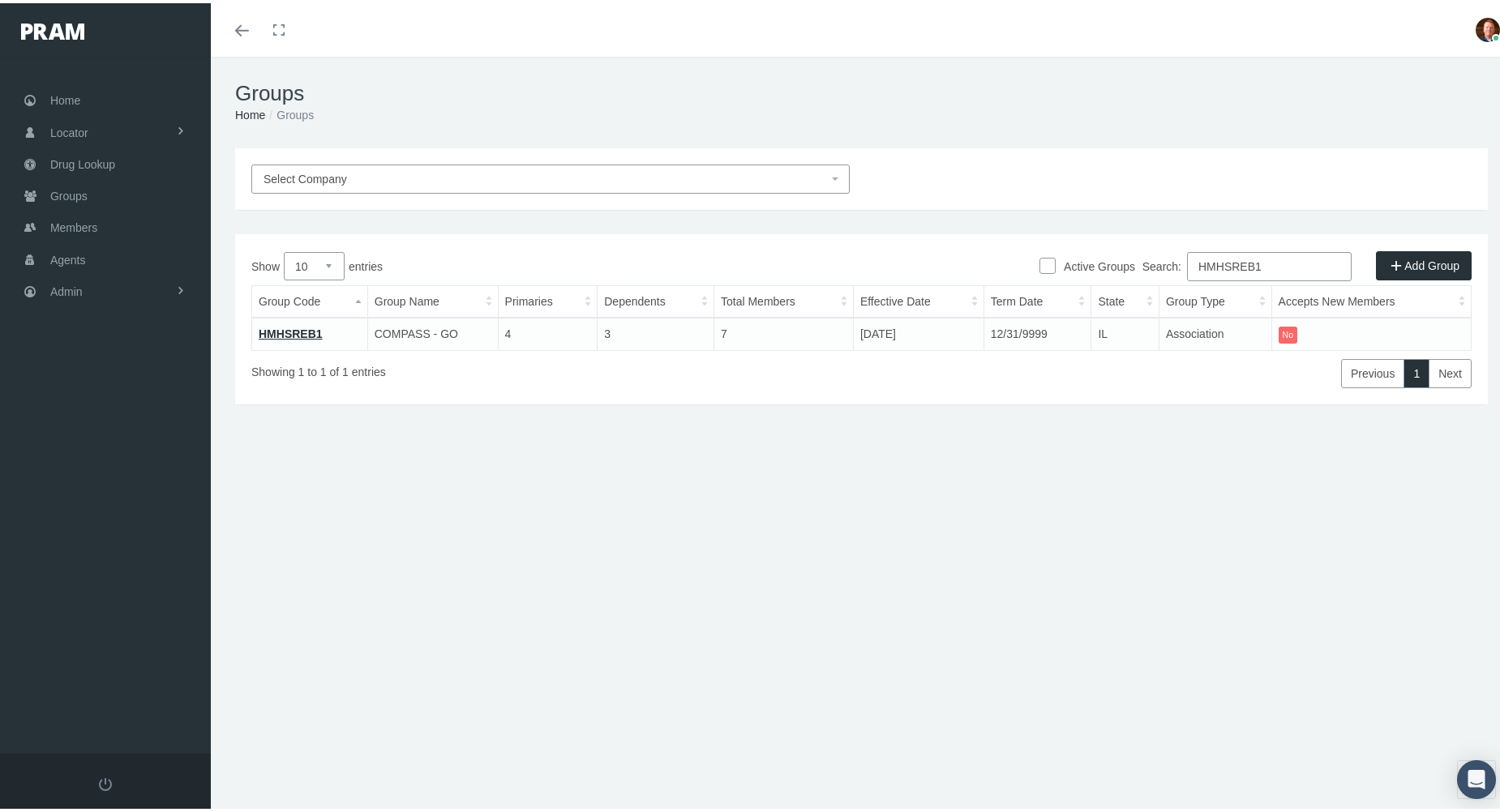
click at [1294, 268] on input "HMHSREB1" at bounding box center [1269, 263] width 165 height 29
paste input "2"
type input "HMHSREB2"
click at [289, 334] on link "HMHSREB2" at bounding box center [291, 330] width 64 height 13
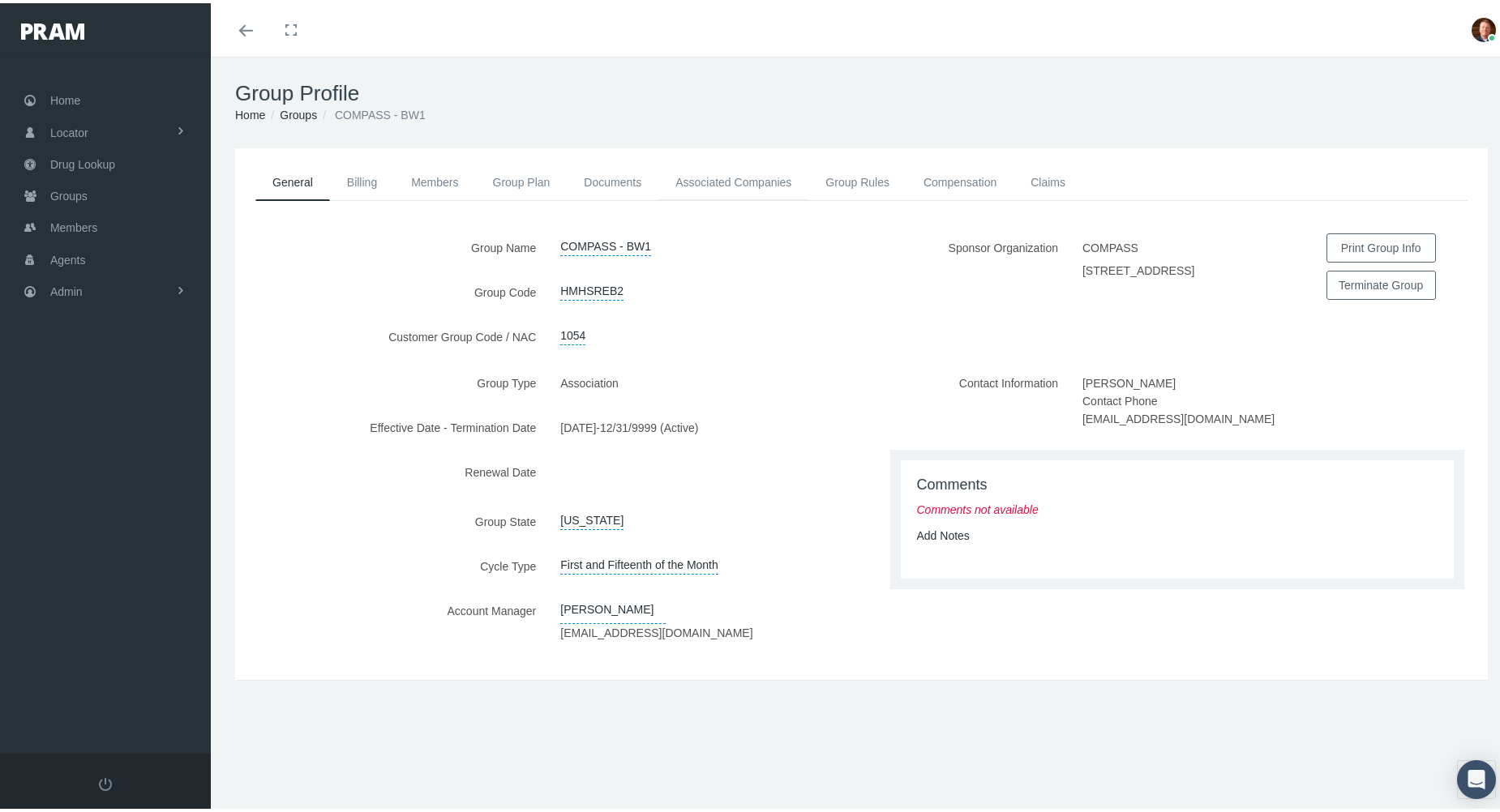
click at [745, 181] on link "Associated Companies" at bounding box center [733, 179] width 150 height 36
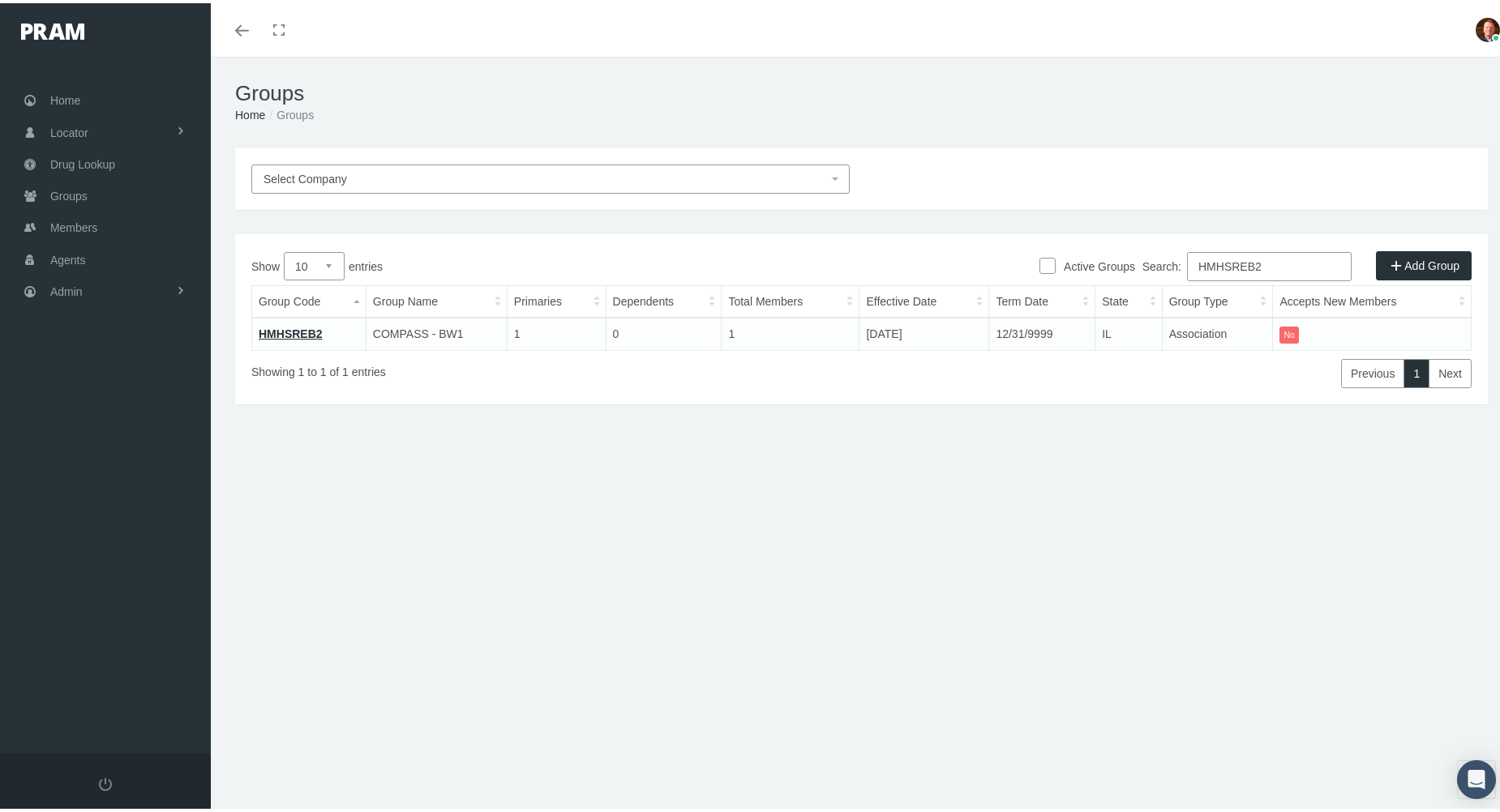
click at [1297, 266] on input "HMHSREB2" at bounding box center [1269, 263] width 165 height 29
paste input "3"
type input "HMHSREB3"
click at [304, 327] on link "HMHSREB3" at bounding box center [291, 330] width 64 height 13
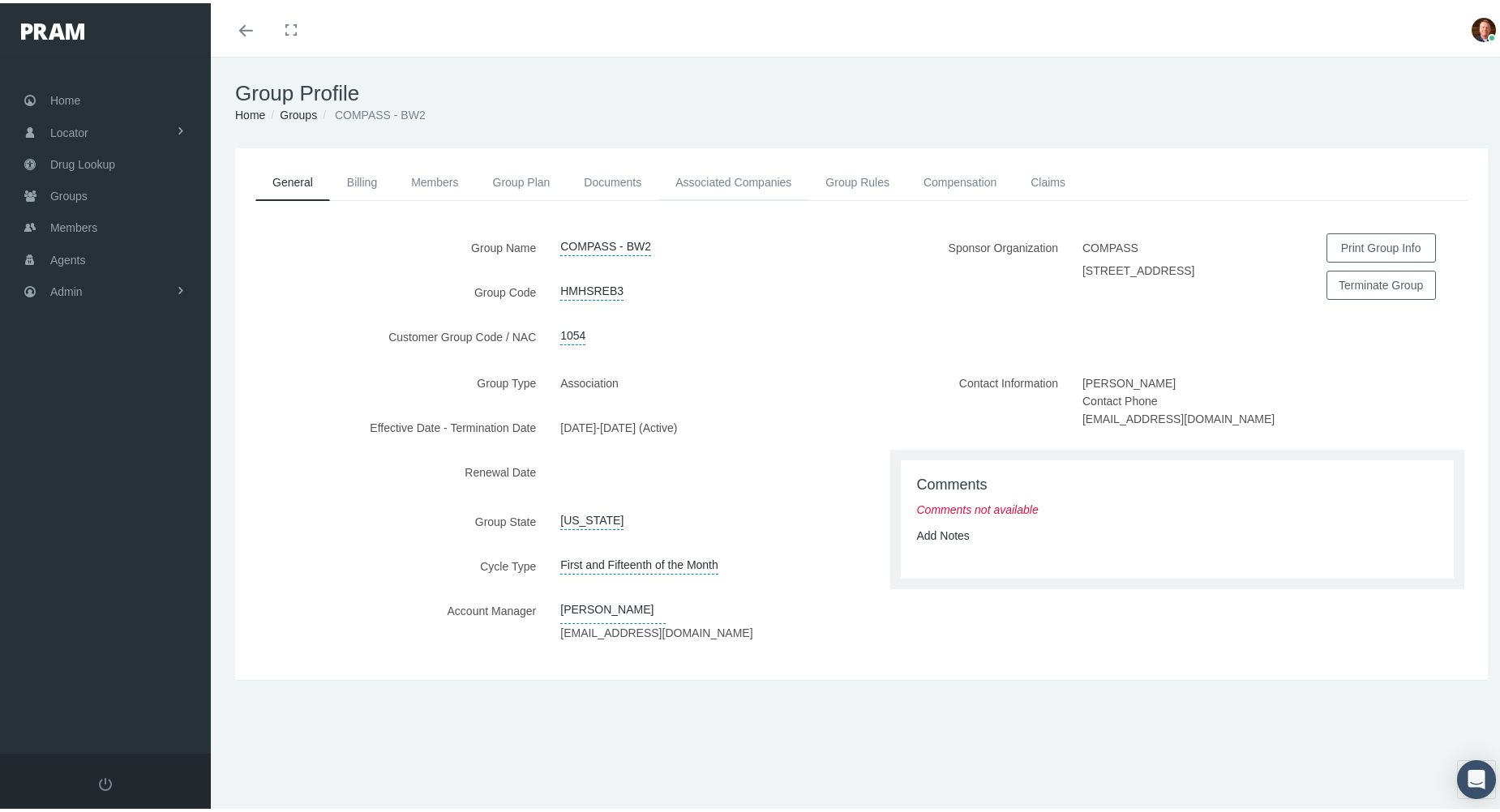
click at [737, 183] on link "Associated Companies" at bounding box center [733, 179] width 150 height 36
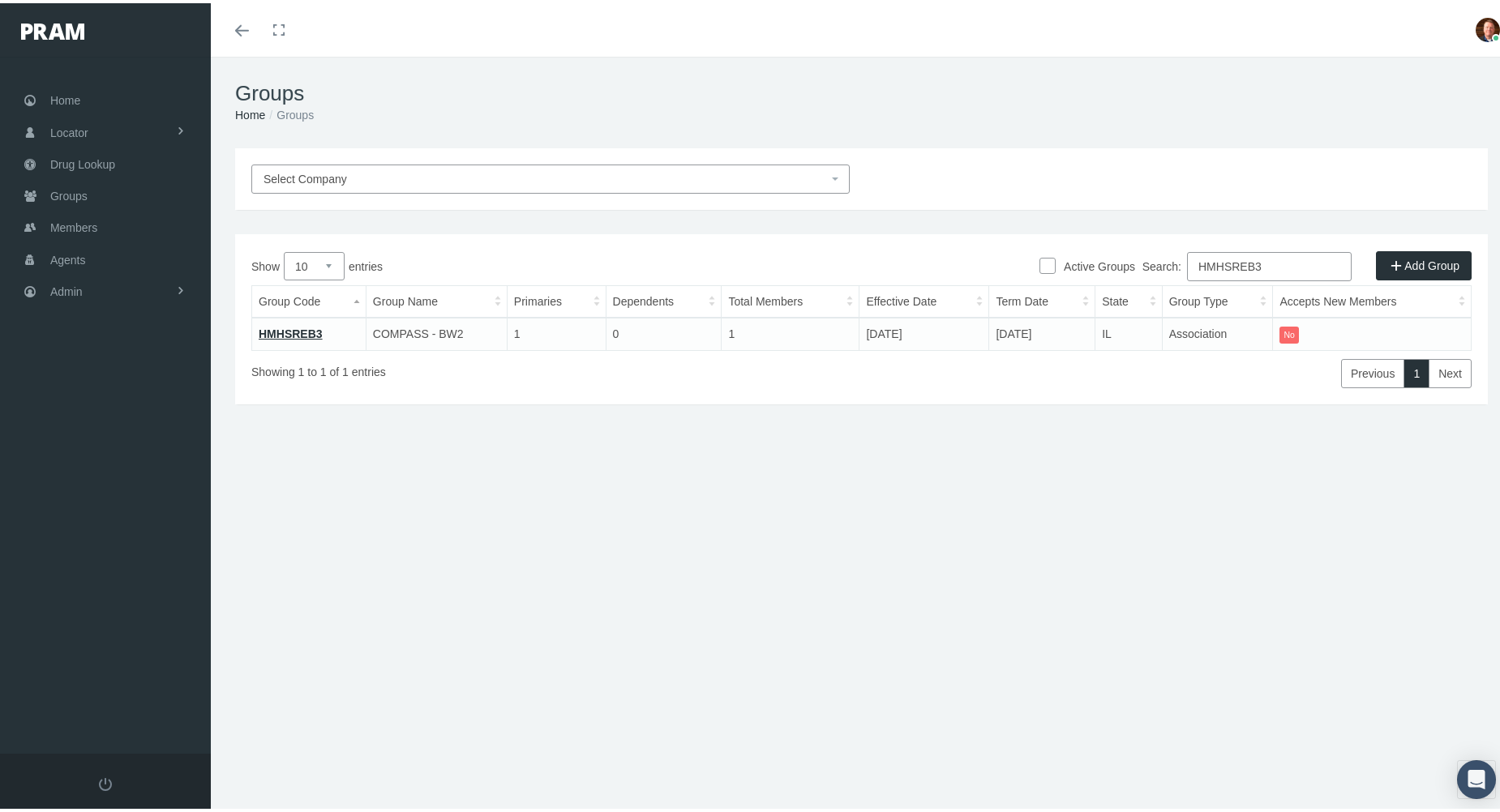
click at [1305, 263] on input "HMHSREB3" at bounding box center [1269, 263] width 165 height 29
paste input "KECNT"
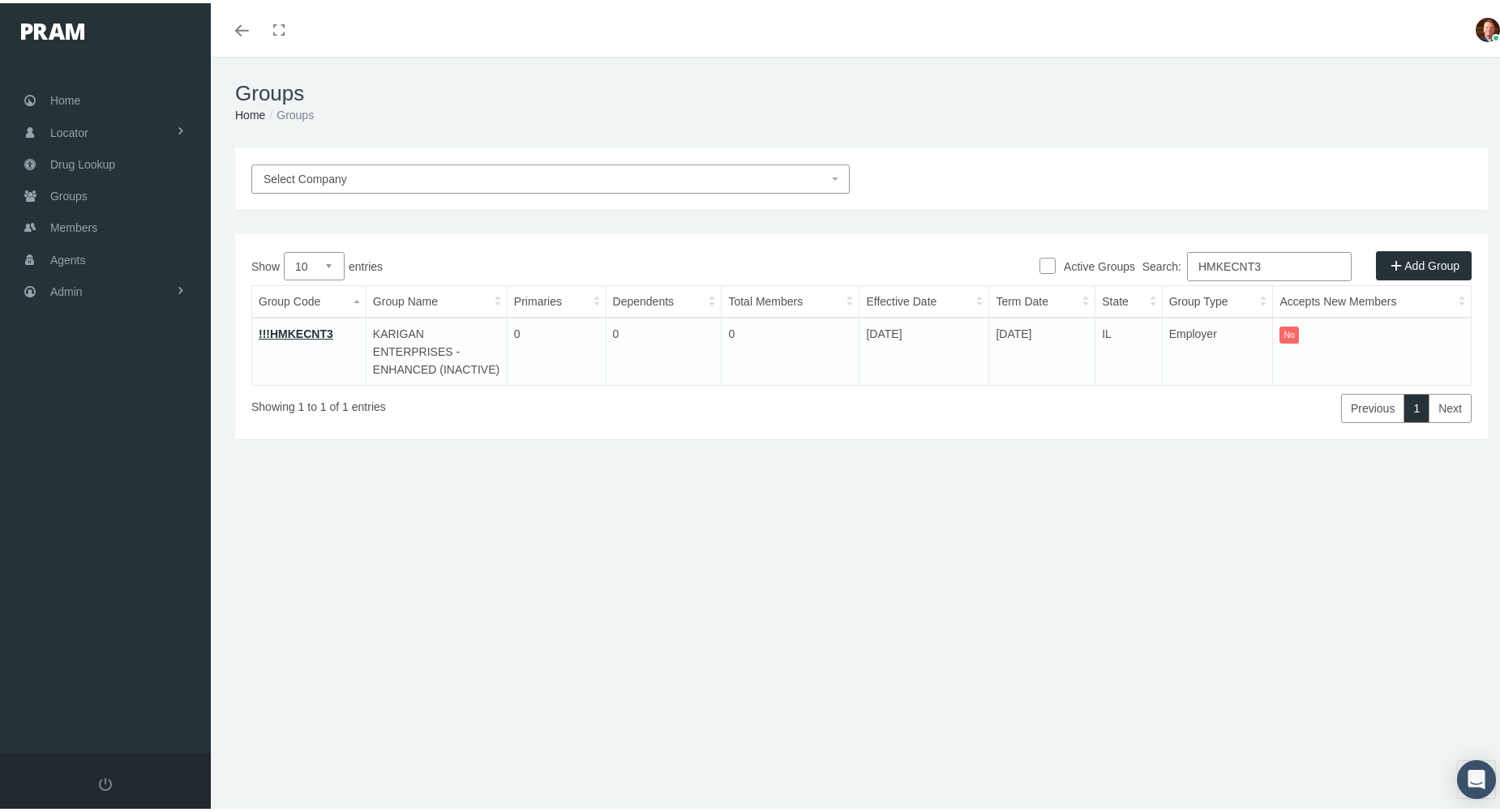
click at [1277, 266] on input "HMKECNT3" at bounding box center [1269, 263] width 165 height 29
click at [1277, 267] on input "HMKECNT3" at bounding box center [1269, 263] width 165 height 29
paste input "RNBBW1"
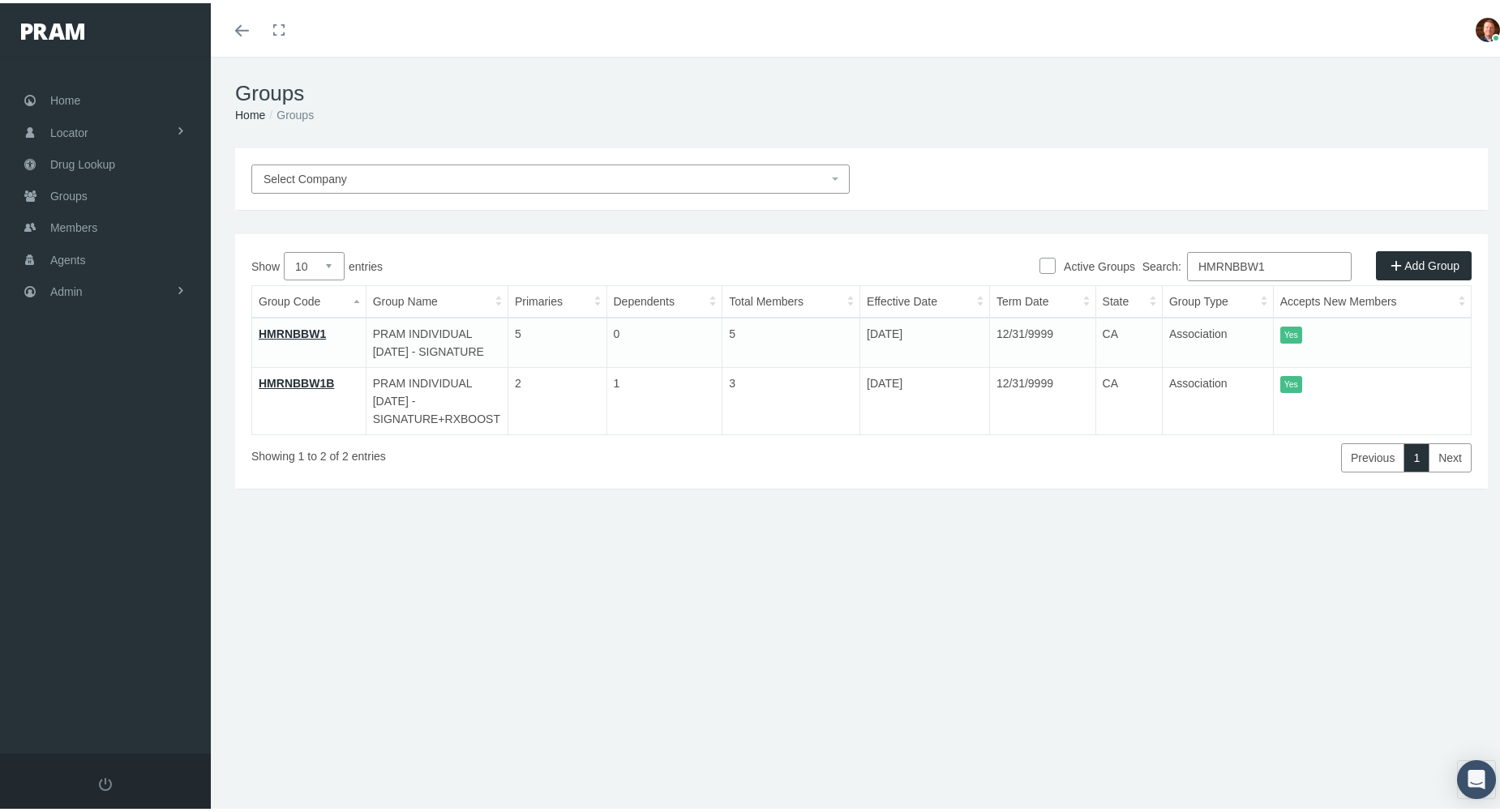
type input "HMRNBBW1"
click at [303, 332] on link "HMRNBBW1" at bounding box center [293, 330] width 68 height 13
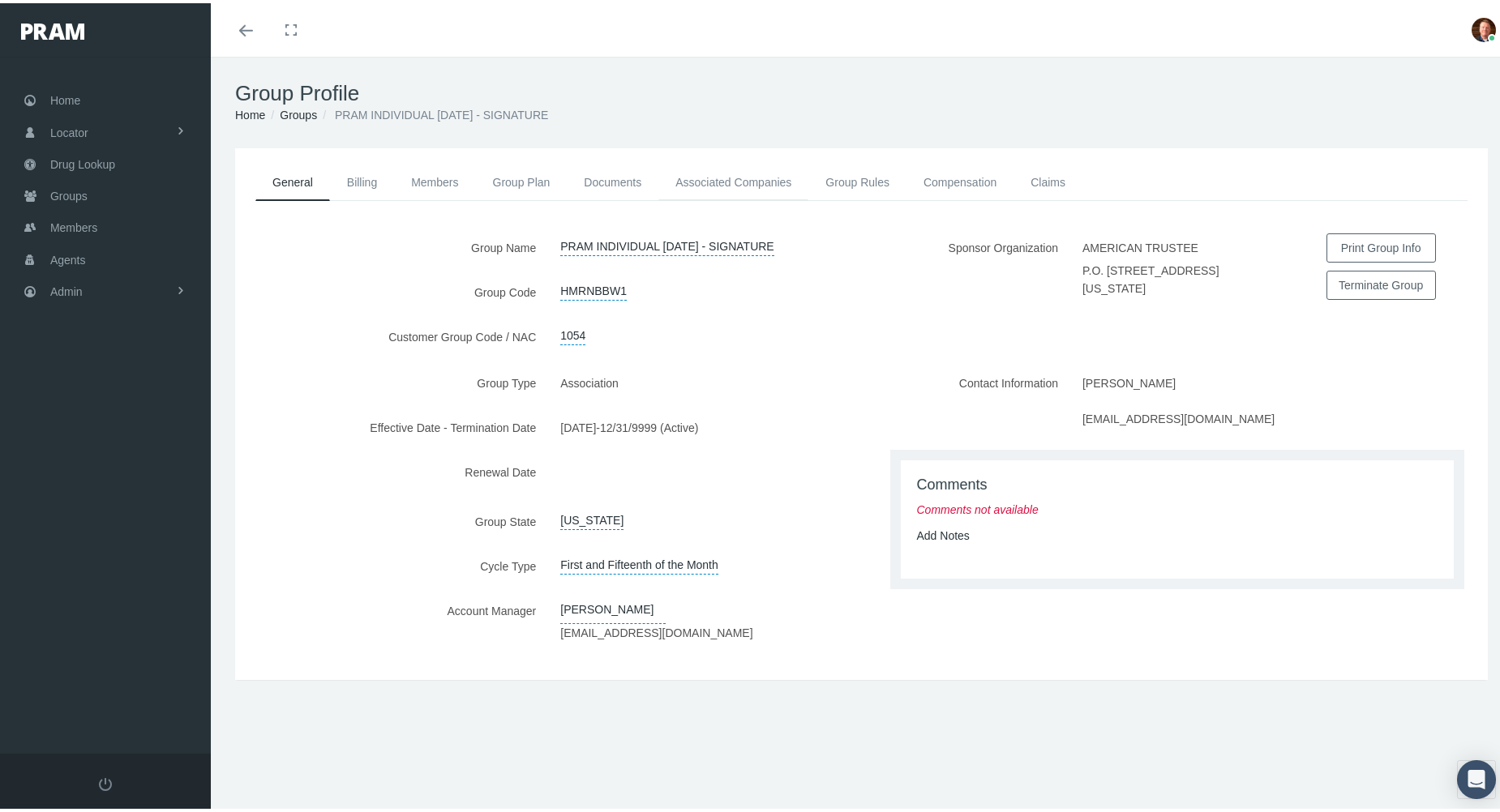
click at [728, 172] on link "Associated Companies" at bounding box center [733, 179] width 150 height 36
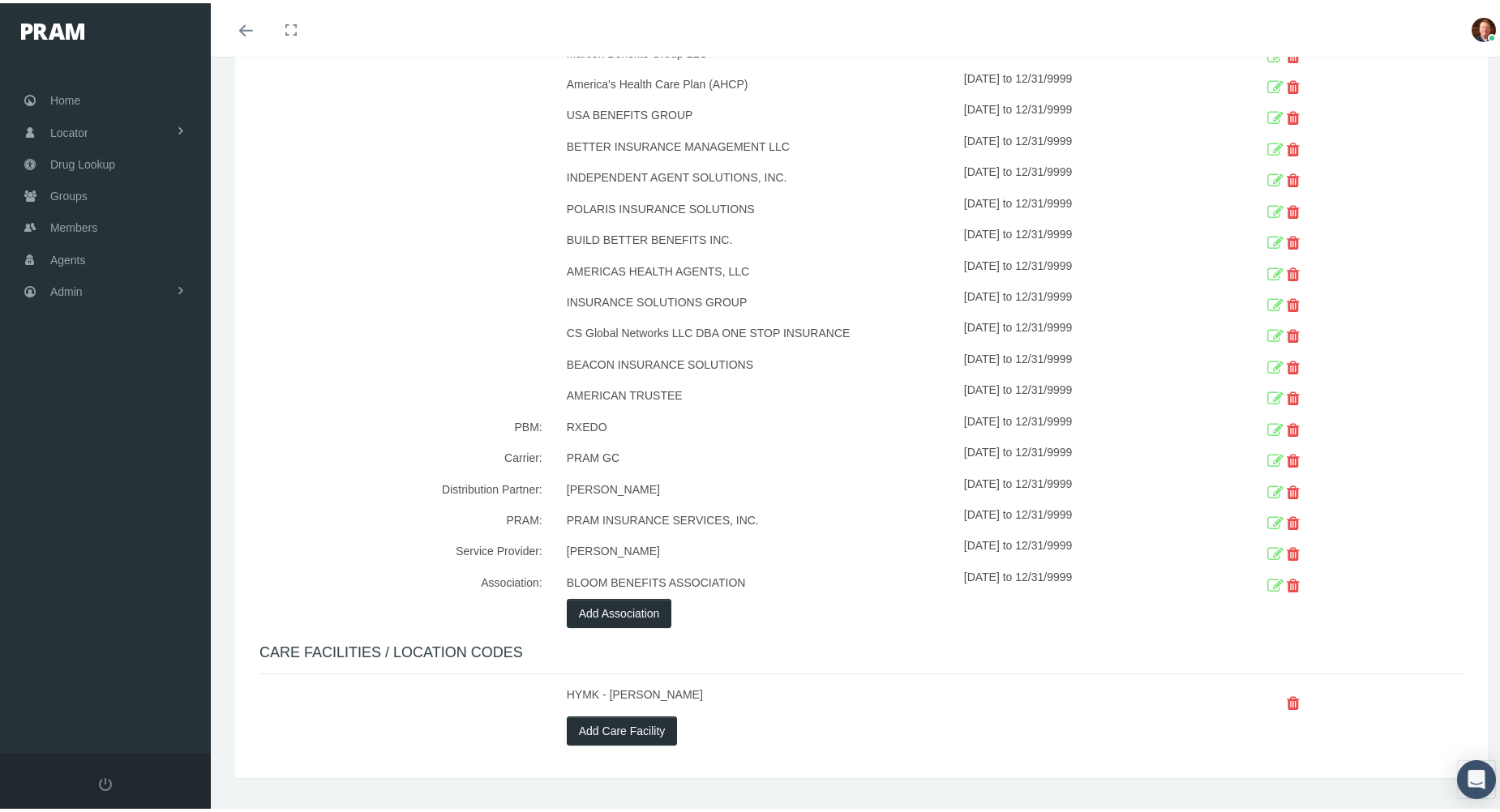
scroll to position [1169, 0]
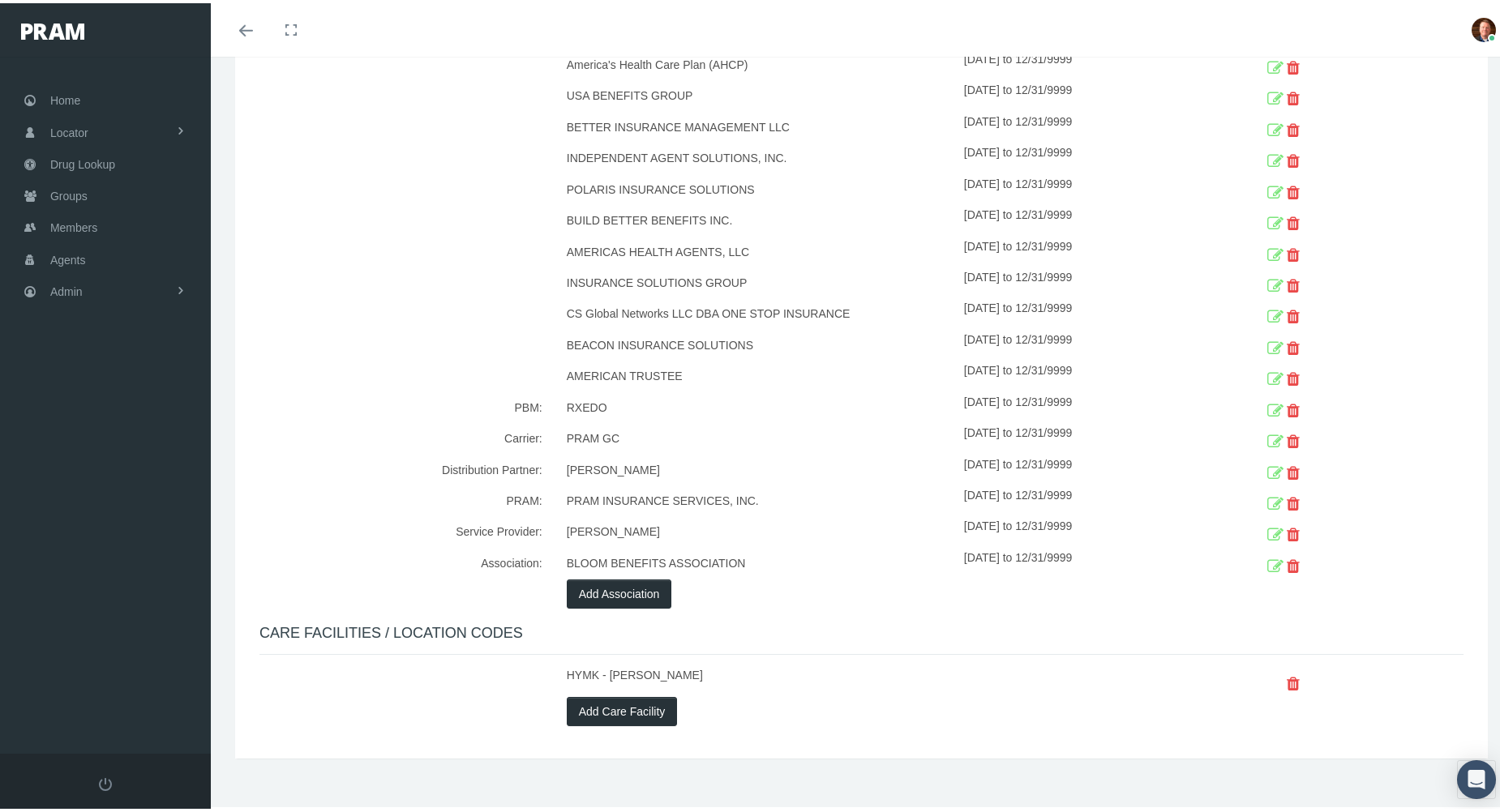
click at [987, 420] on div "[DATE] to 12/31/9999" at bounding box center [1086, 436] width 245 height 30
copy div "[DATE] to 12/31/9999"
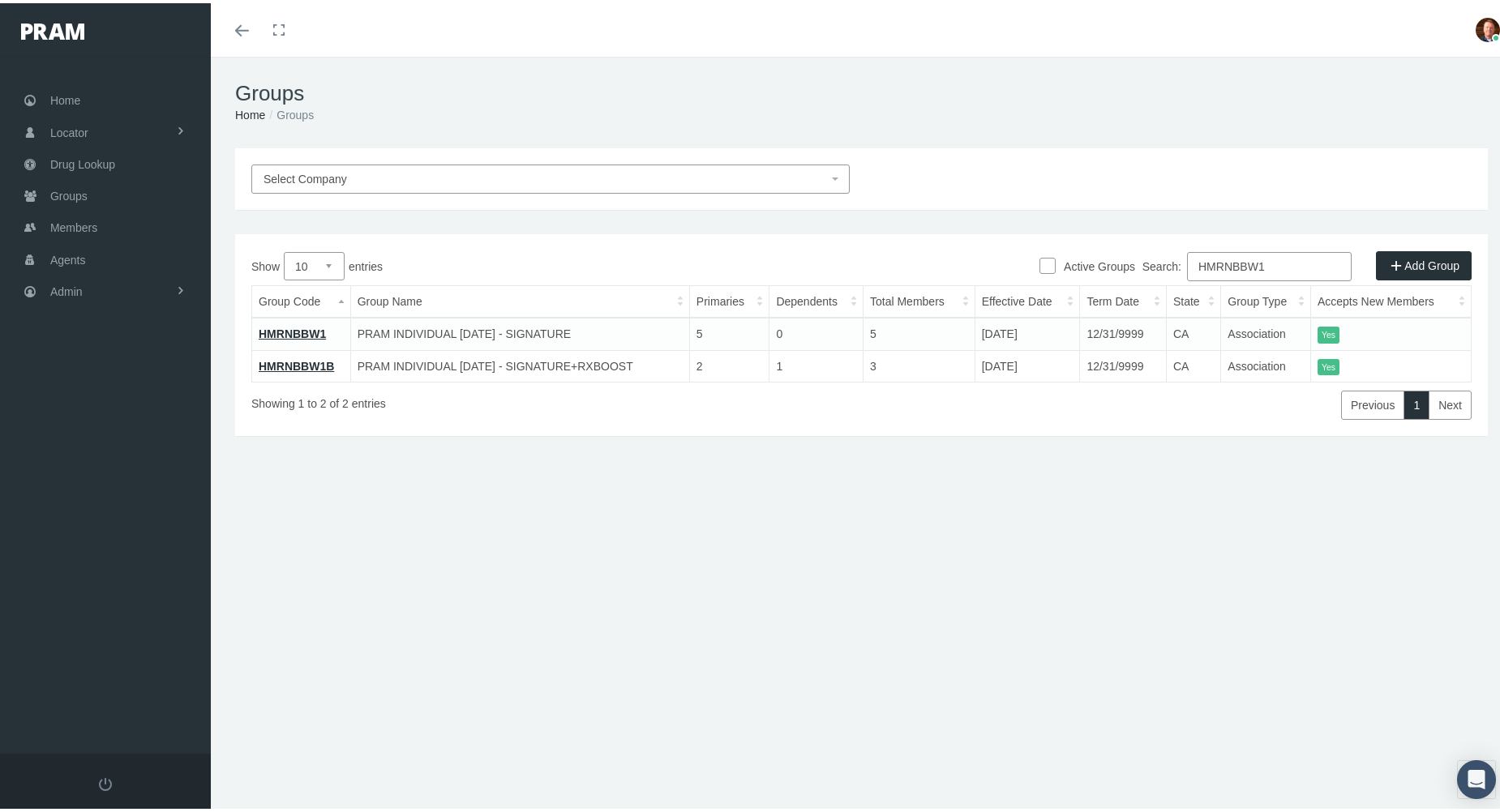
click at [1291, 259] on input "HMRNBBW1" at bounding box center [1269, 263] width 165 height 29
paste input "B"
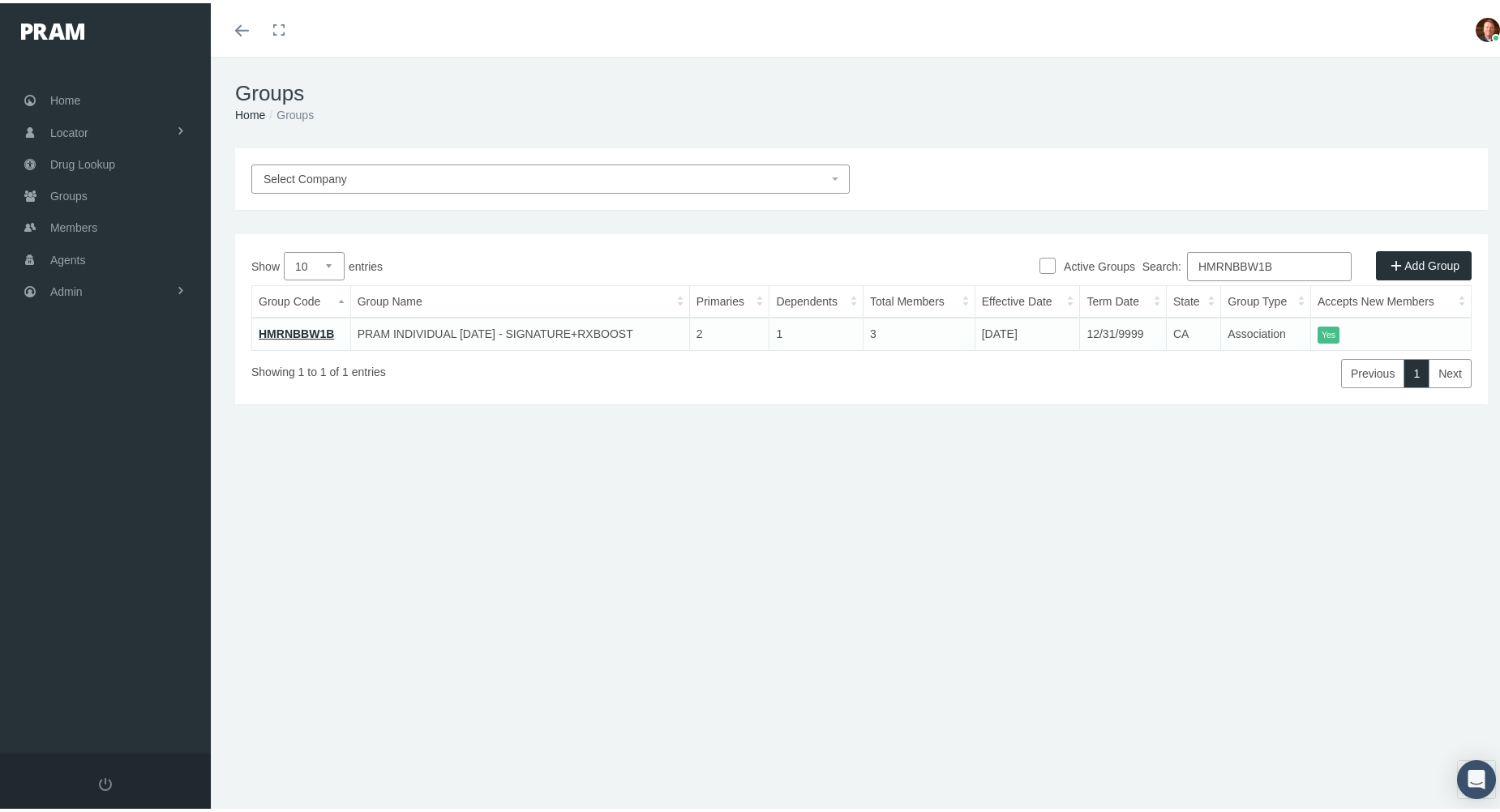
type input "HMRNBBW1B"
click at [315, 330] on link "HMRNBBW1B" at bounding box center [296, 330] width 75 height 13
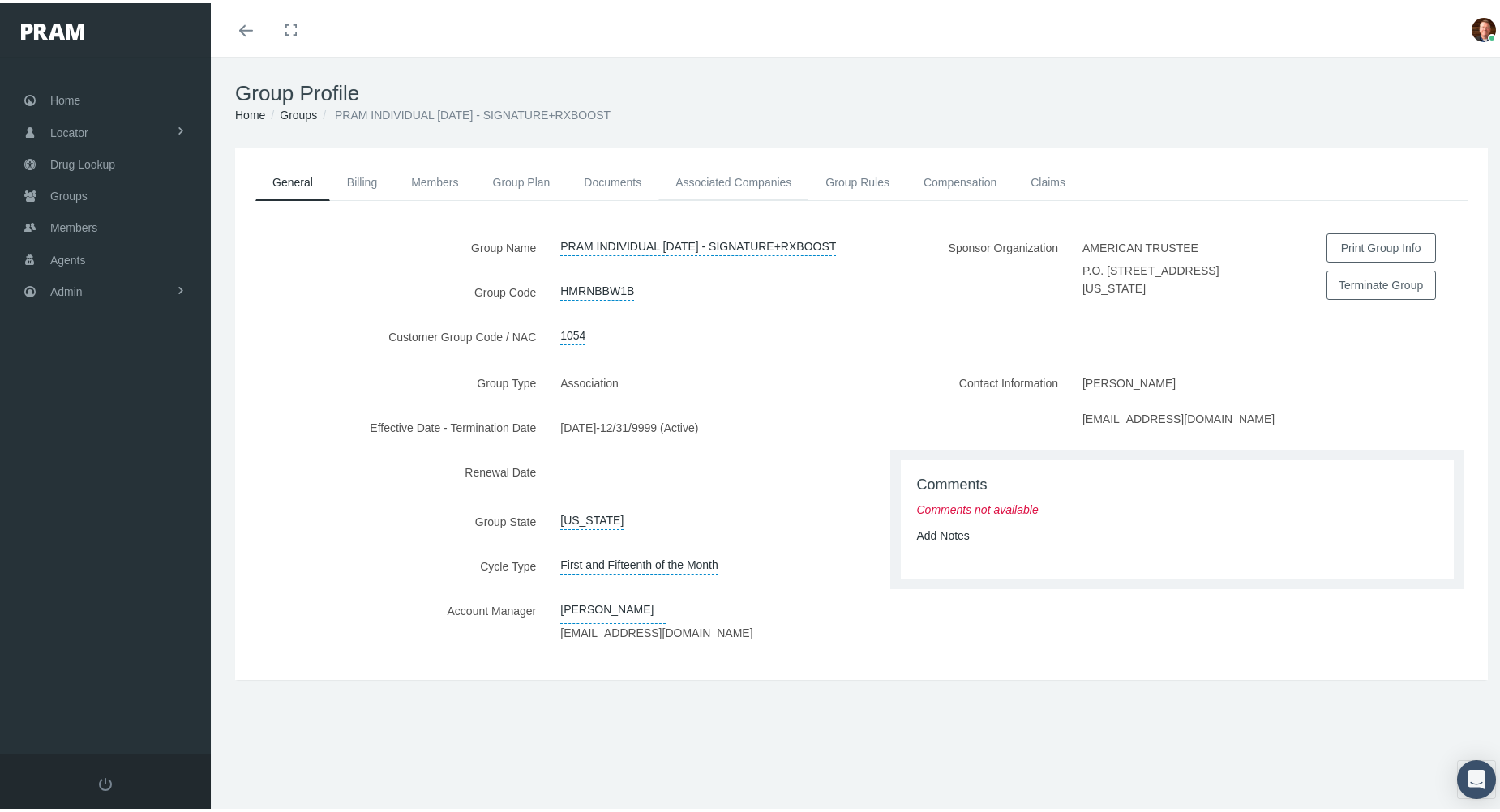
click at [766, 183] on link "Associated Companies" at bounding box center [733, 179] width 150 height 36
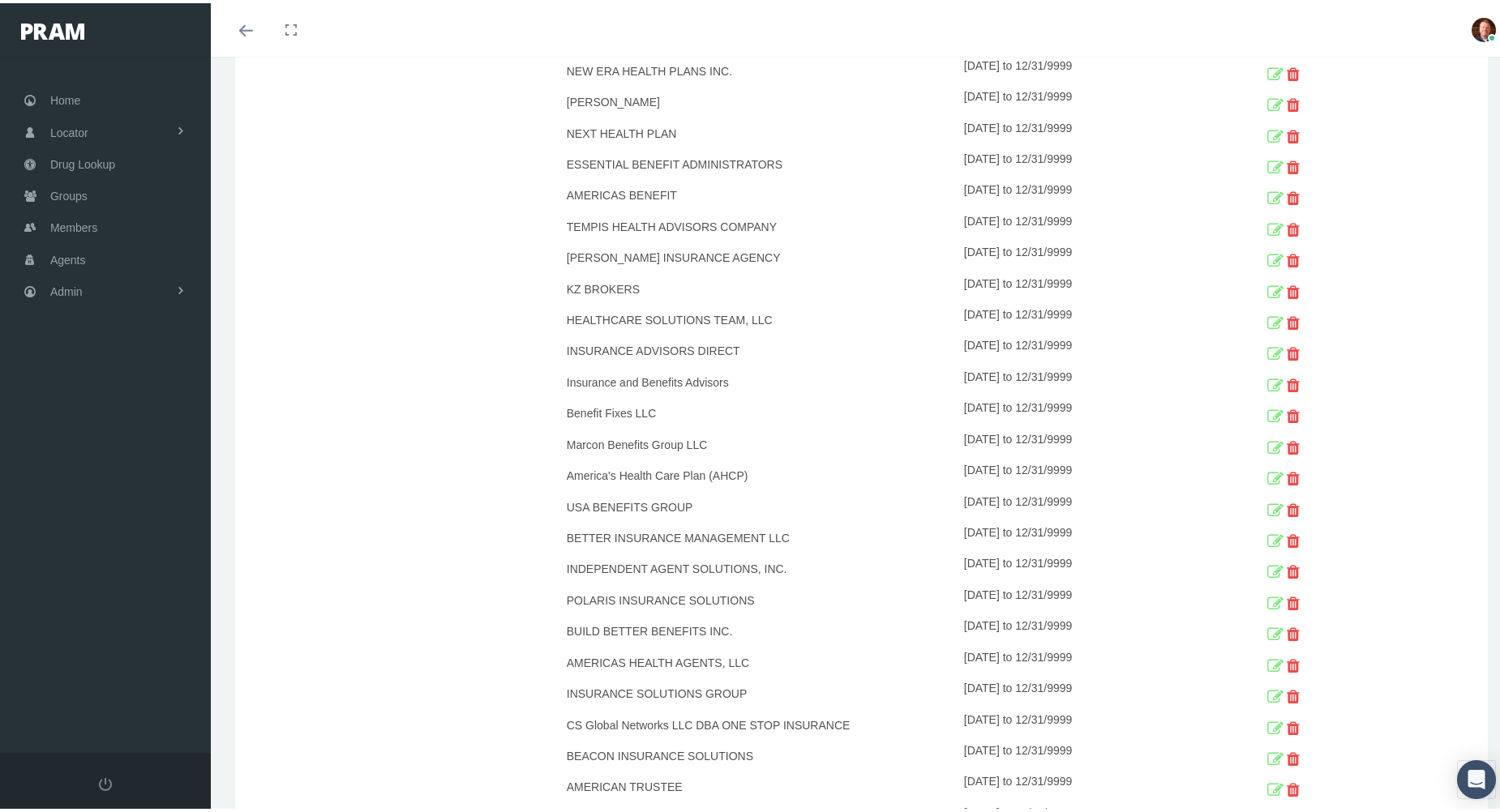
scroll to position [1054, 0]
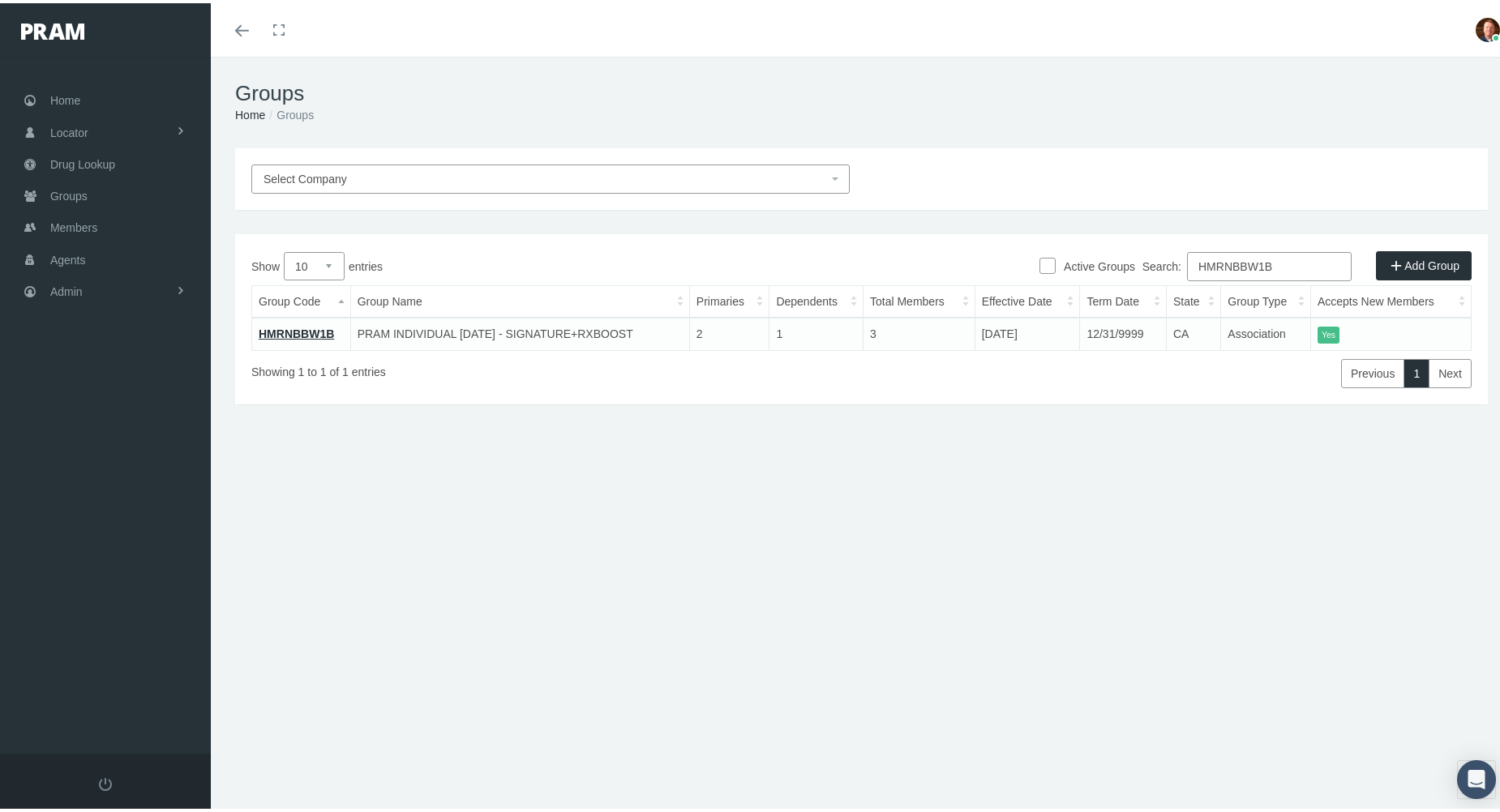
click at [1307, 268] on input "HMRNBBW1B" at bounding box center [1269, 263] width 165 height 29
paste input "EXC"
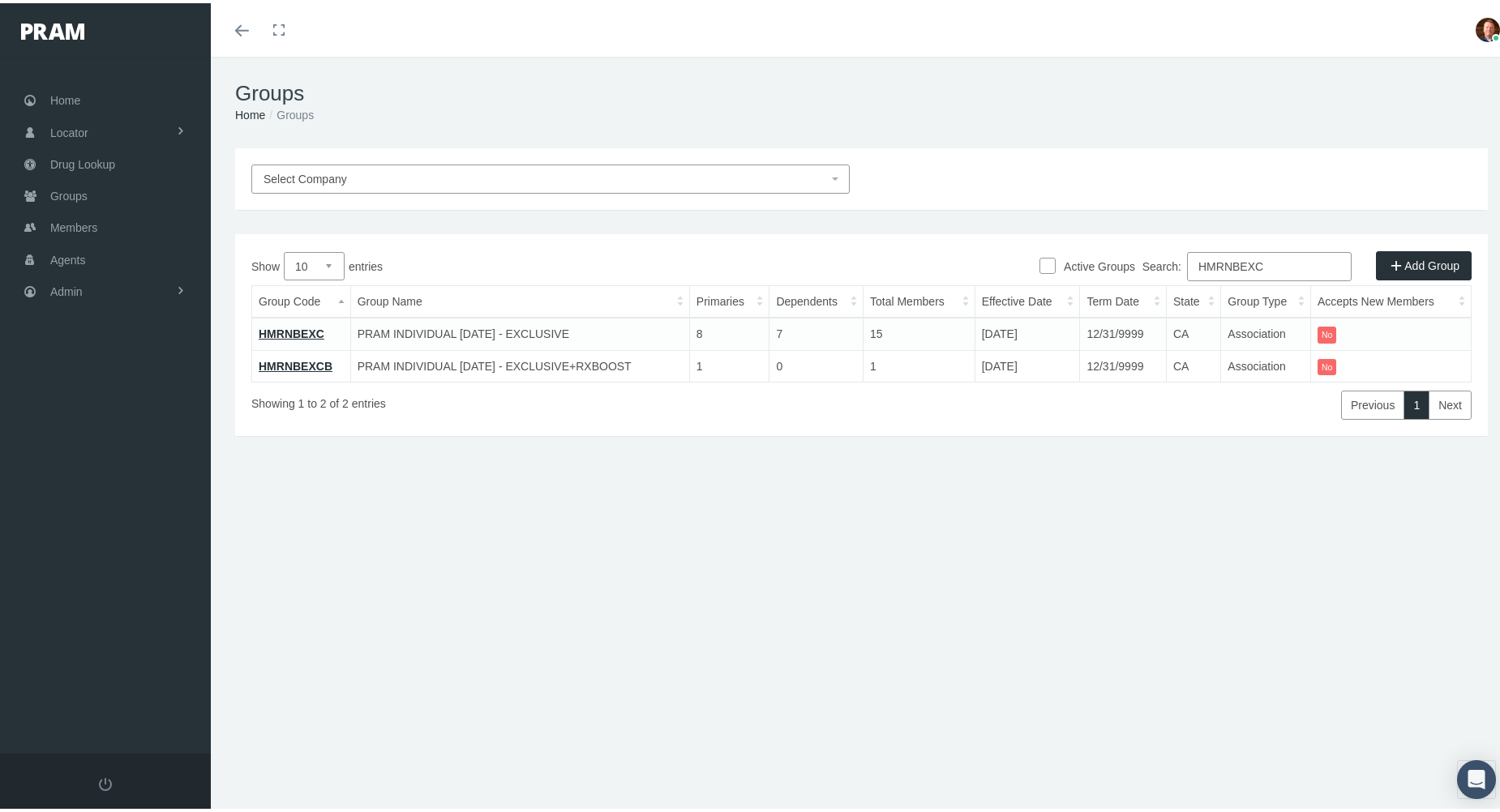
type input "HMRNBEXC"
click at [301, 325] on link "HMRNBEXC" at bounding box center [292, 330] width 66 height 13
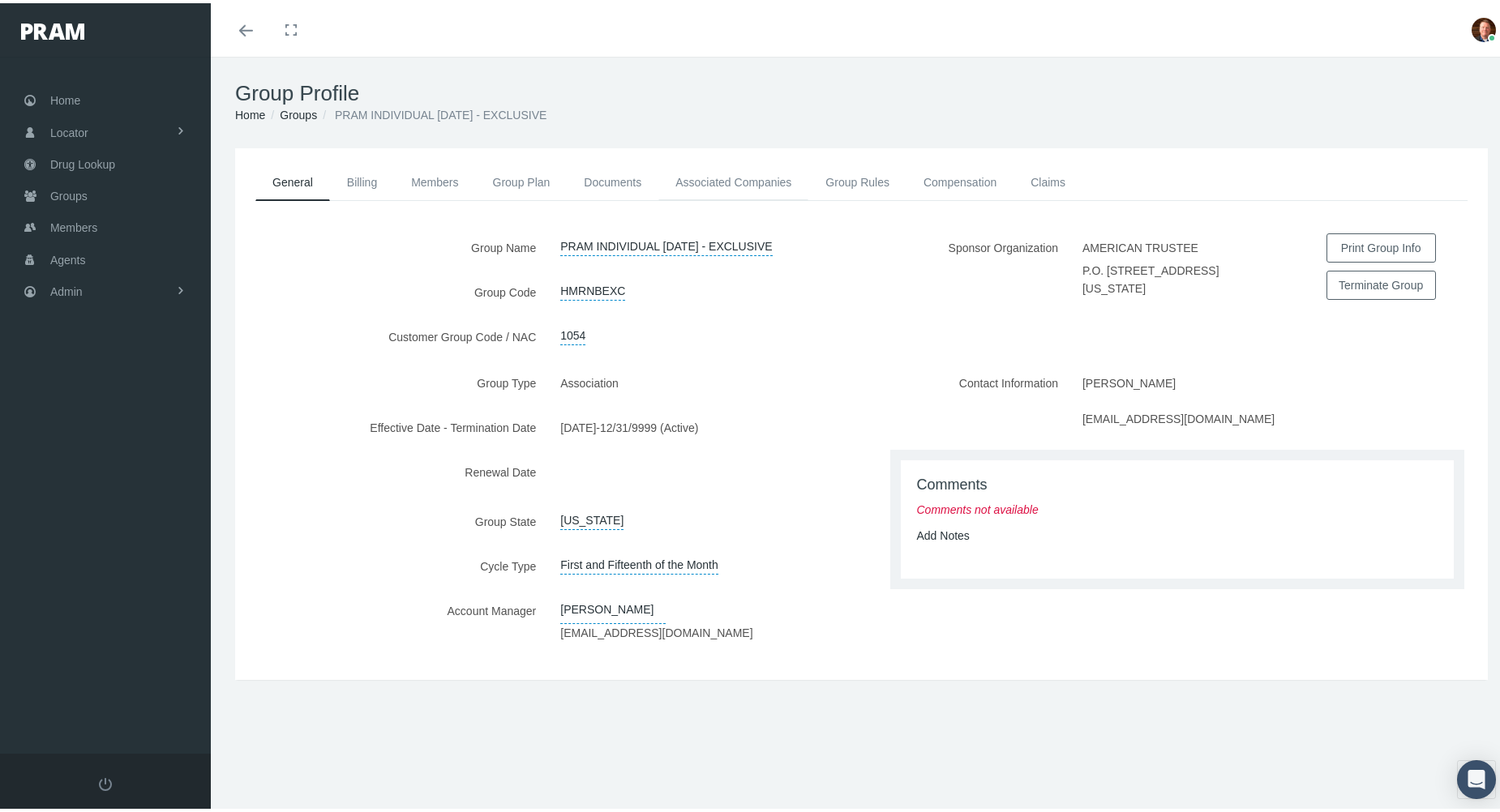
click at [722, 179] on link "Associated Companies" at bounding box center [733, 179] width 150 height 36
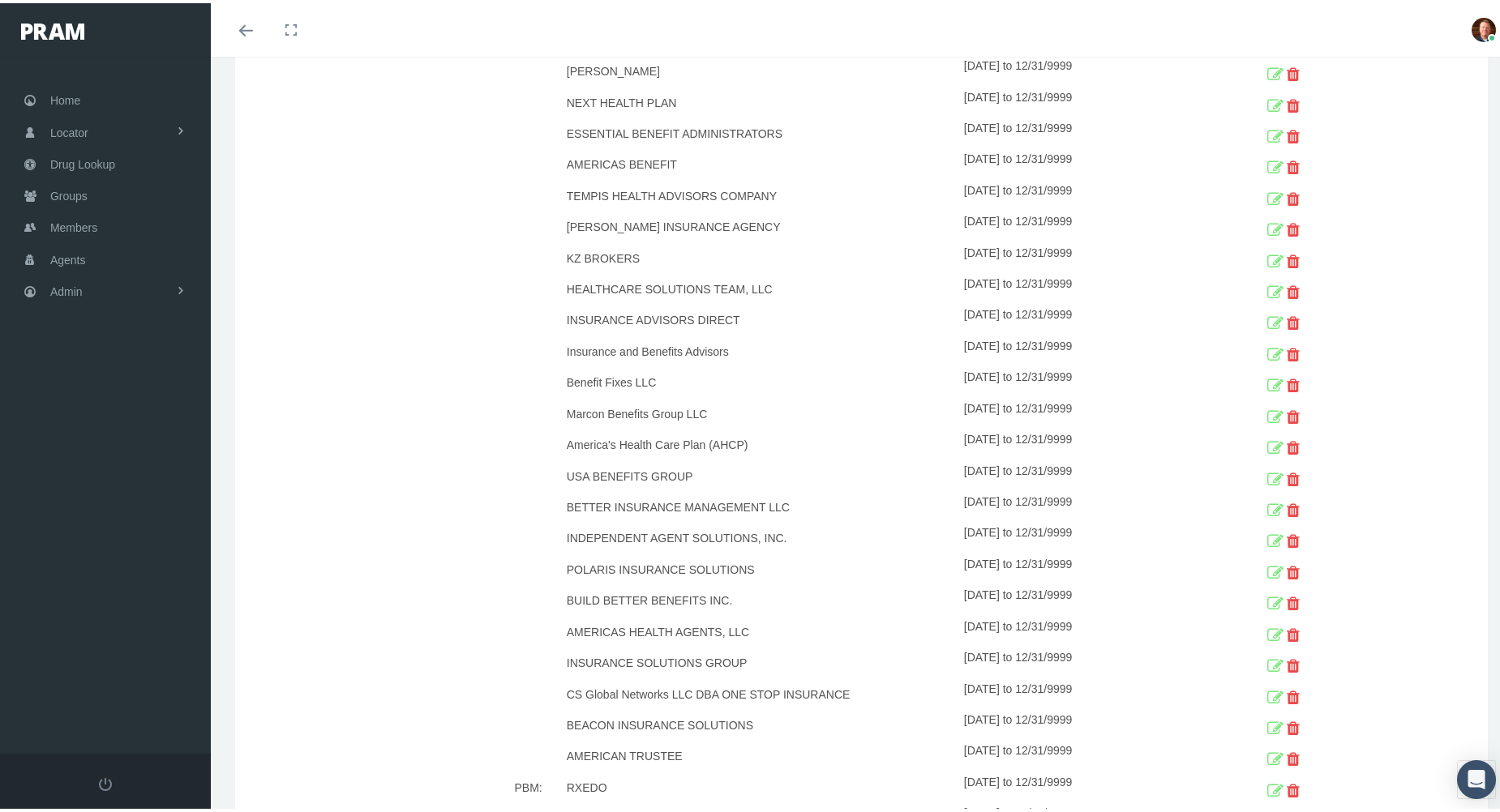
scroll to position [973, 0]
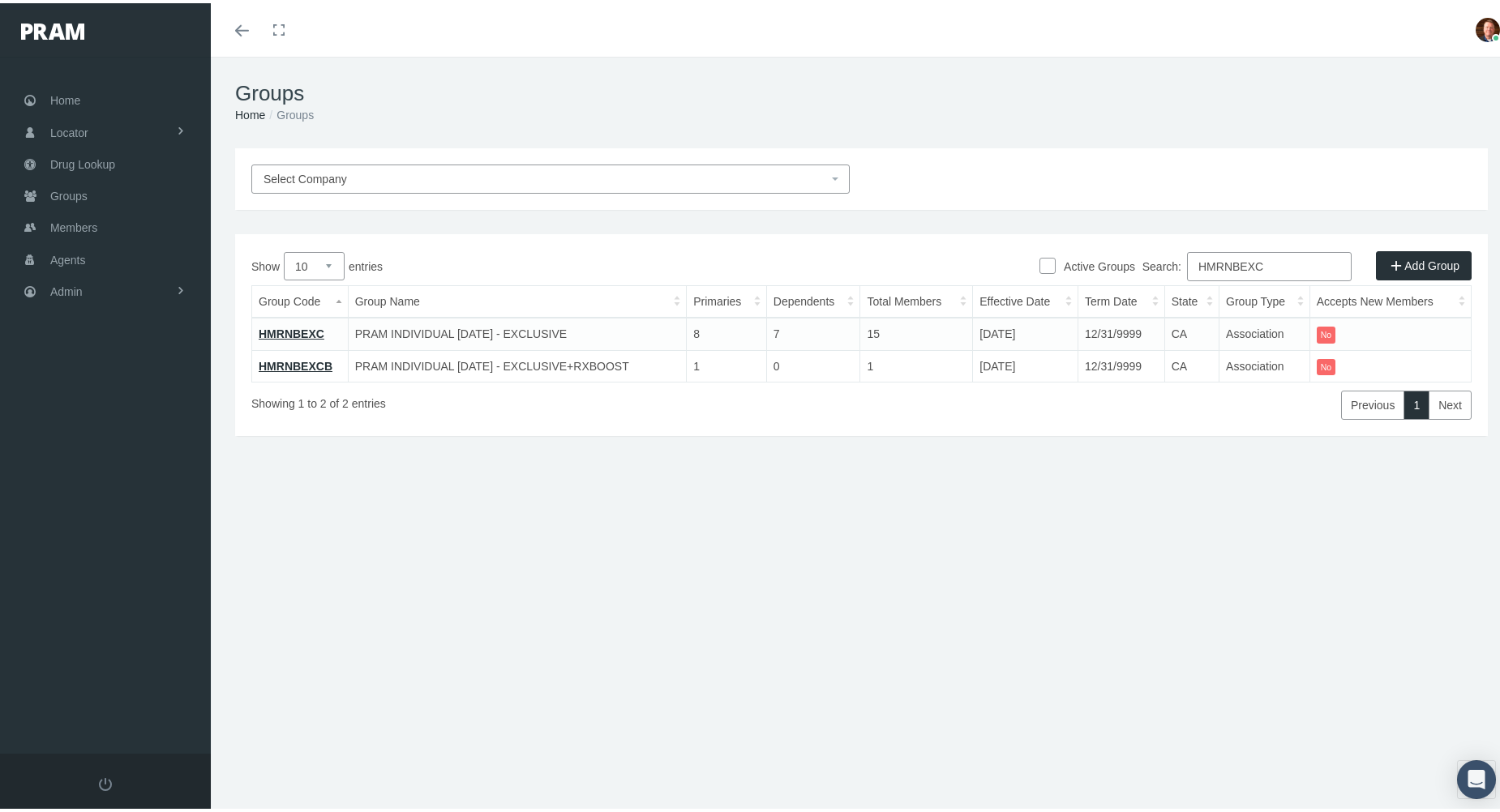
click at [1305, 262] on input "HMRNBEXC" at bounding box center [1269, 263] width 165 height 29
paste input "SXXCXXT"
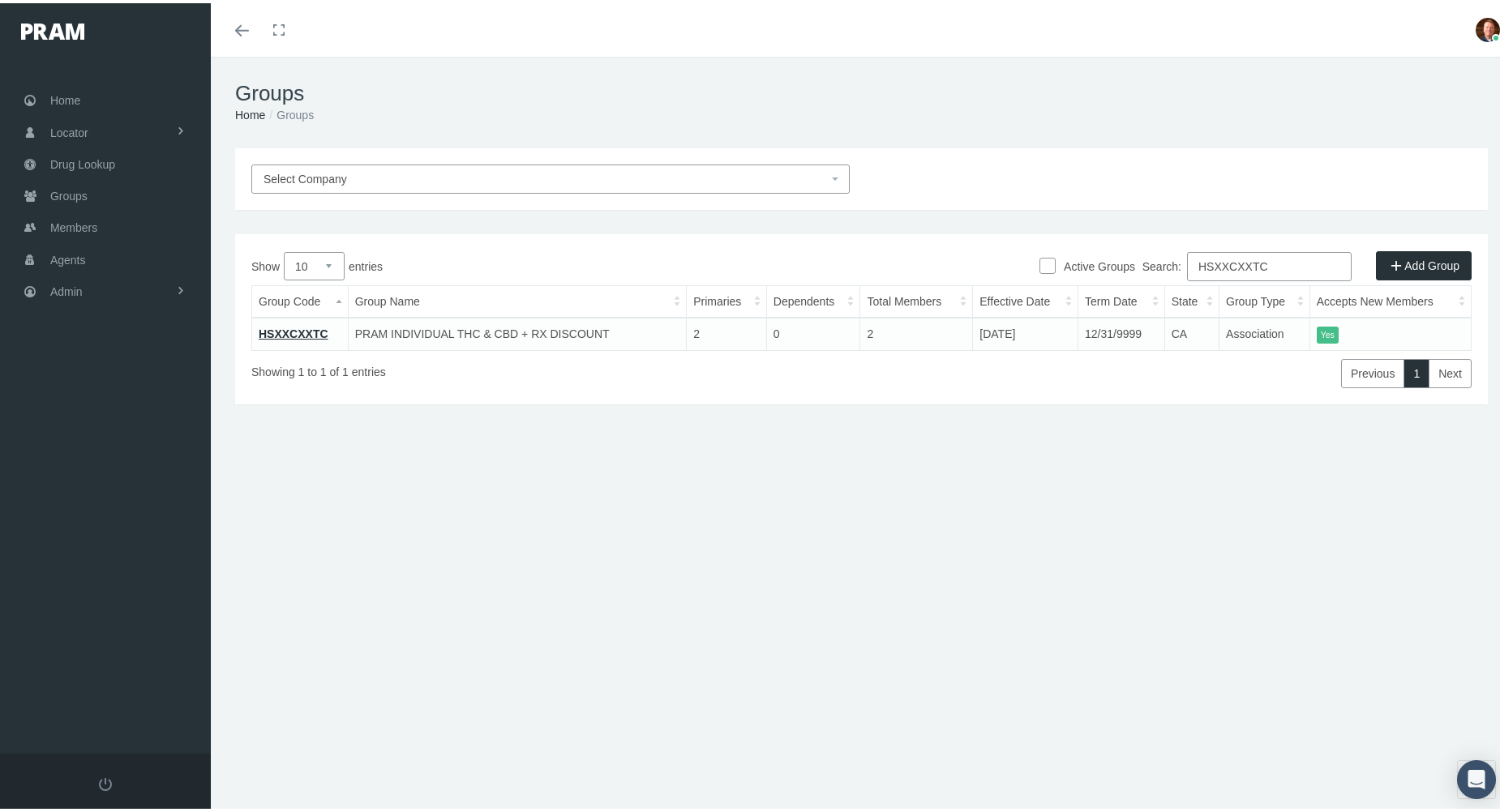
type input "HSXXCXXTC"
click at [286, 330] on link "HSXXCXXTC" at bounding box center [294, 330] width 69 height 13
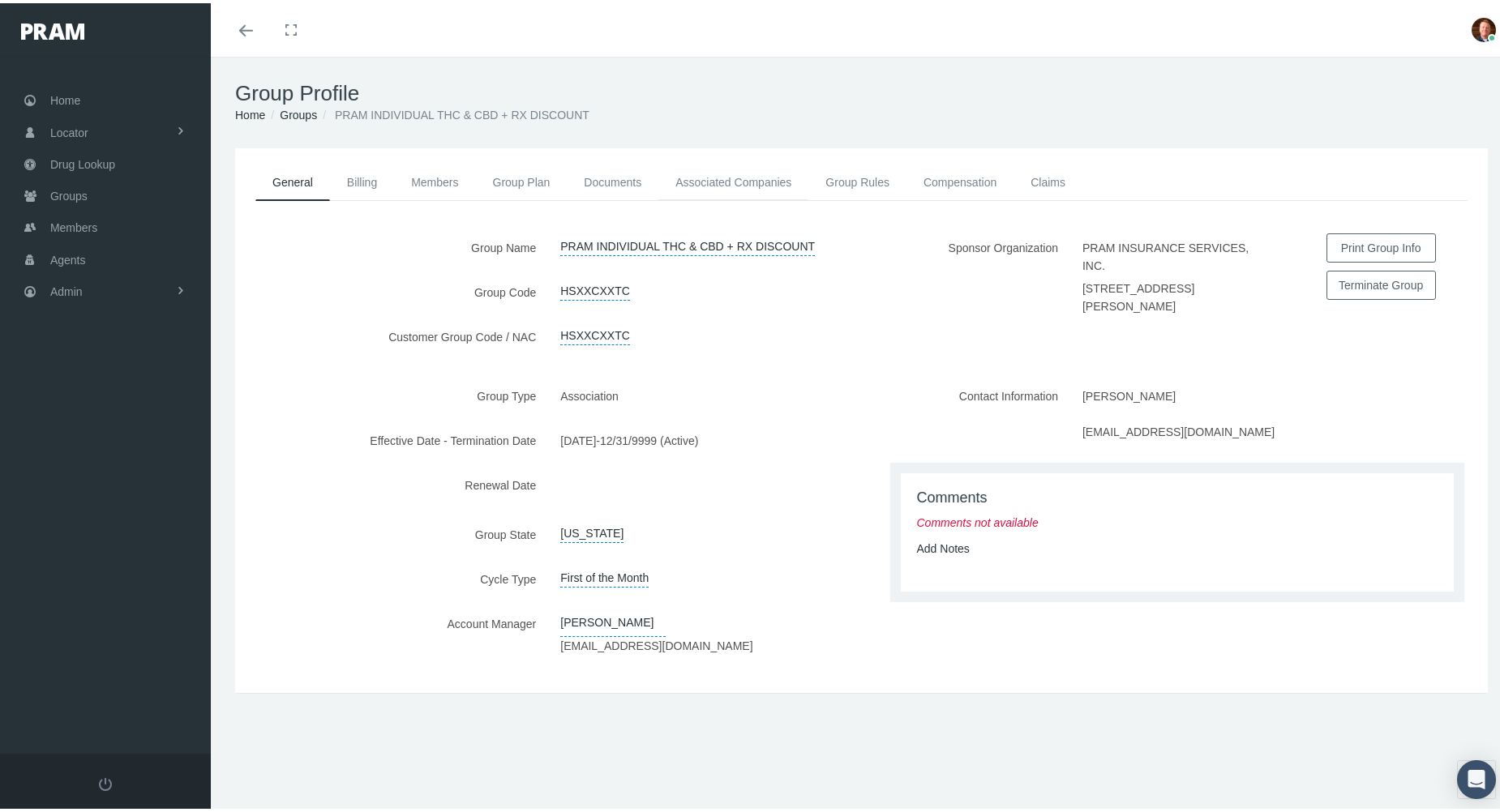
click at [710, 178] on link "Associated Companies" at bounding box center [733, 179] width 150 height 36
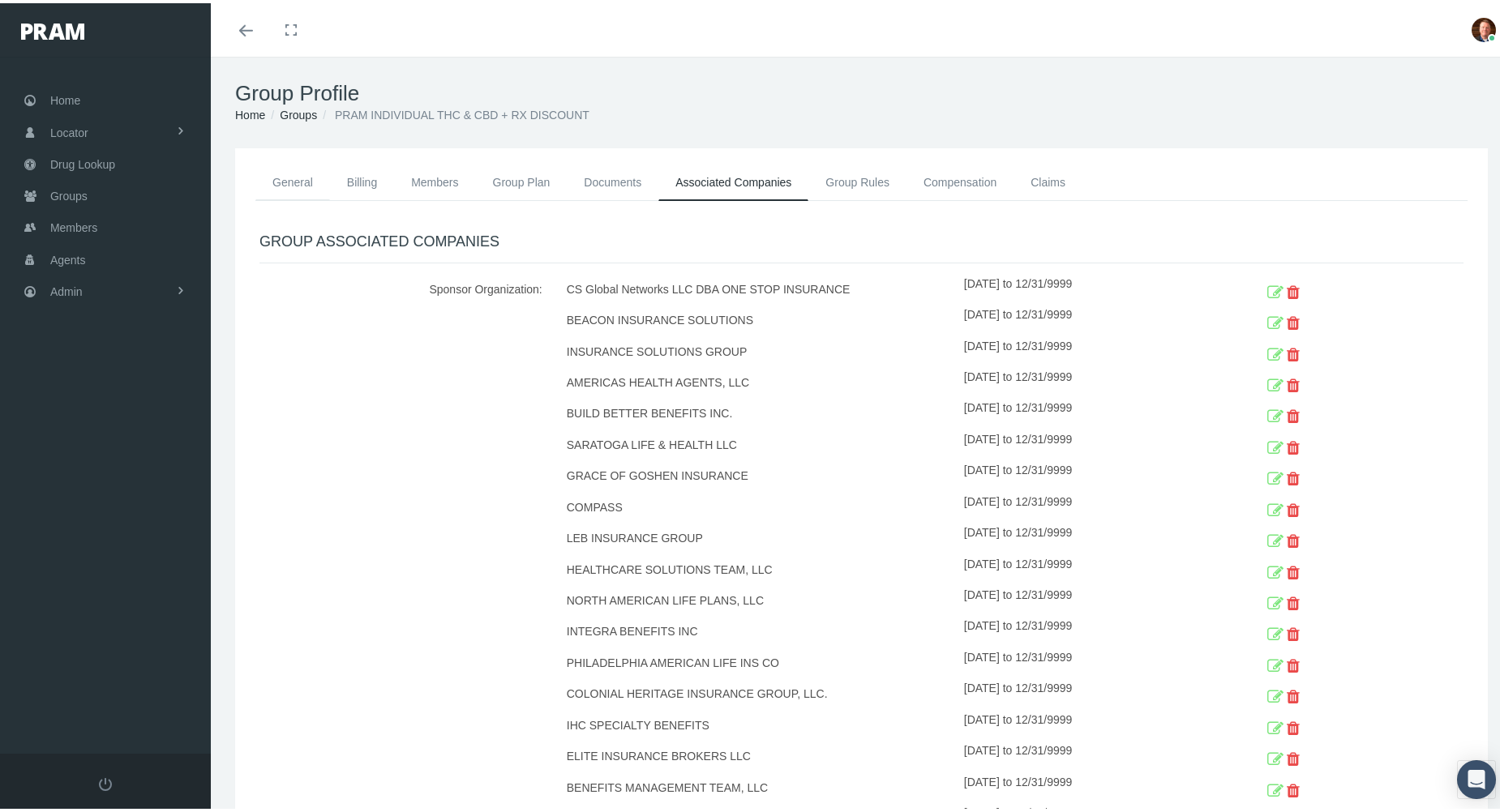
click at [297, 178] on link "General" at bounding box center [293, 179] width 74 height 36
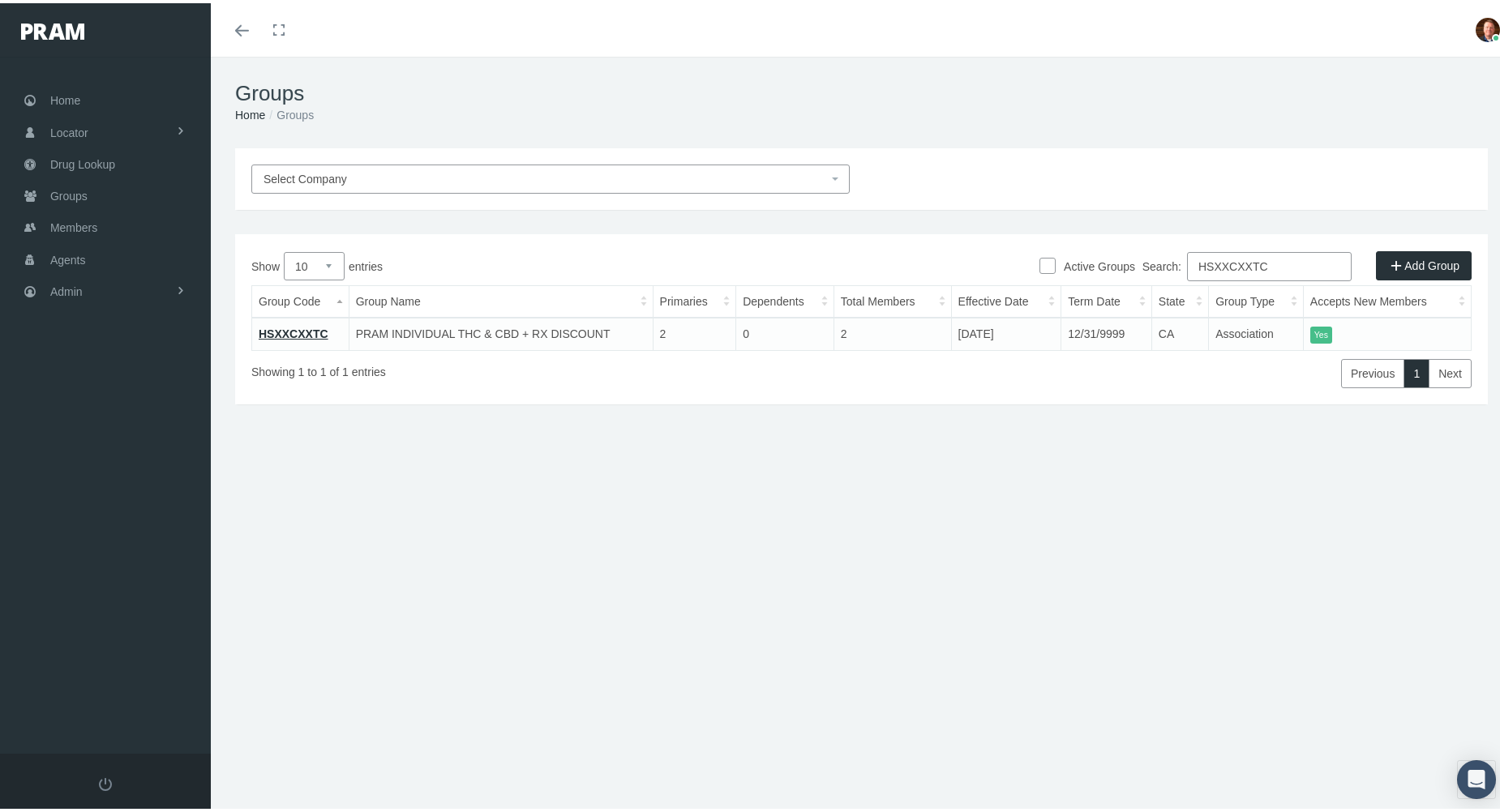
click at [1298, 266] on input "HSXXCXXTC" at bounding box center [1269, 263] width 165 height 29
paste input "MRNBVRTB"
type input "HMRNBVRTB"
click at [279, 326] on link "HMRNBVRTB" at bounding box center [295, 330] width 73 height 13
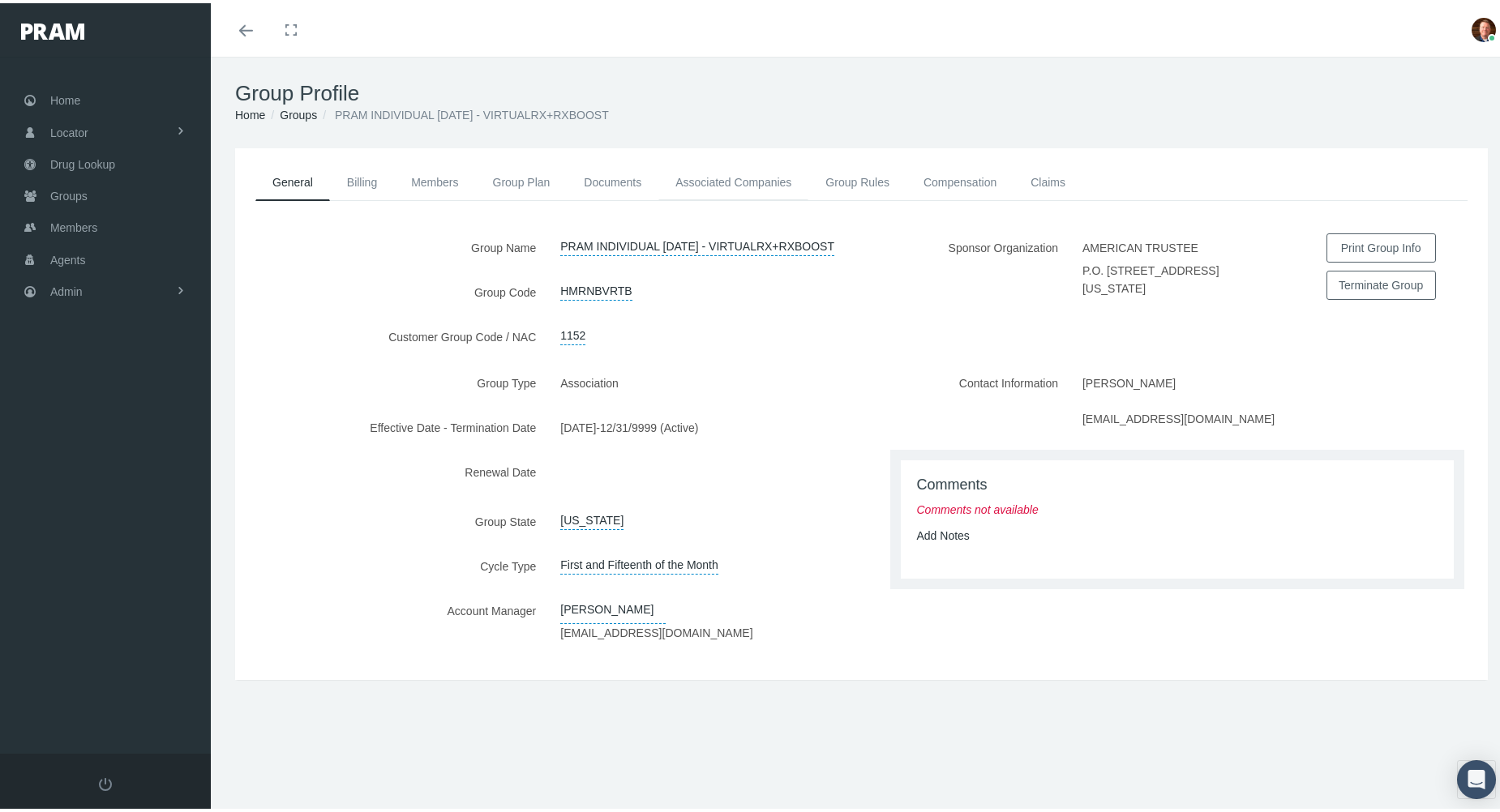
click at [717, 187] on link "Associated Companies" at bounding box center [733, 179] width 150 height 36
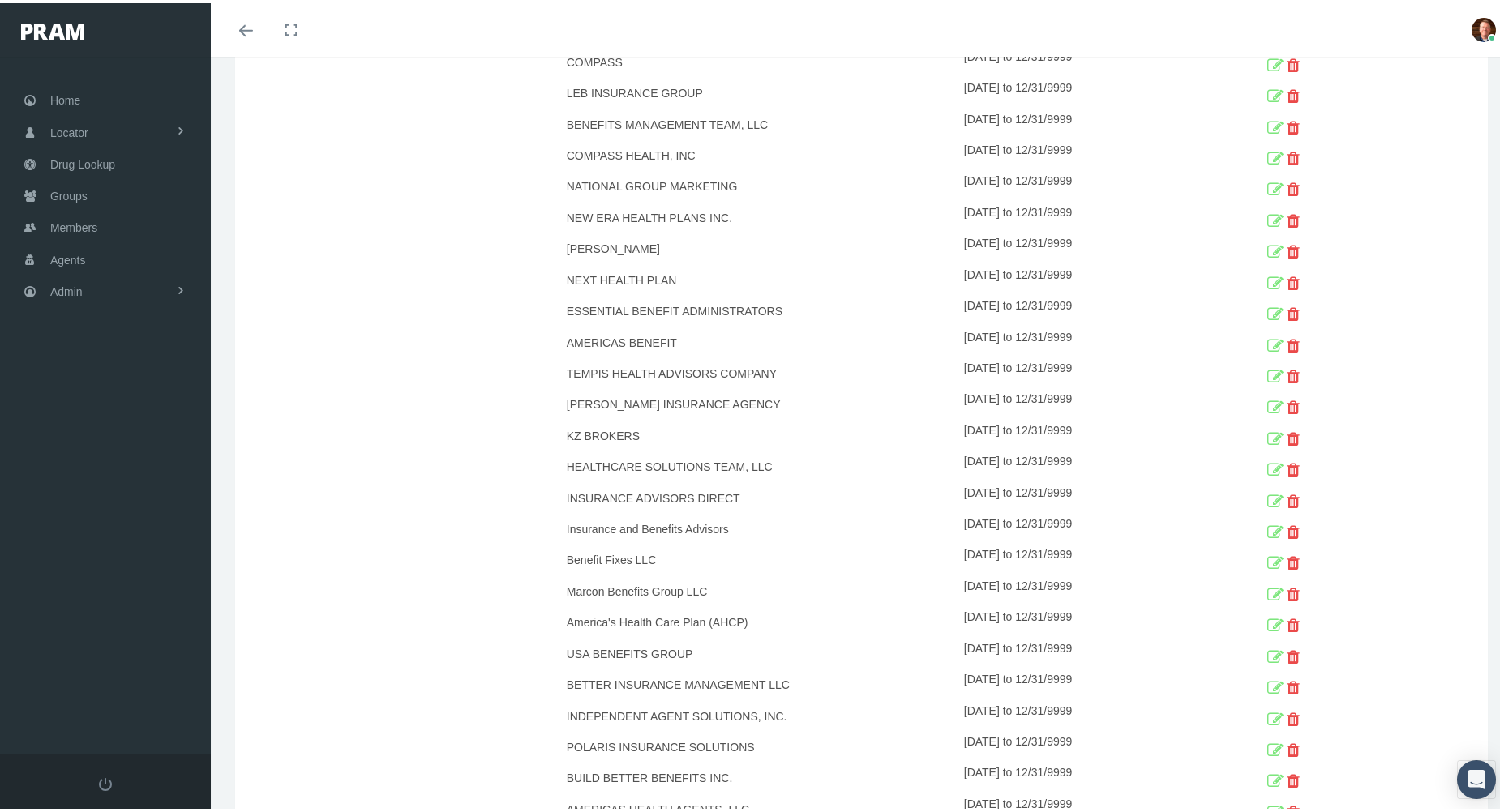
scroll to position [1054, 0]
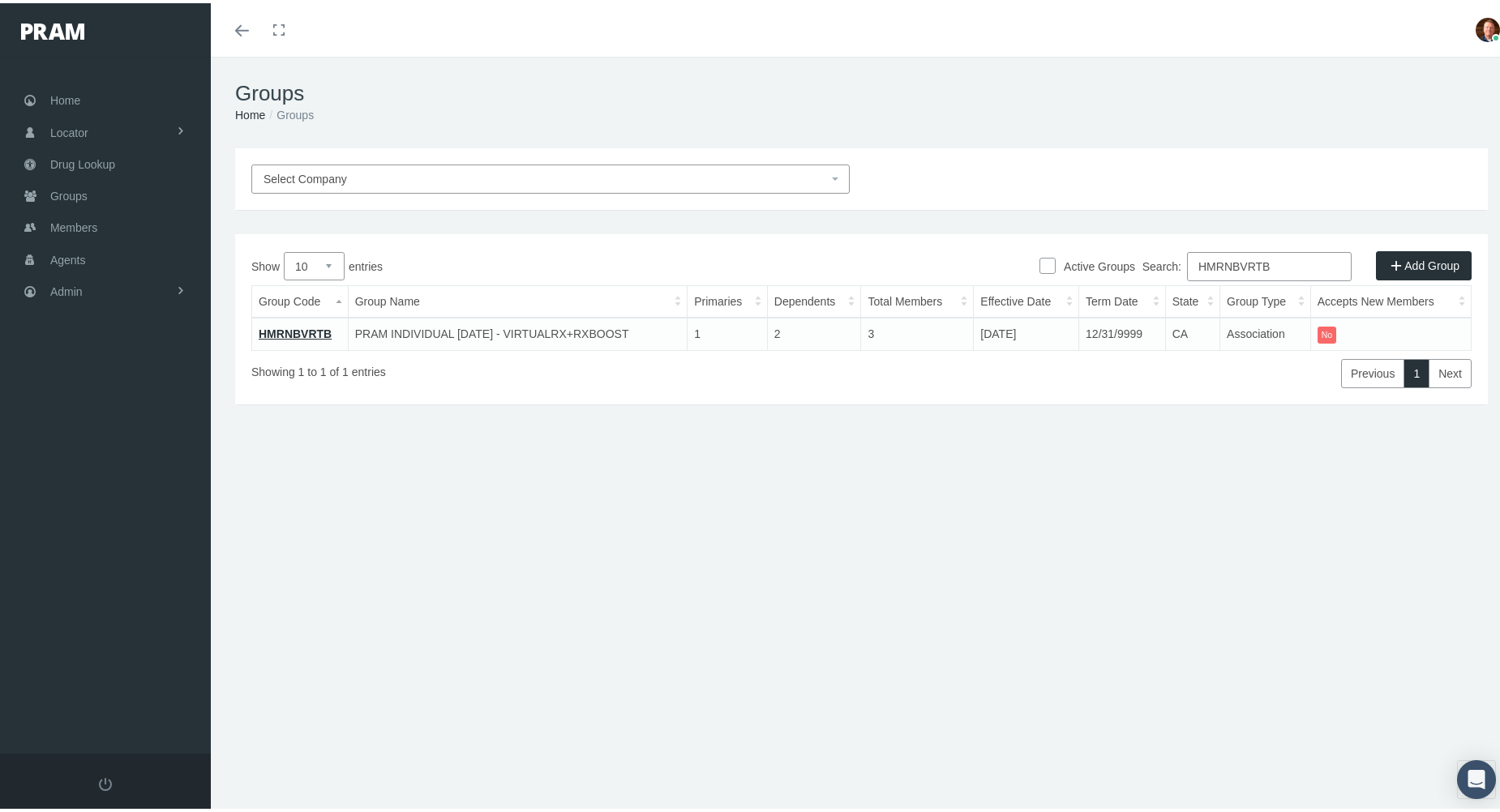
click at [1299, 255] on input "HMRNBVRTB" at bounding box center [1269, 263] width 165 height 29
click at [1299, 257] on input "HMRNBVRTB" at bounding box center [1269, 263] width 165 height 29
paste input "IB0095"
type input "IB0095"
click at [285, 329] on link "!!!IB0095" at bounding box center [283, 330] width 48 height 13
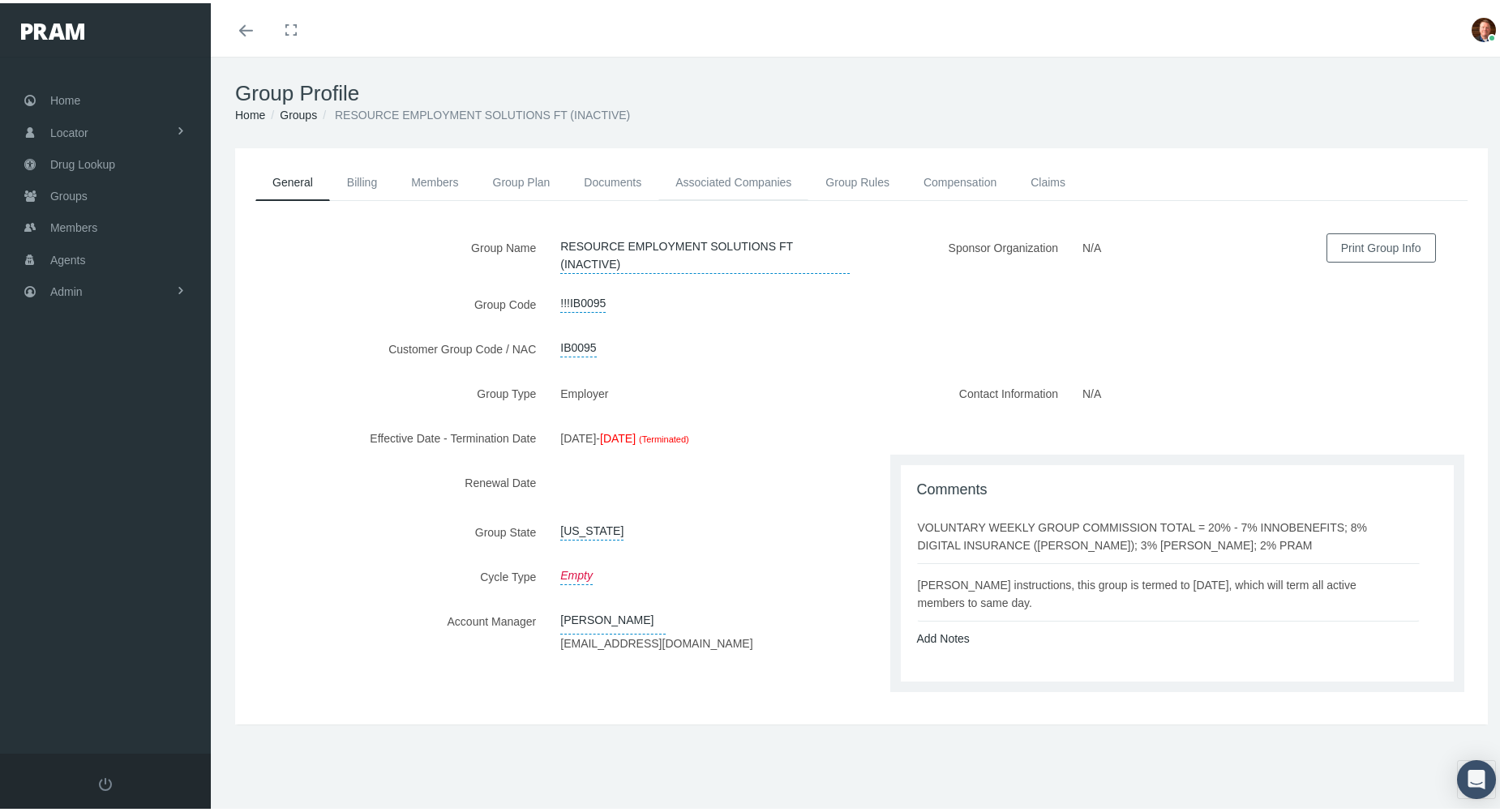
click at [717, 180] on link "Associated Companies" at bounding box center [733, 179] width 150 height 36
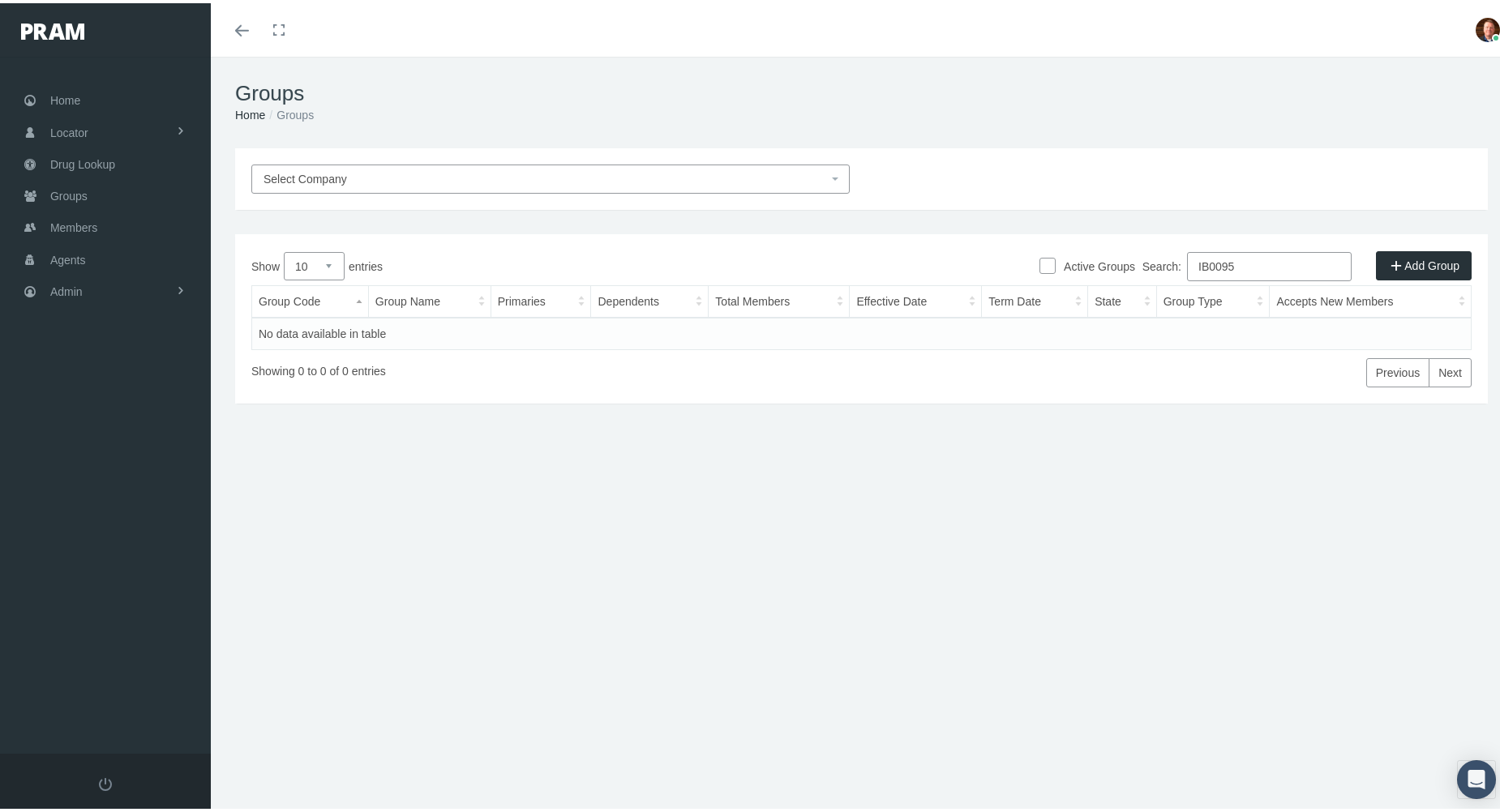
click at [1273, 263] on input "IB0095" at bounding box center [1269, 263] width 165 height 29
paste input "183"
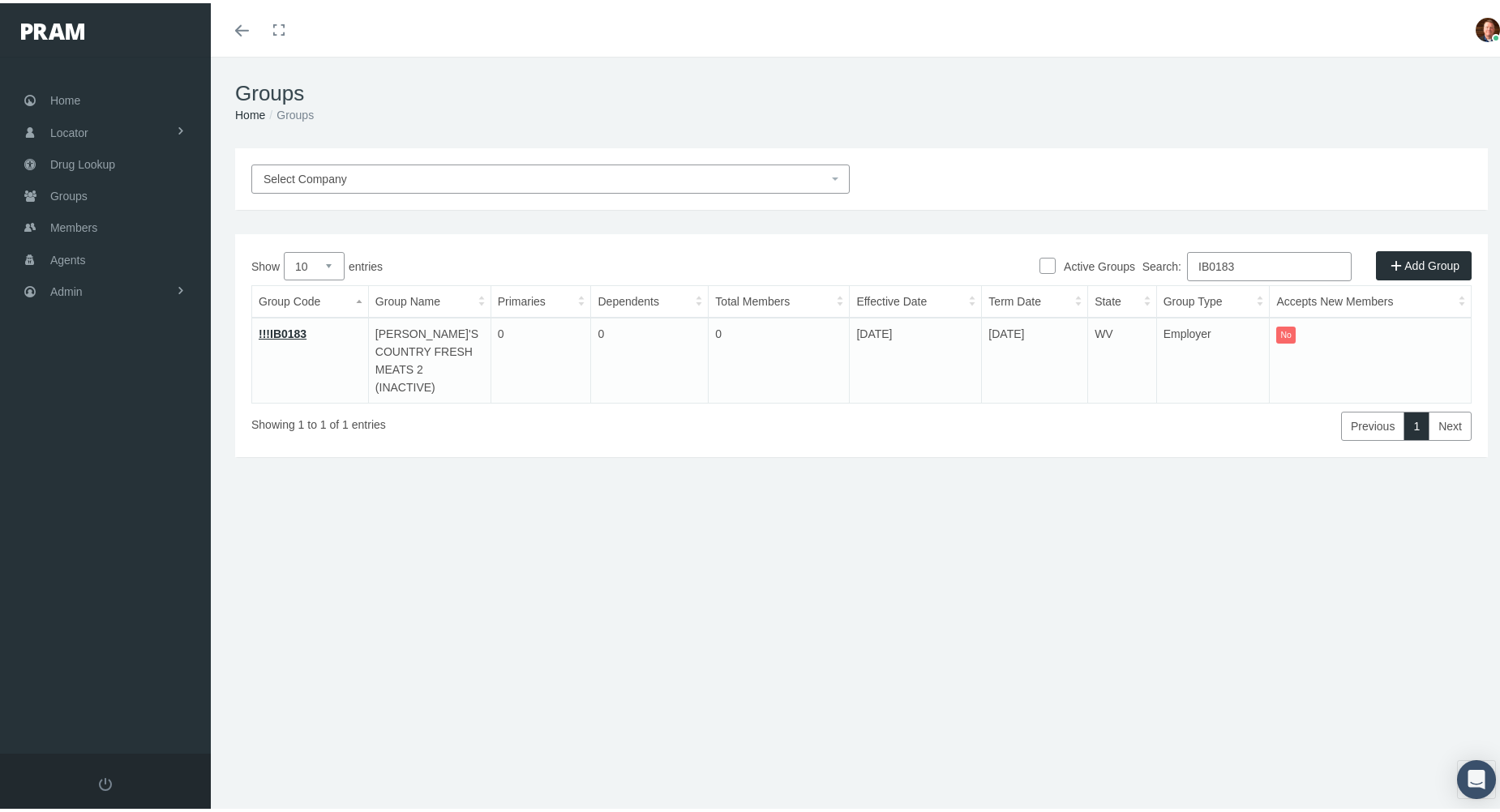
click at [1258, 258] on input "IB0183" at bounding box center [1269, 263] width 165 height 29
click at [1259, 258] on input "IB0183" at bounding box center [1269, 263] width 165 height 29
paste input "4"
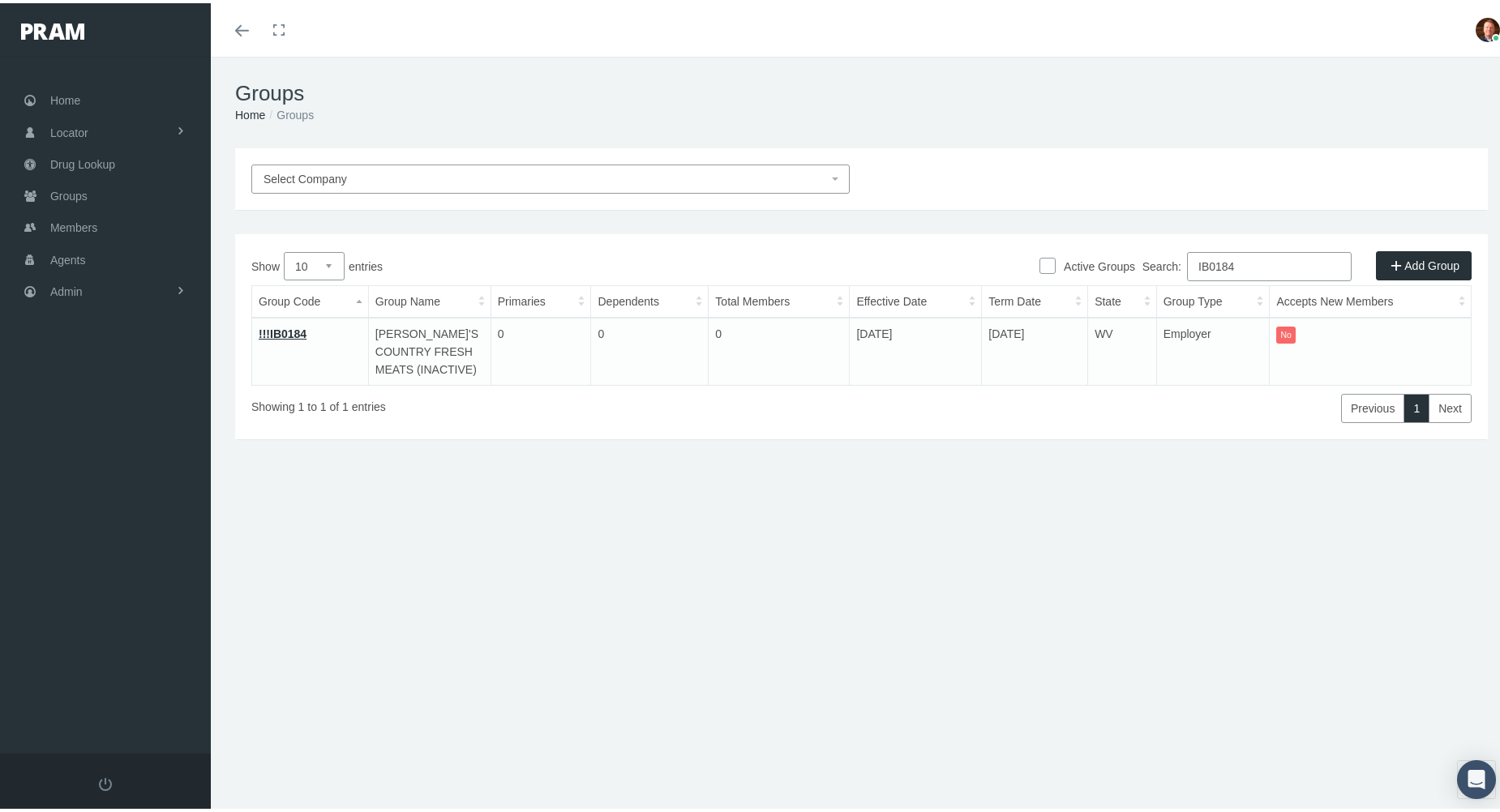
click at [1250, 261] on input "IB0184" at bounding box center [1269, 263] width 165 height 29
paste input "6"
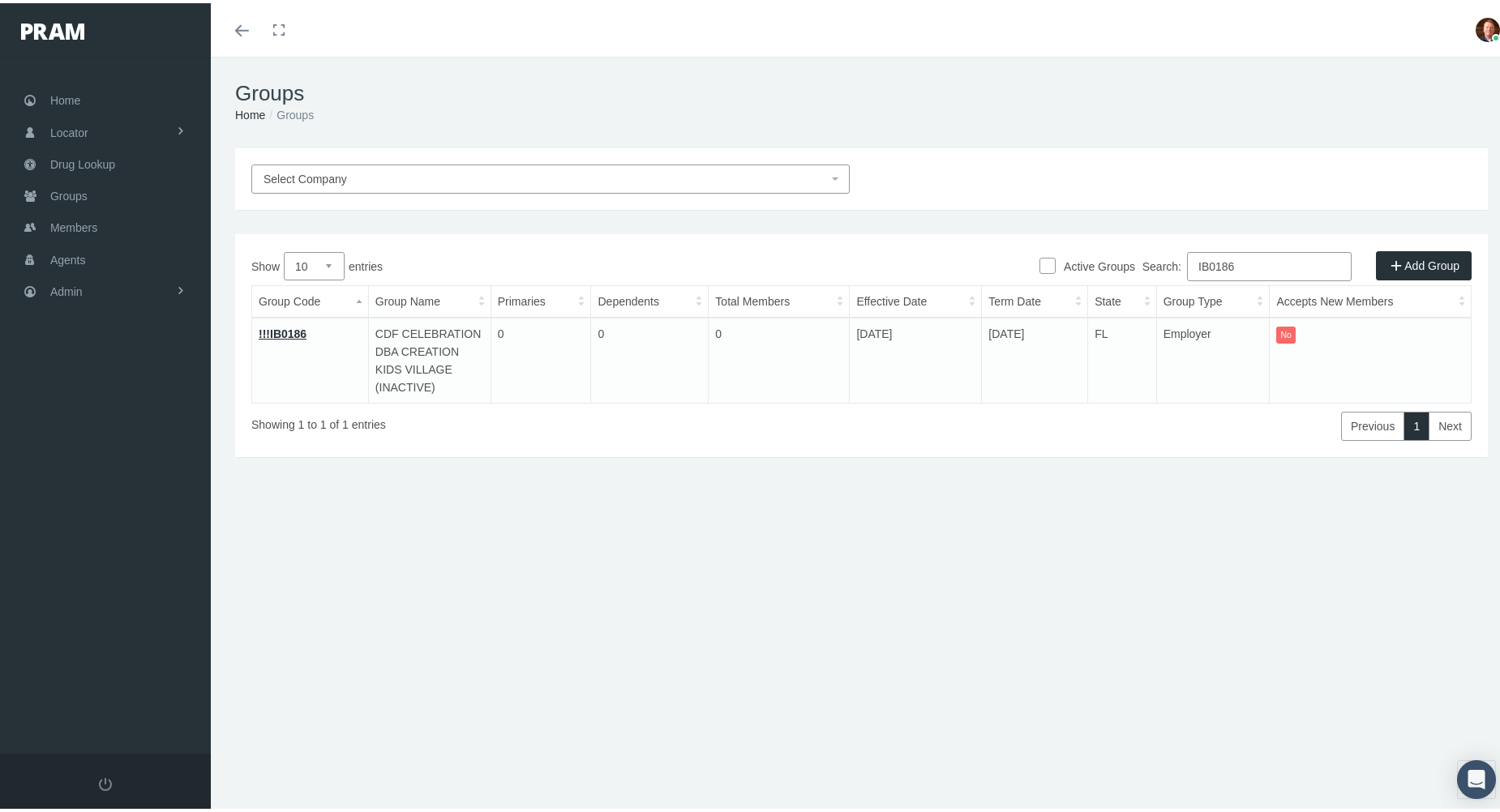
click at [1282, 261] on input "IB0186" at bounding box center [1269, 263] width 165 height 29
paste input "8"
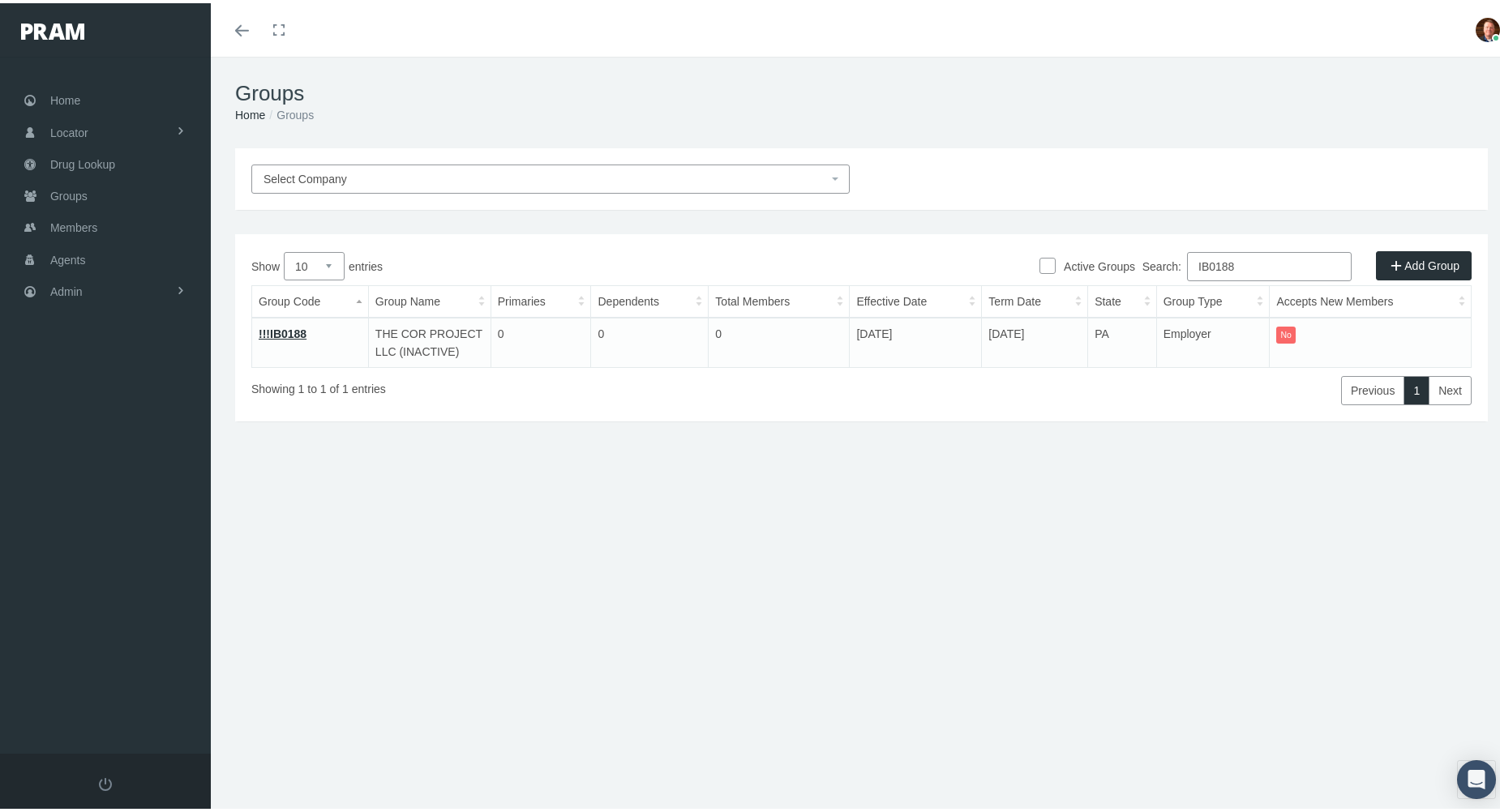
click at [1264, 259] on input "IB0188" at bounding box center [1269, 263] width 165 height 29
click at [1290, 265] on input "IB0188" at bounding box center [1269, 263] width 165 height 29
paste input "IB0189"
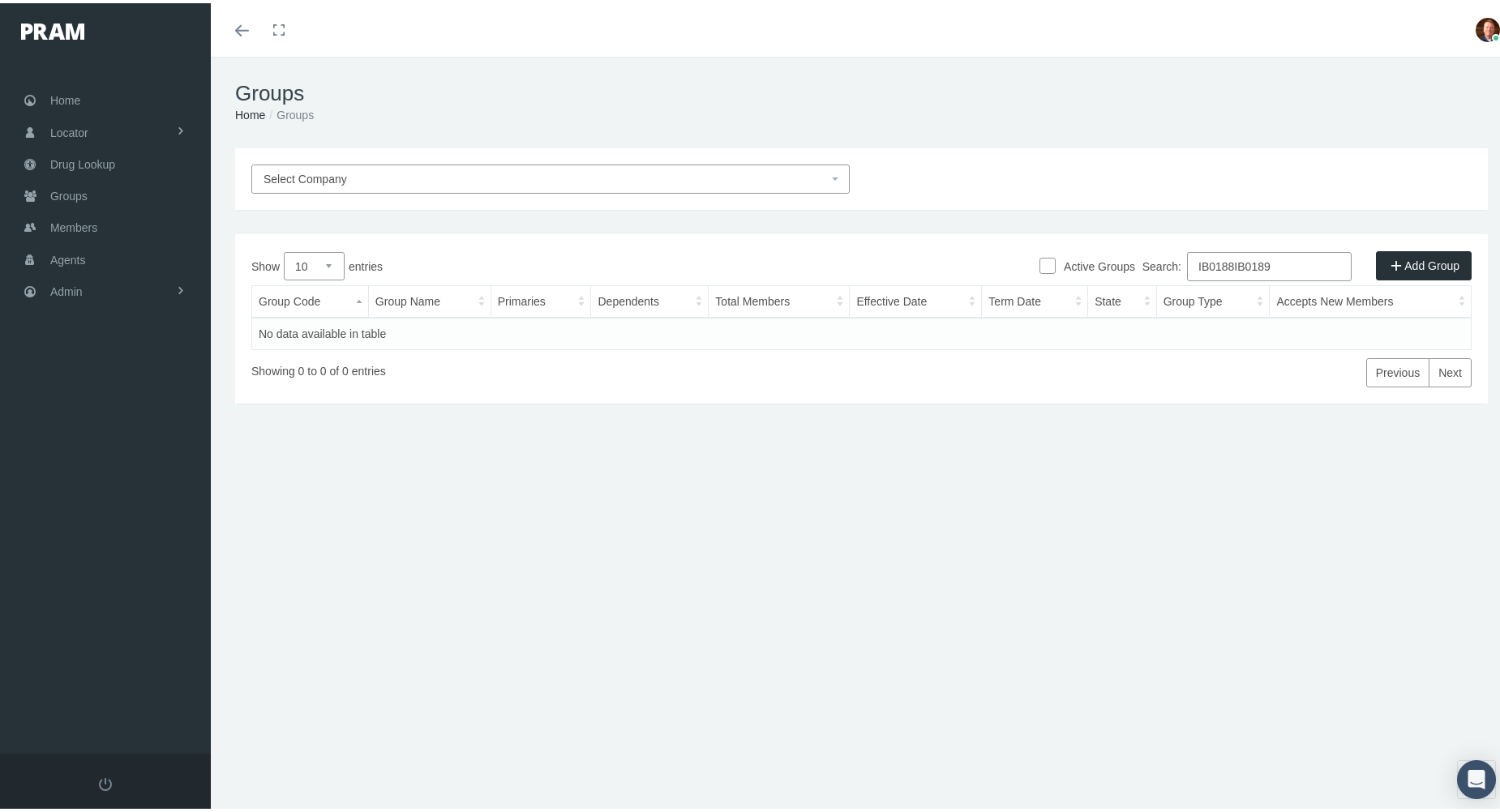
click at [1290, 265] on input "IB0188IB0189" at bounding box center [1269, 263] width 165 height 29
paste input "search"
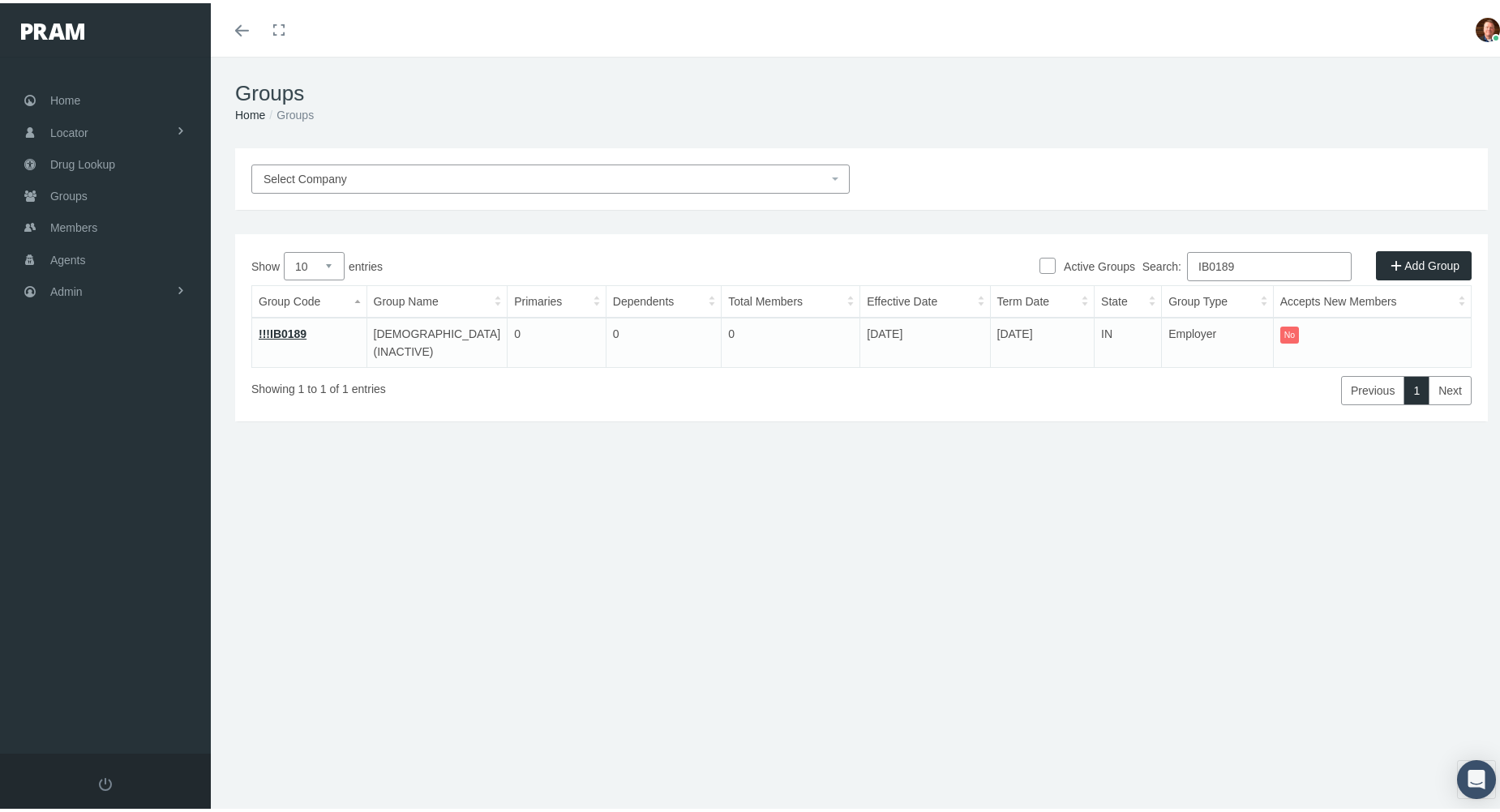
click at [1279, 266] on input "IB0189" at bounding box center [1269, 263] width 165 height 29
paste input "226"
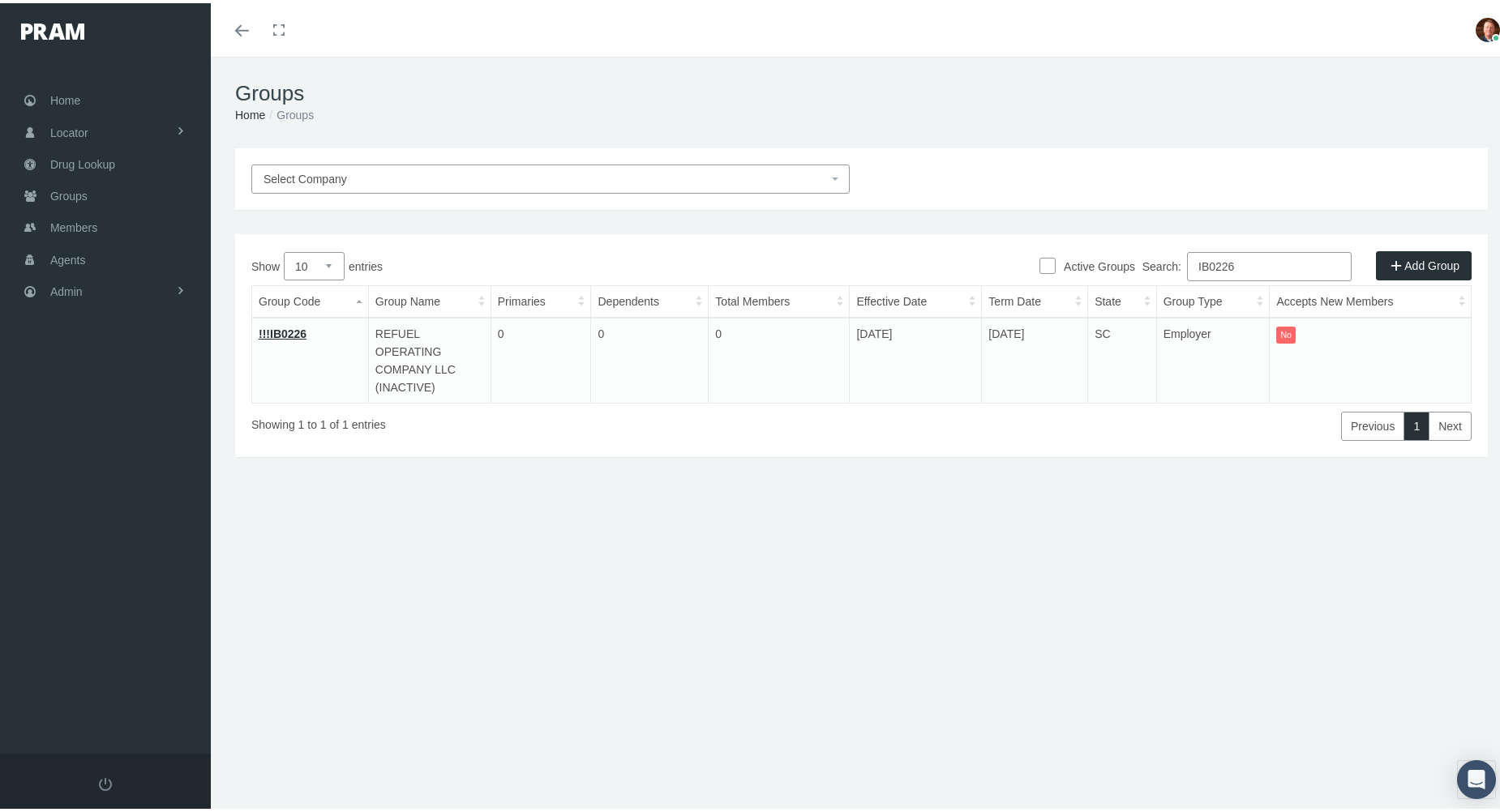
type input "IB0226"
